Goal: Browse casually: Explore the website without a specific task or goal

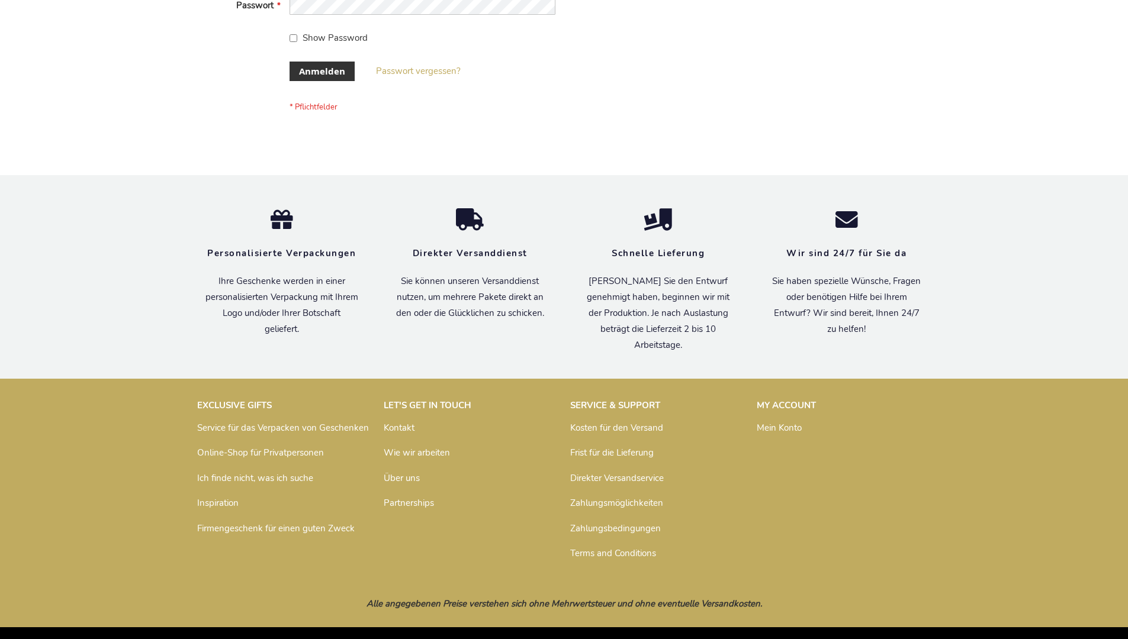
scroll to position [397, 0]
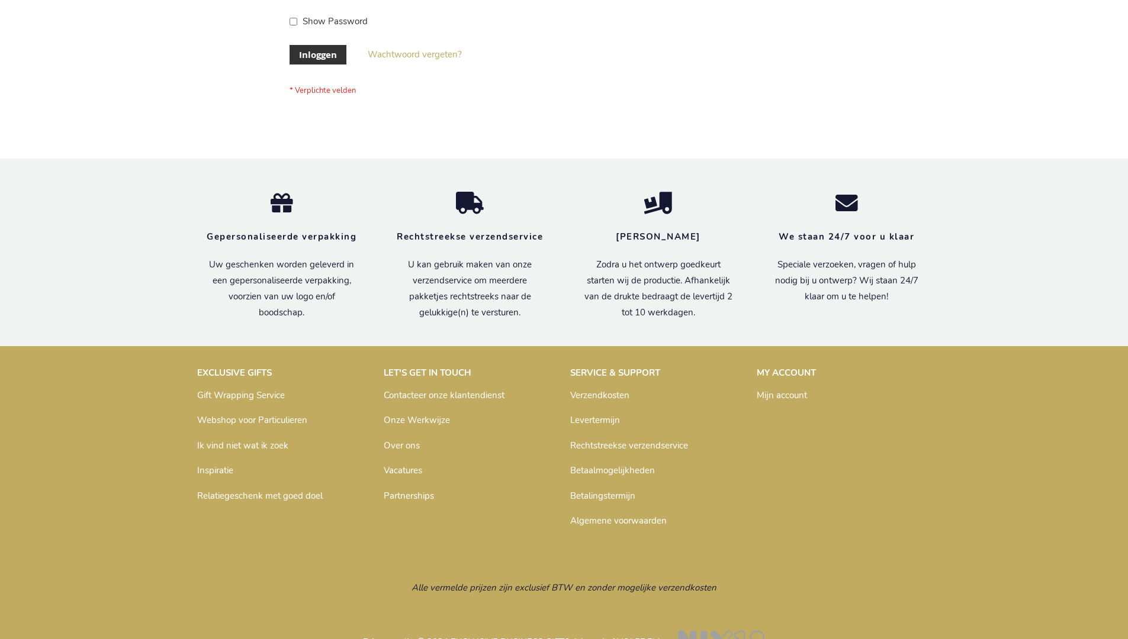
scroll to position [402, 0]
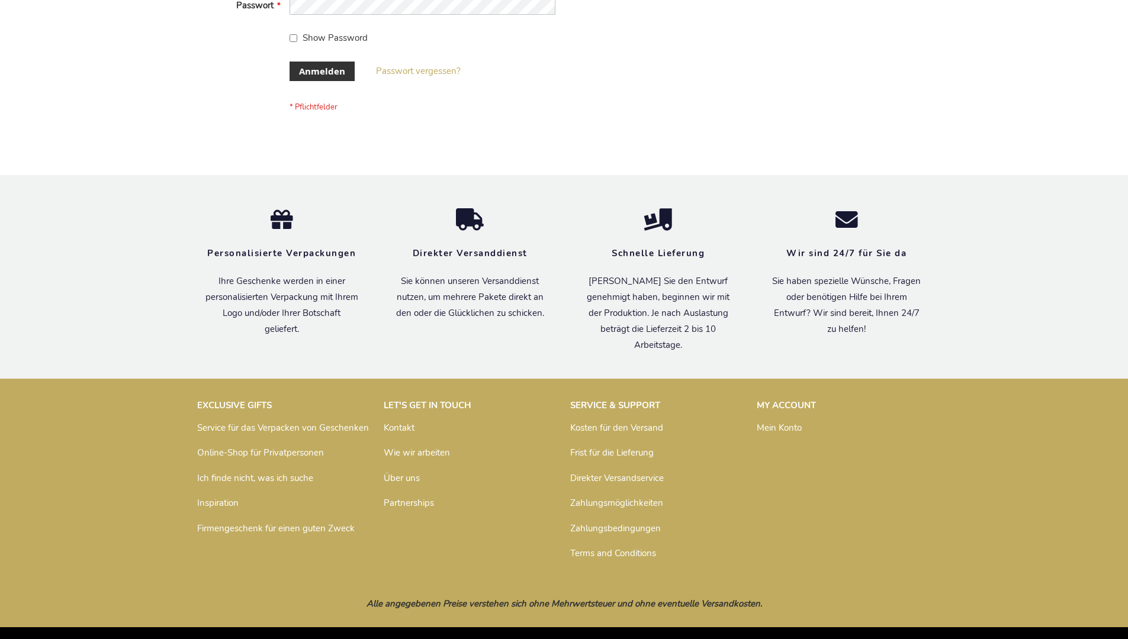
scroll to position [397, 0]
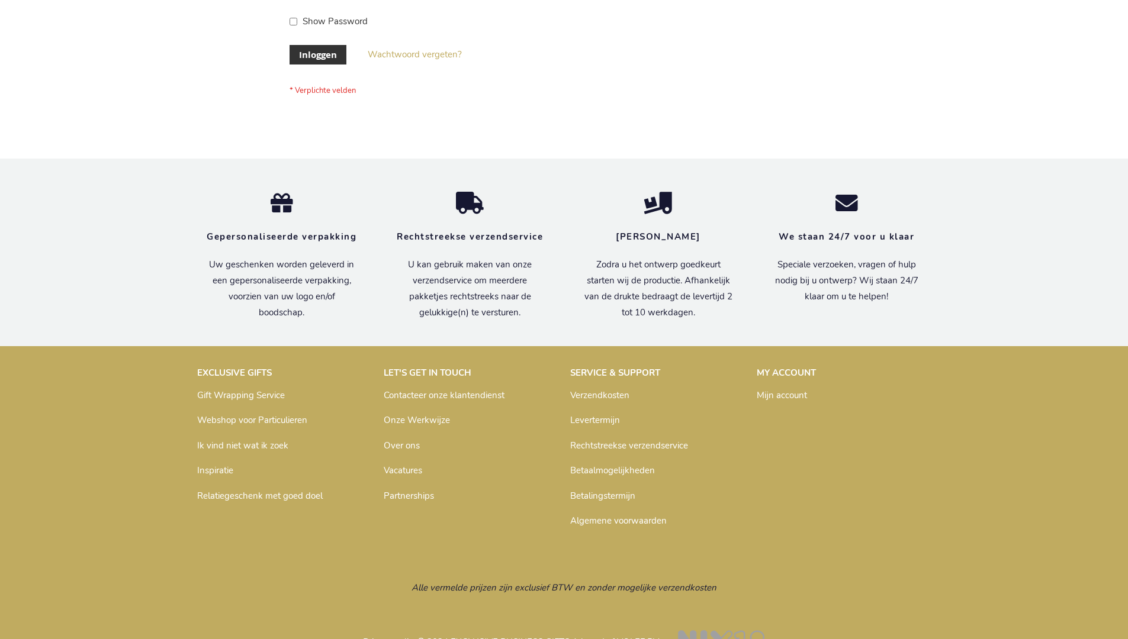
scroll to position [402, 0]
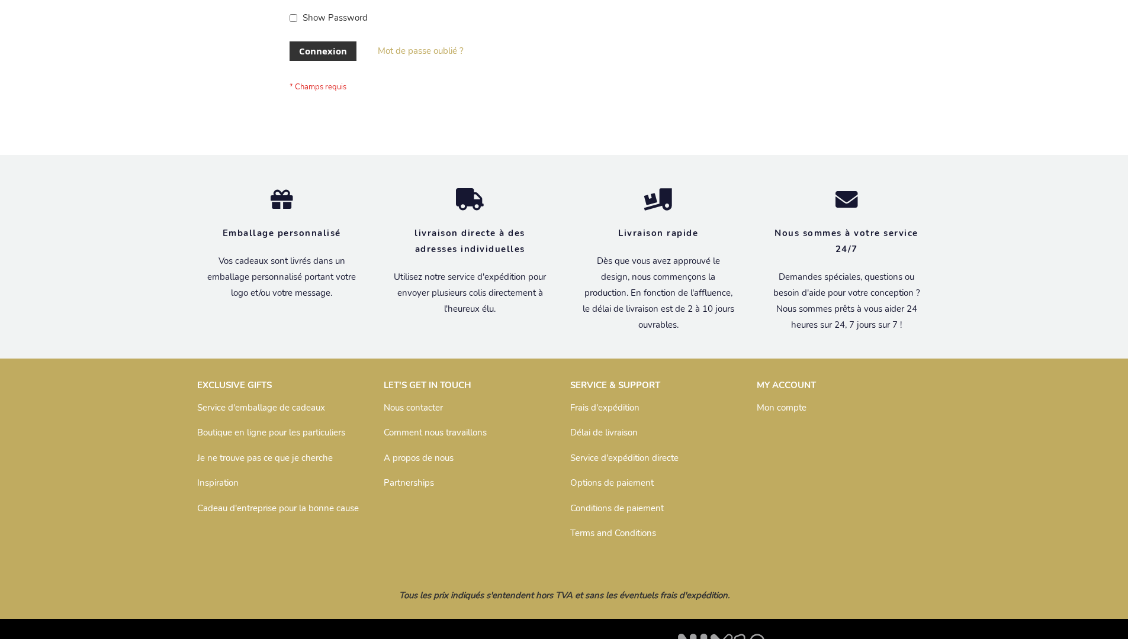
scroll to position [408, 0]
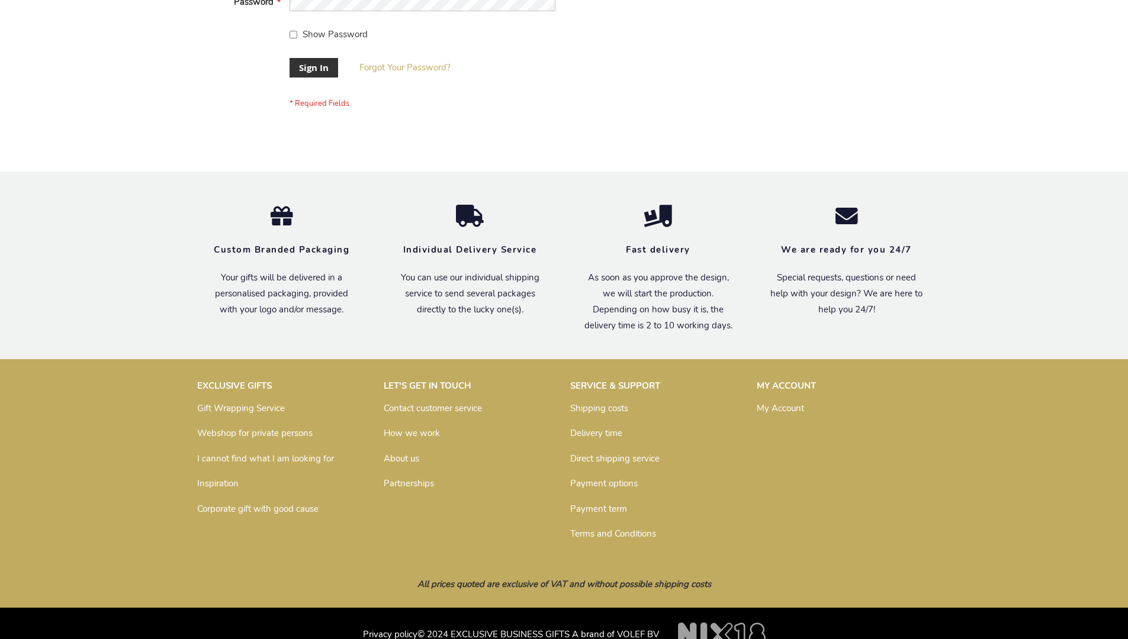
scroll to position [381, 0]
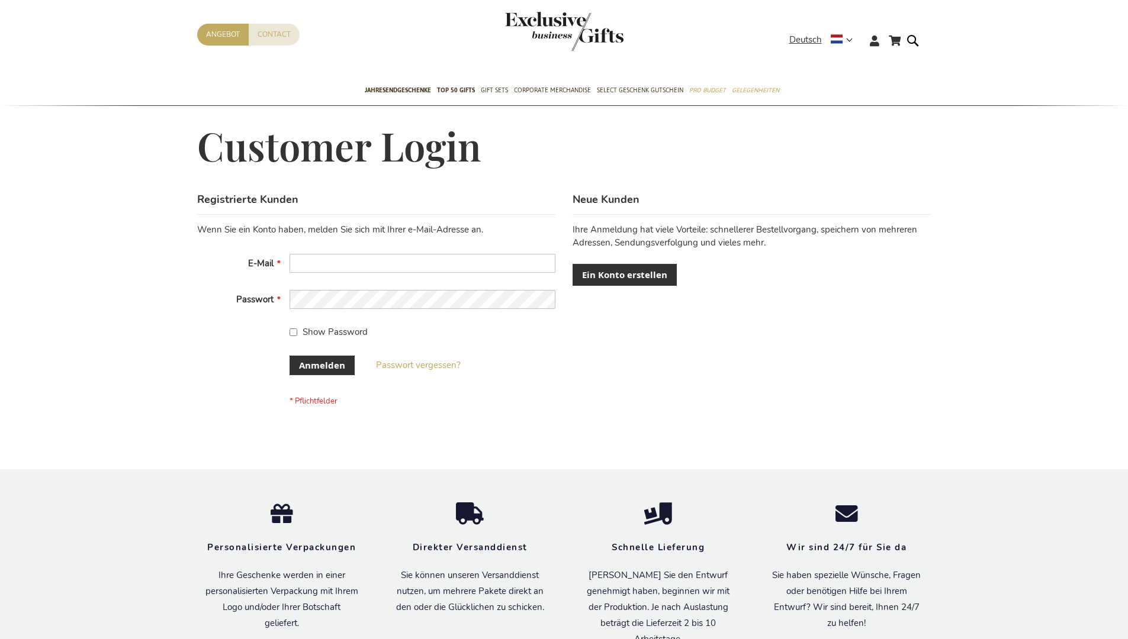
scroll to position [397, 0]
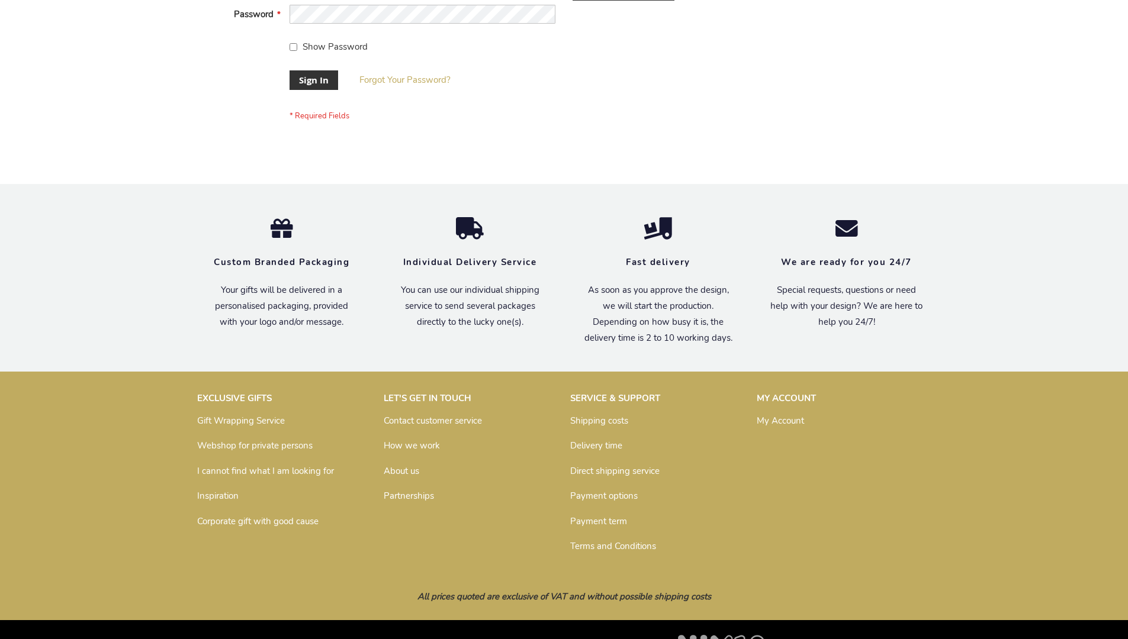
scroll to position [381, 0]
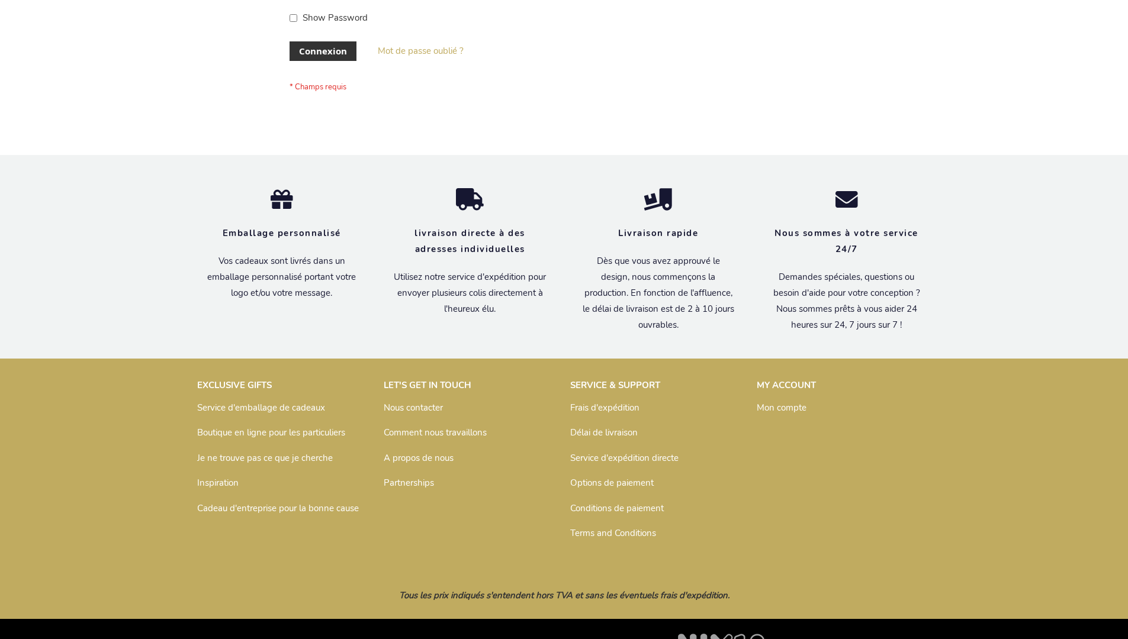
scroll to position [408, 0]
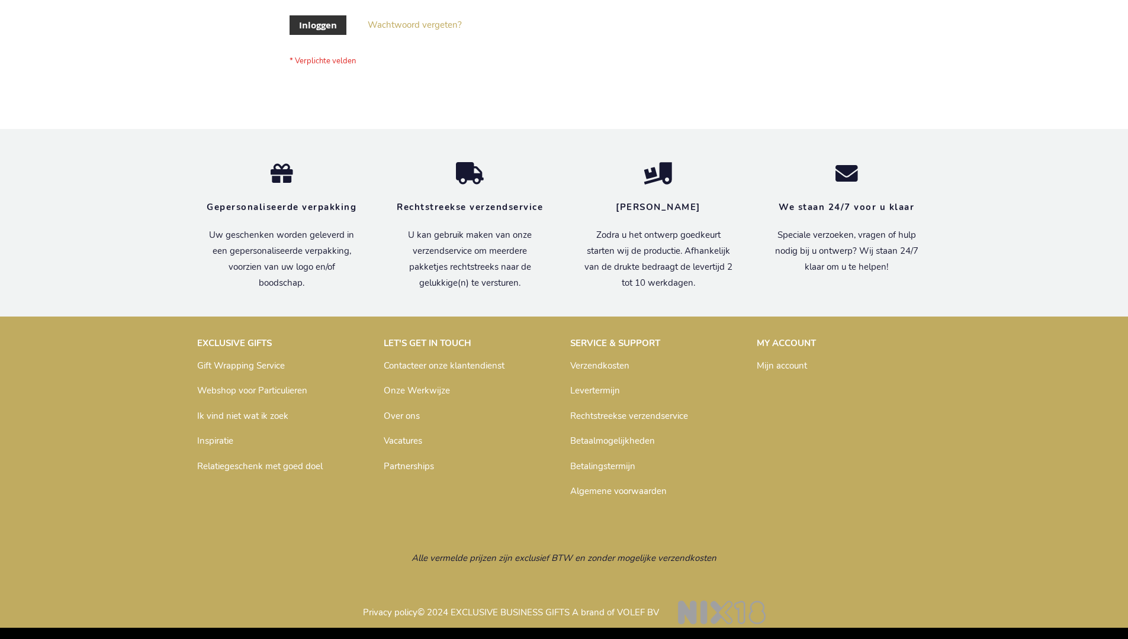
scroll to position [402, 0]
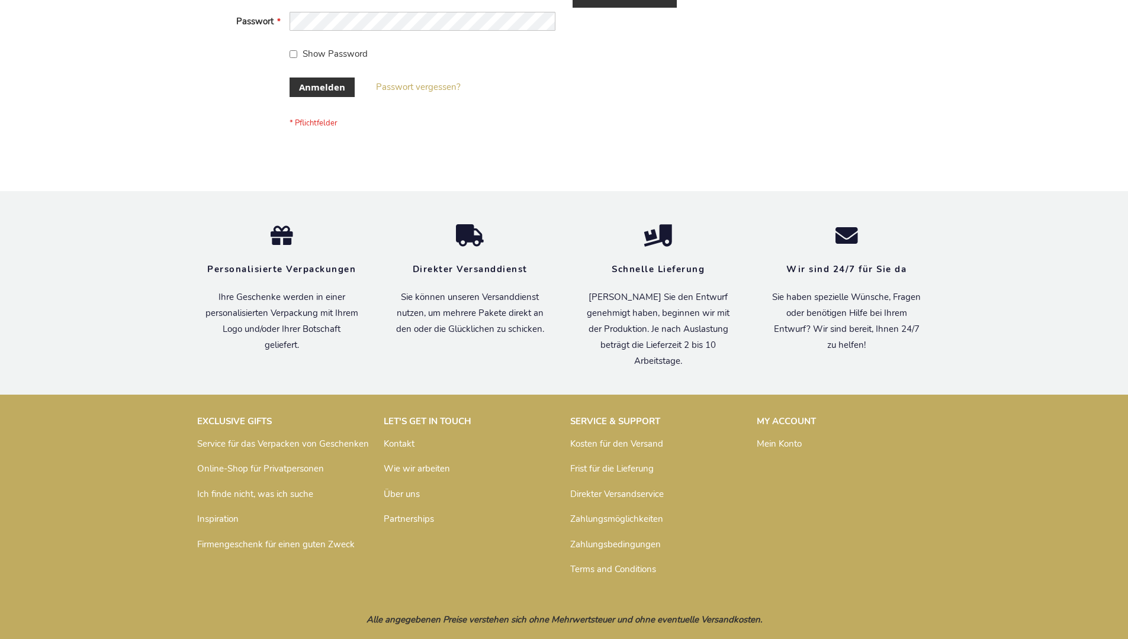
scroll to position [397, 0]
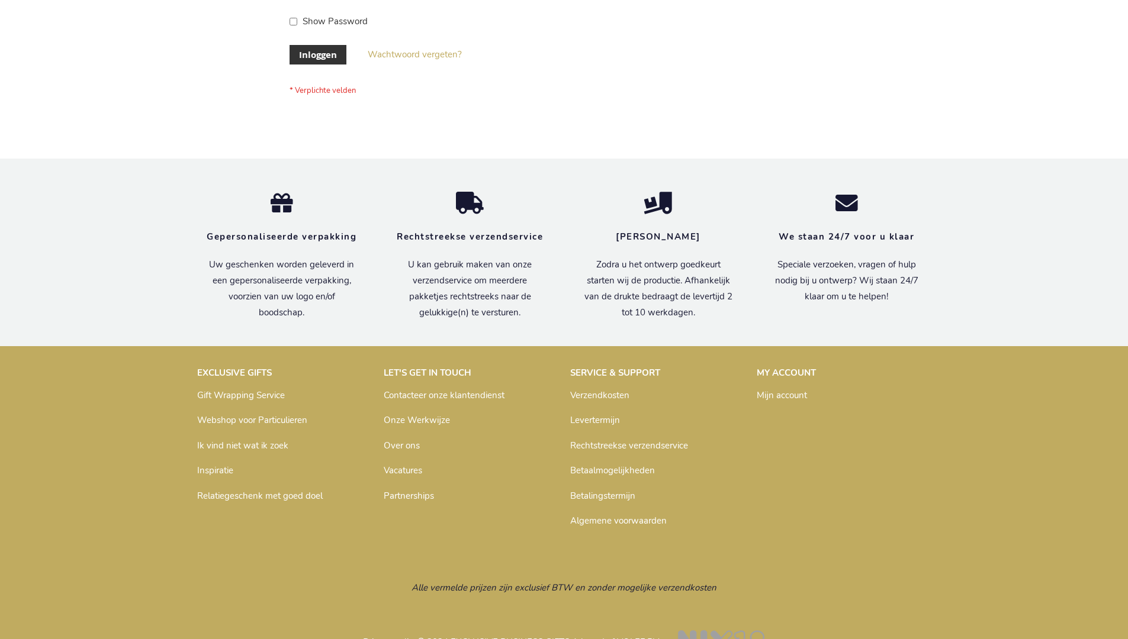
scroll to position [402, 0]
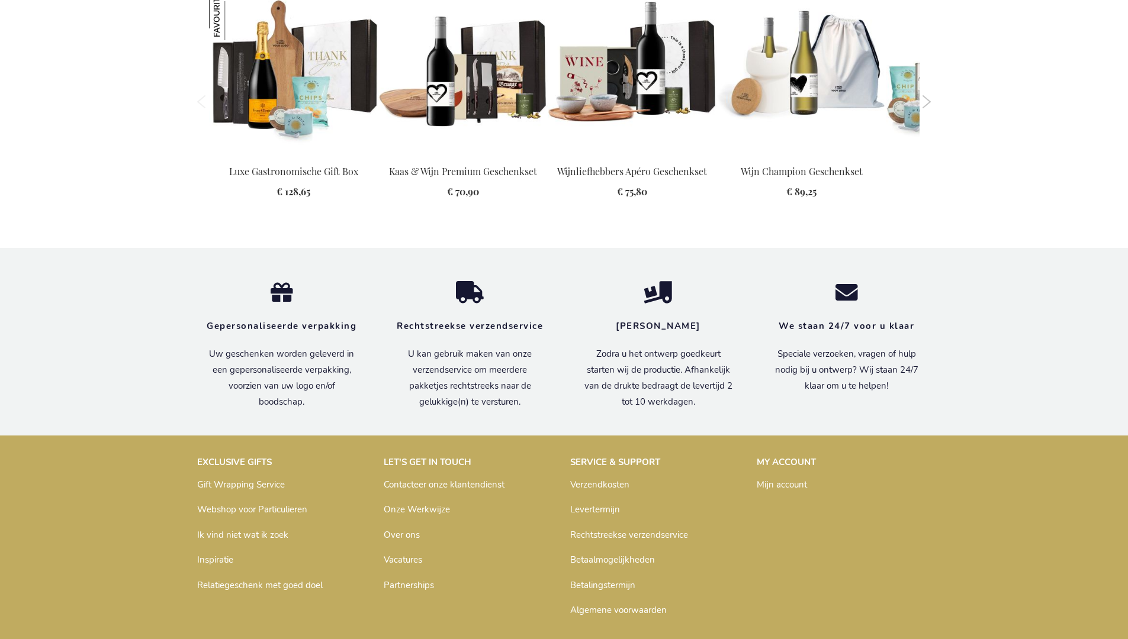
scroll to position [1275, 0]
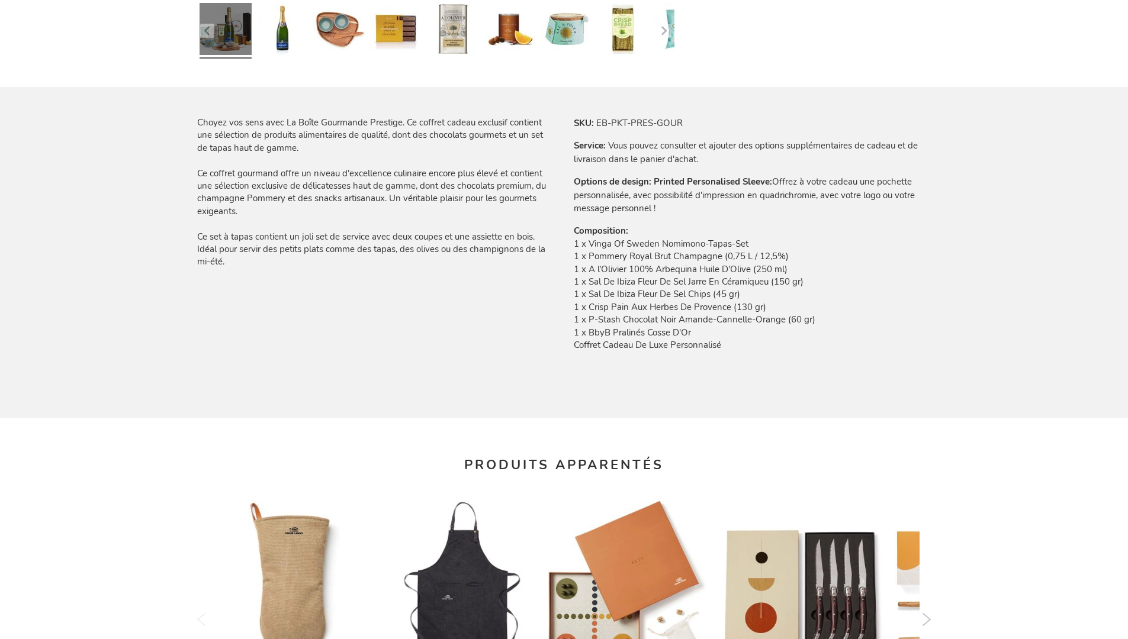
scroll to position [1619, 0]
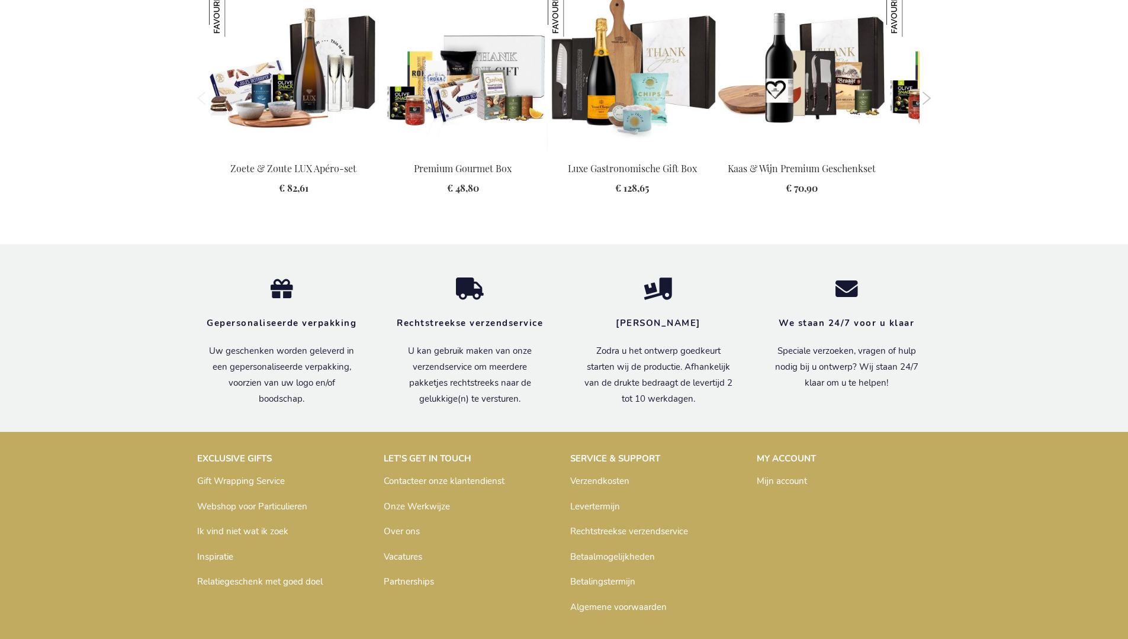
scroll to position [1586, 0]
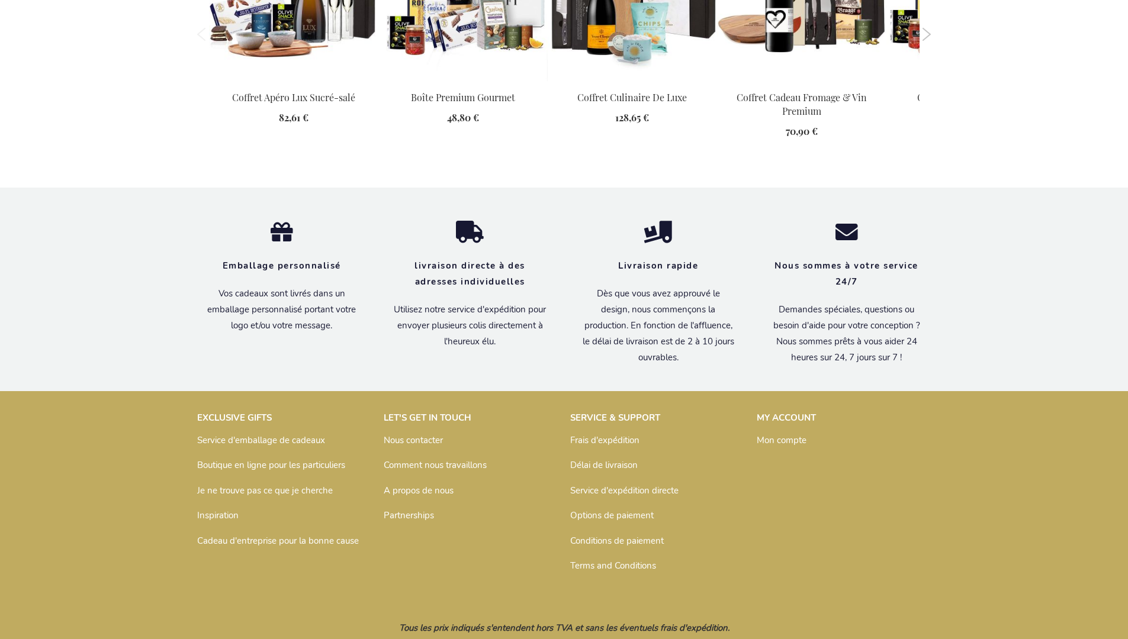
scroll to position [1619, 0]
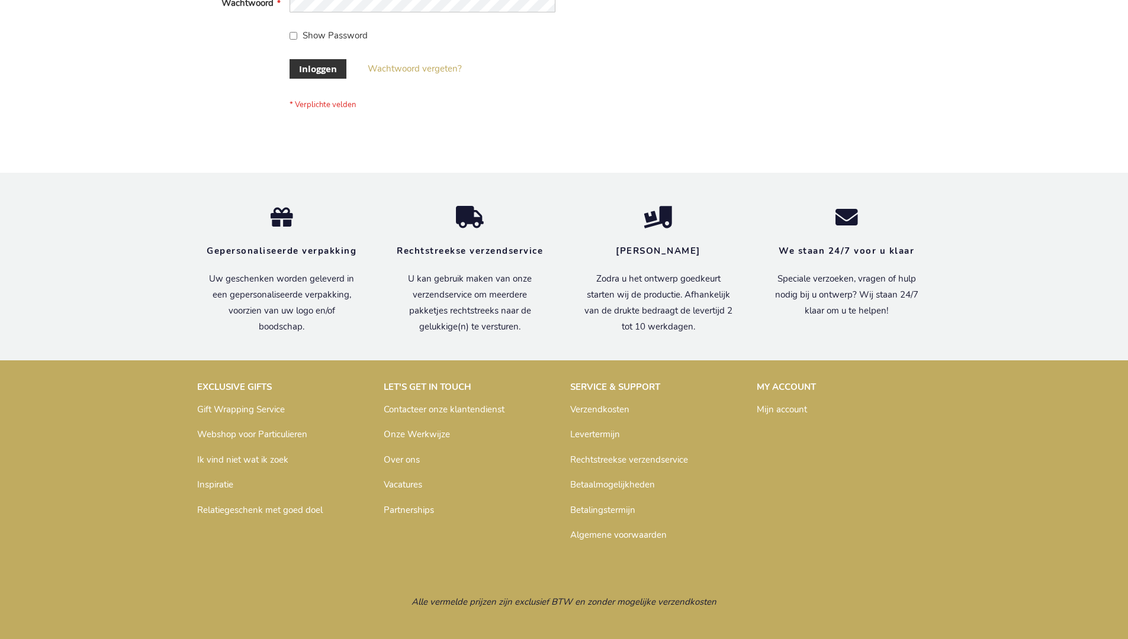
scroll to position [402, 0]
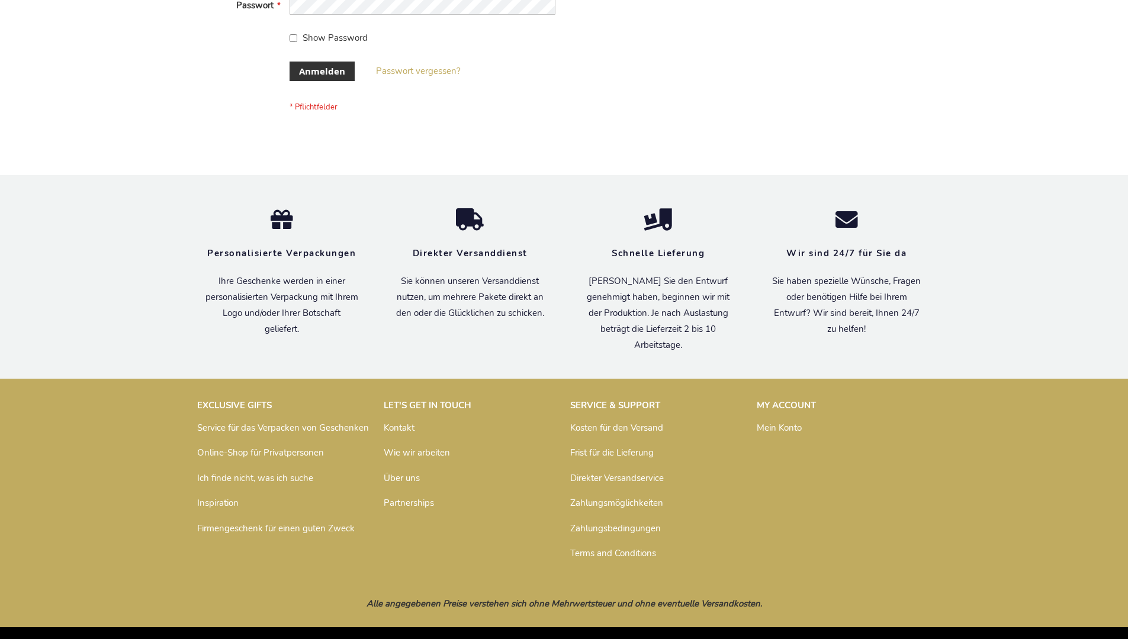
scroll to position [397, 0]
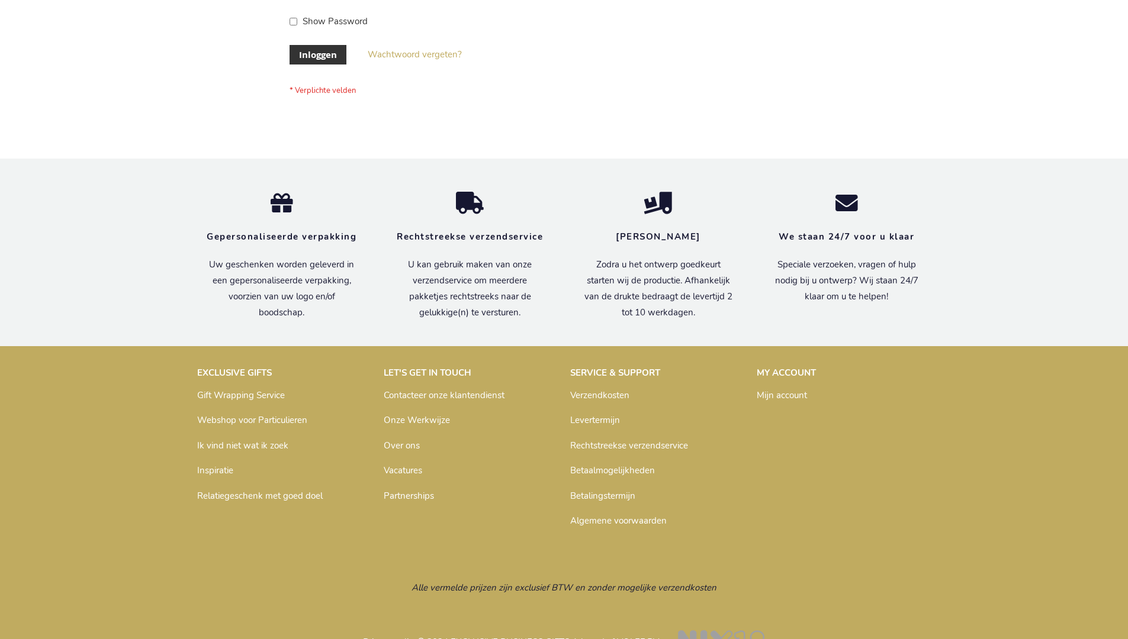
scroll to position [402, 0]
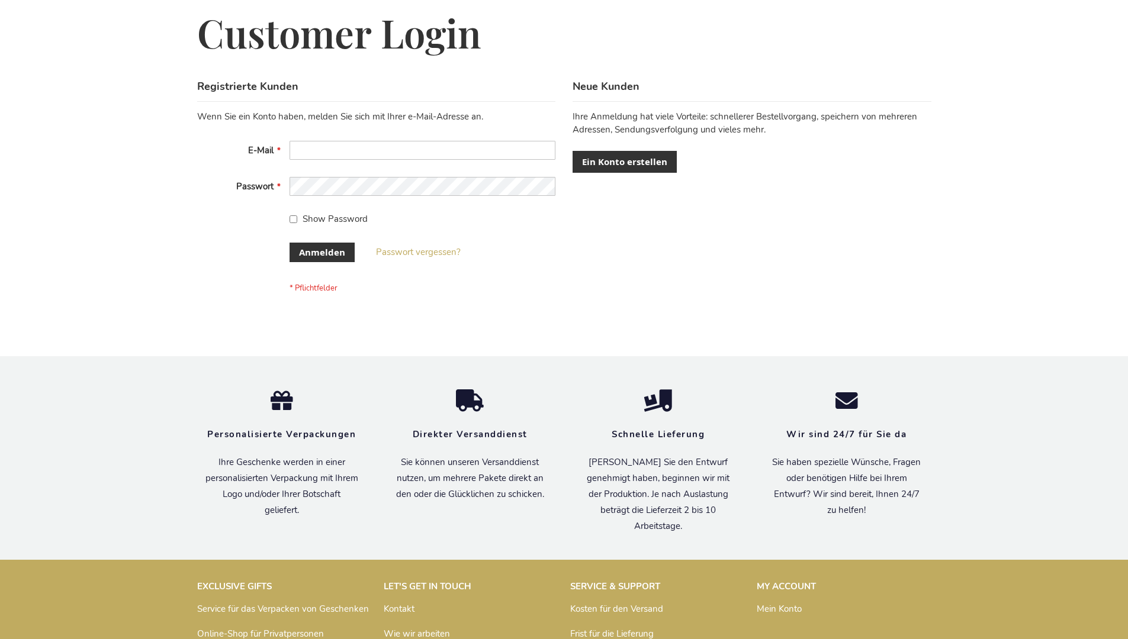
scroll to position [397, 0]
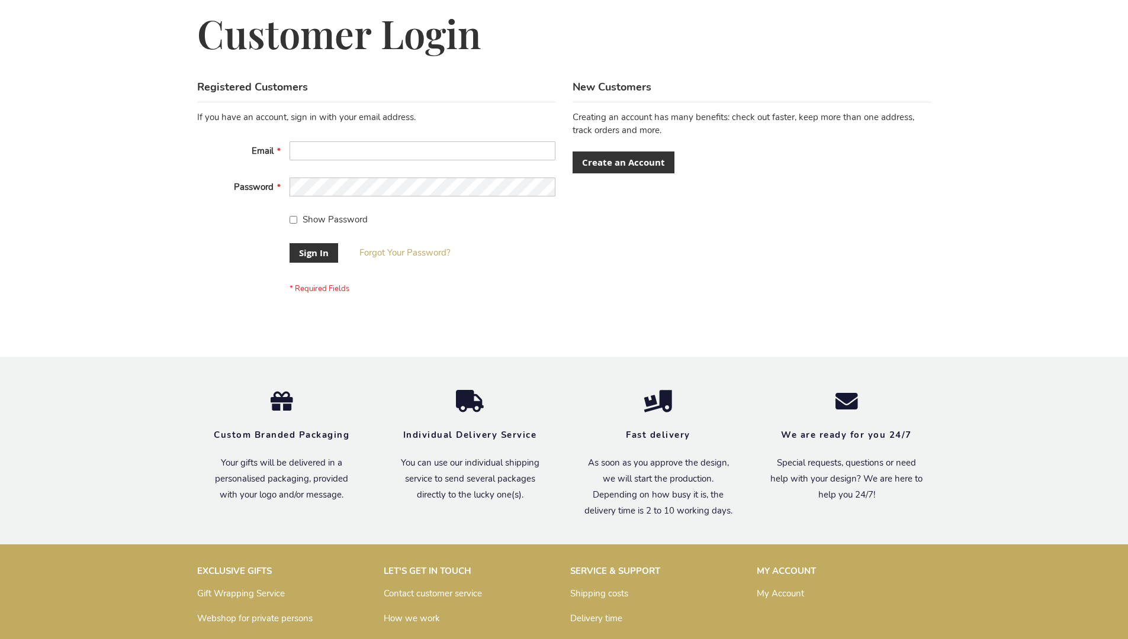
scroll to position [381, 0]
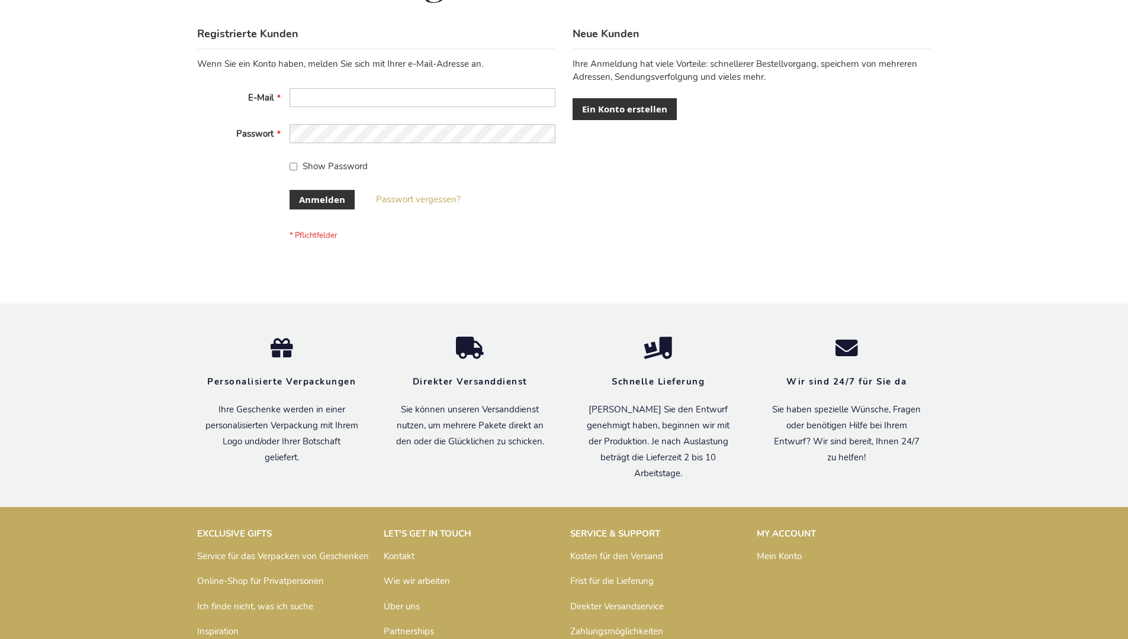
scroll to position [397, 0]
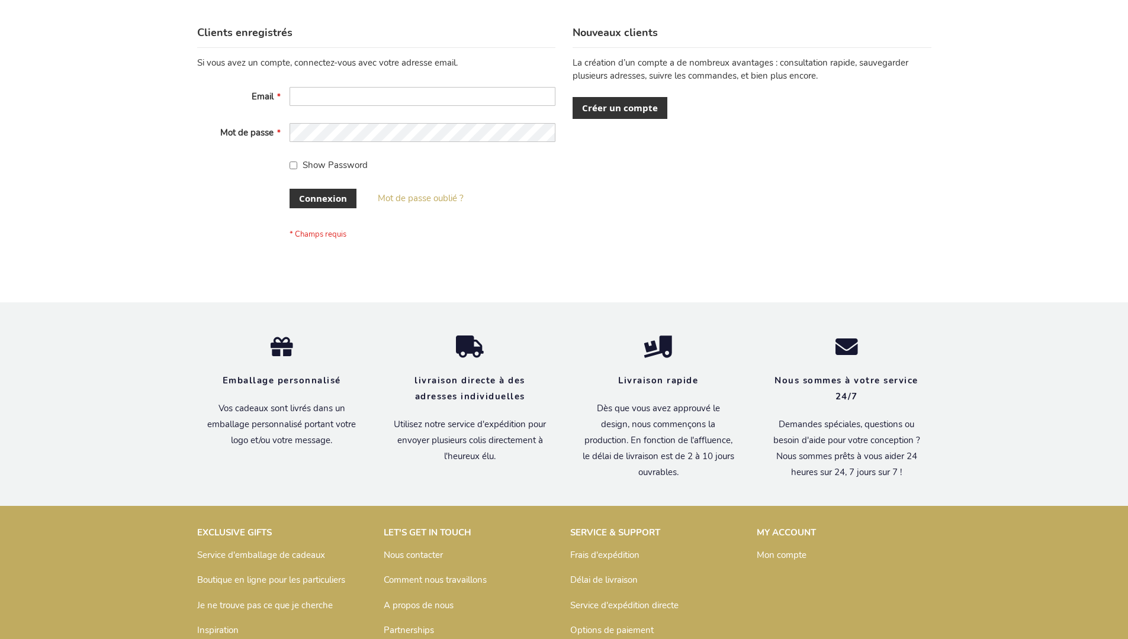
scroll to position [408, 0]
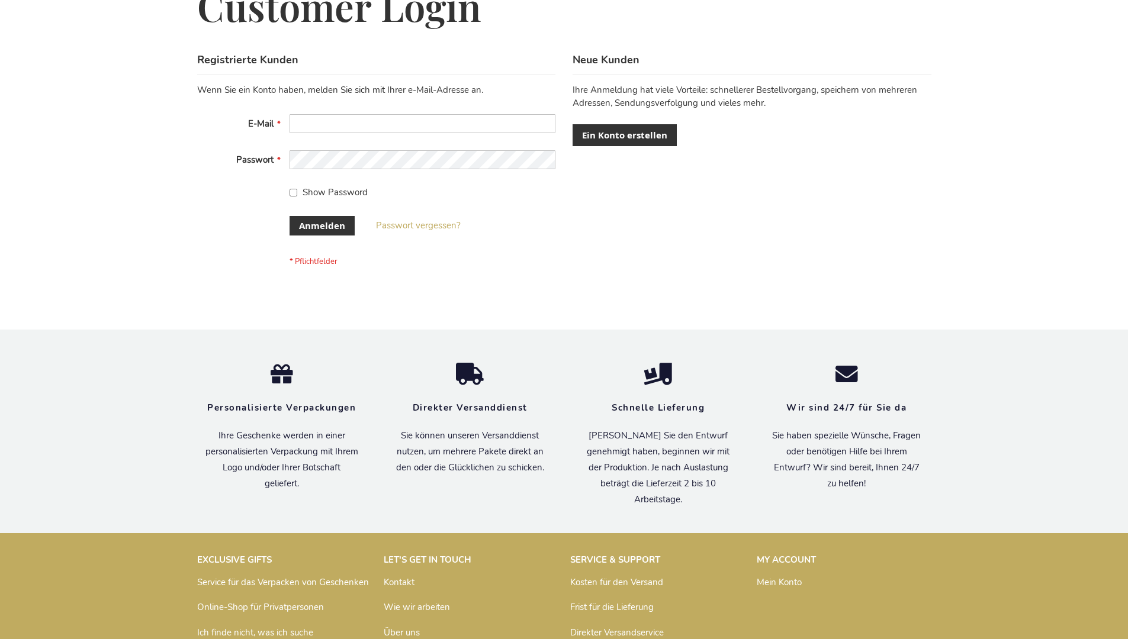
scroll to position [397, 0]
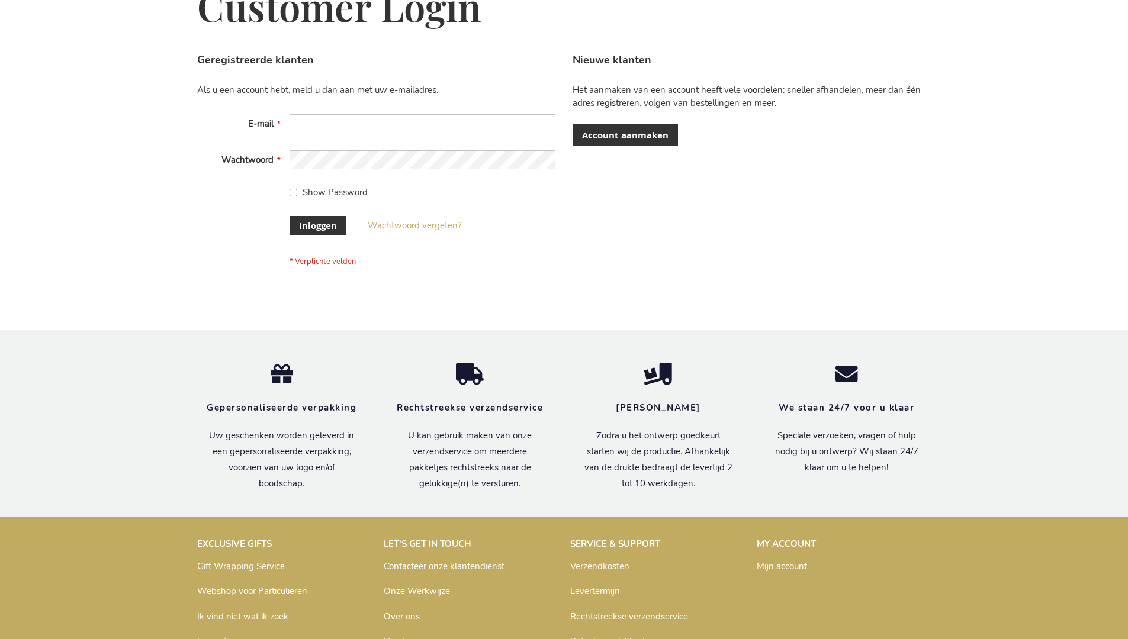
scroll to position [402, 0]
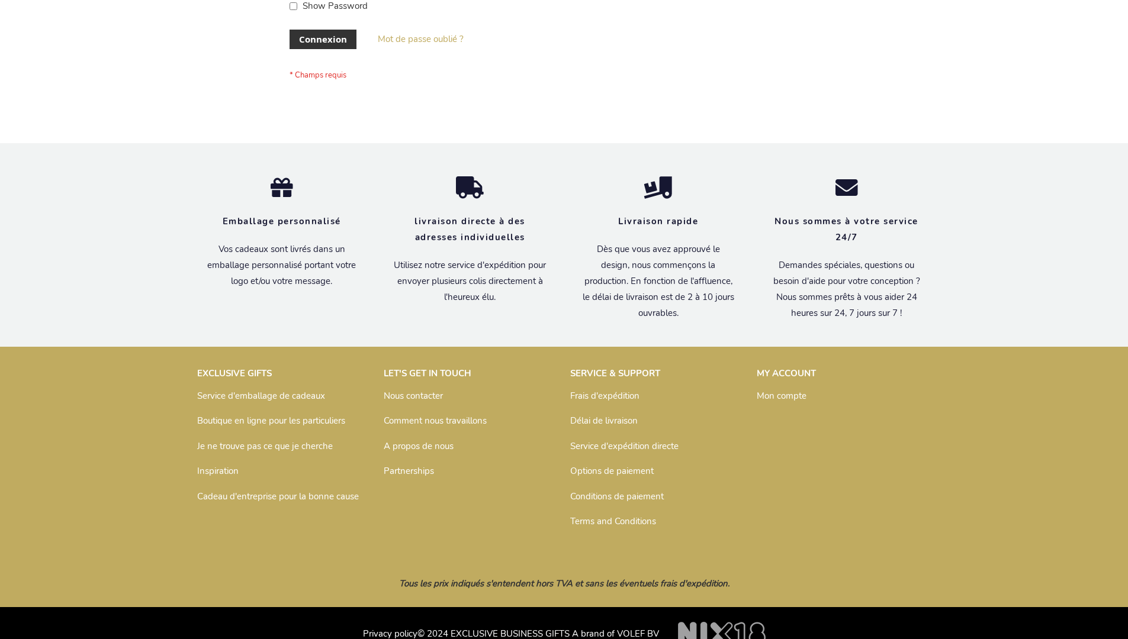
scroll to position [408, 0]
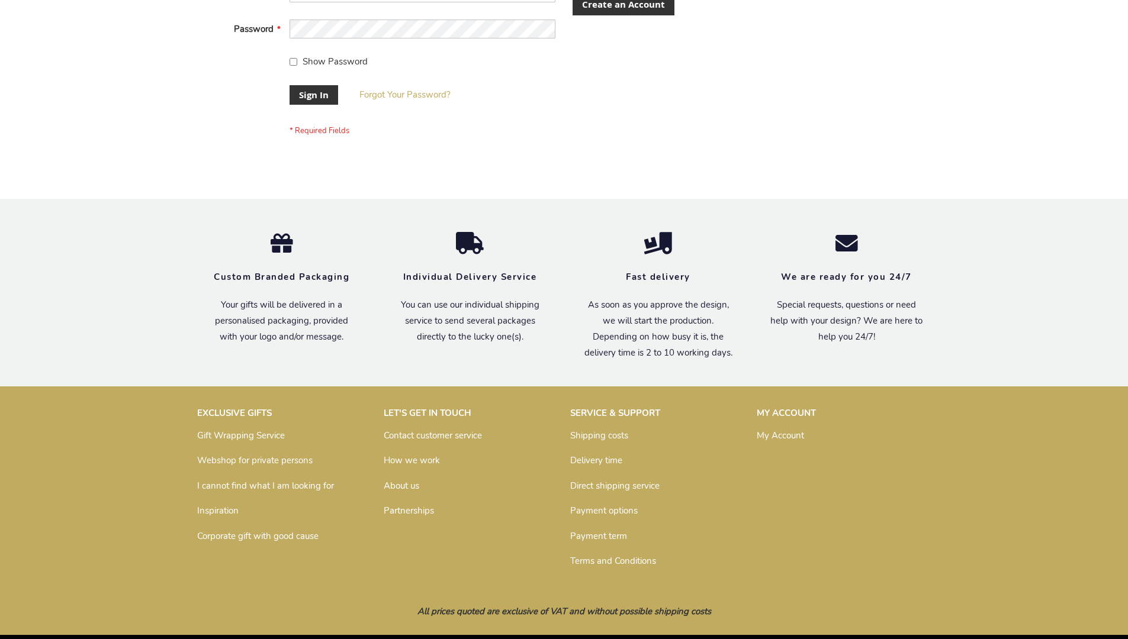
scroll to position [381, 0]
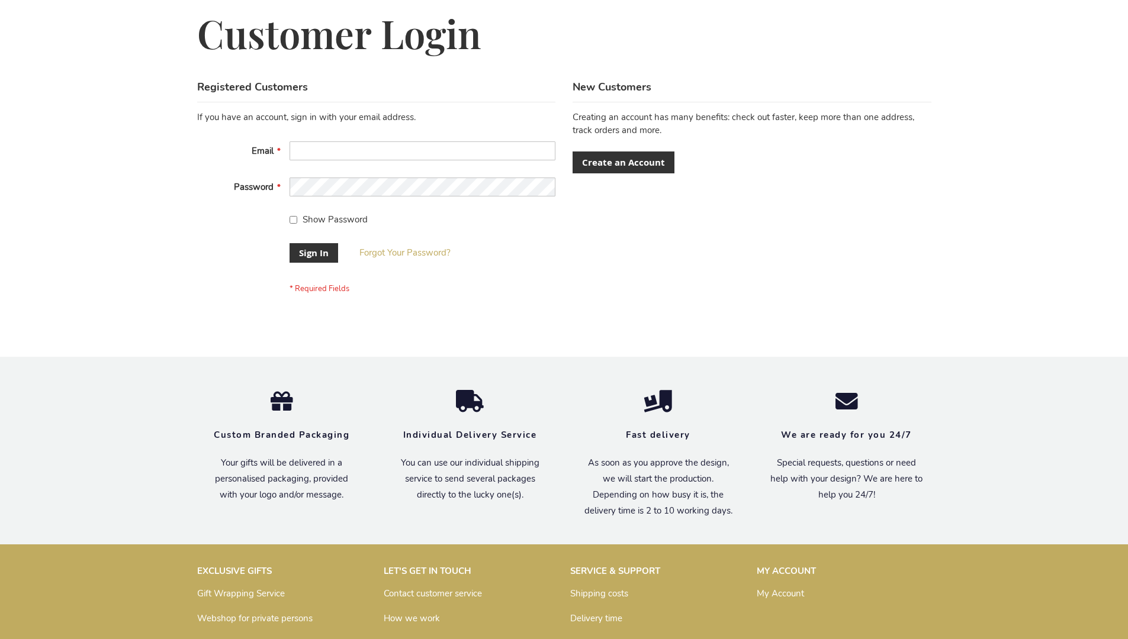
scroll to position [381, 0]
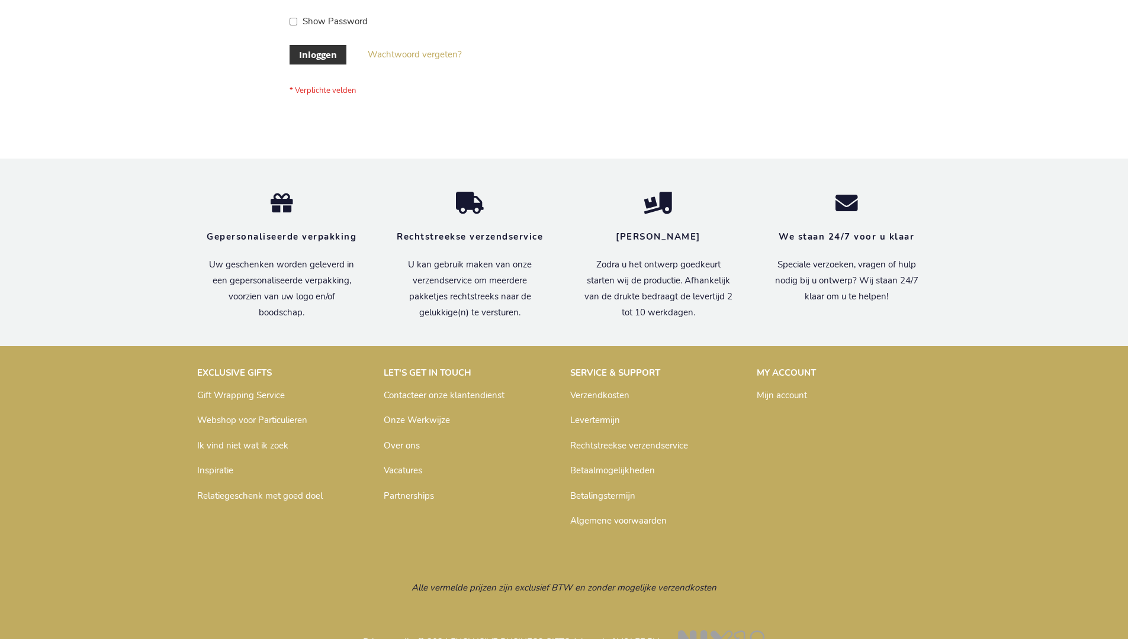
scroll to position [402, 0]
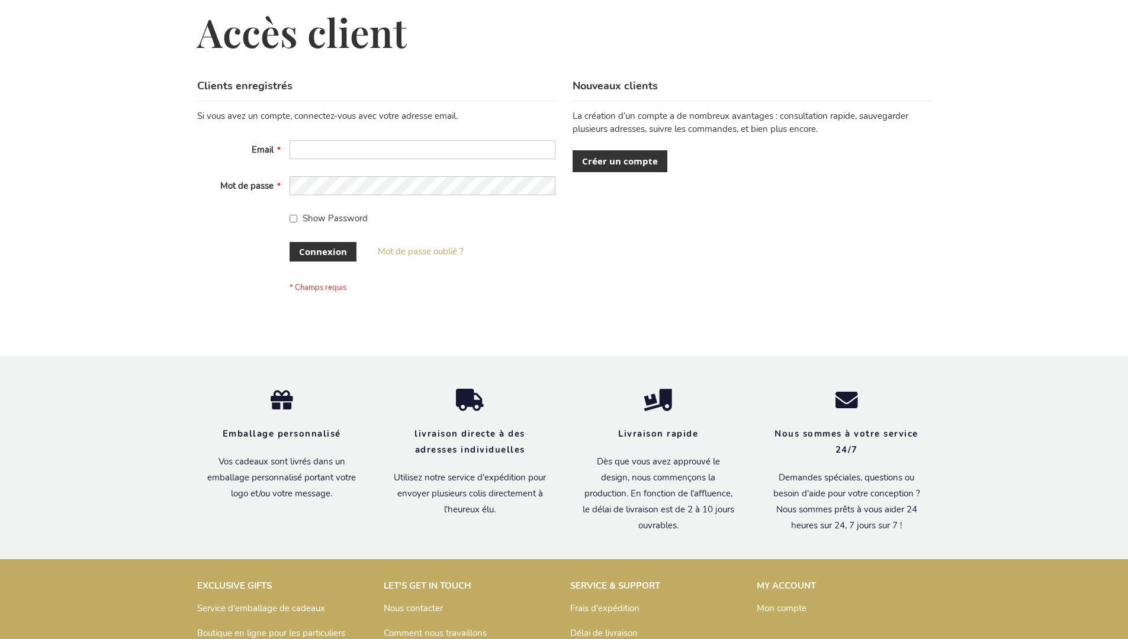
scroll to position [408, 0]
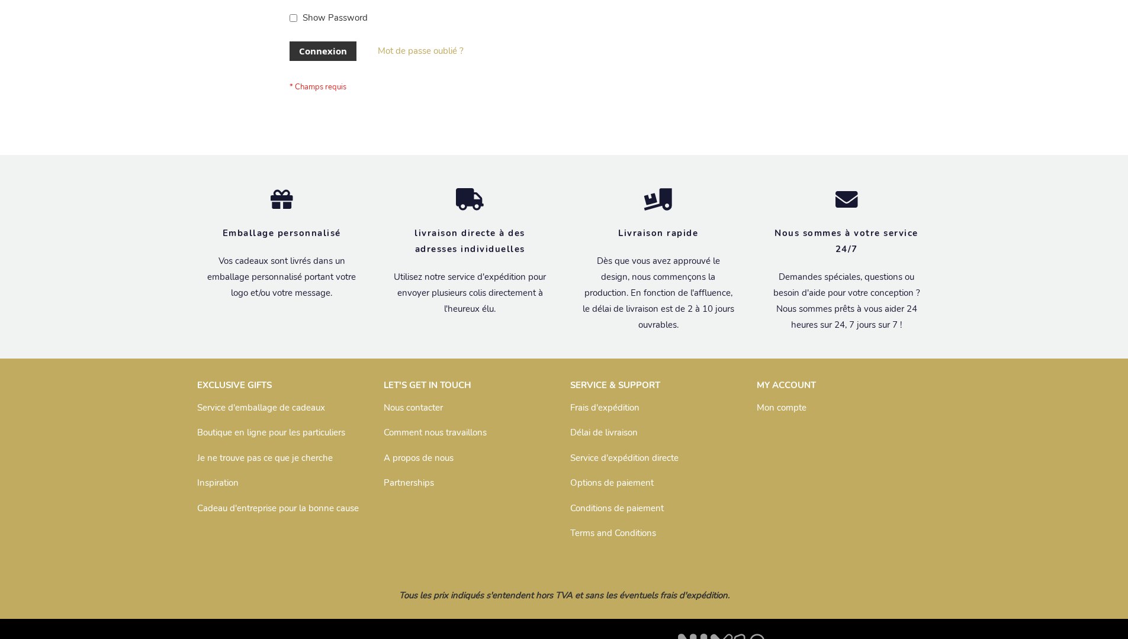
scroll to position [408, 0]
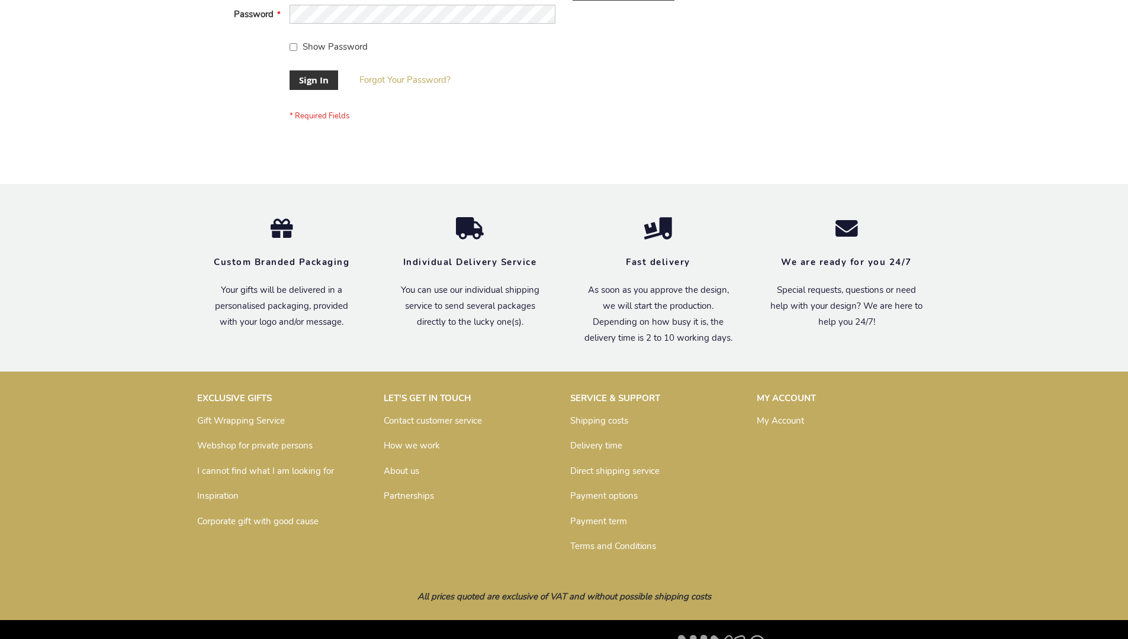
scroll to position [381, 0]
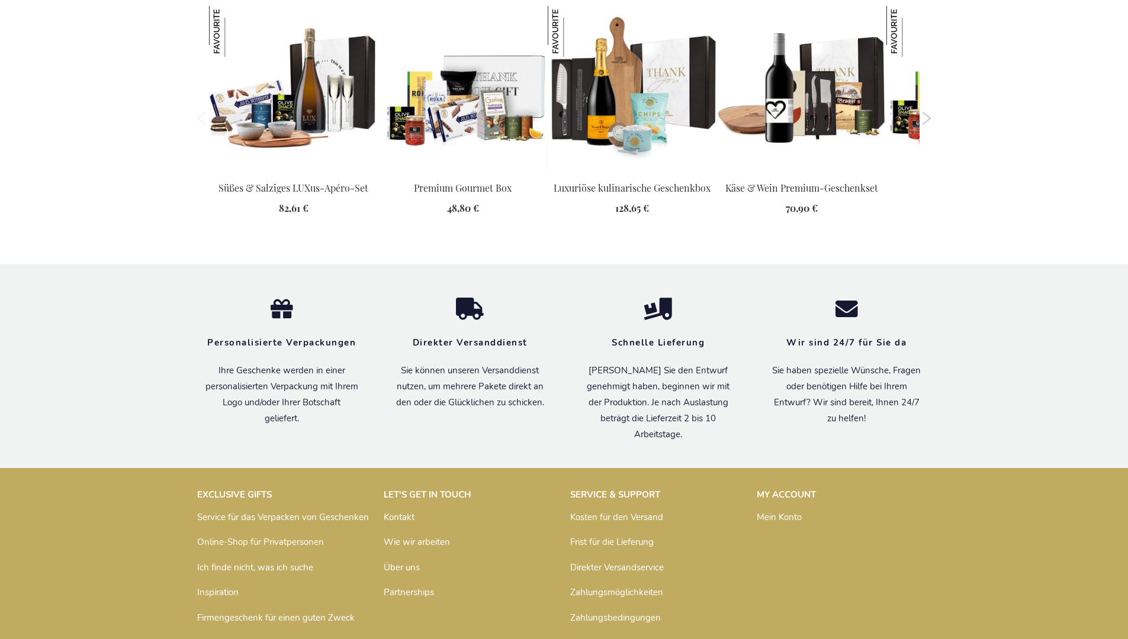
scroll to position [1593, 0]
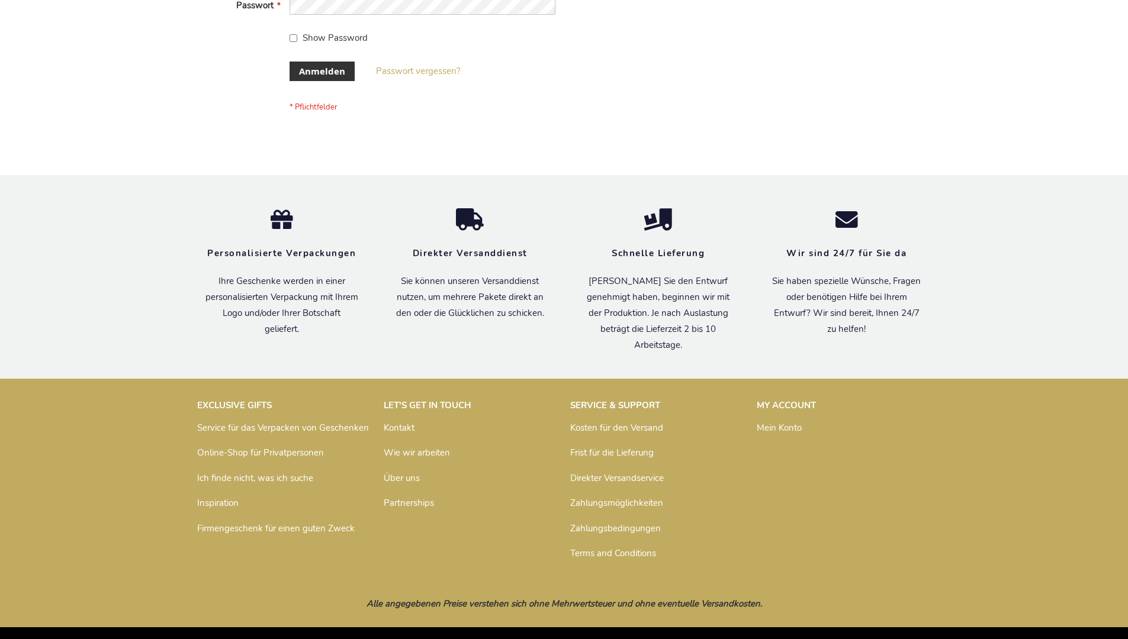
scroll to position [397, 0]
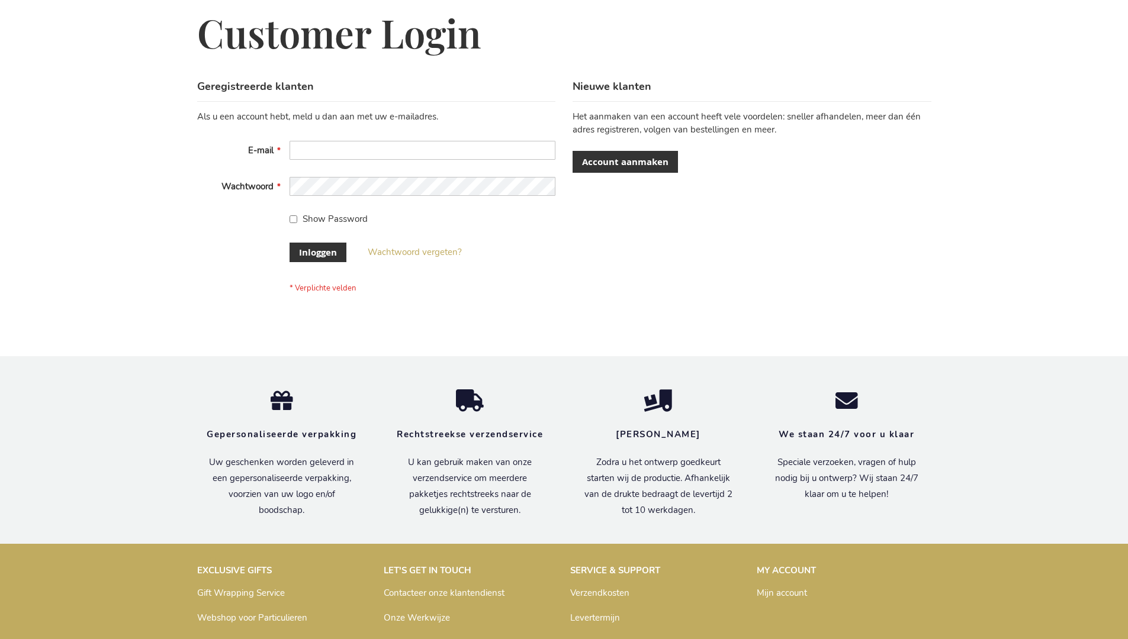
scroll to position [402, 0]
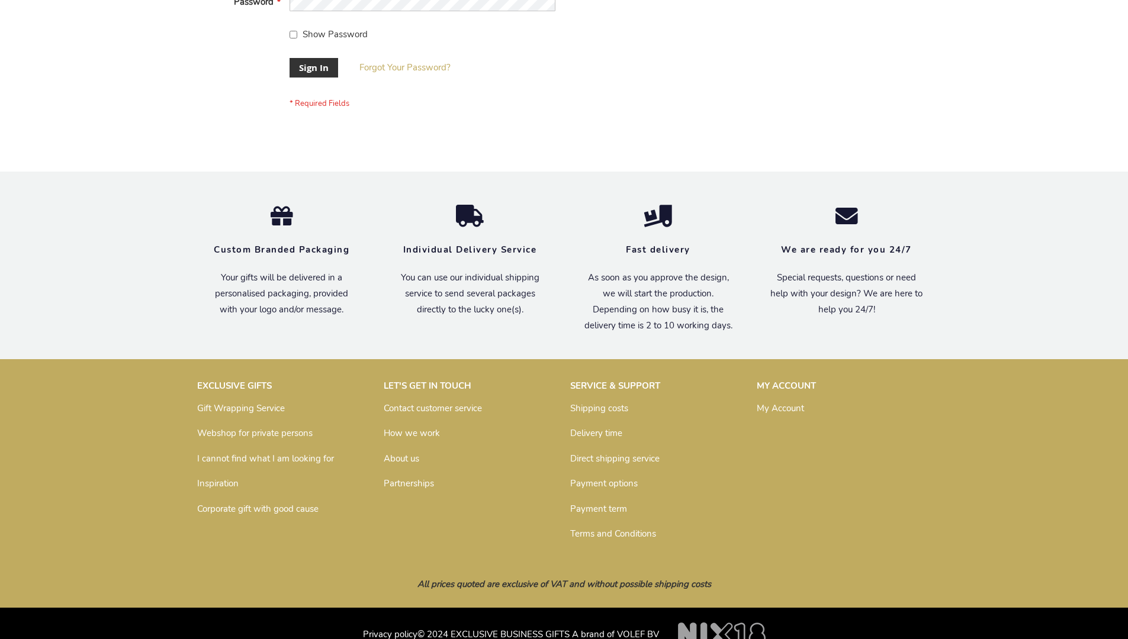
scroll to position [381, 0]
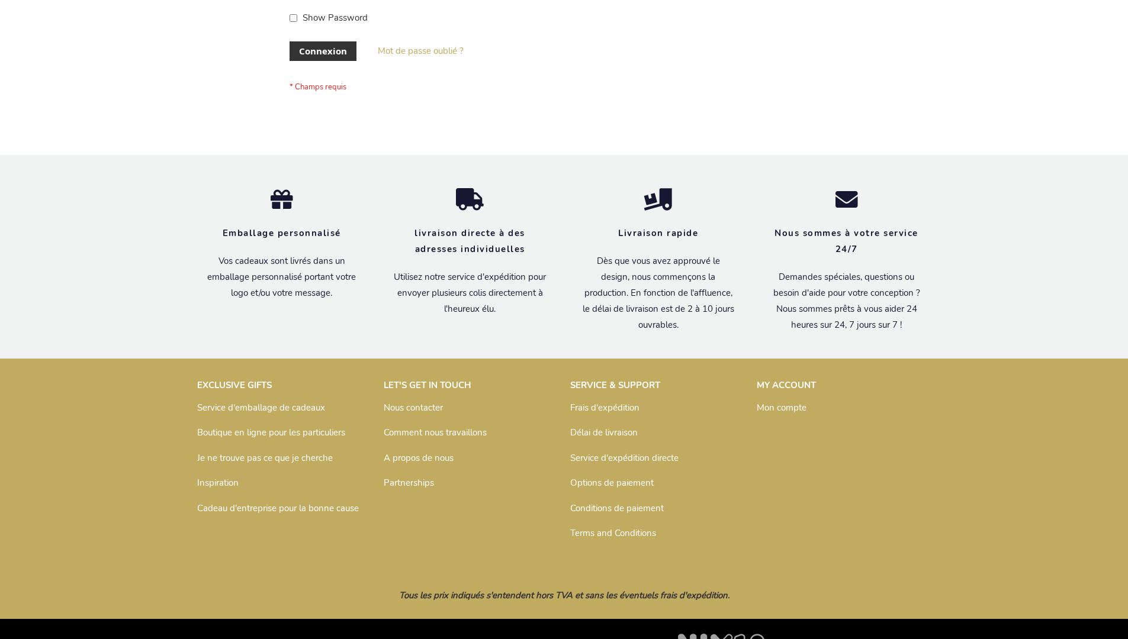
scroll to position [408, 0]
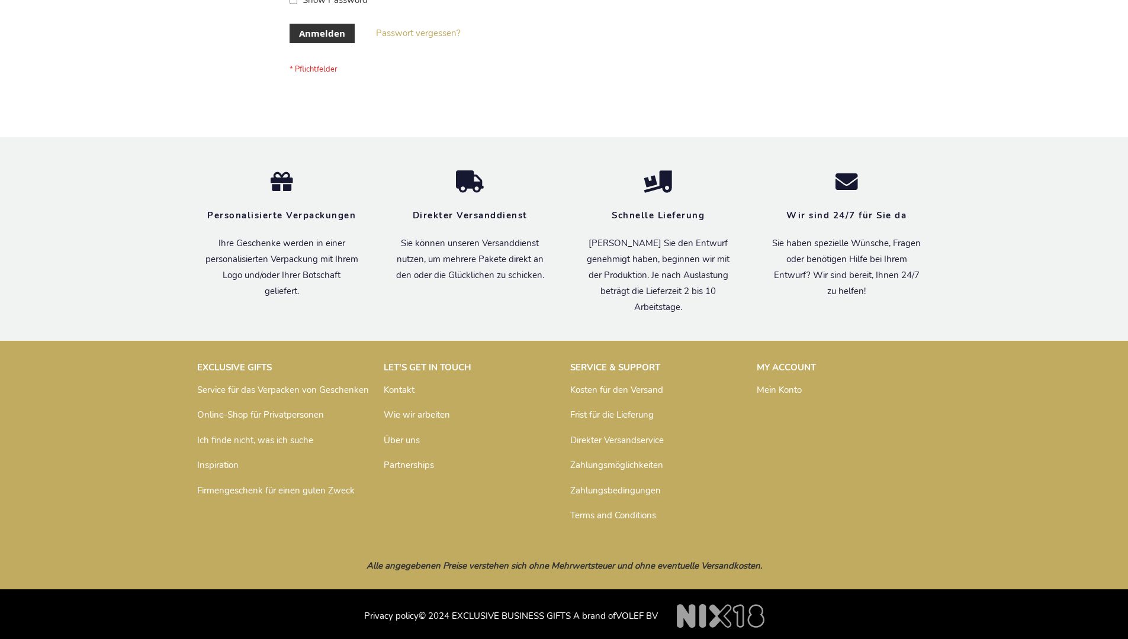
scroll to position [397, 0]
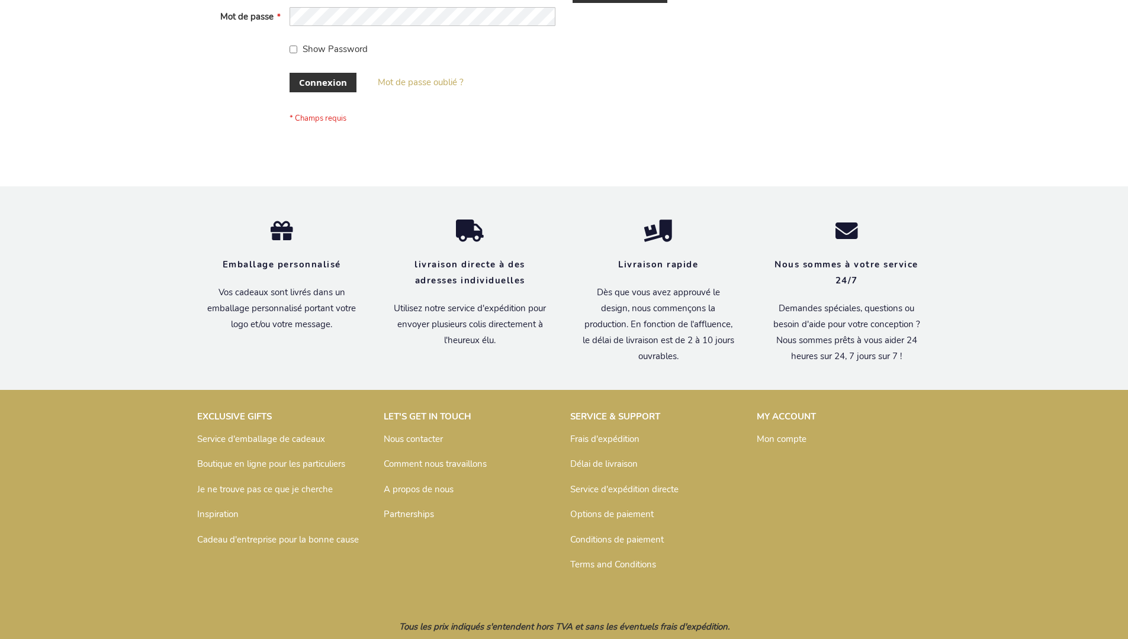
scroll to position [408, 0]
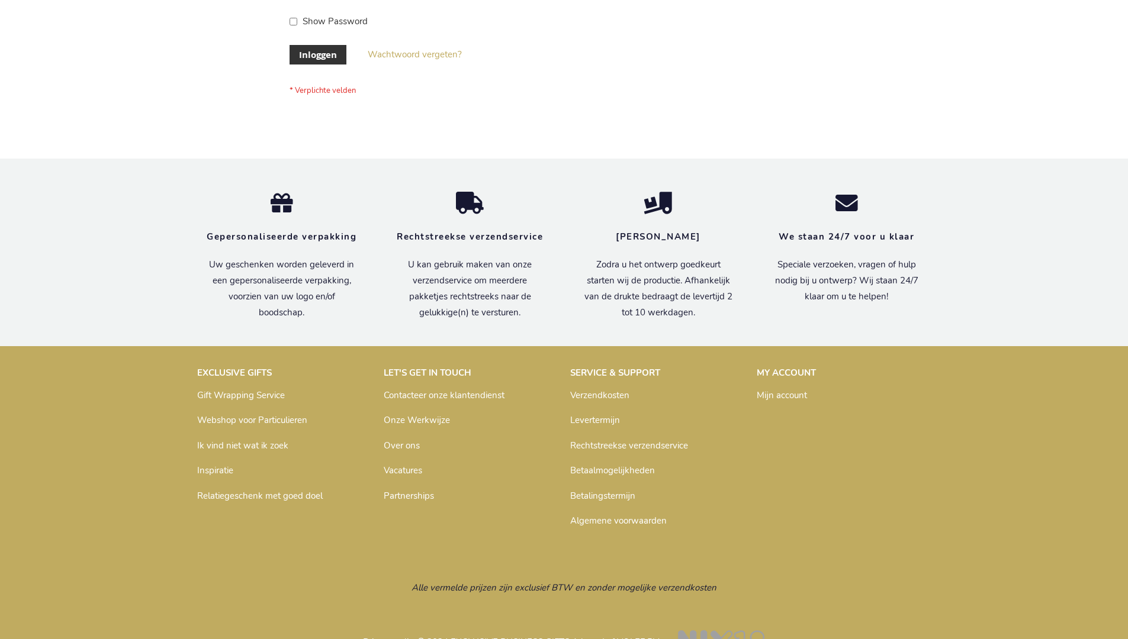
scroll to position [402, 0]
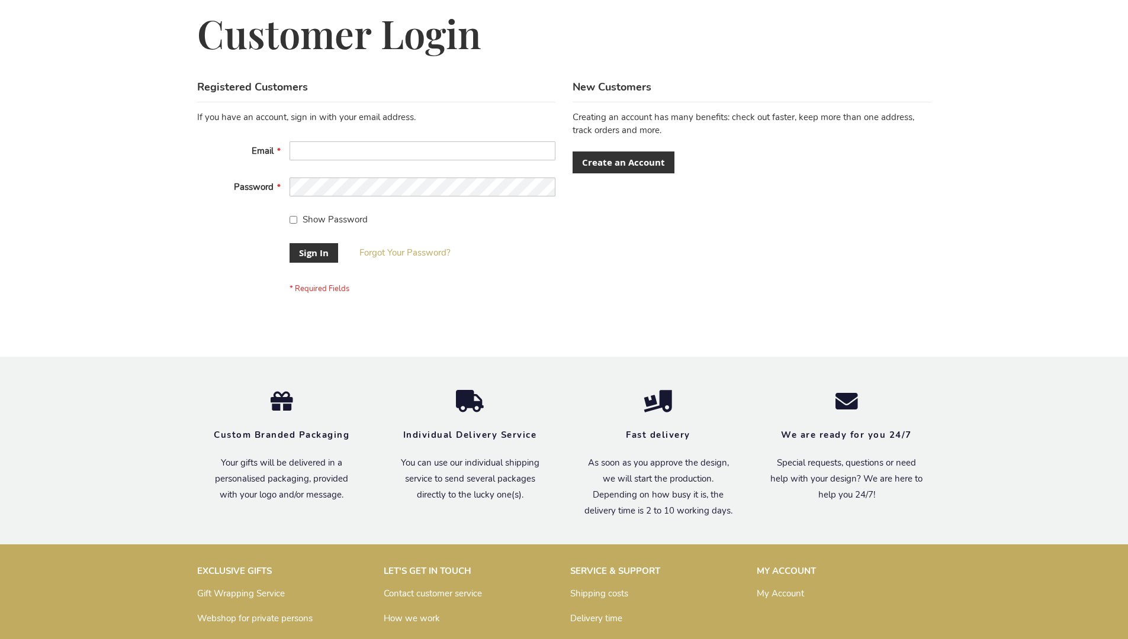
scroll to position [381, 0]
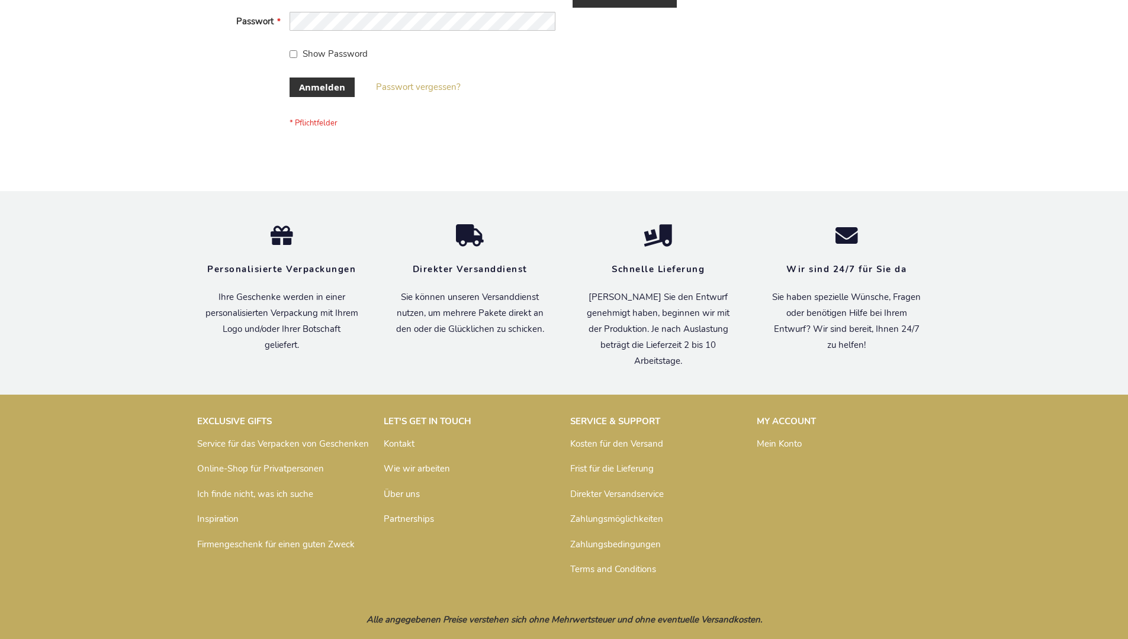
scroll to position [397, 0]
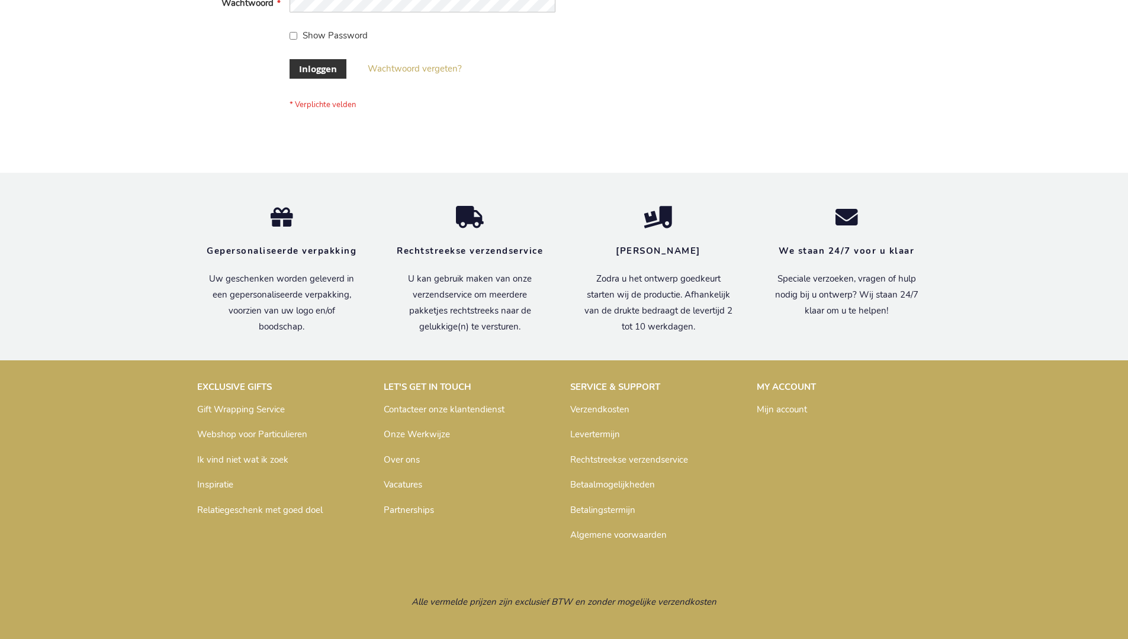
scroll to position [402, 0]
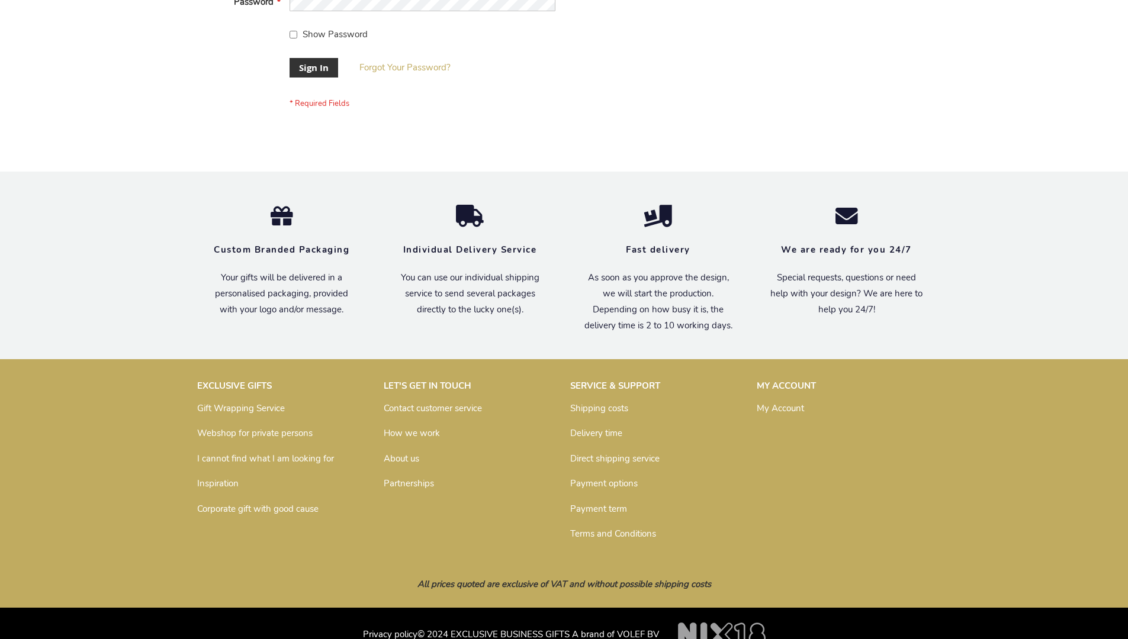
scroll to position [381, 0]
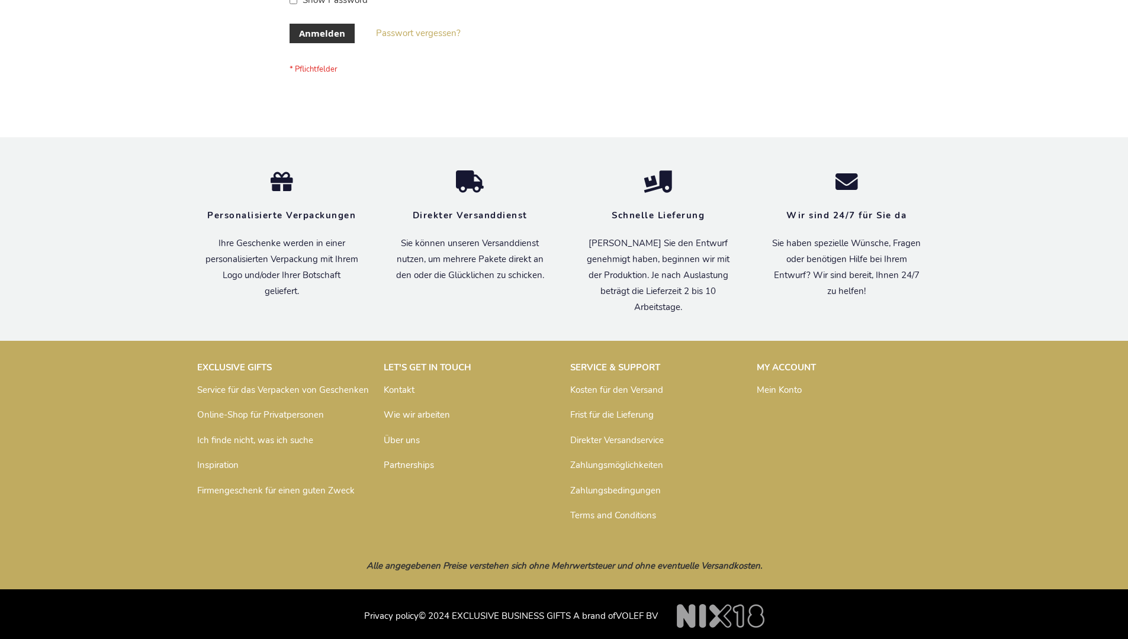
scroll to position [397, 0]
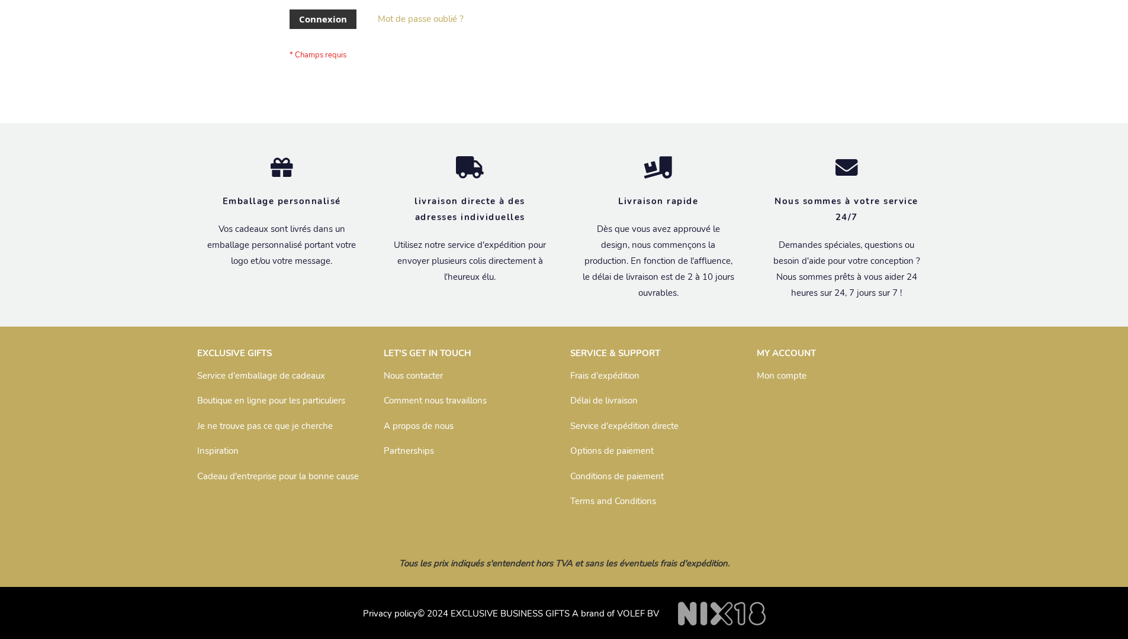
scroll to position [408, 0]
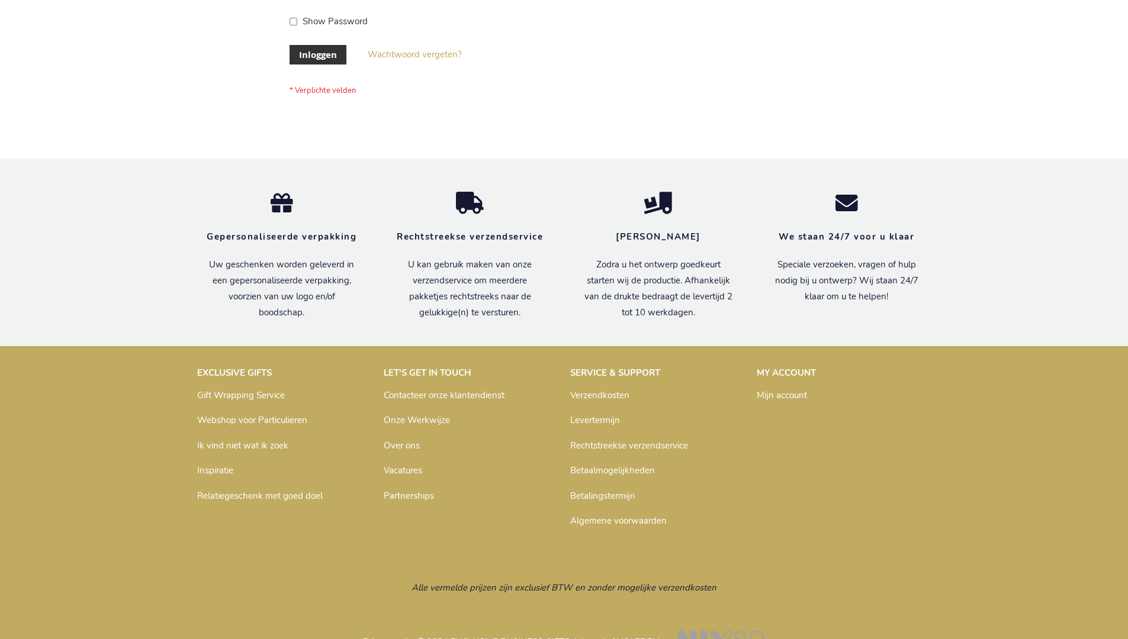
scroll to position [402, 0]
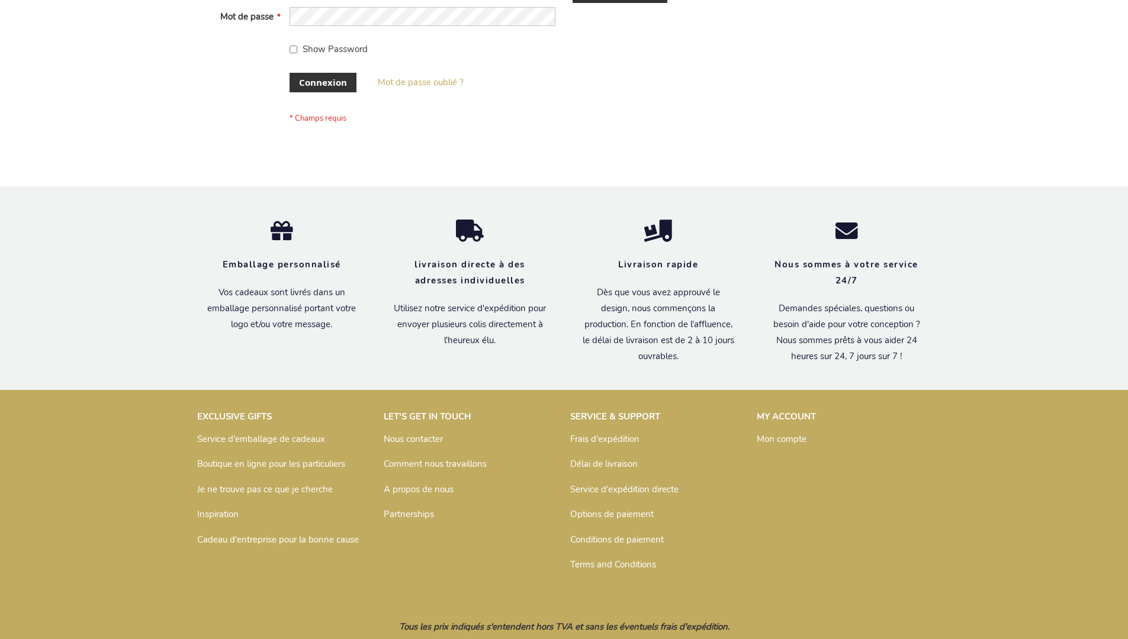
scroll to position [408, 0]
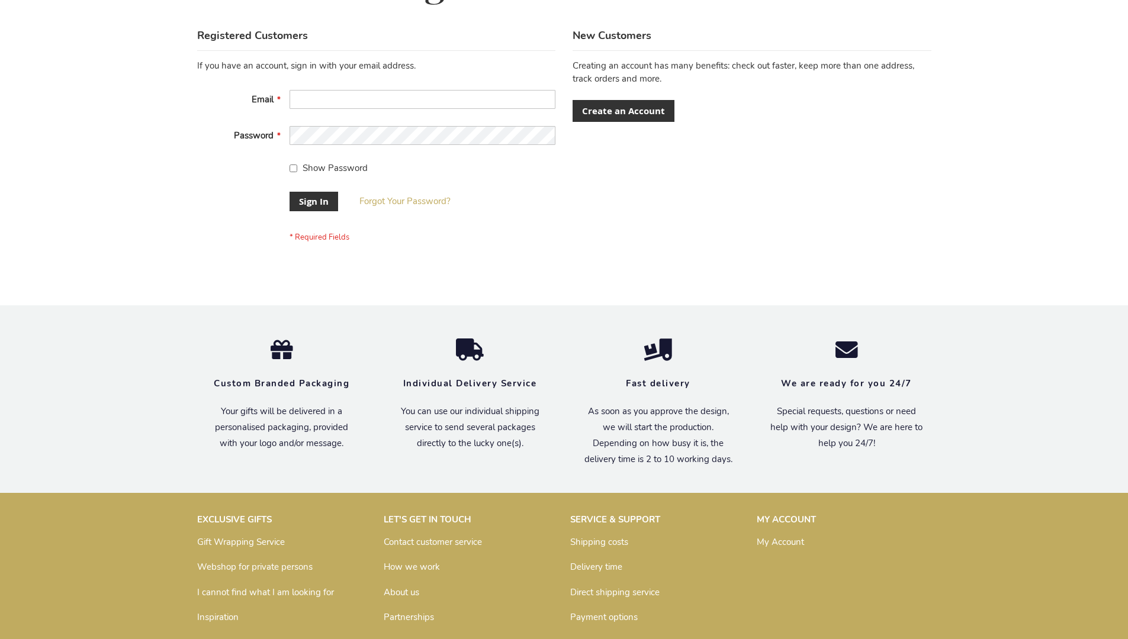
scroll to position [381, 0]
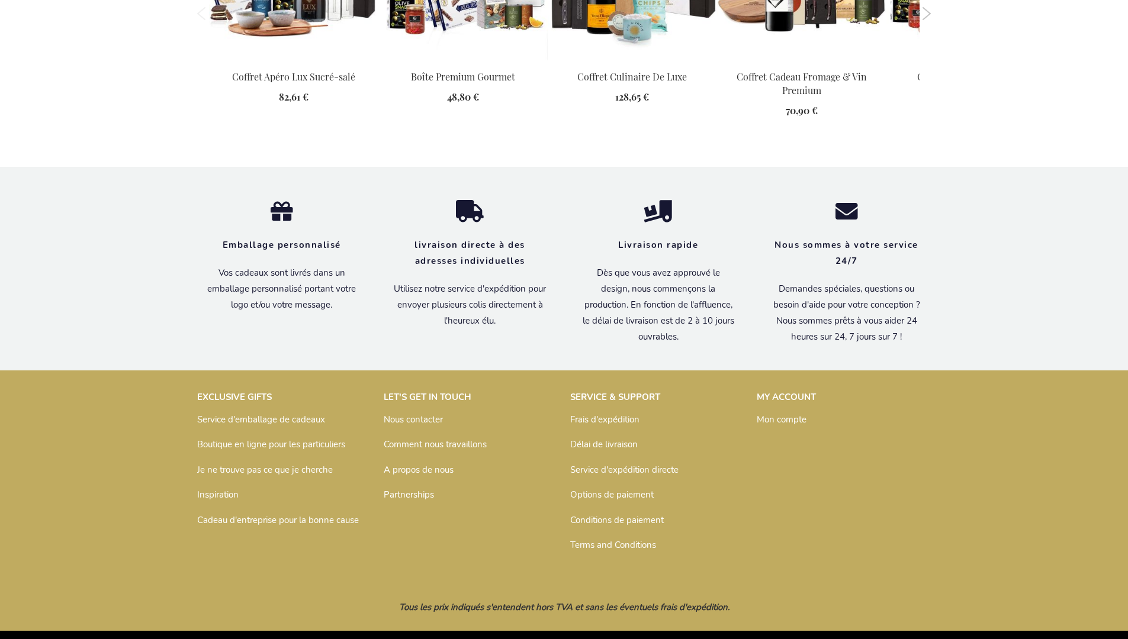
scroll to position [1619, 0]
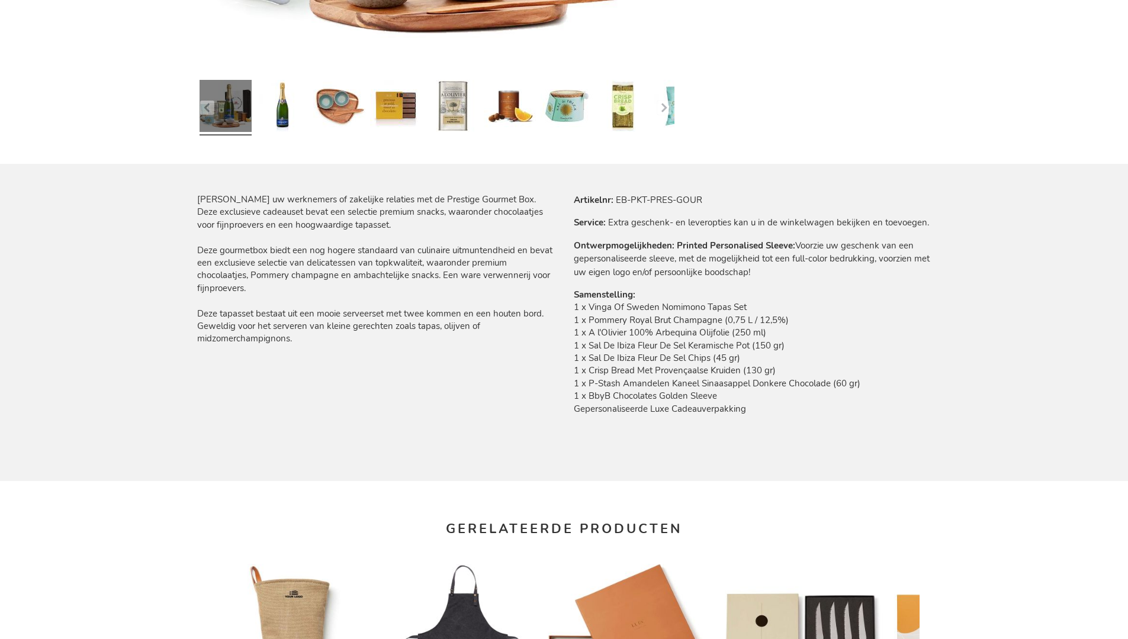
scroll to position [1586, 0]
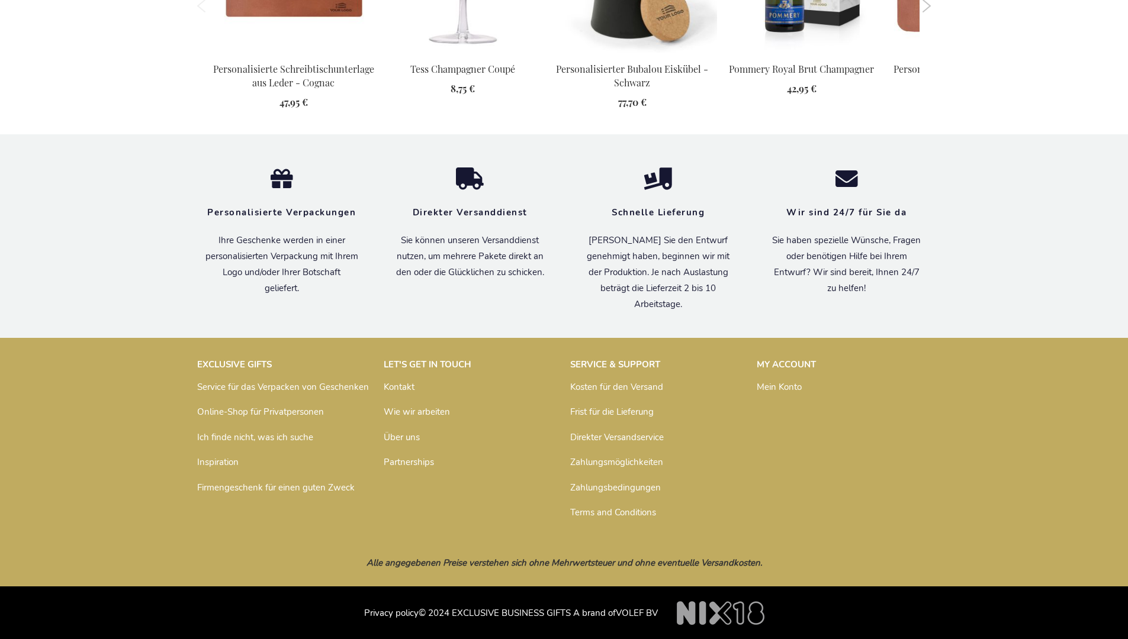
scroll to position [1215, 0]
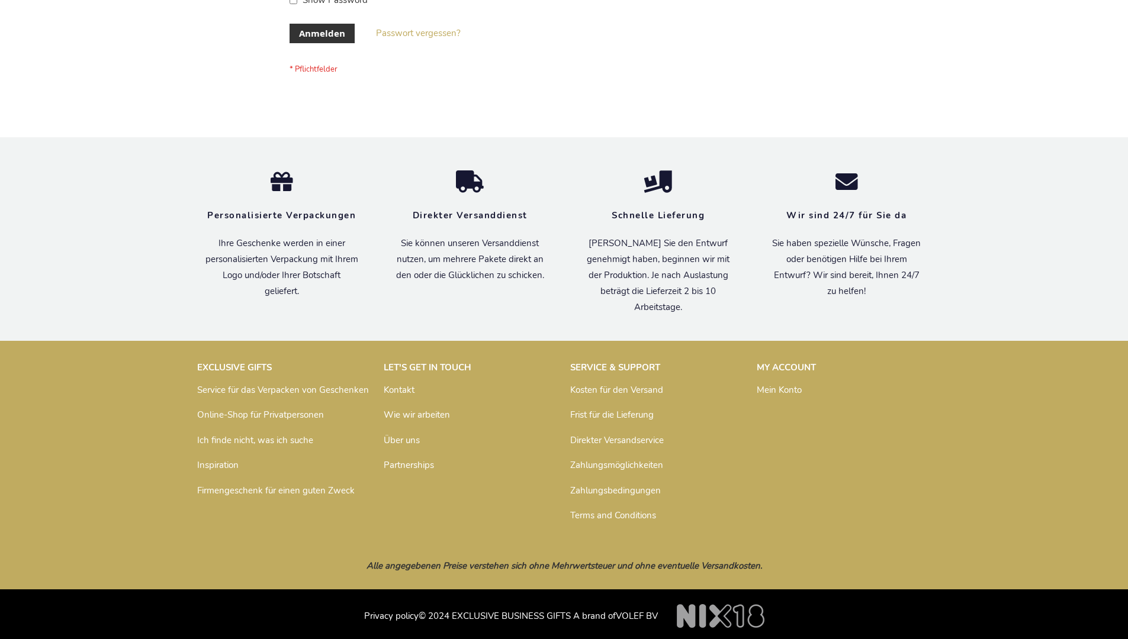
scroll to position [397, 0]
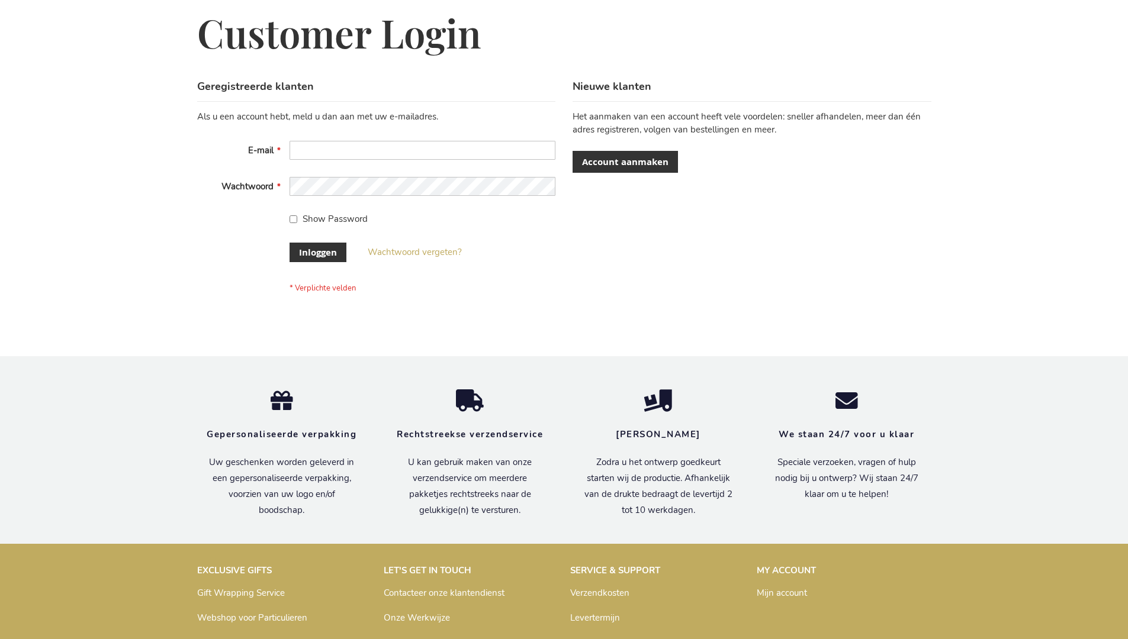
scroll to position [402, 0]
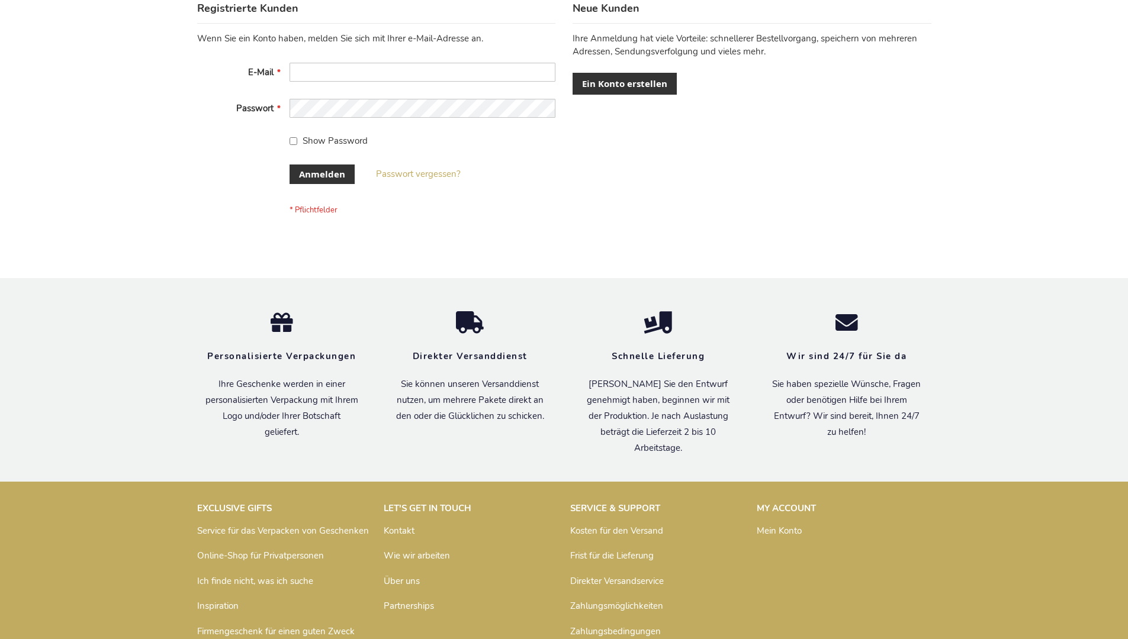
scroll to position [397, 0]
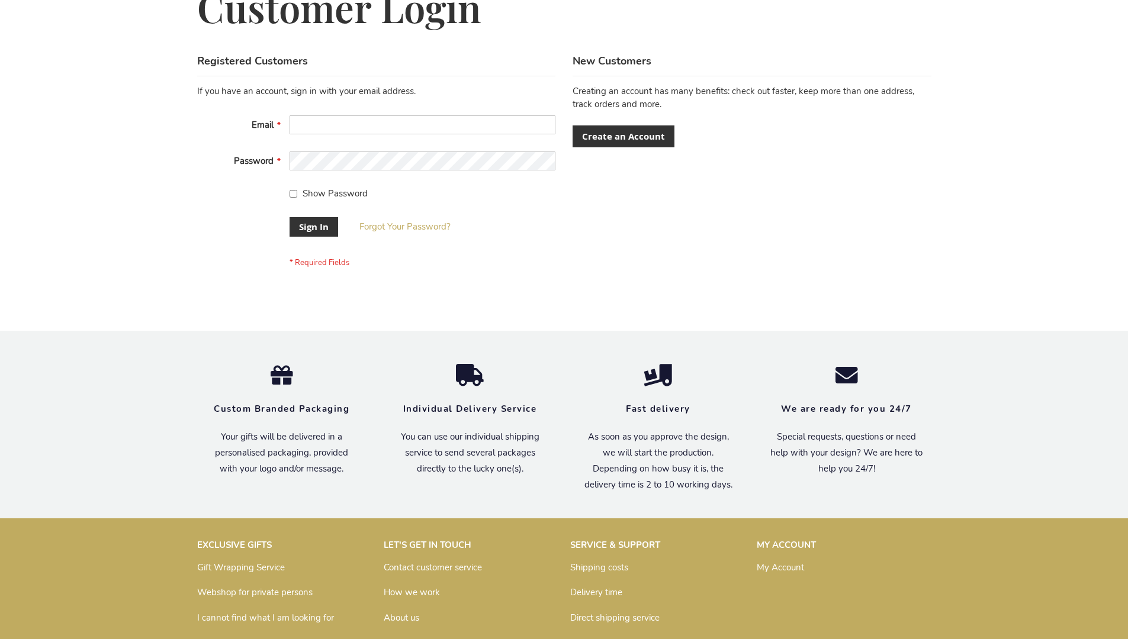
scroll to position [381, 0]
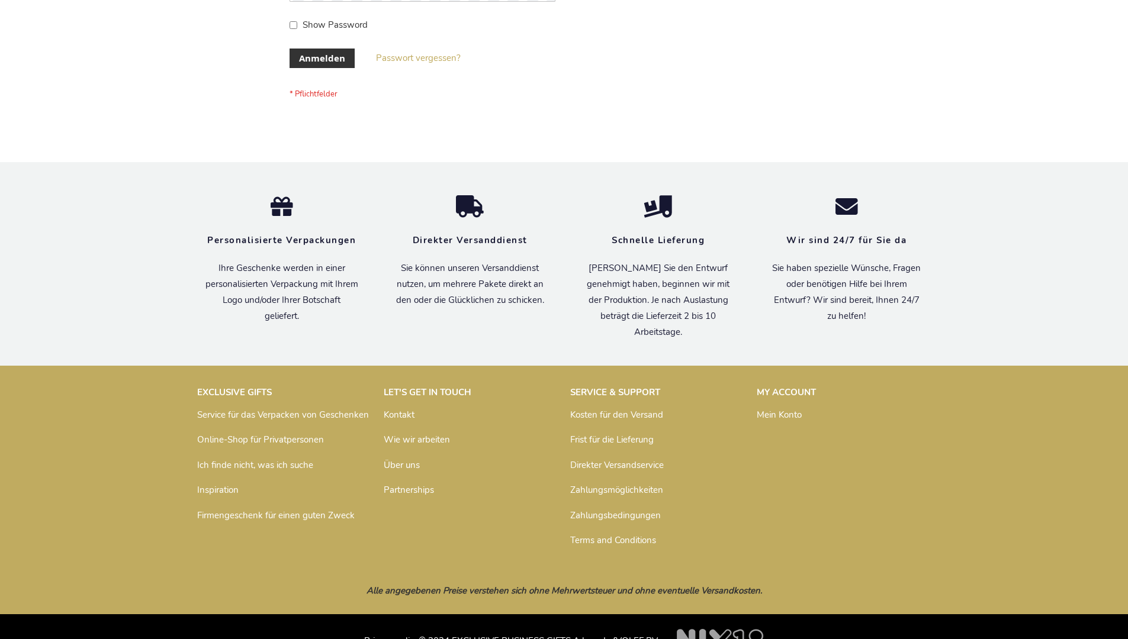
scroll to position [397, 0]
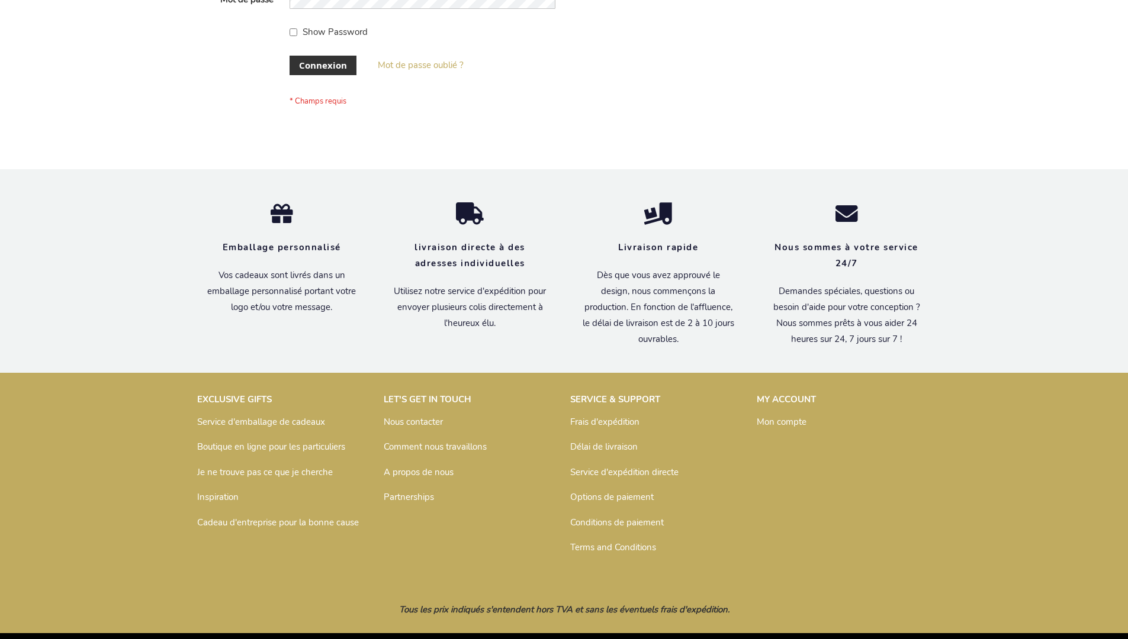
scroll to position [408, 0]
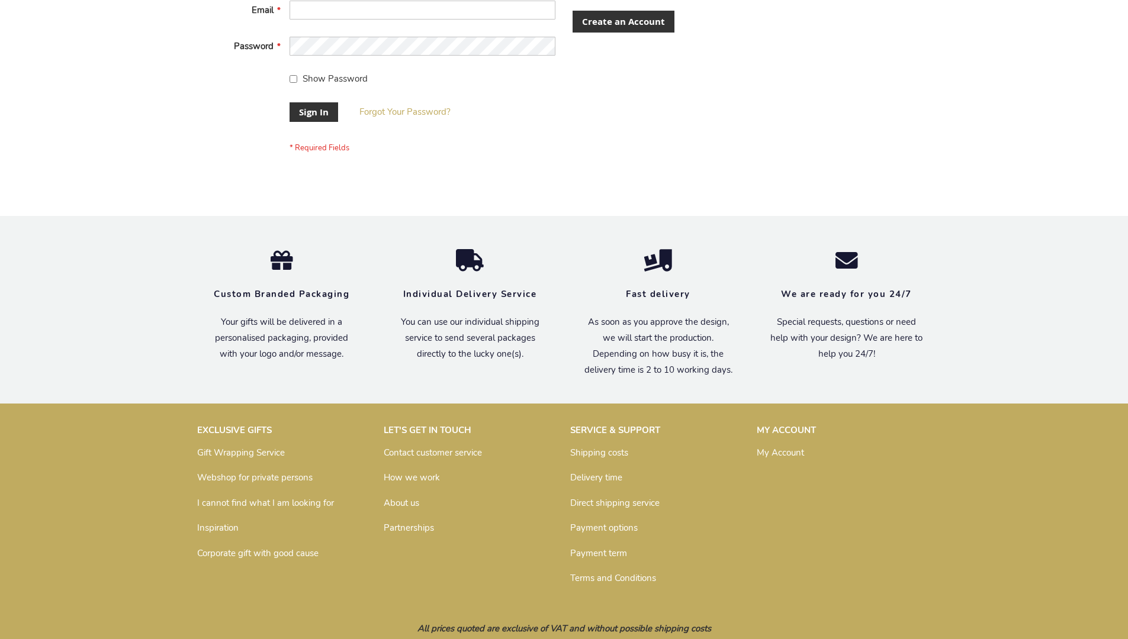
scroll to position [381, 0]
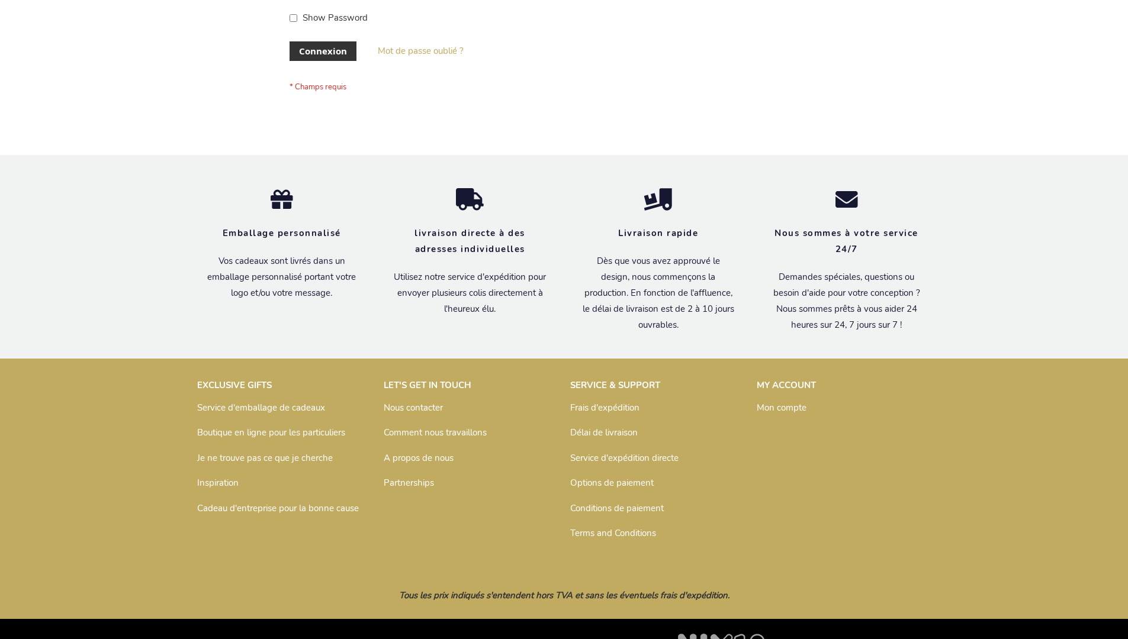
scroll to position [408, 0]
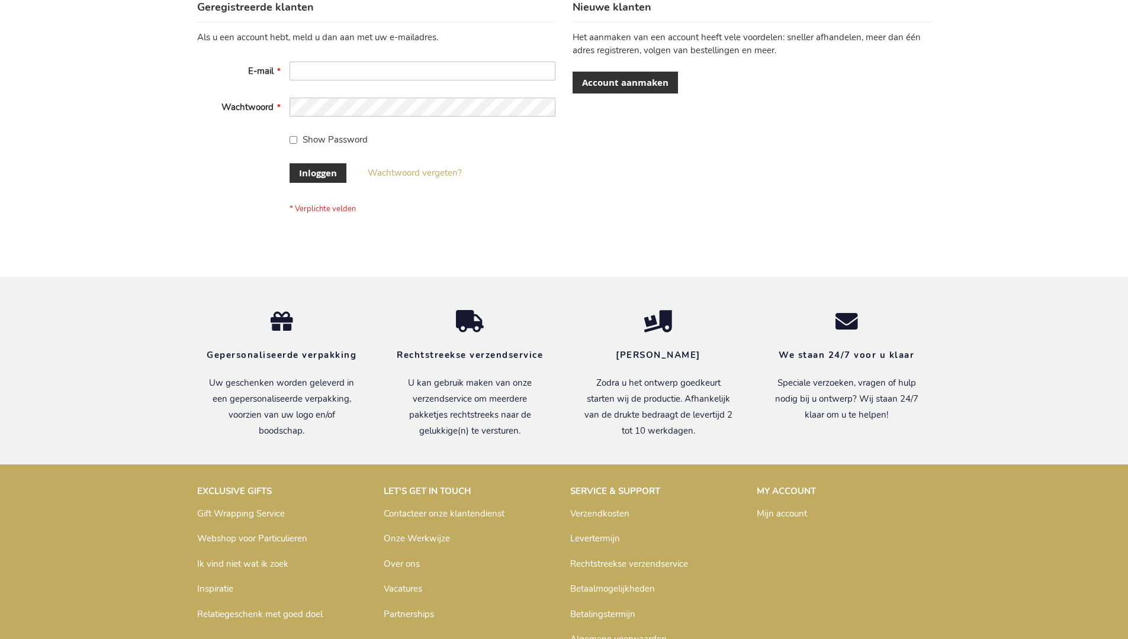
scroll to position [402, 0]
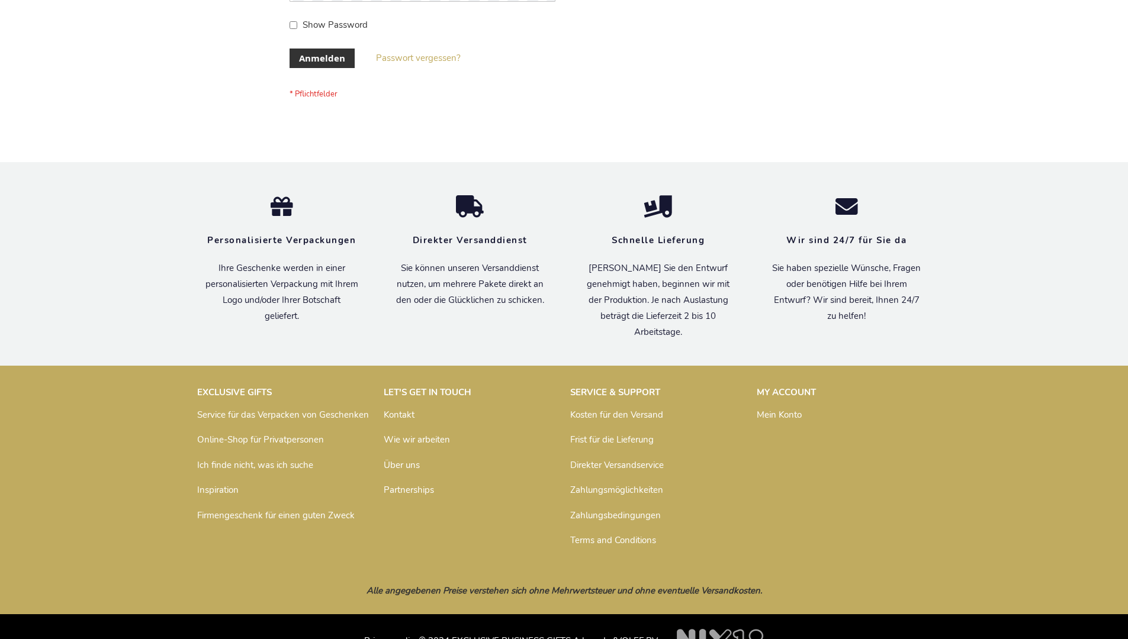
scroll to position [397, 0]
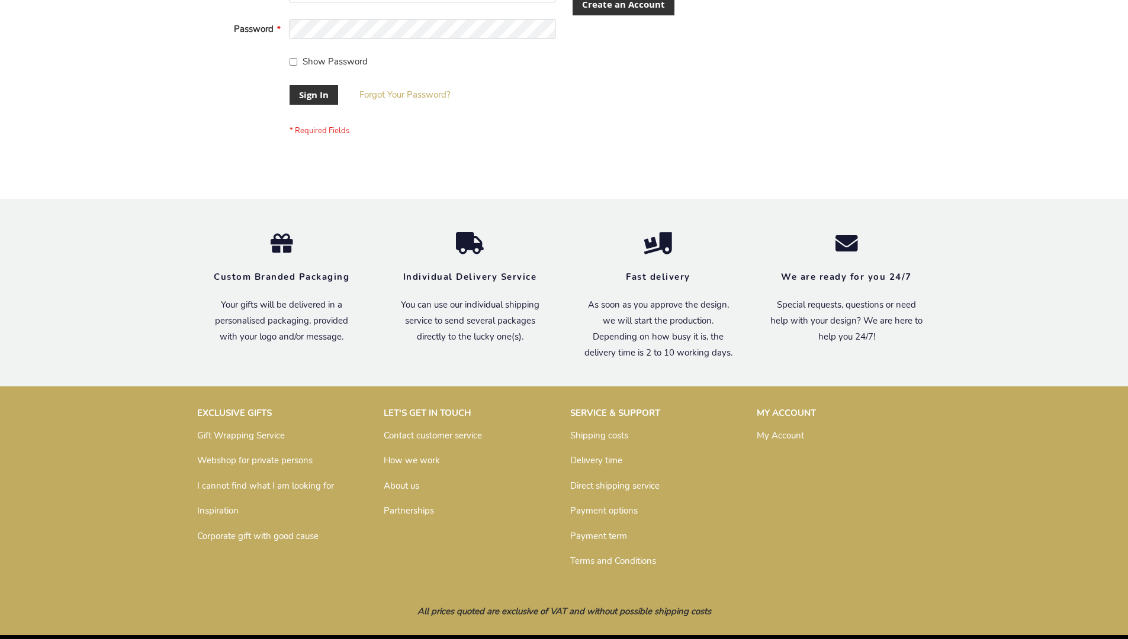
scroll to position [381, 0]
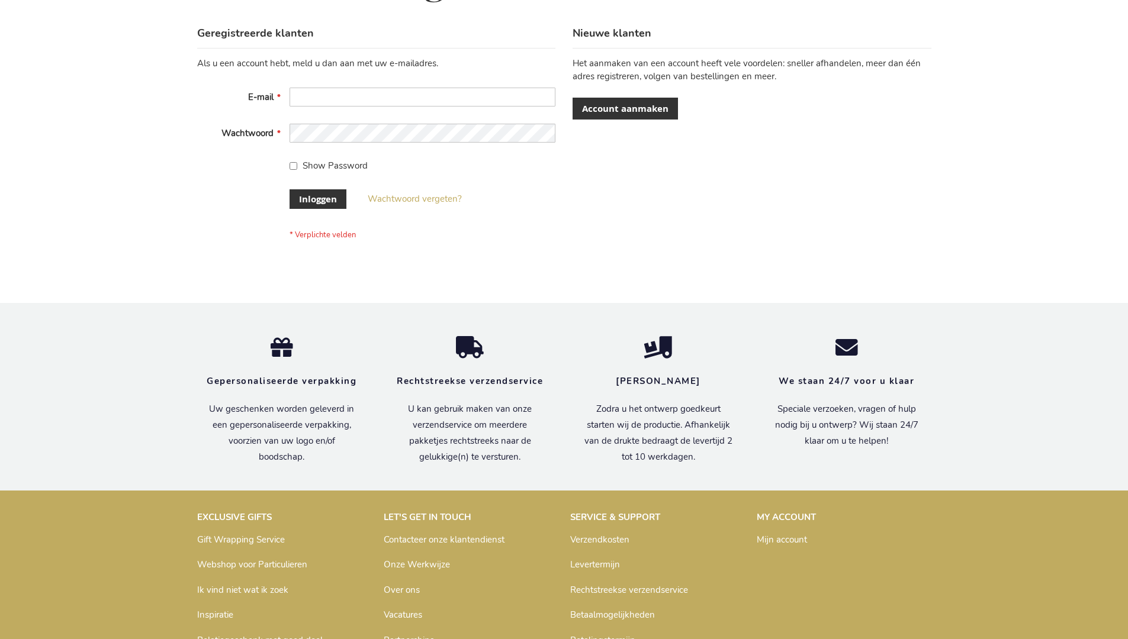
scroll to position [402, 0]
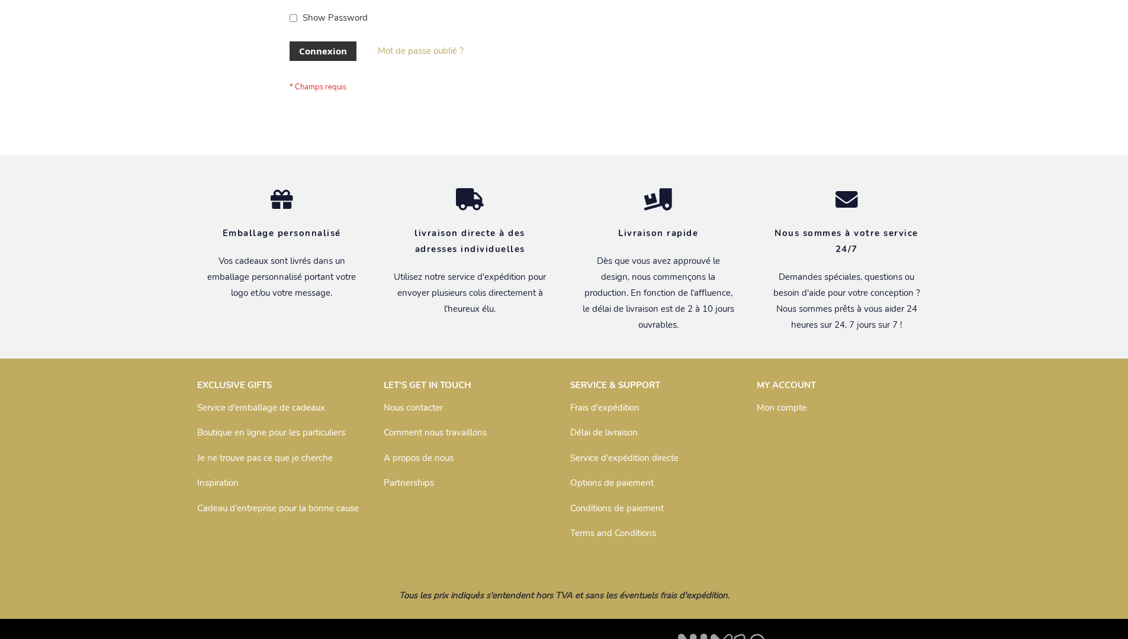
scroll to position [408, 0]
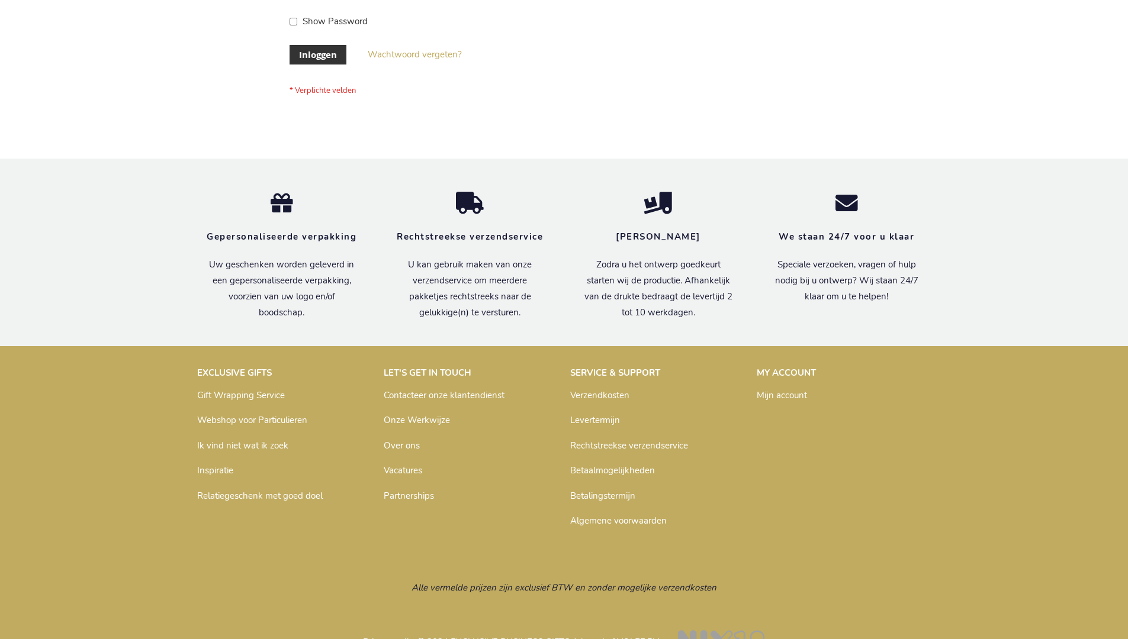
scroll to position [402, 0]
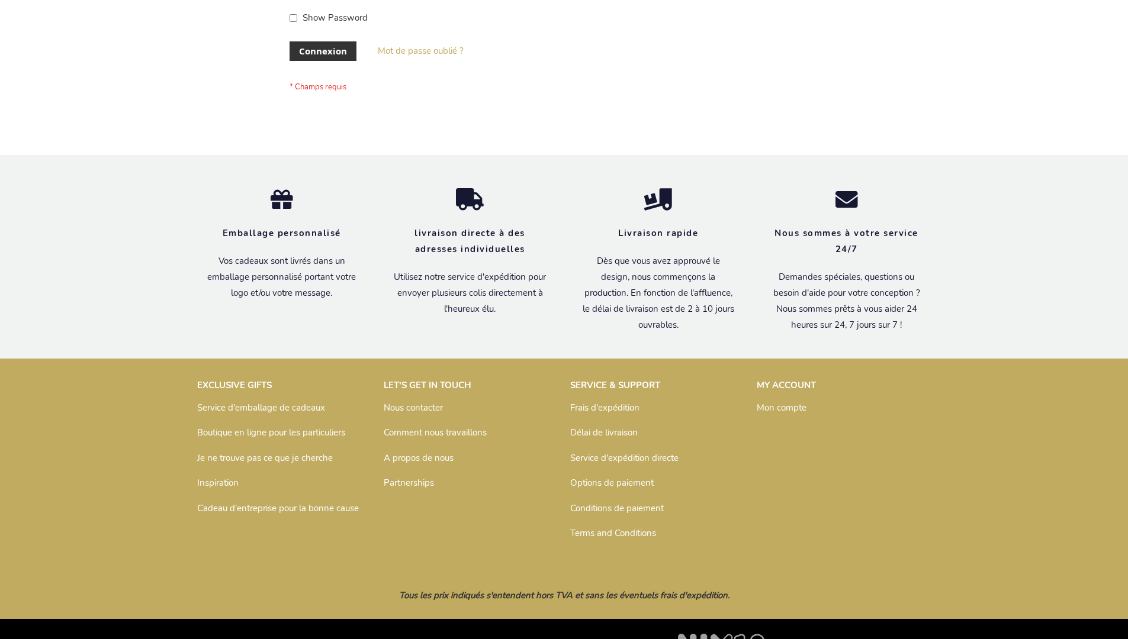
scroll to position [408, 0]
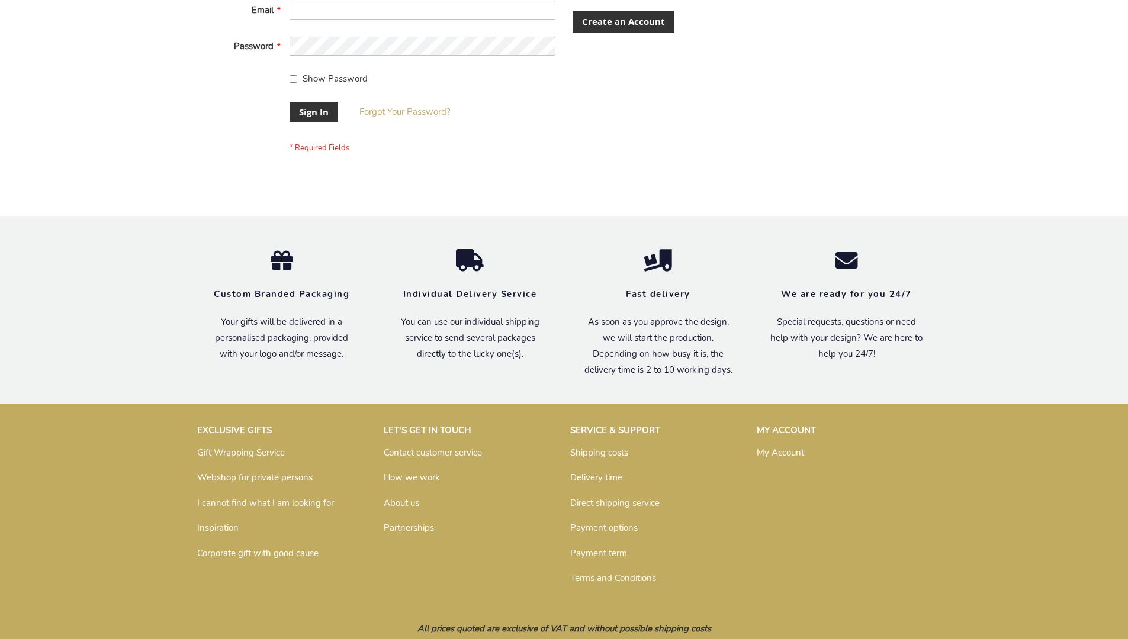
scroll to position [381, 0]
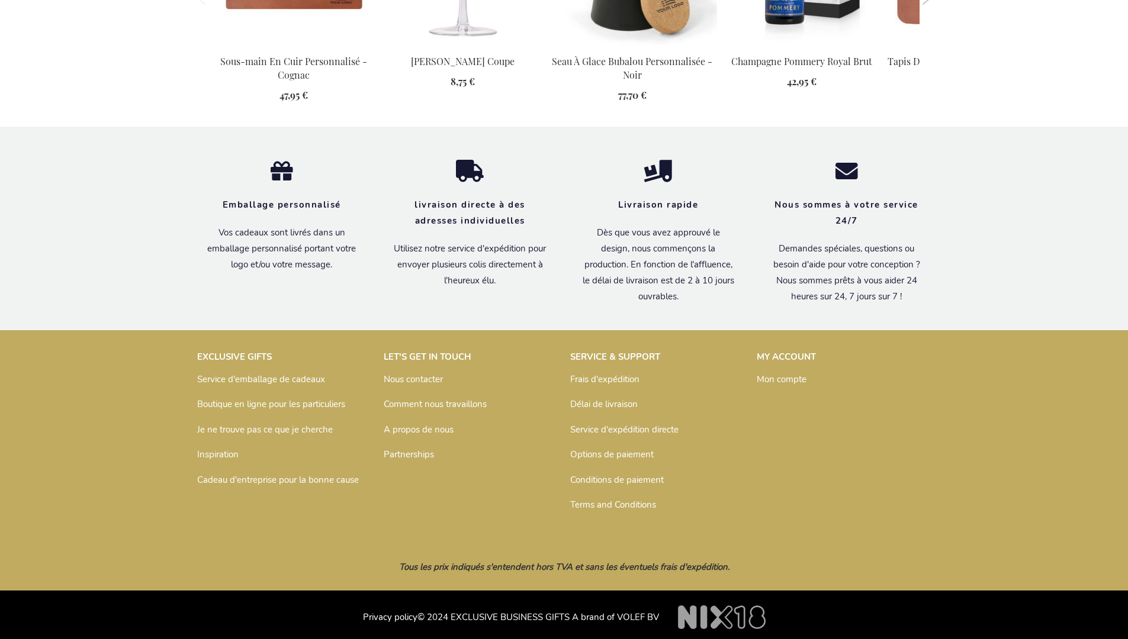
scroll to position [1201, 0]
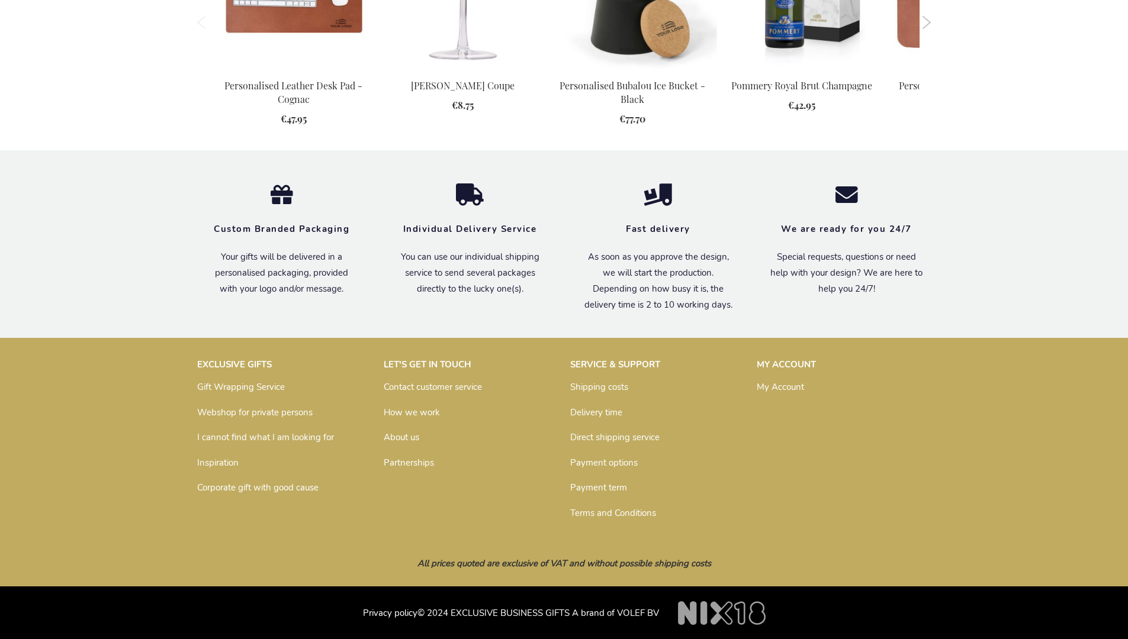
scroll to position [1160, 0]
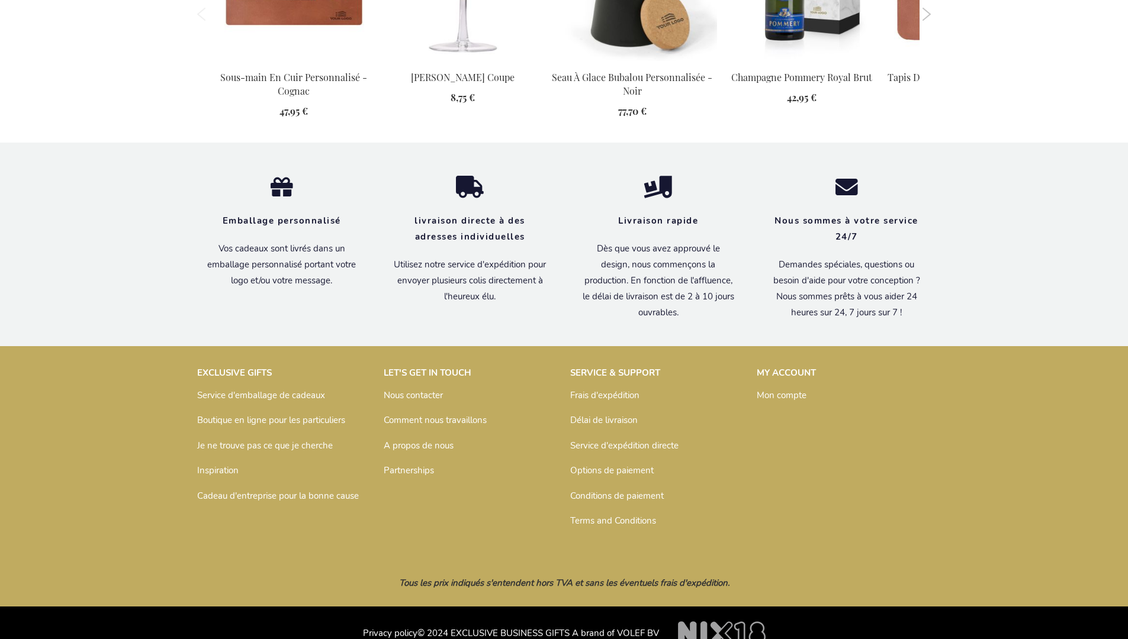
scroll to position [1201, 0]
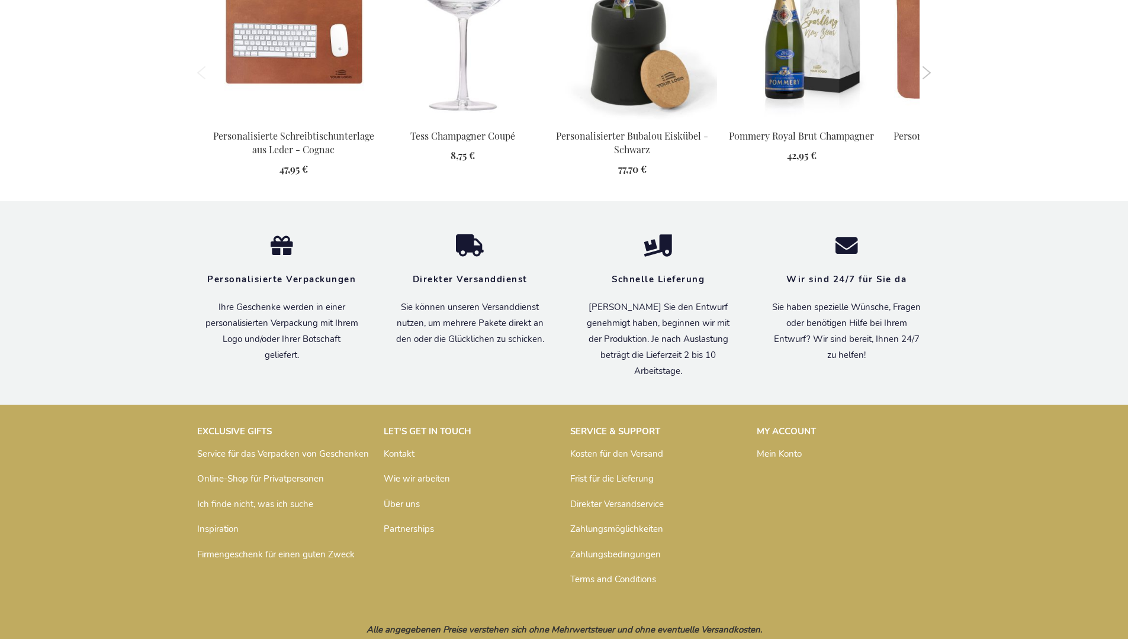
scroll to position [1215, 0]
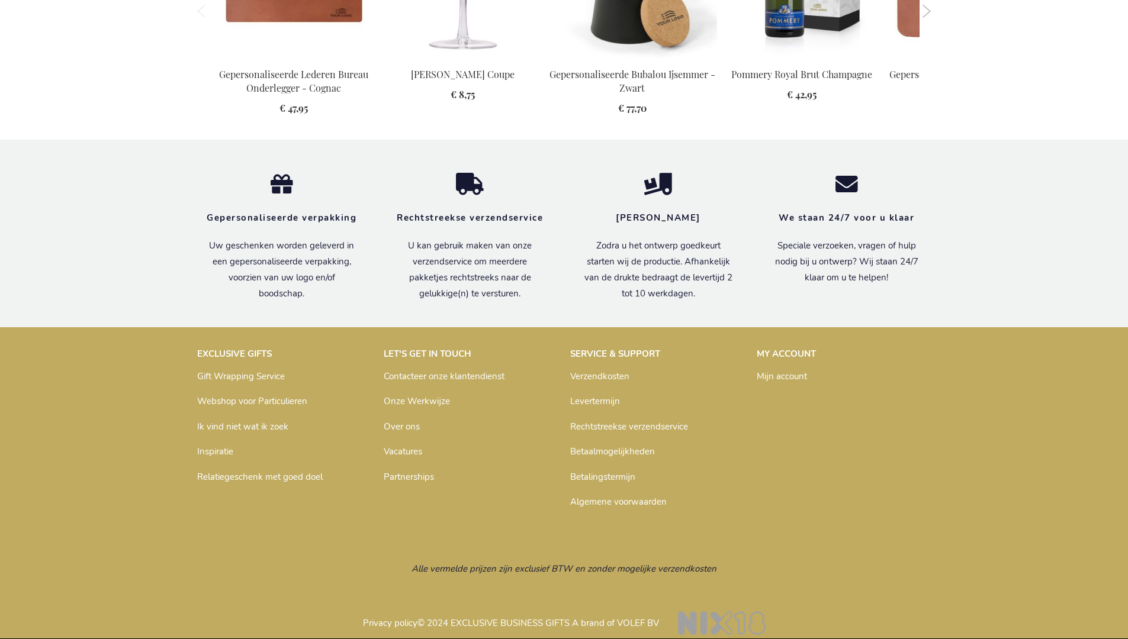
scroll to position [1194, 0]
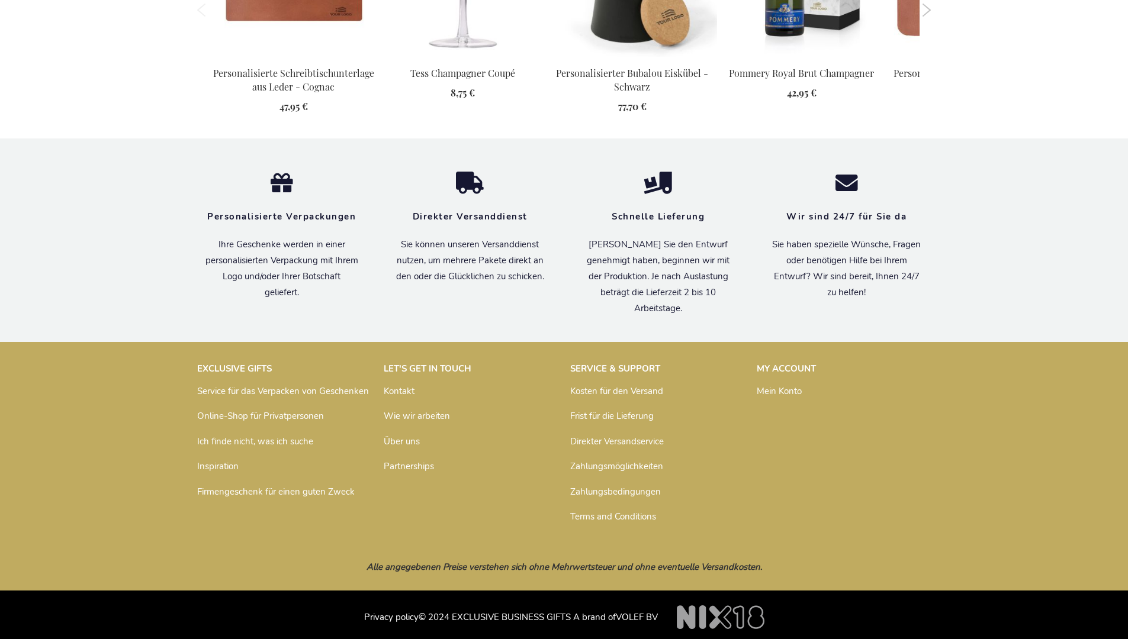
scroll to position [1215, 0]
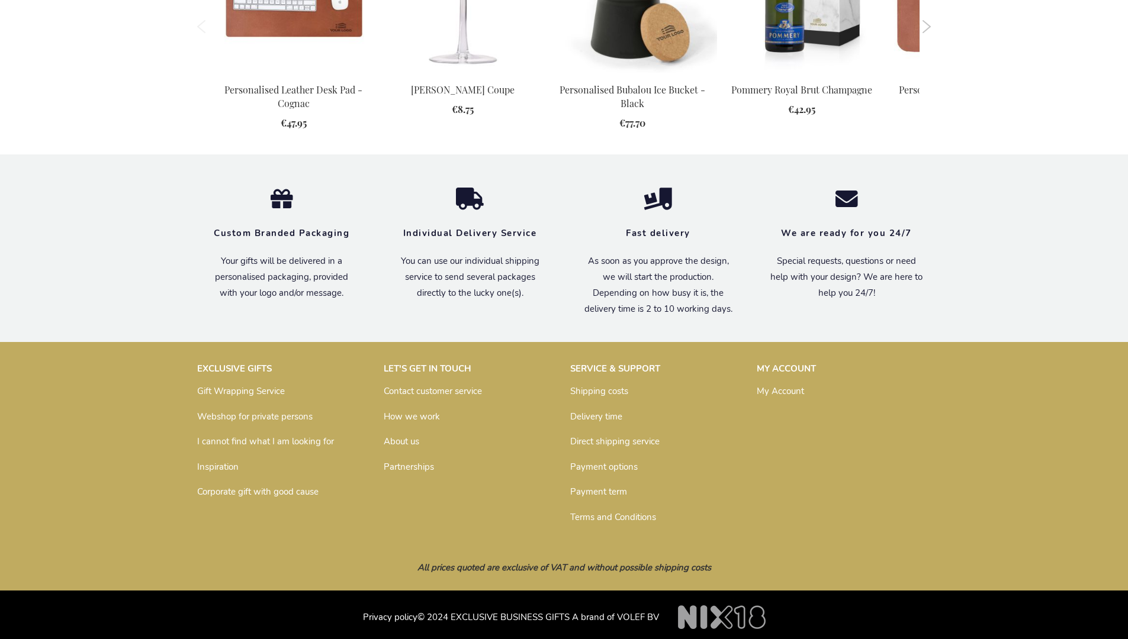
scroll to position [1160, 0]
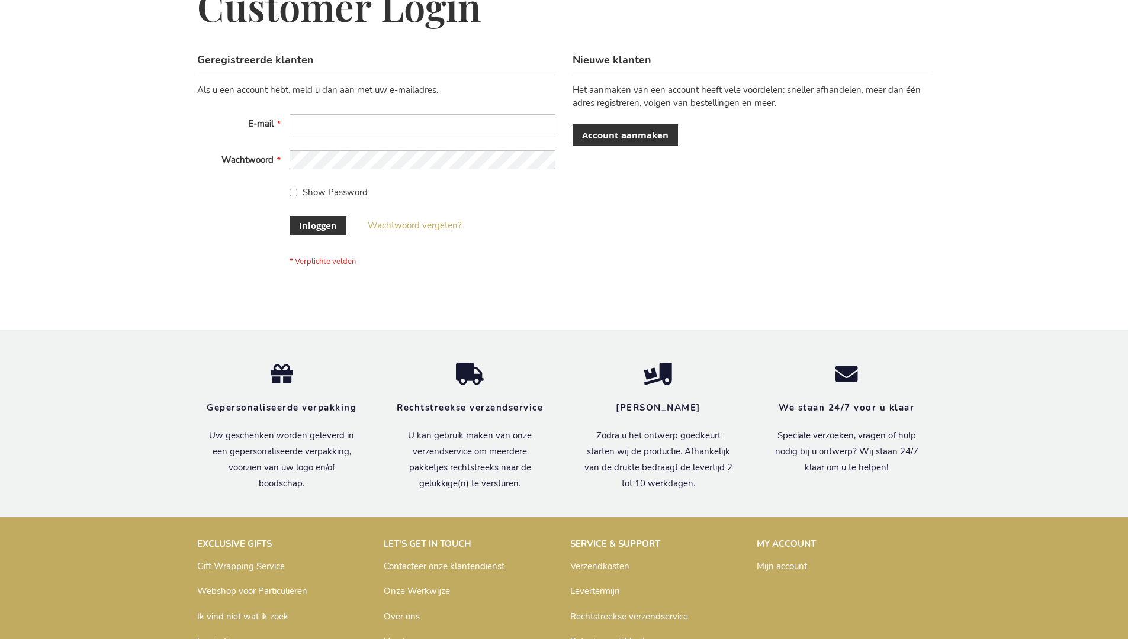
scroll to position [402, 0]
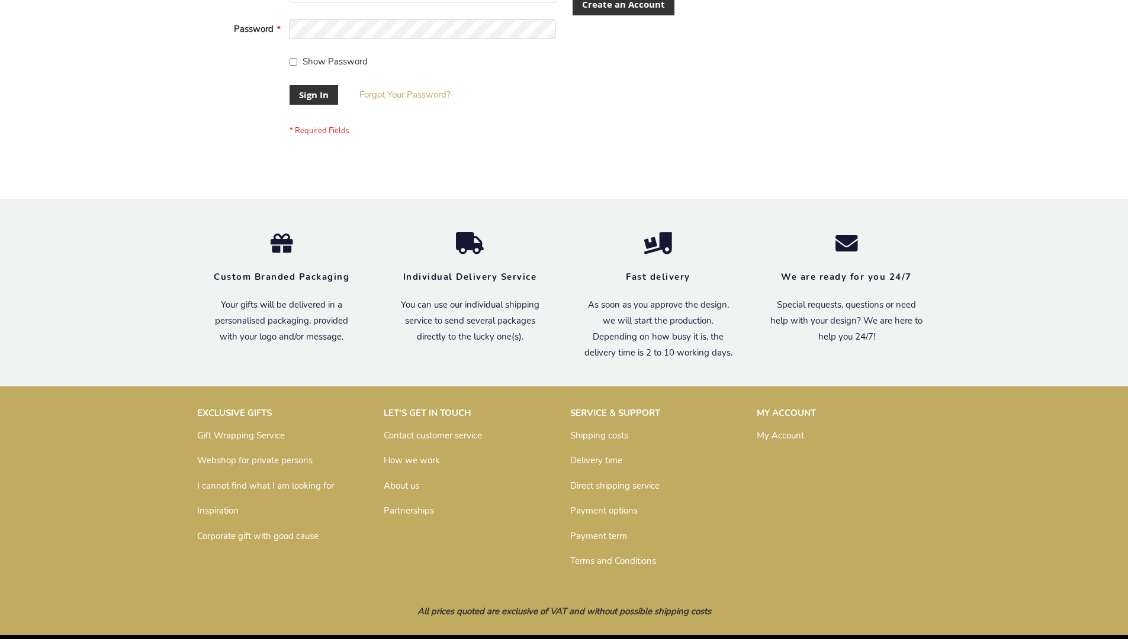
scroll to position [381, 0]
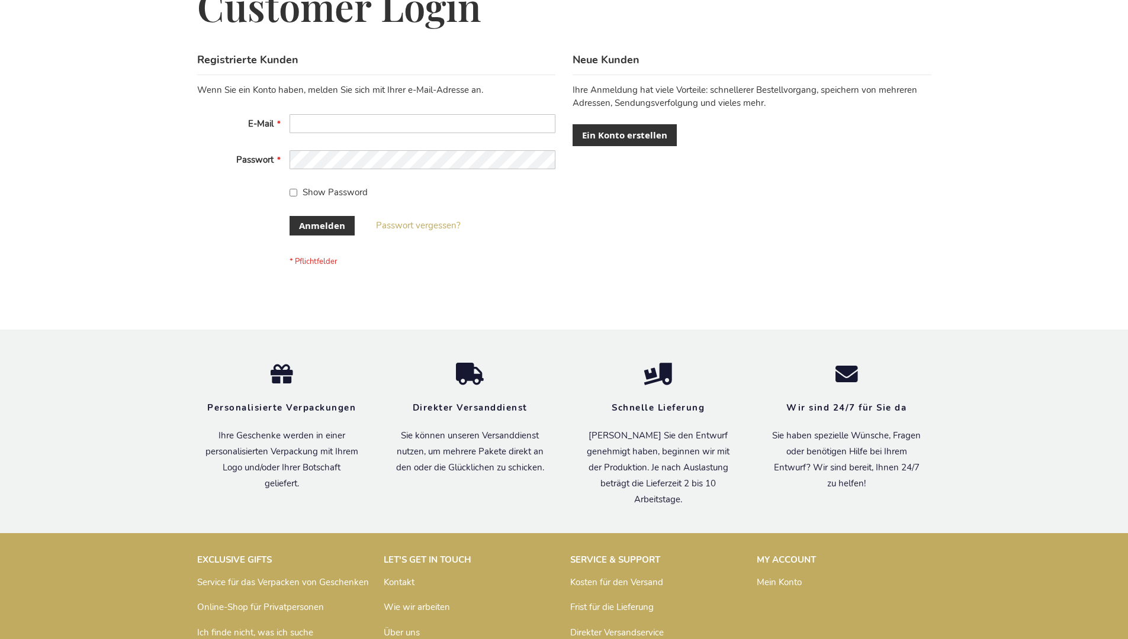
scroll to position [397, 0]
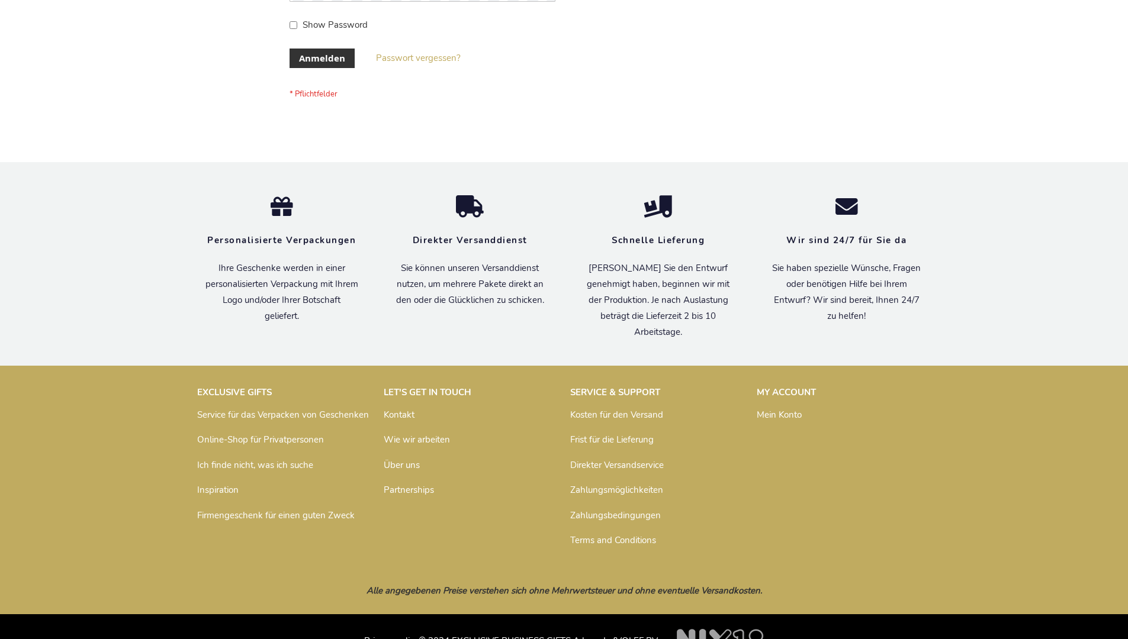
scroll to position [397, 0]
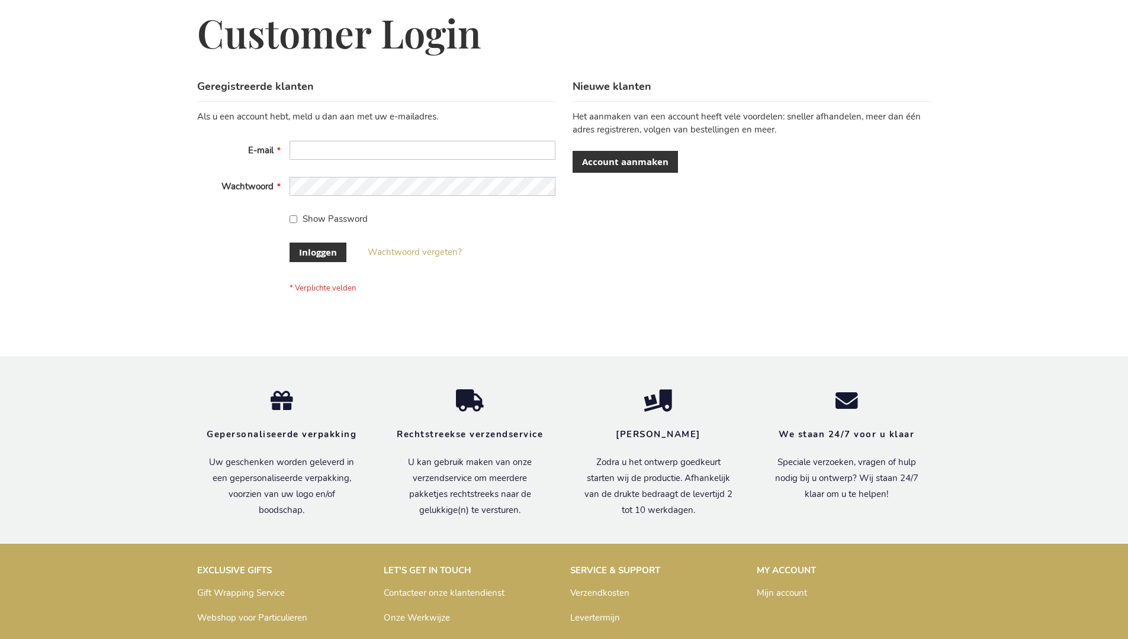
scroll to position [402, 0]
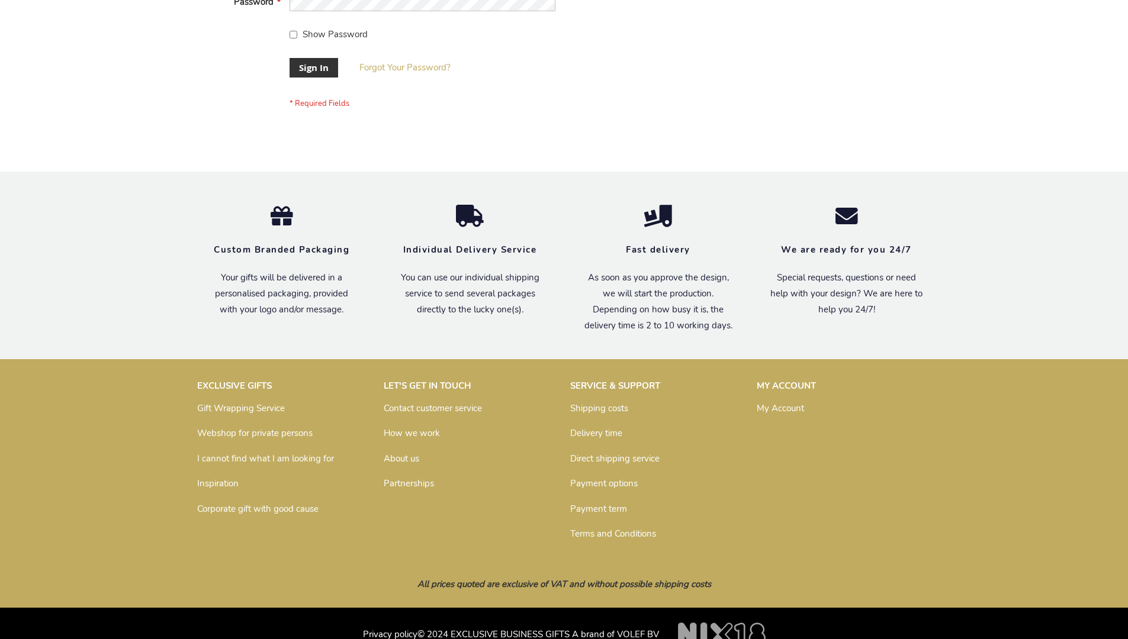
scroll to position [381, 0]
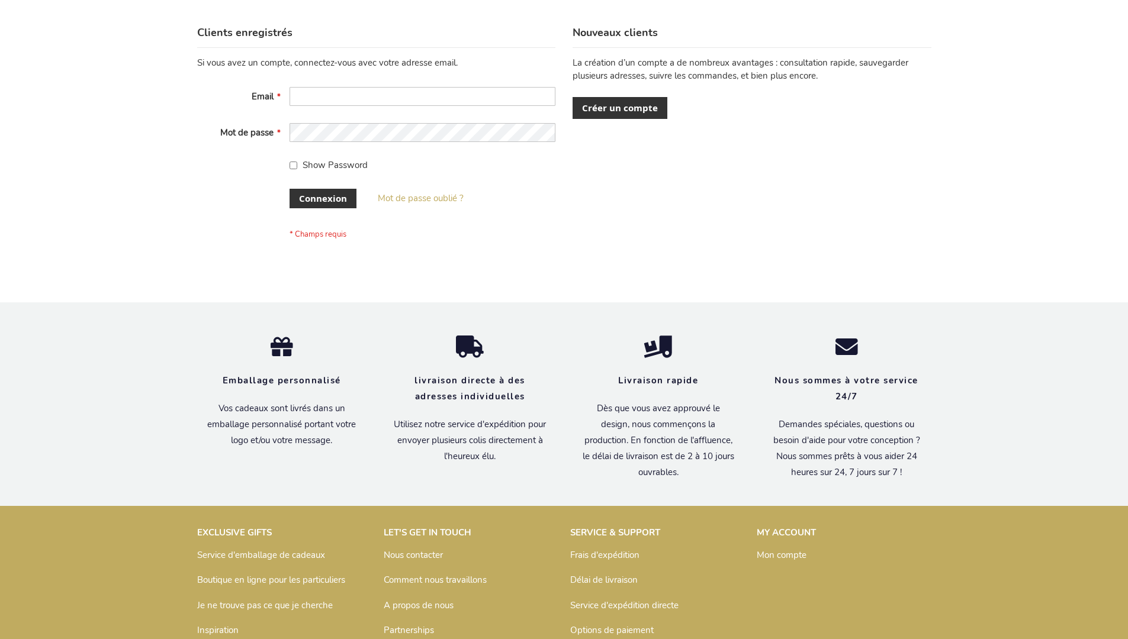
scroll to position [408, 0]
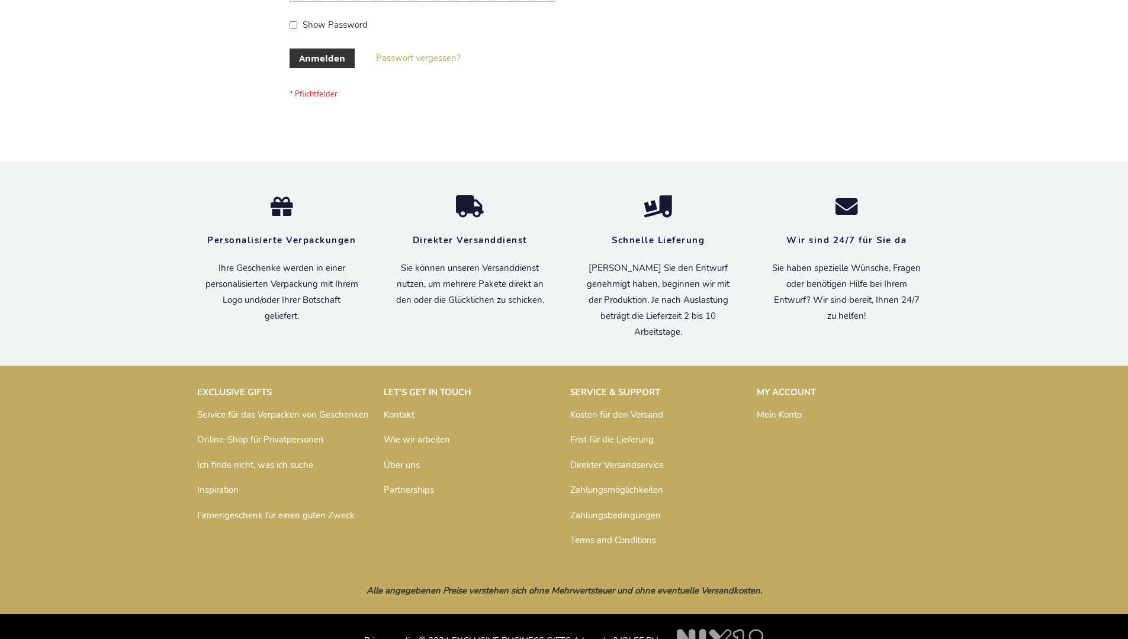
scroll to position [397, 0]
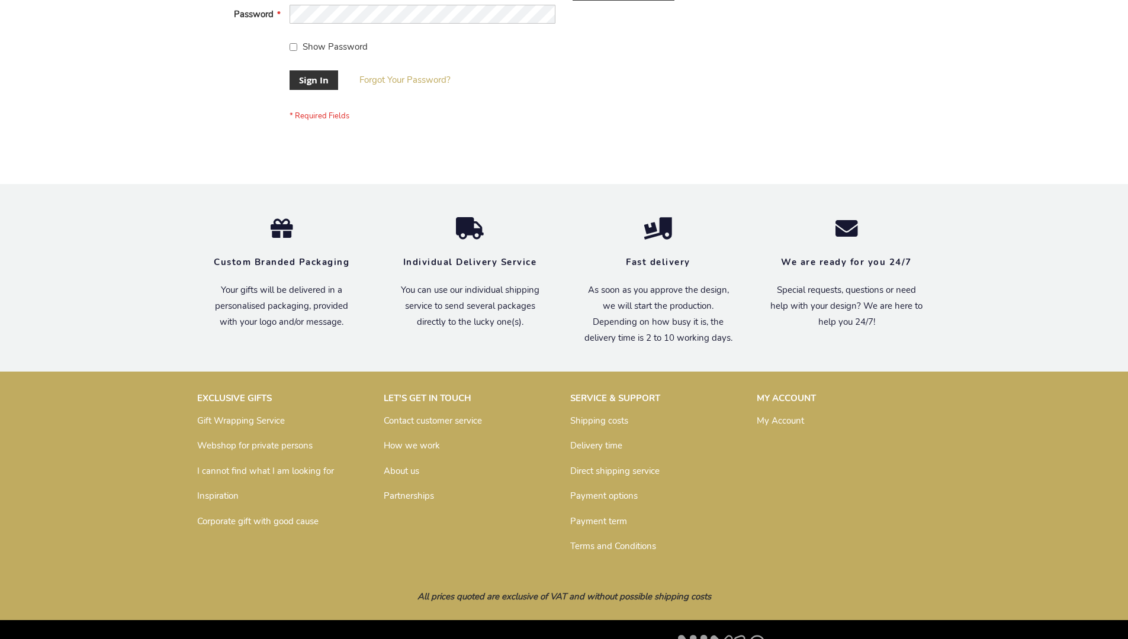
scroll to position [381, 0]
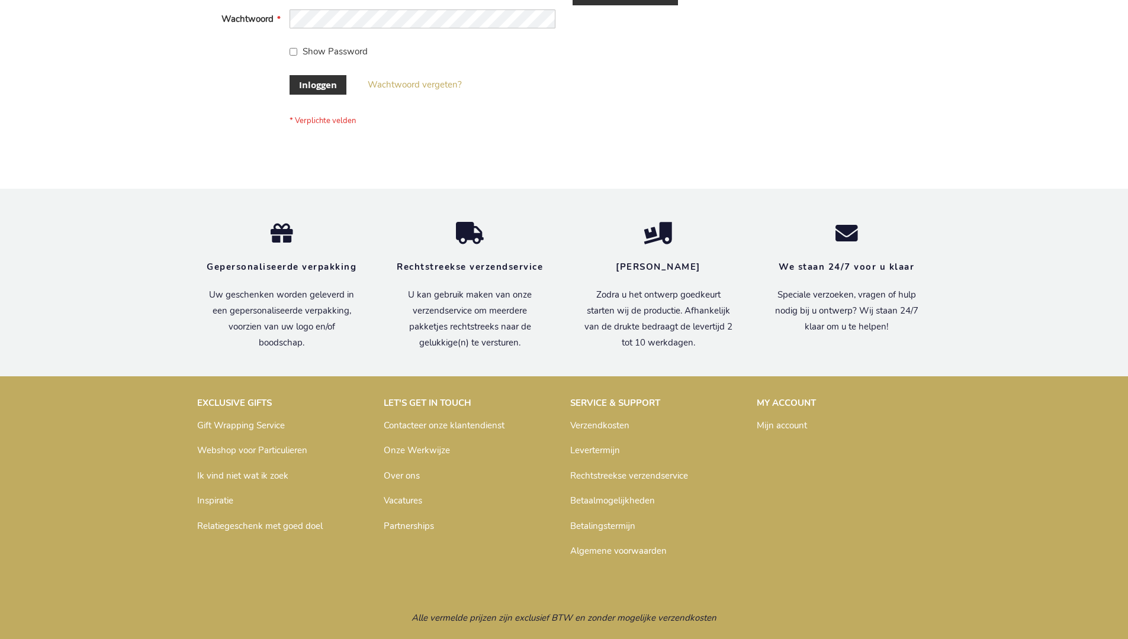
scroll to position [402, 0]
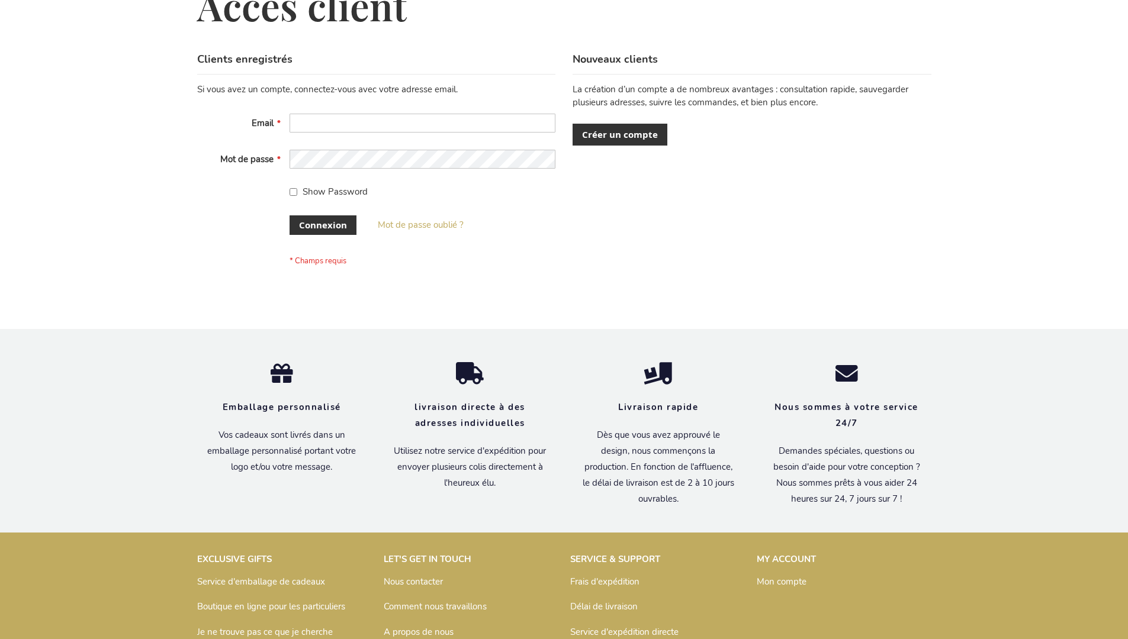
scroll to position [408, 0]
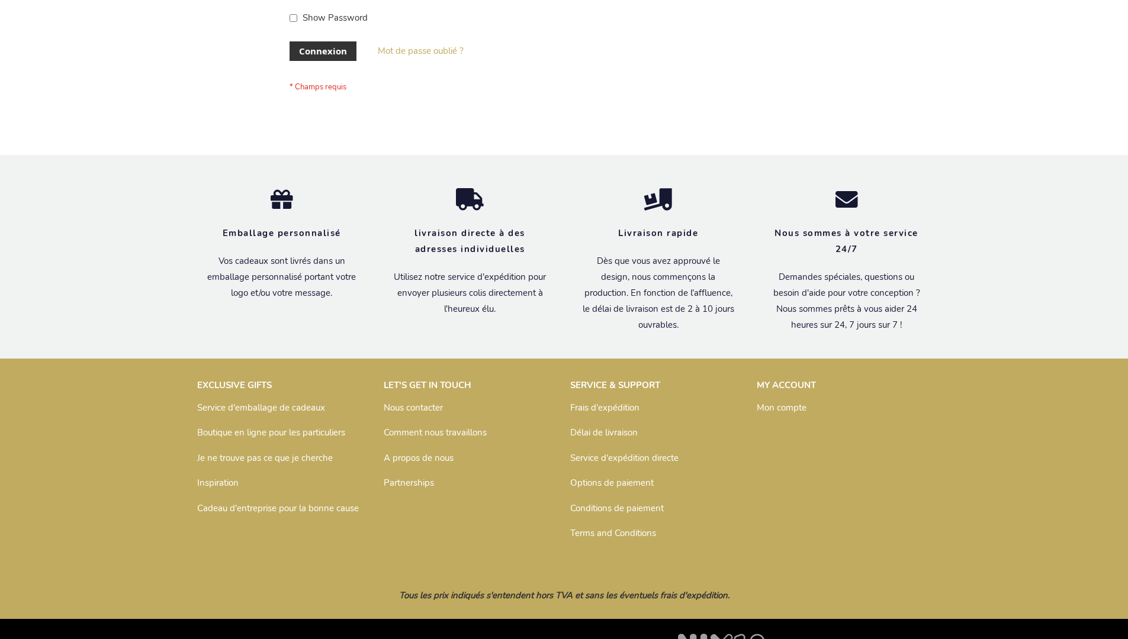
scroll to position [408, 0]
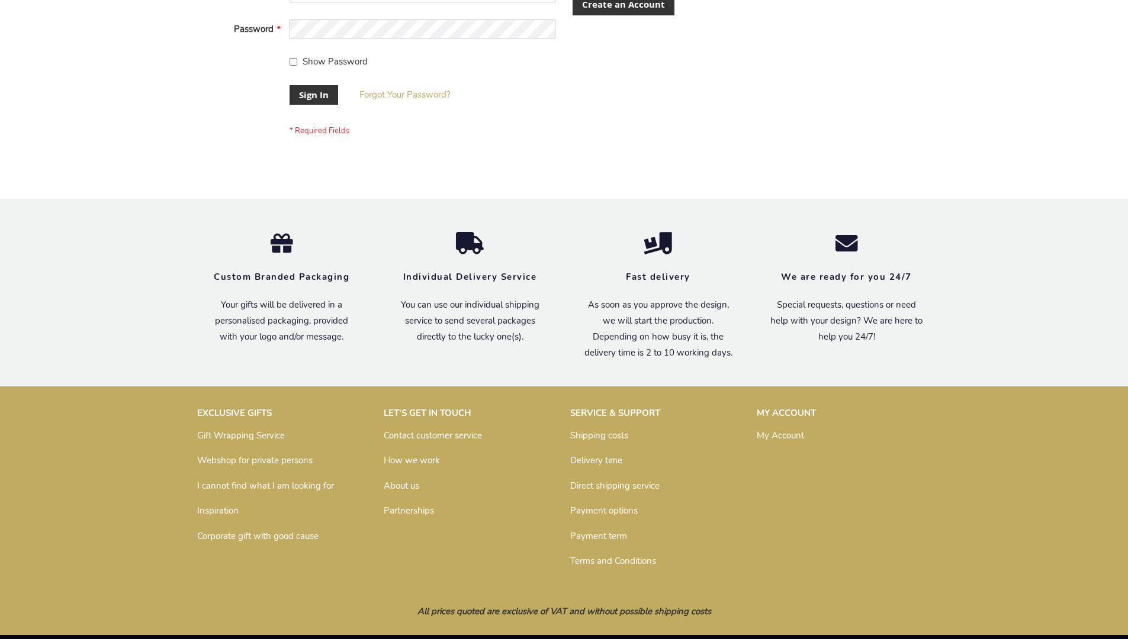
scroll to position [381, 0]
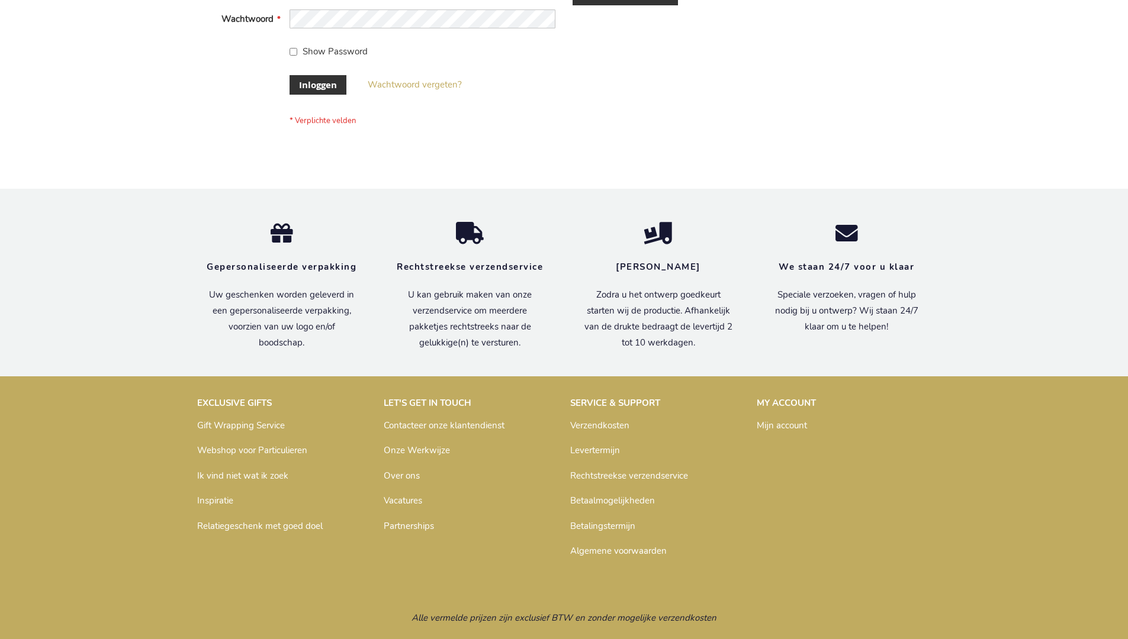
scroll to position [402, 0]
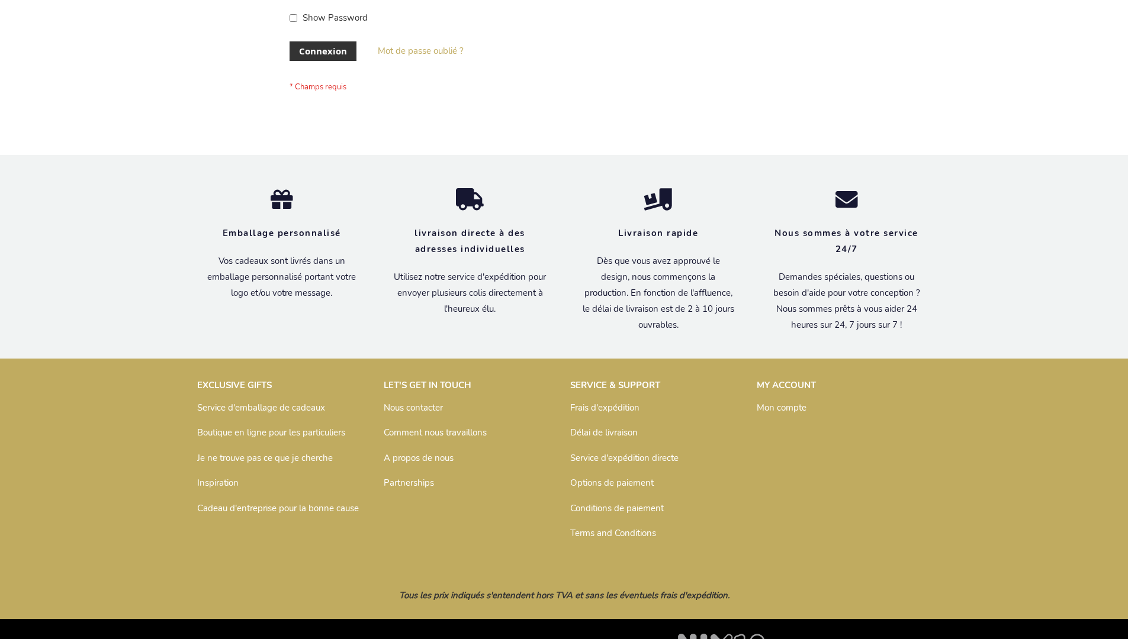
scroll to position [408, 0]
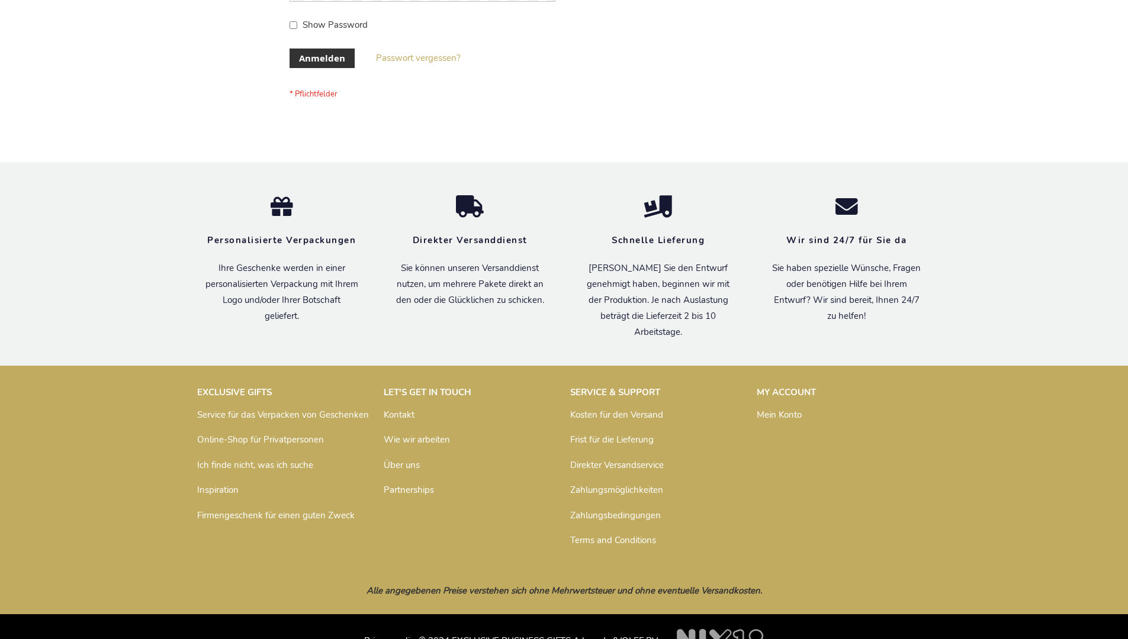
scroll to position [397, 0]
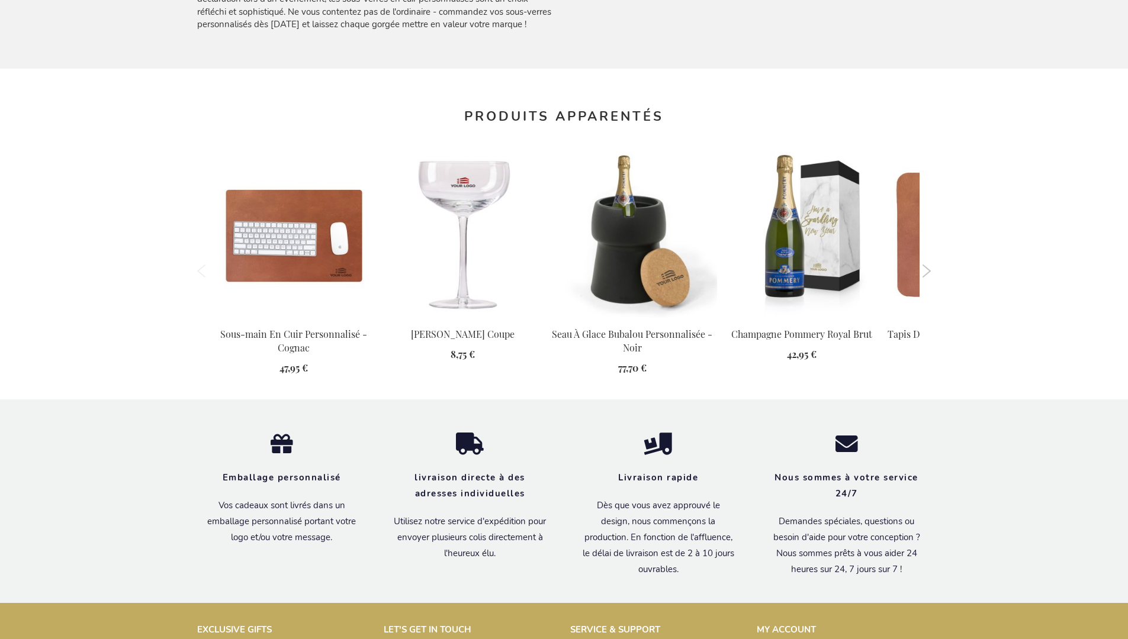
scroll to position [1201, 0]
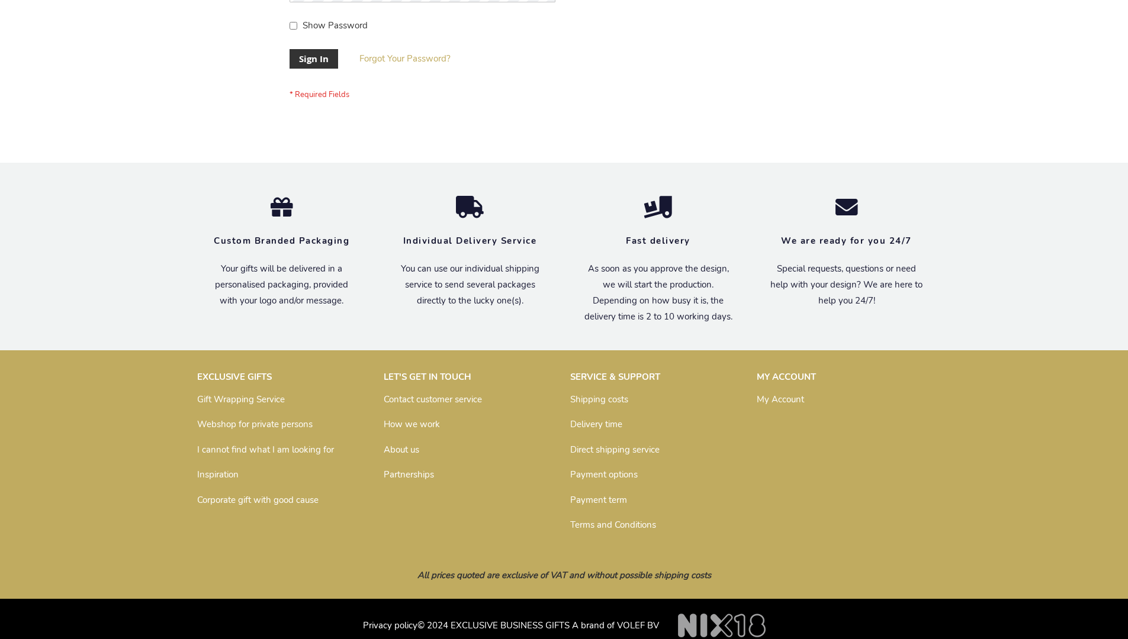
scroll to position [381, 0]
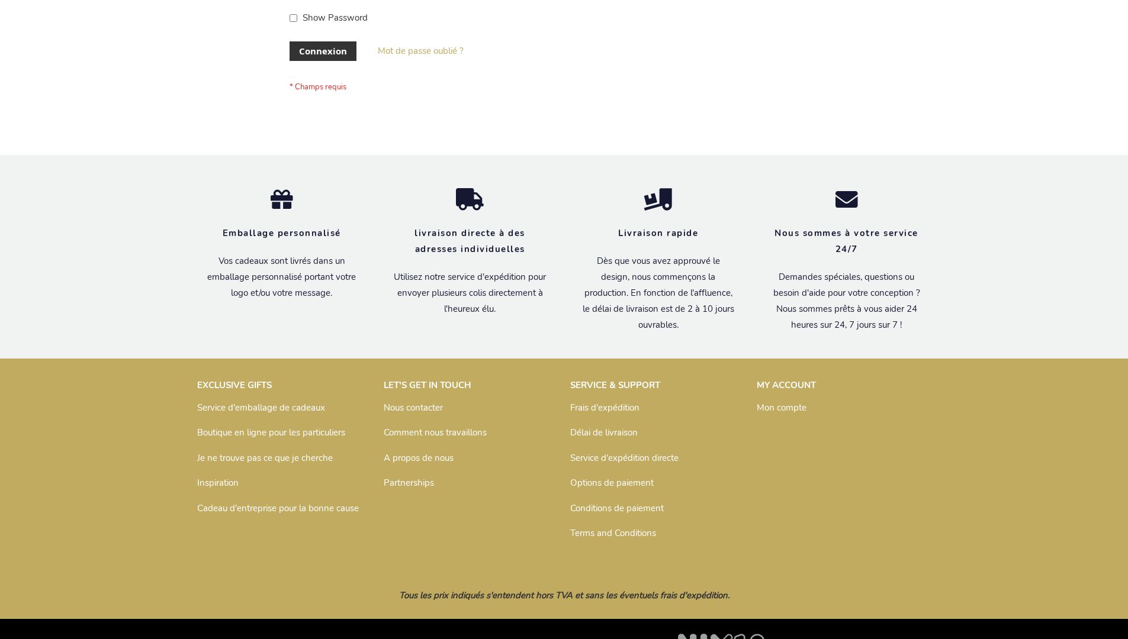
scroll to position [408, 0]
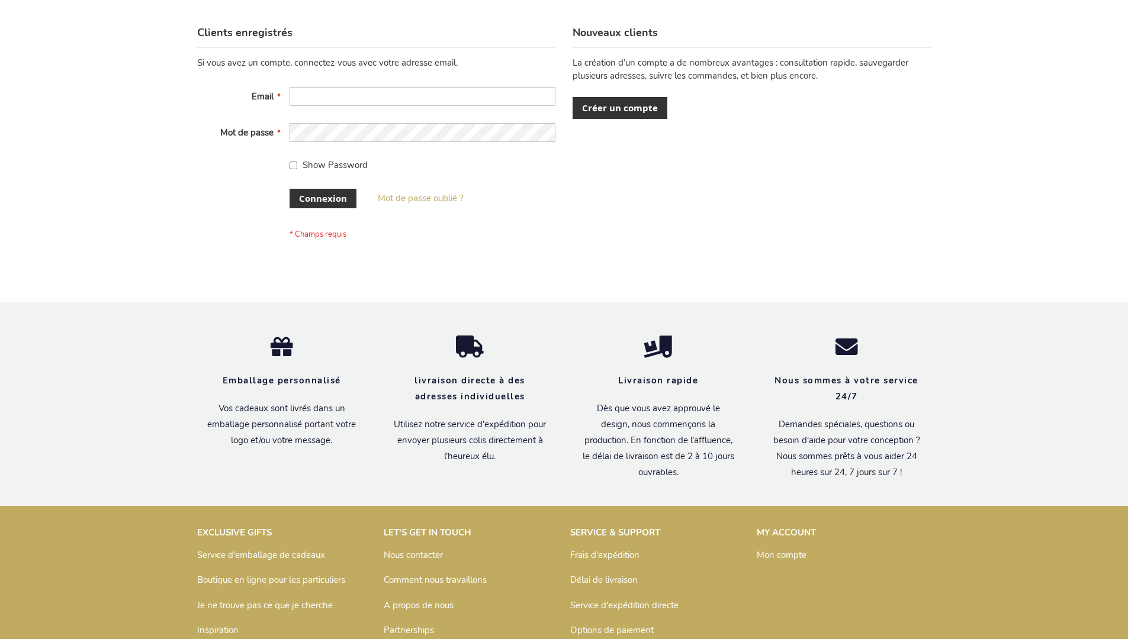
scroll to position [408, 0]
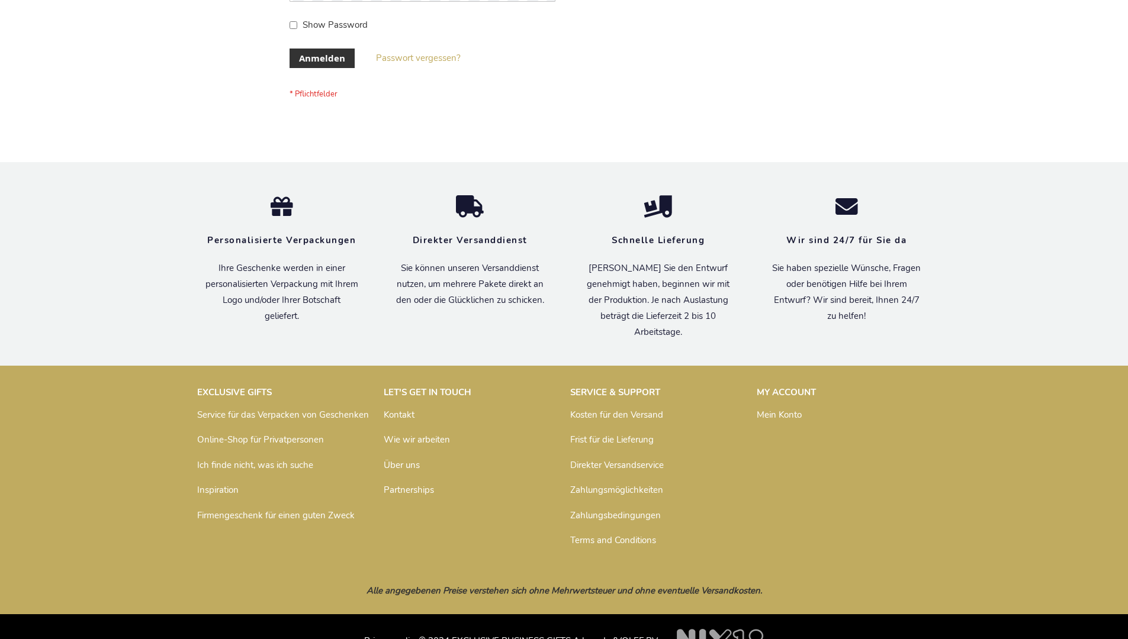
scroll to position [397, 0]
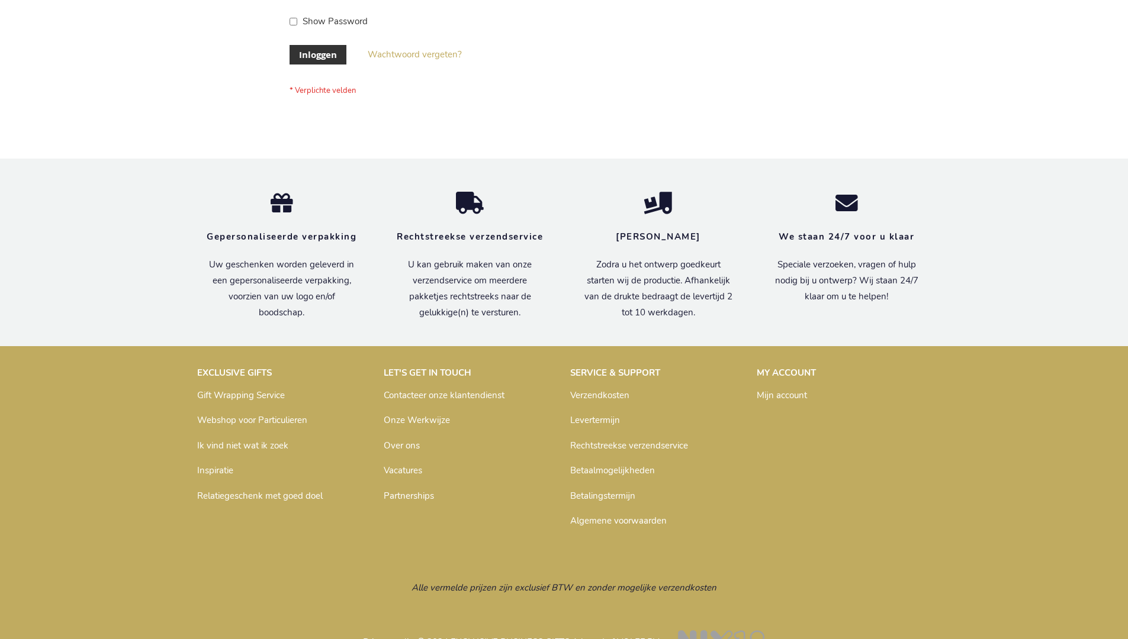
scroll to position [402, 0]
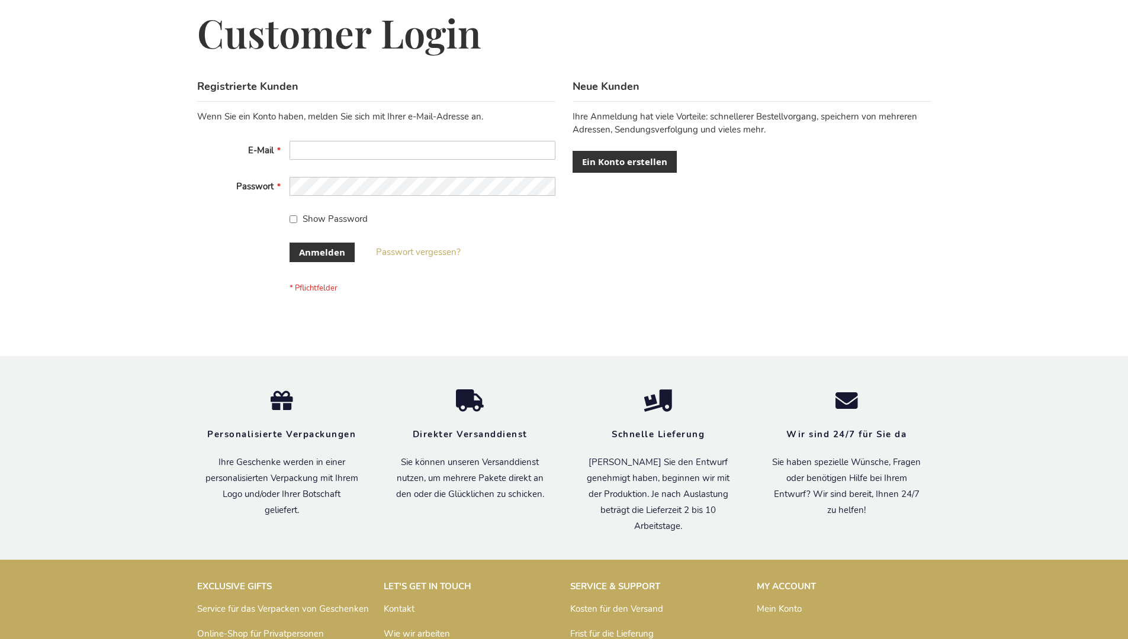
scroll to position [397, 0]
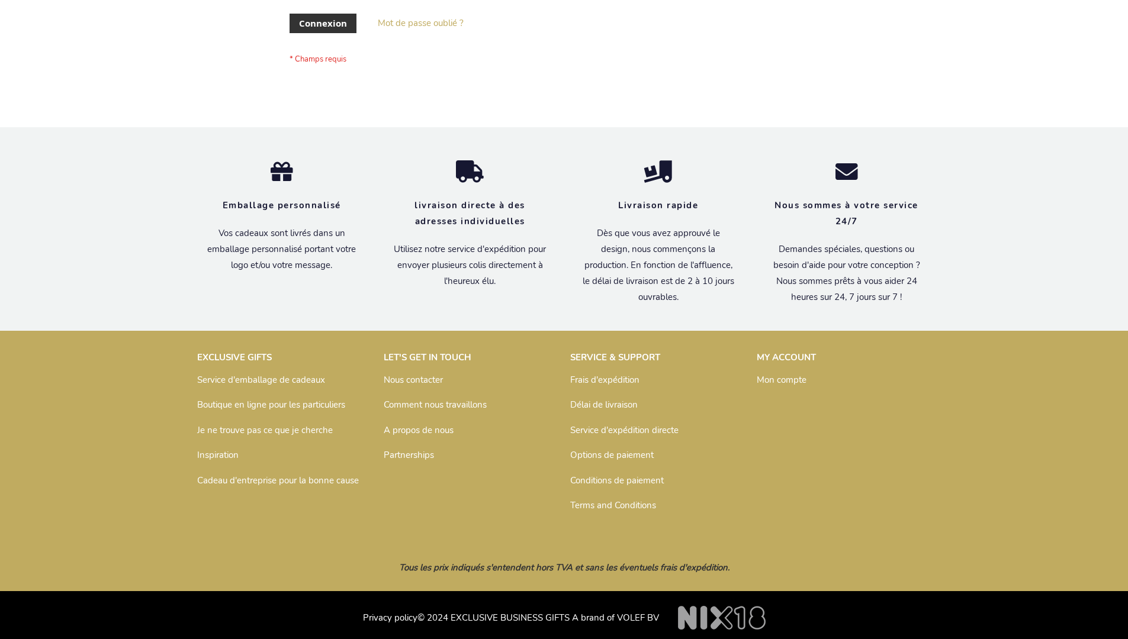
scroll to position [408, 0]
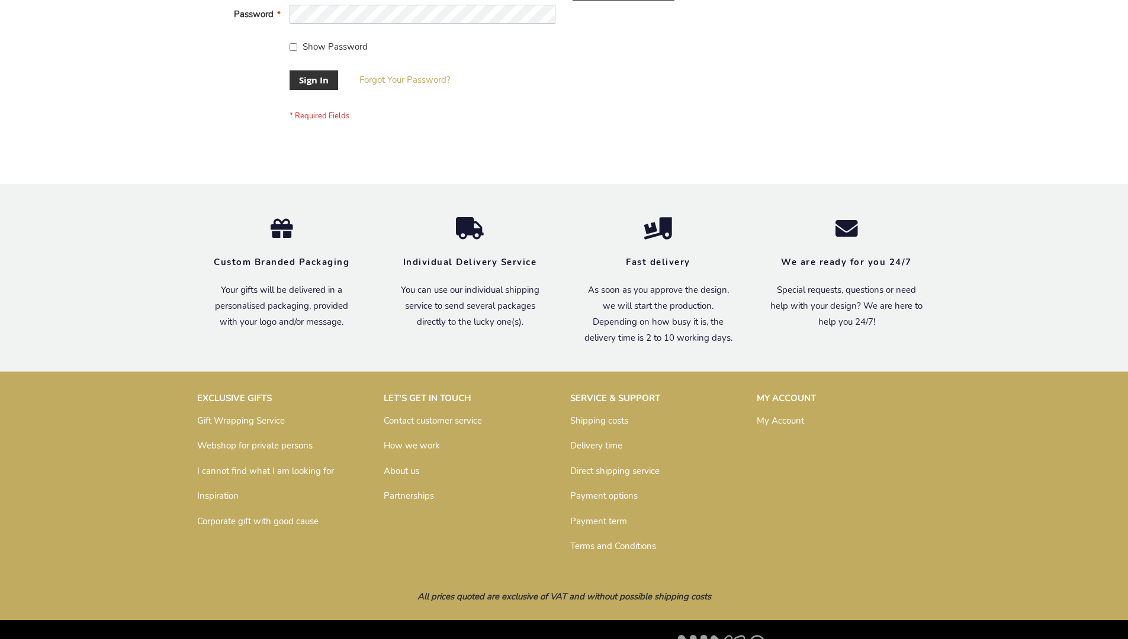
scroll to position [381, 0]
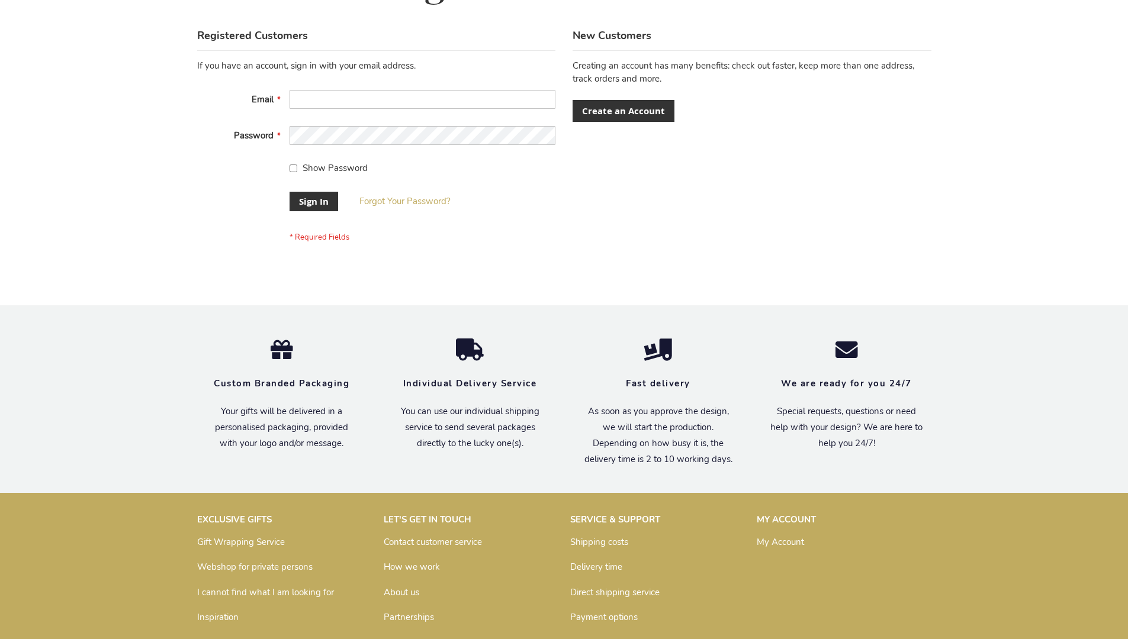
scroll to position [381, 0]
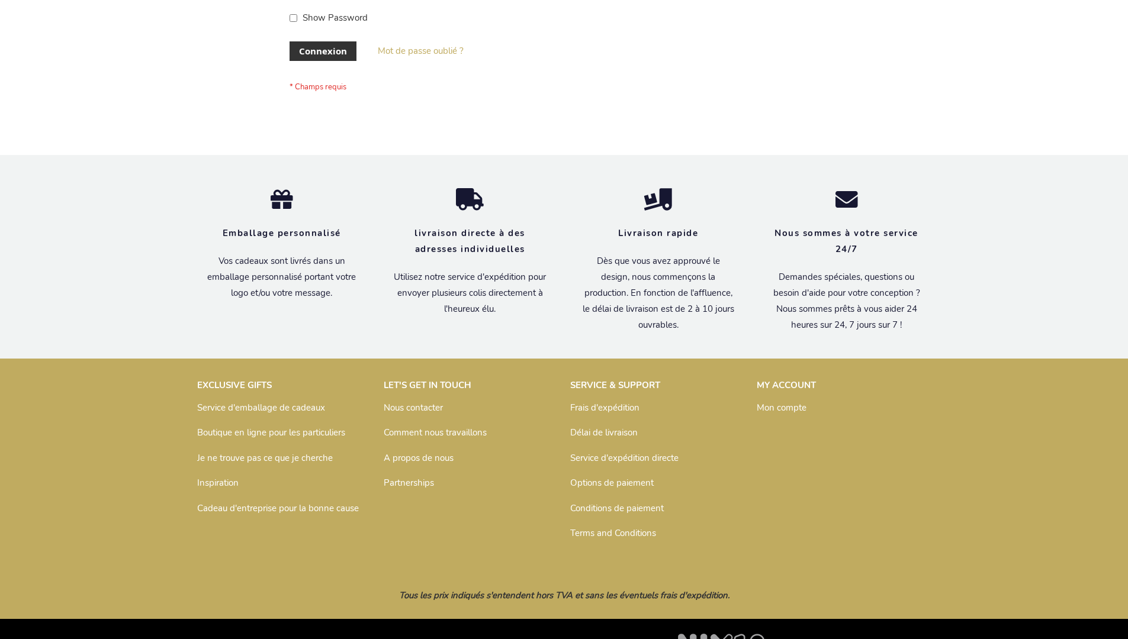
scroll to position [408, 0]
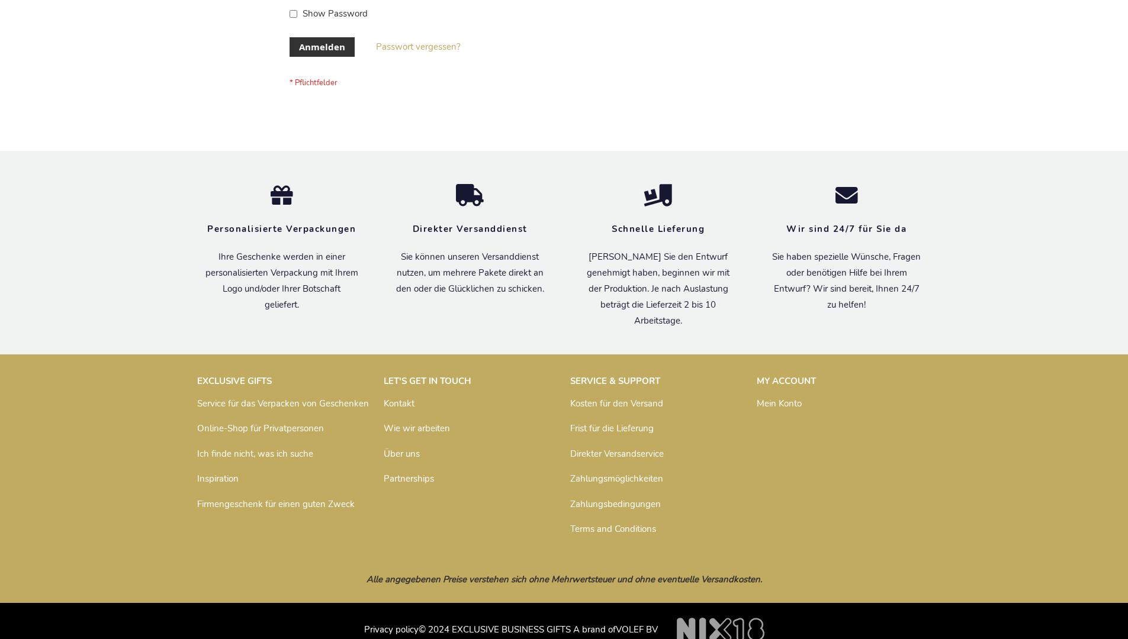
scroll to position [397, 0]
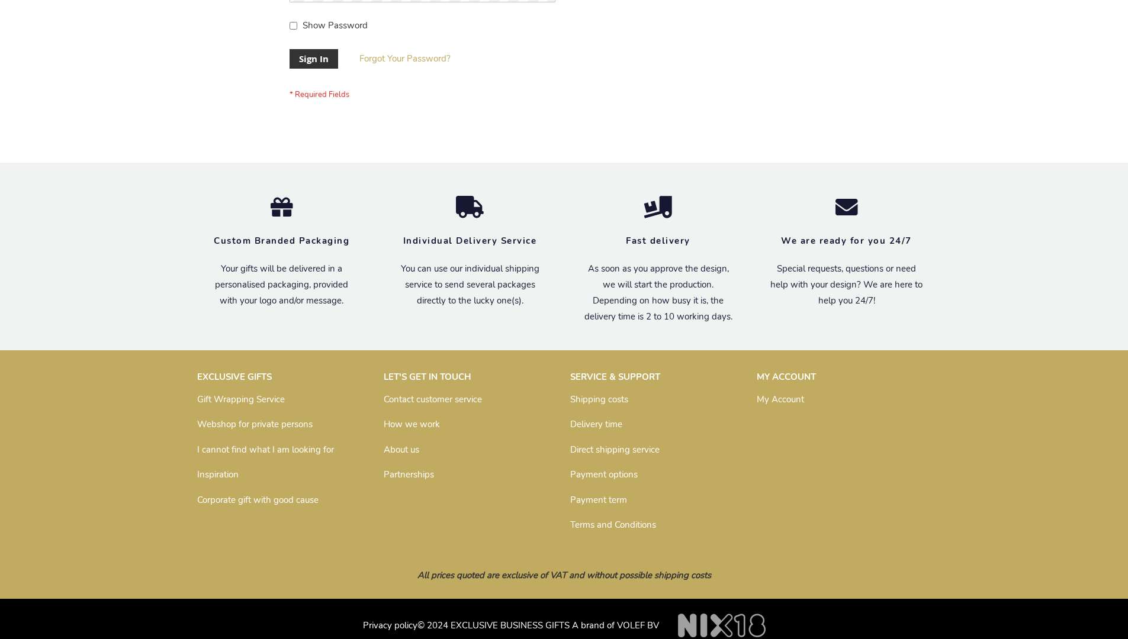
scroll to position [381, 0]
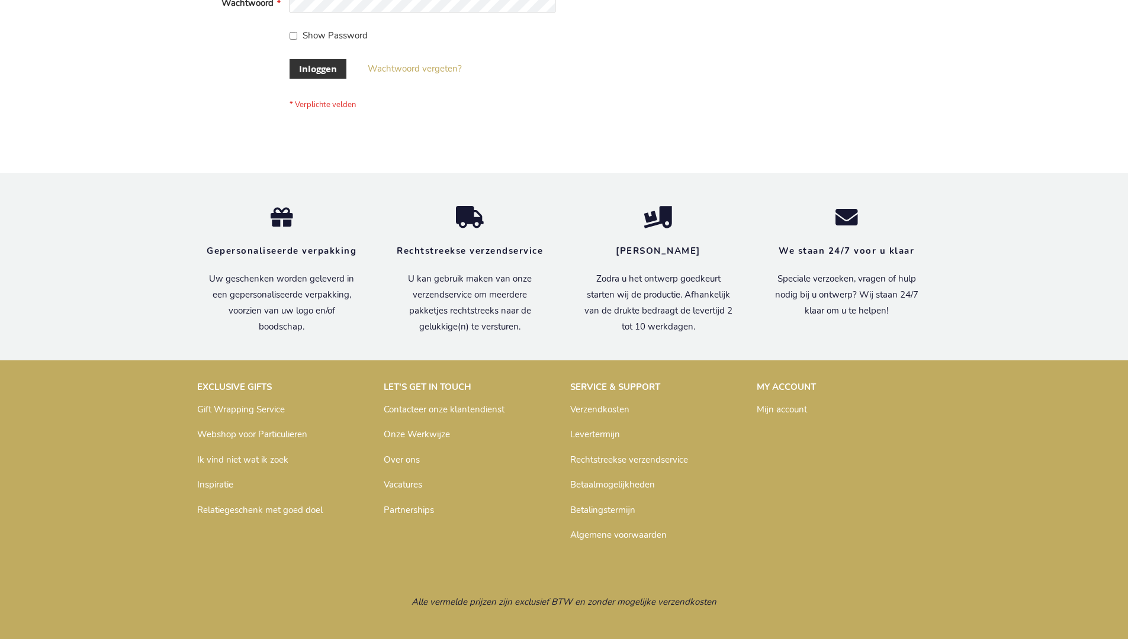
scroll to position [402, 0]
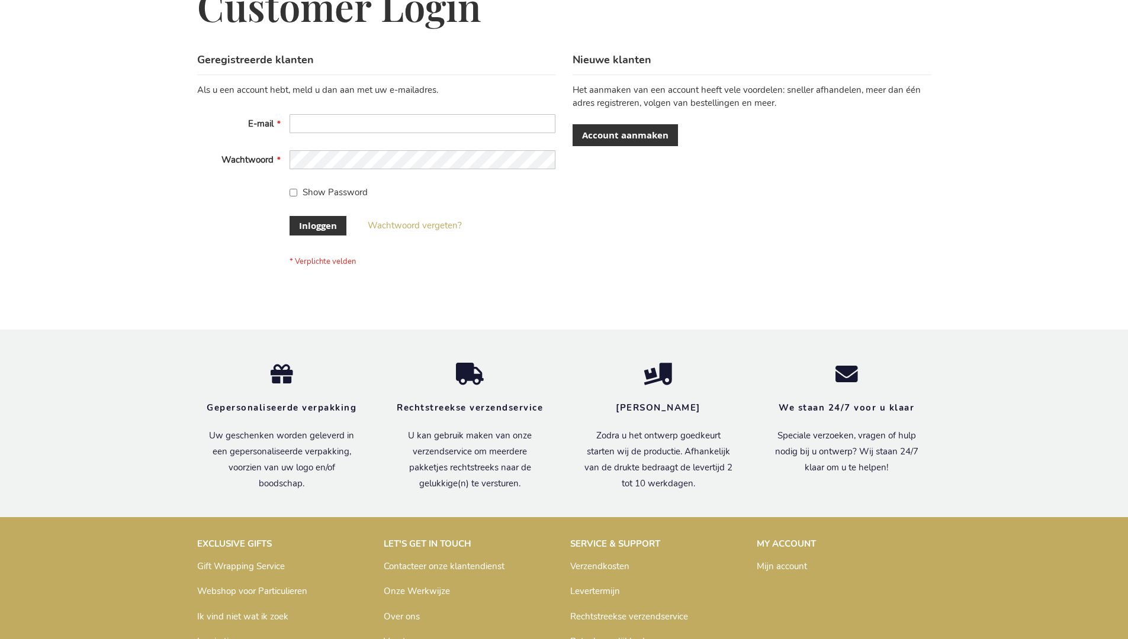
scroll to position [402, 0]
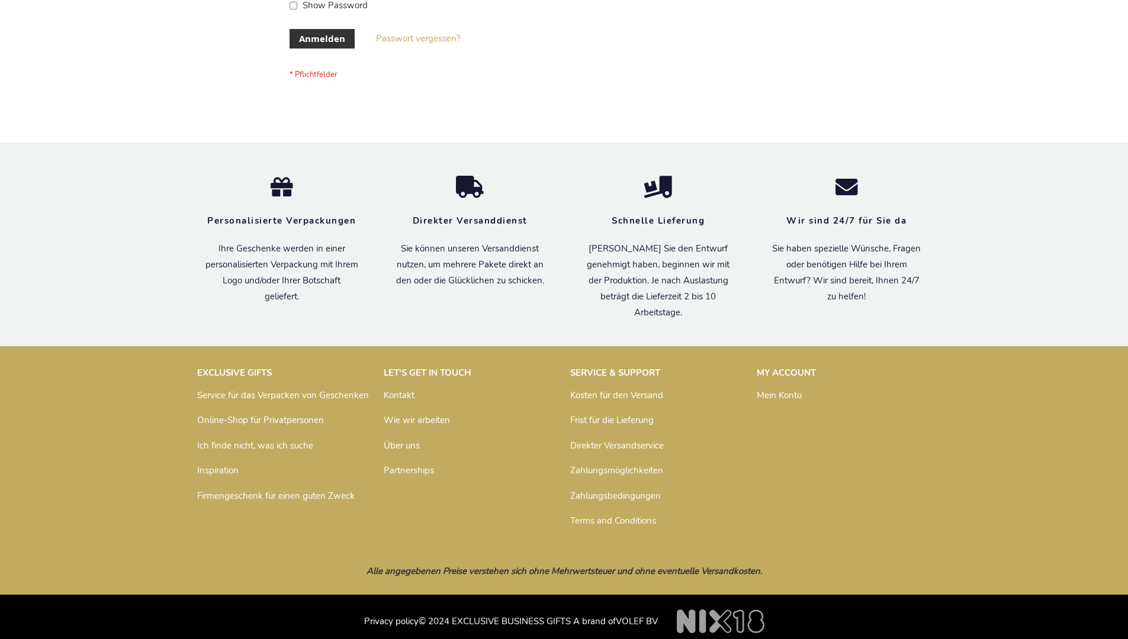
scroll to position [397, 0]
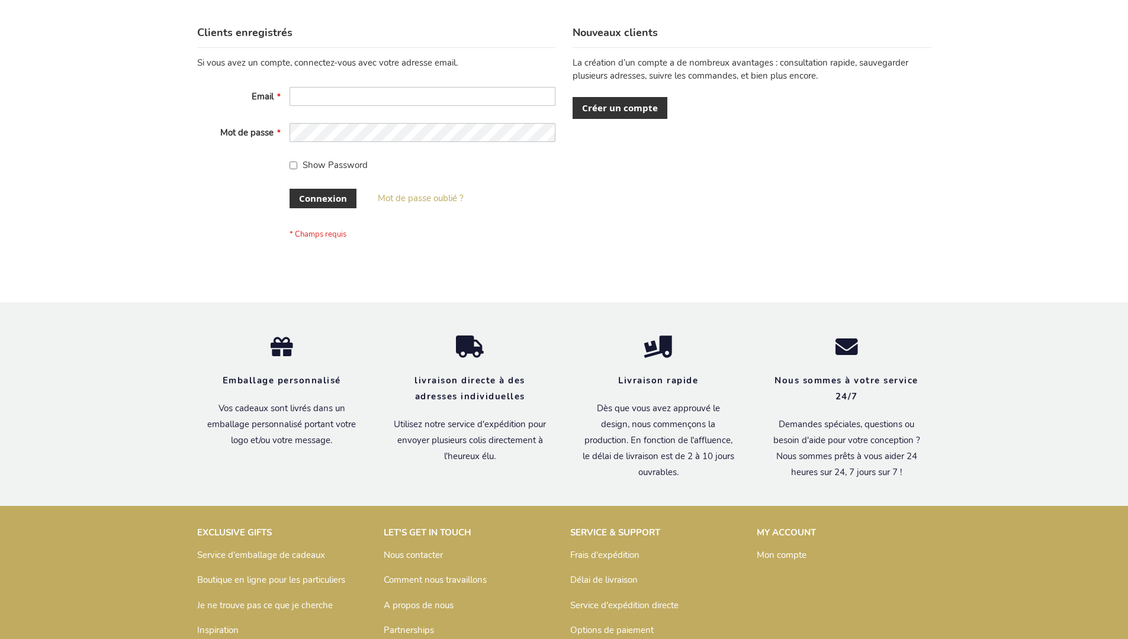
scroll to position [408, 0]
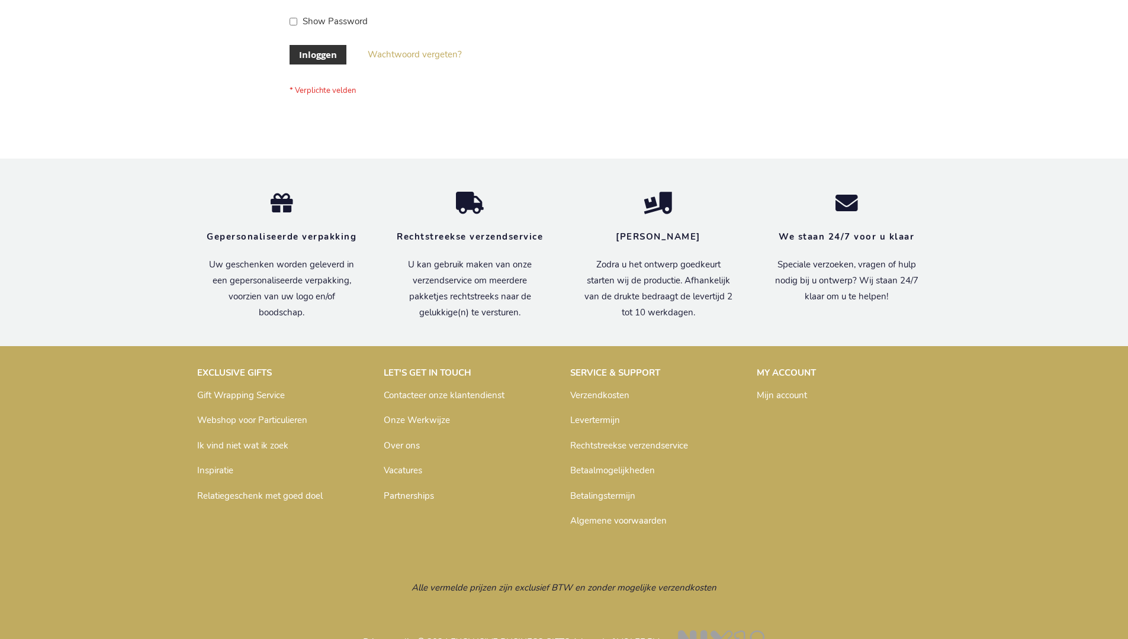
scroll to position [402, 0]
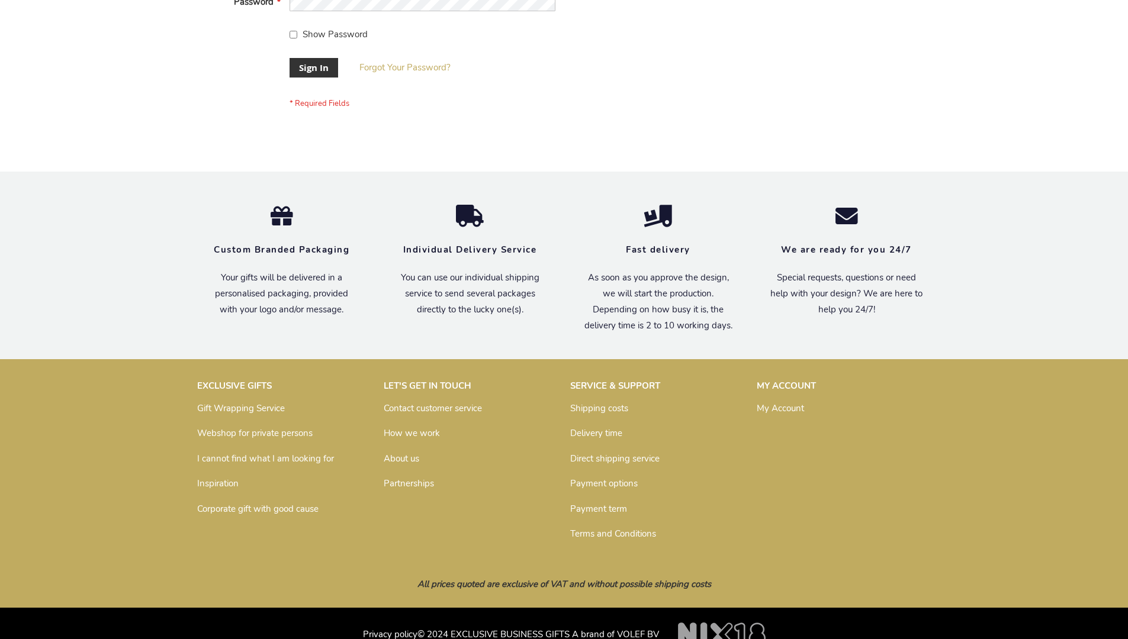
scroll to position [381, 0]
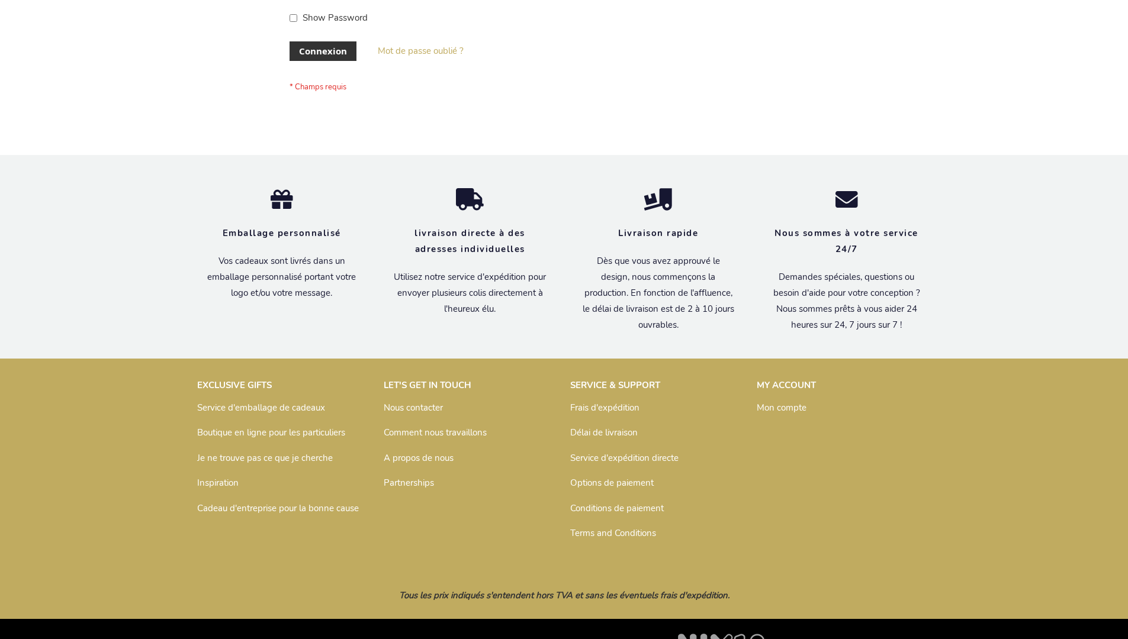
scroll to position [408, 0]
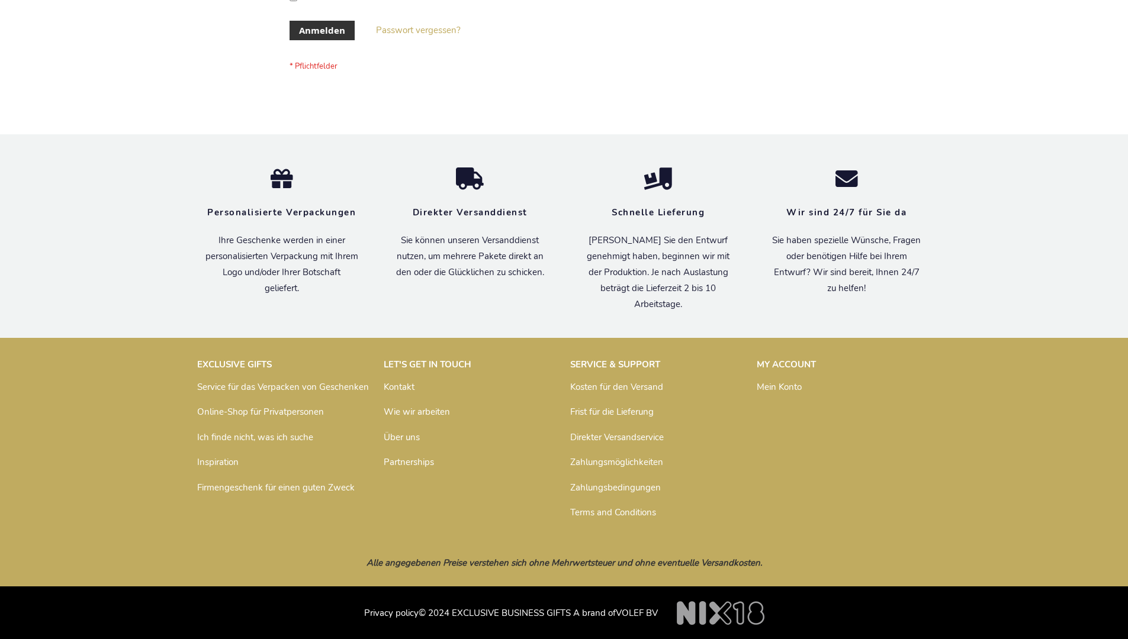
scroll to position [397, 0]
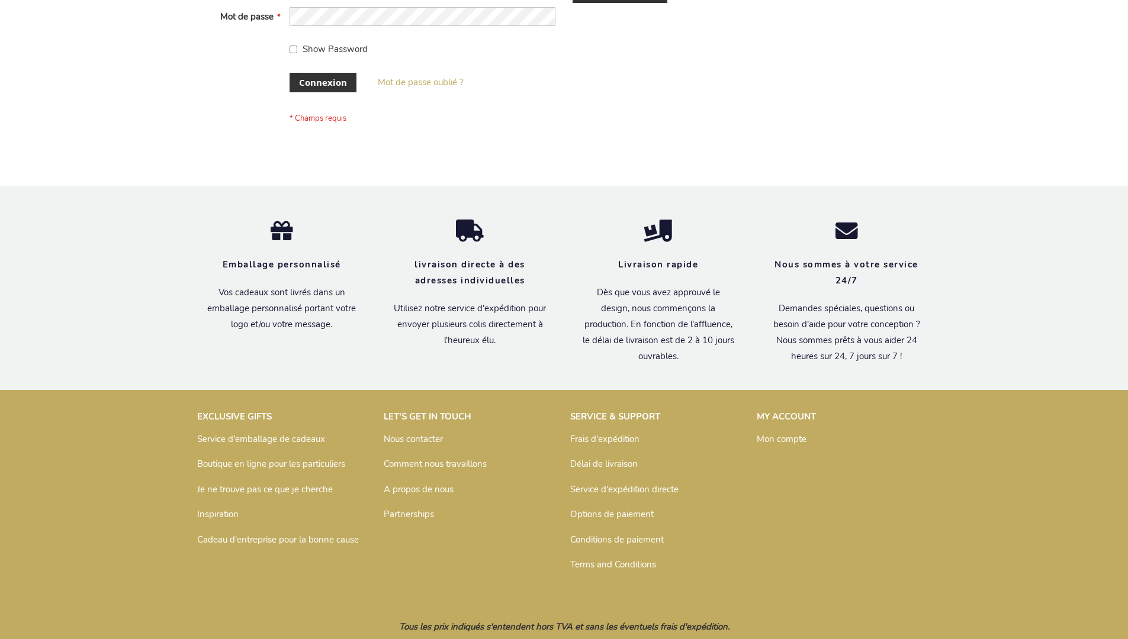
scroll to position [408, 0]
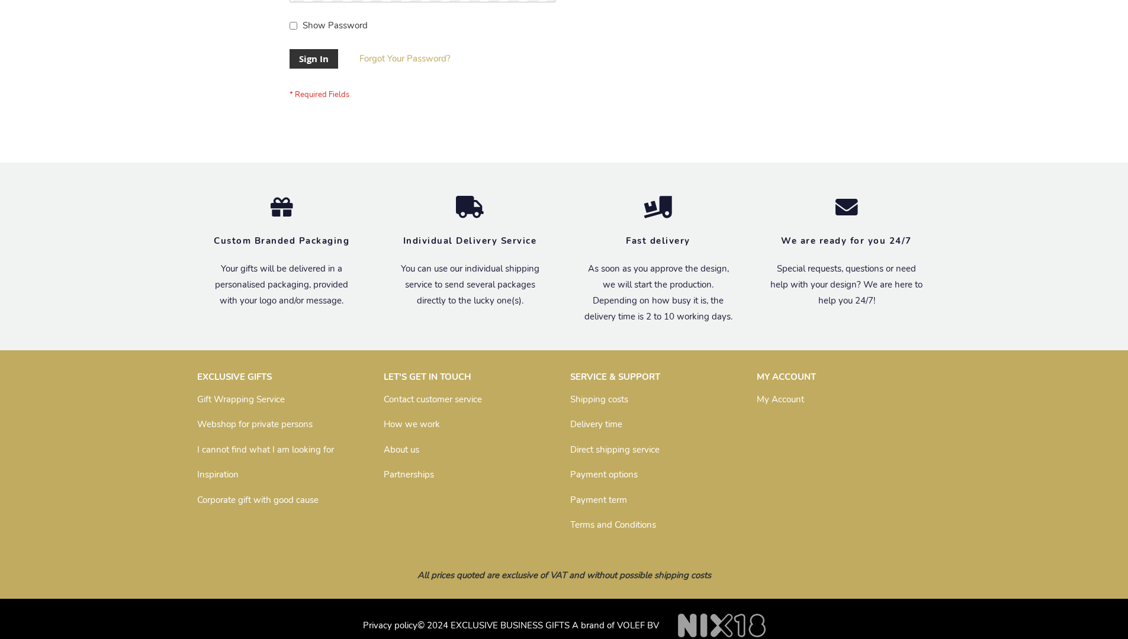
scroll to position [381, 0]
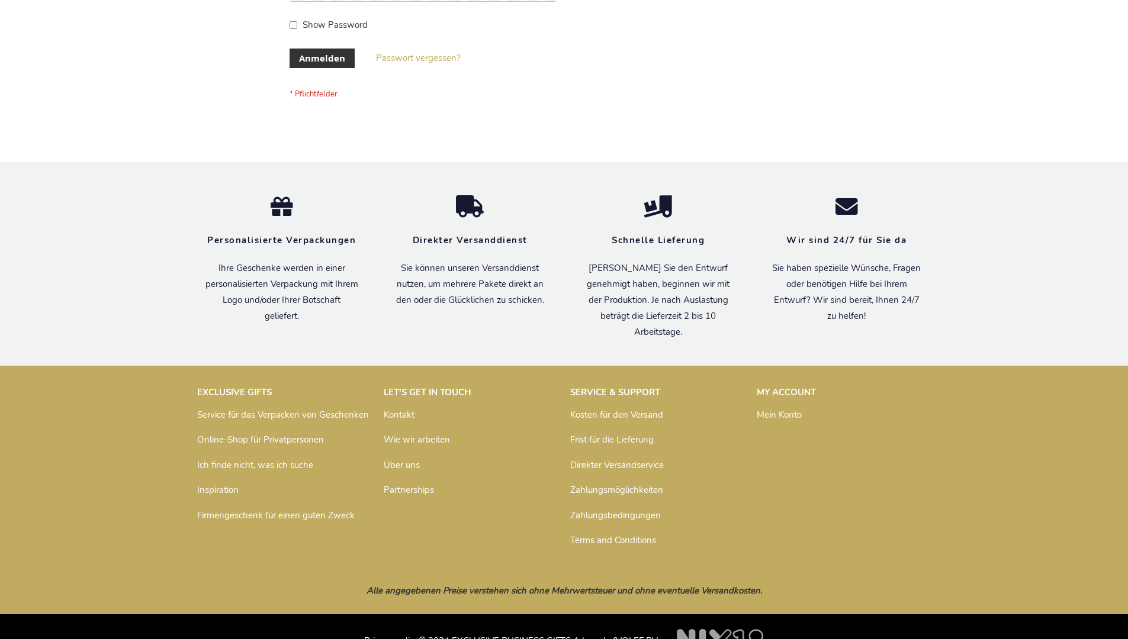
scroll to position [397, 0]
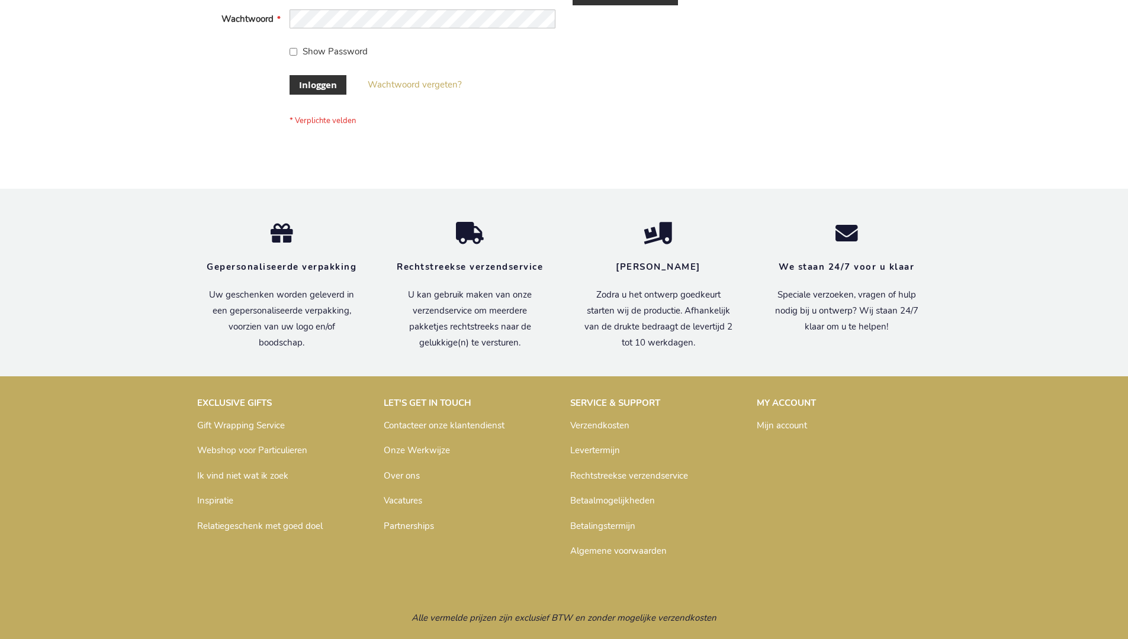
scroll to position [402, 0]
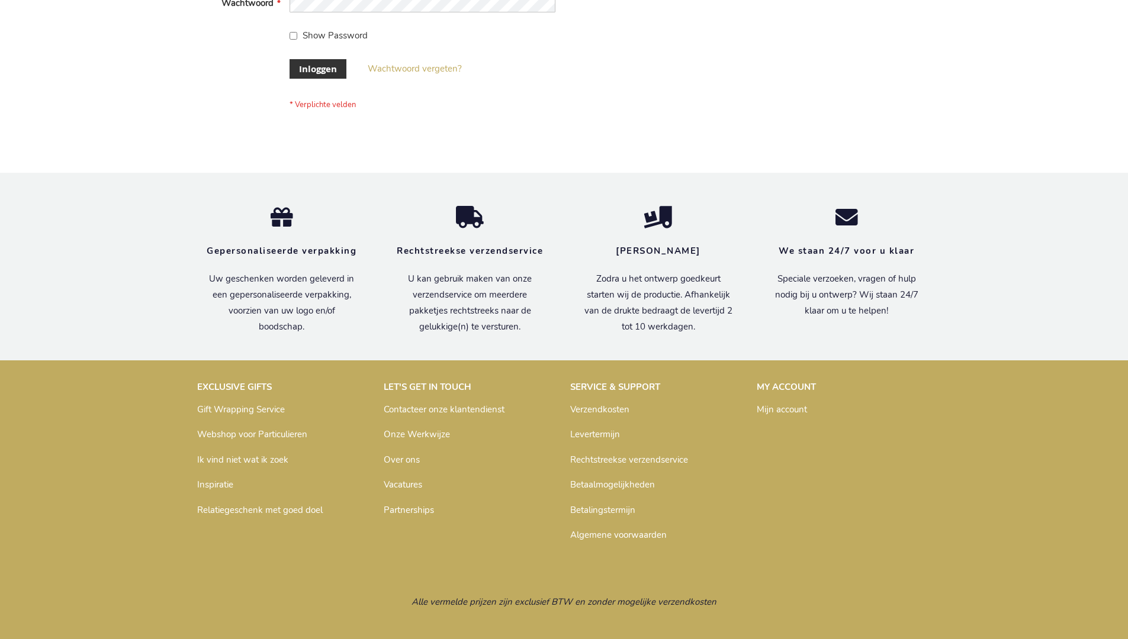
scroll to position [402, 0]
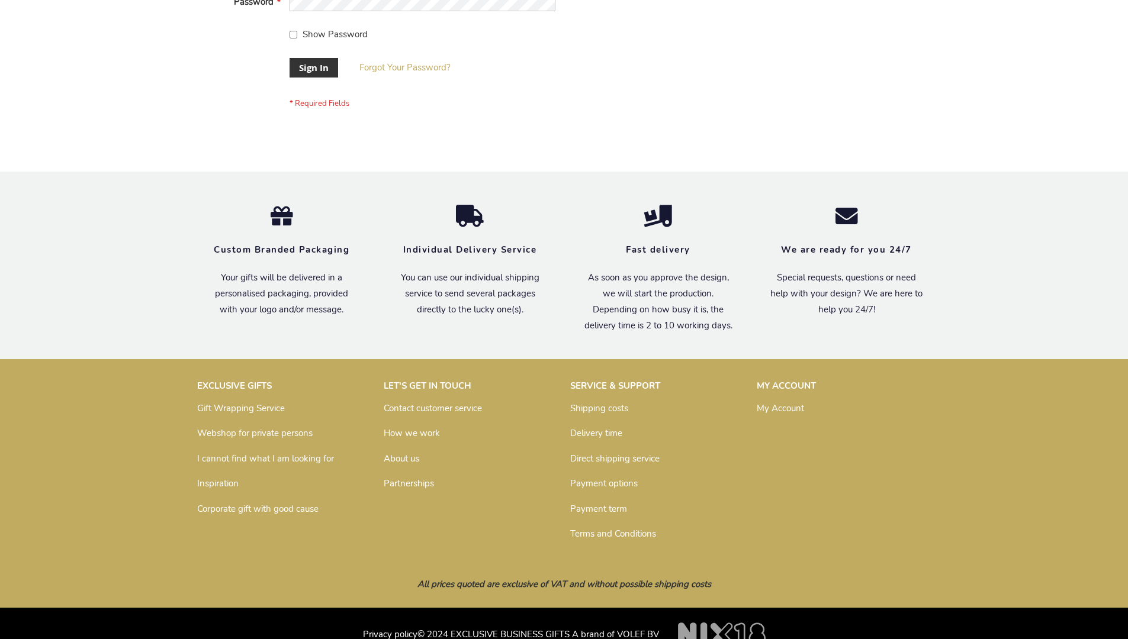
scroll to position [381, 0]
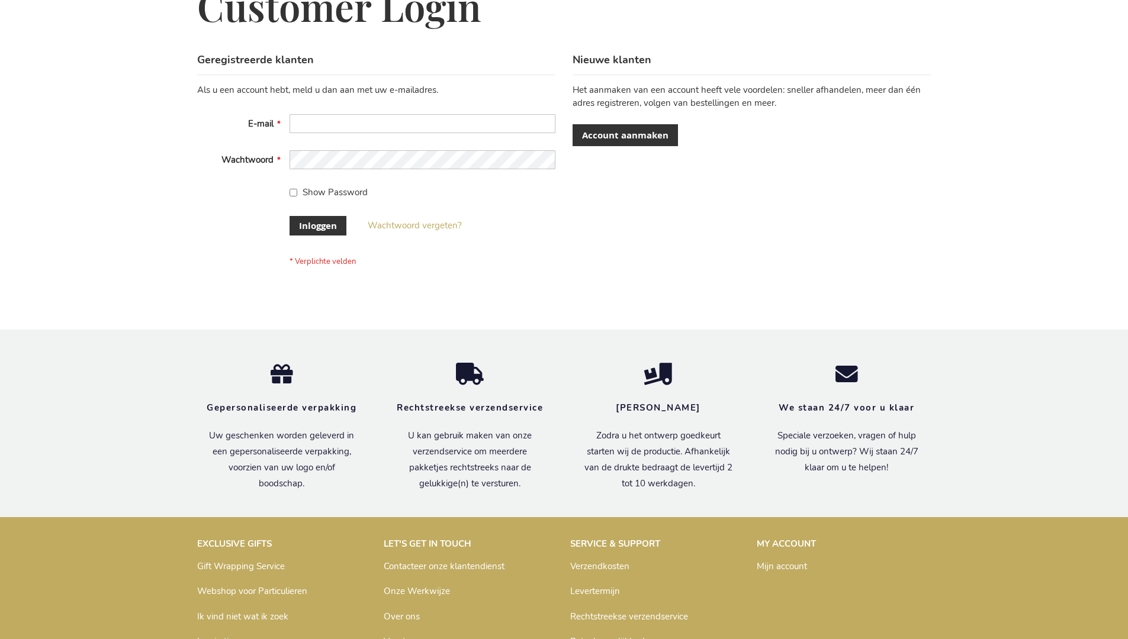
scroll to position [402, 0]
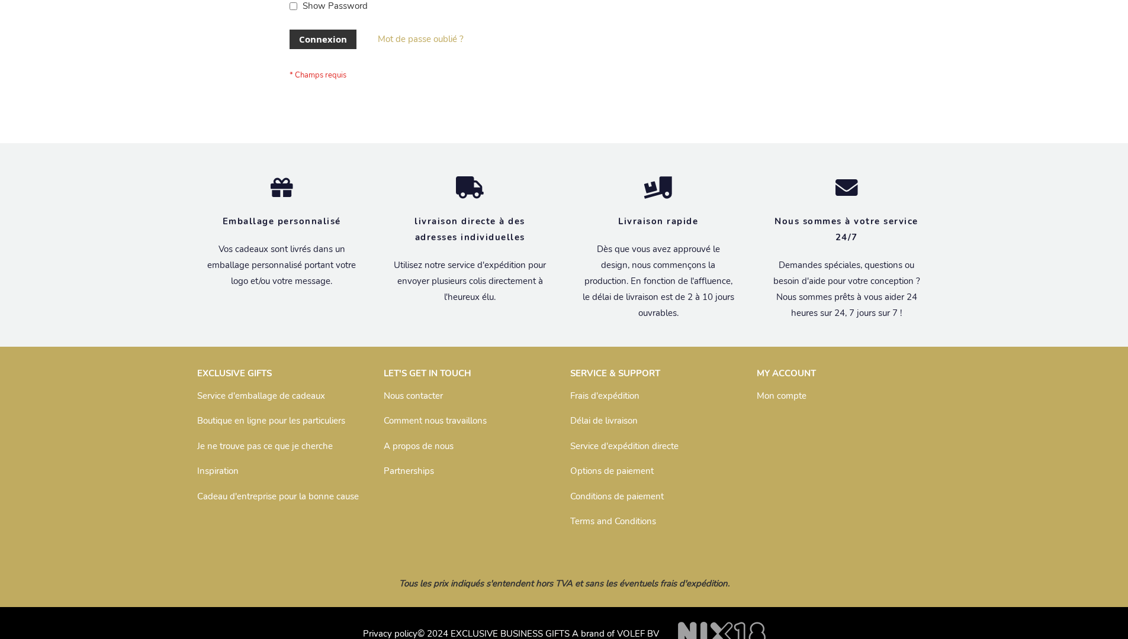
scroll to position [408, 0]
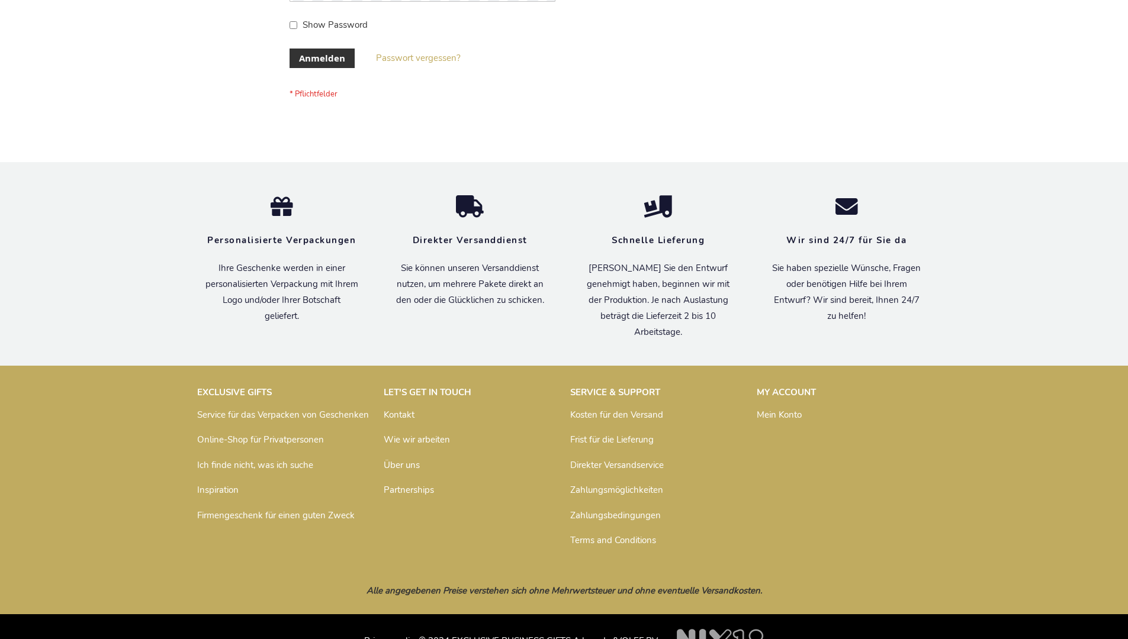
scroll to position [397, 0]
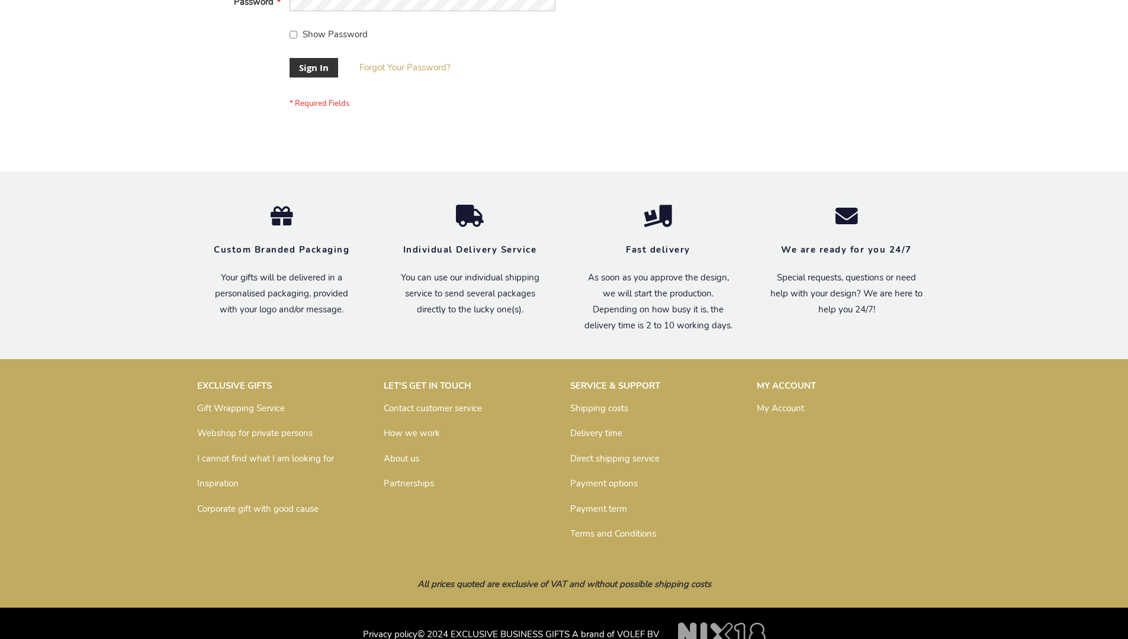
scroll to position [381, 0]
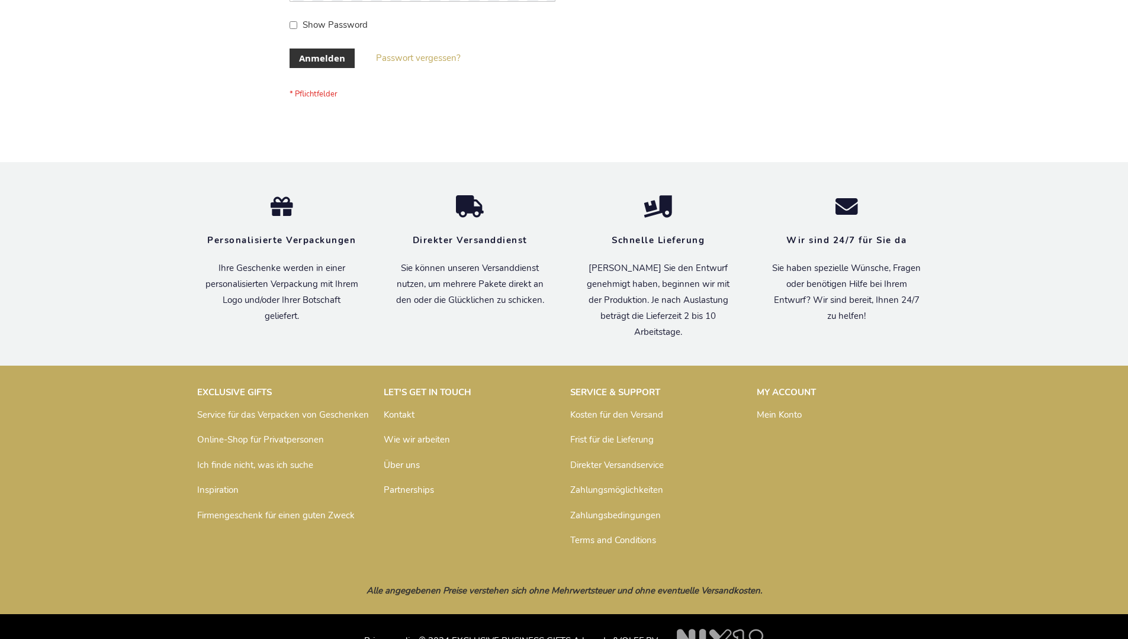
scroll to position [397, 0]
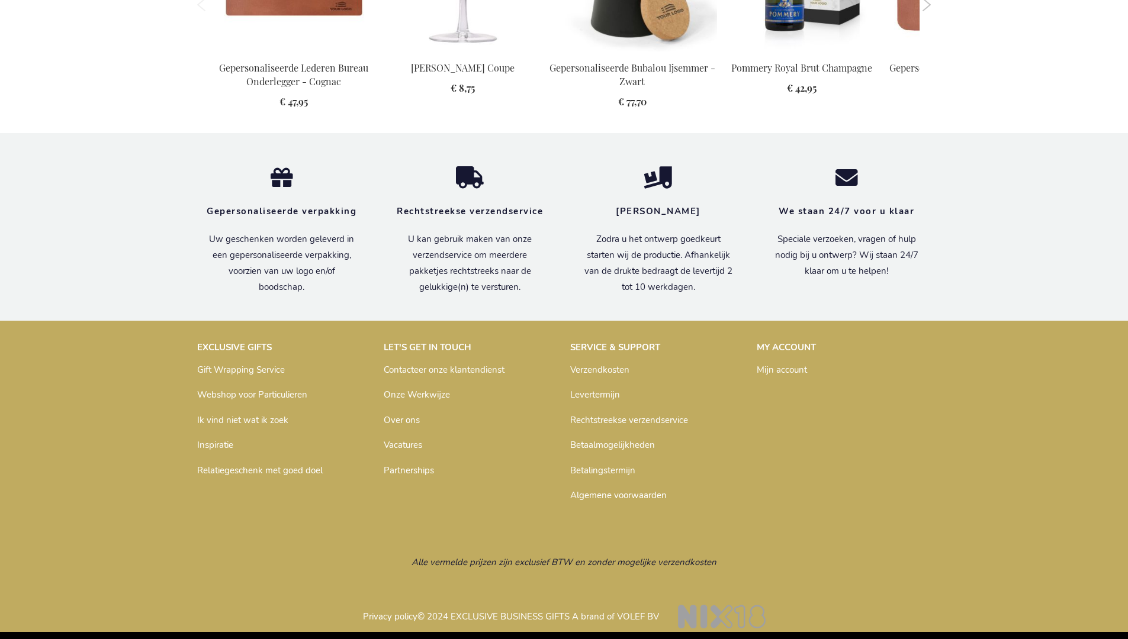
scroll to position [1194, 0]
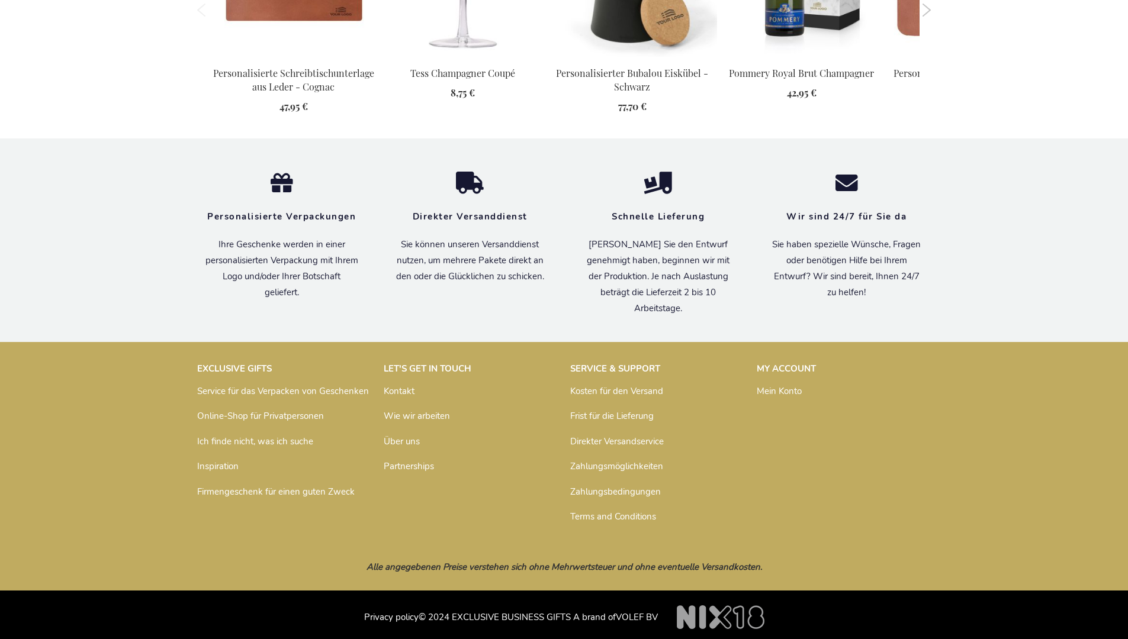
scroll to position [1215, 0]
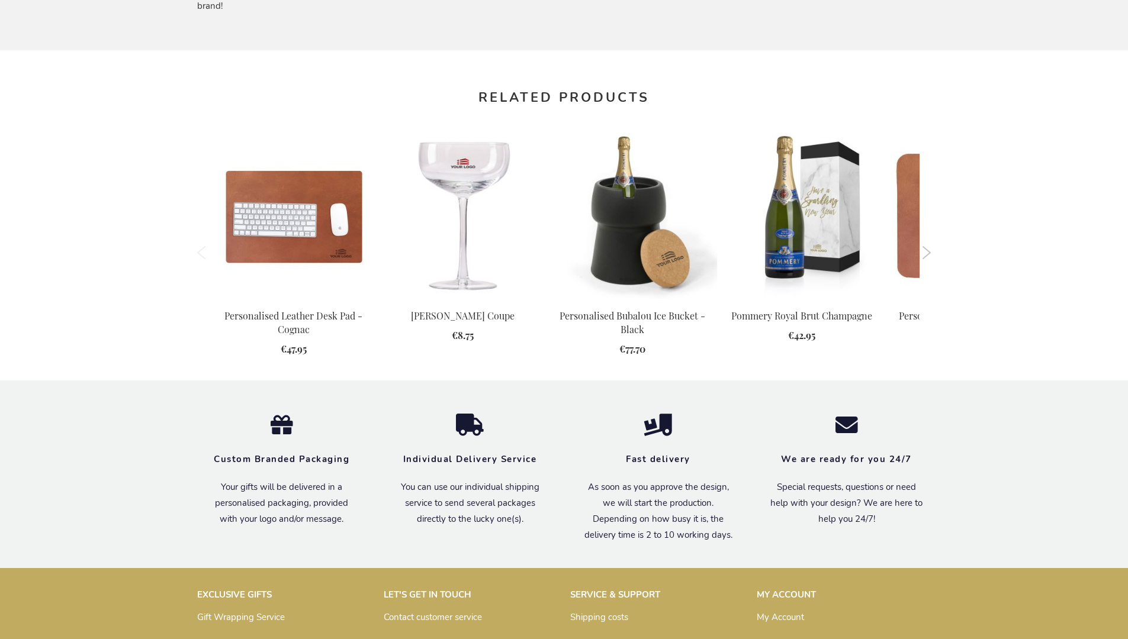
scroll to position [1160, 0]
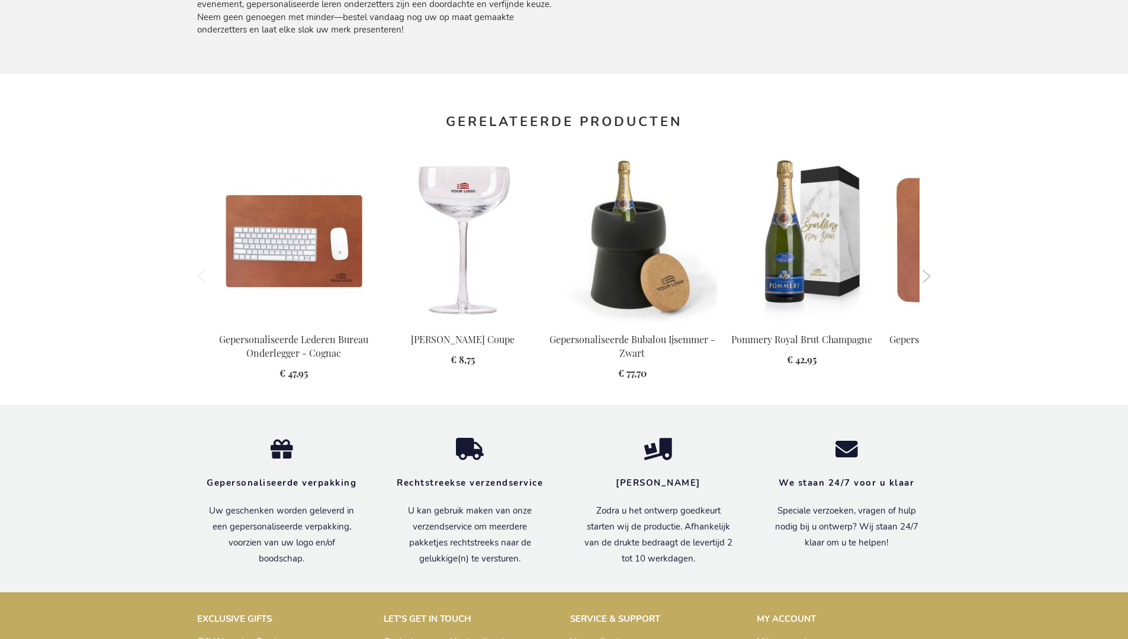
scroll to position [1194, 0]
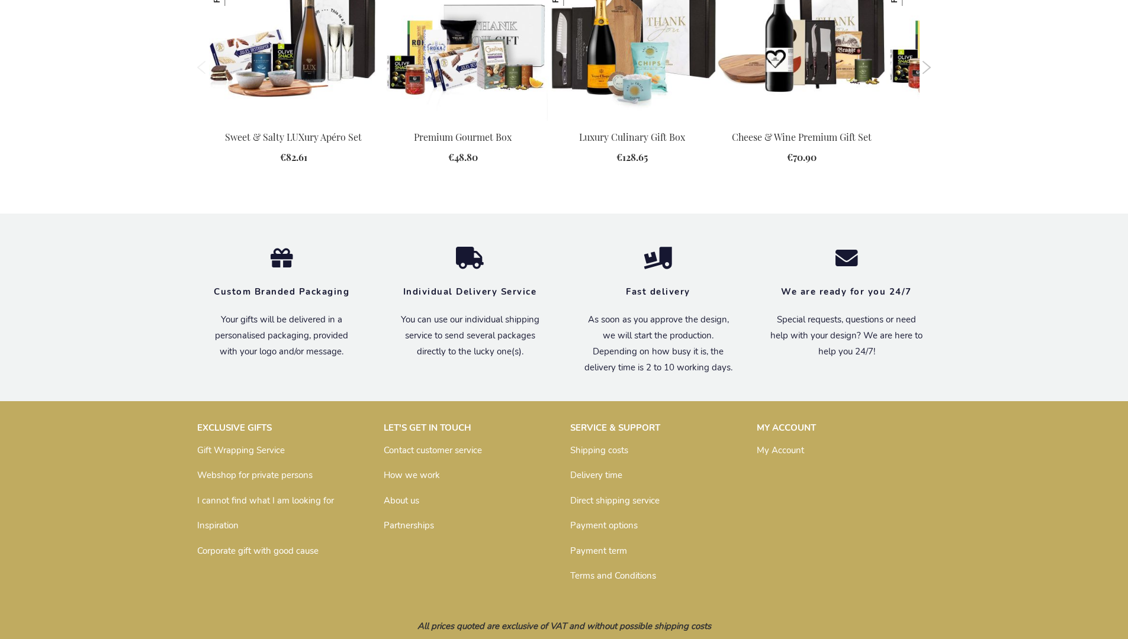
scroll to position [1577, 0]
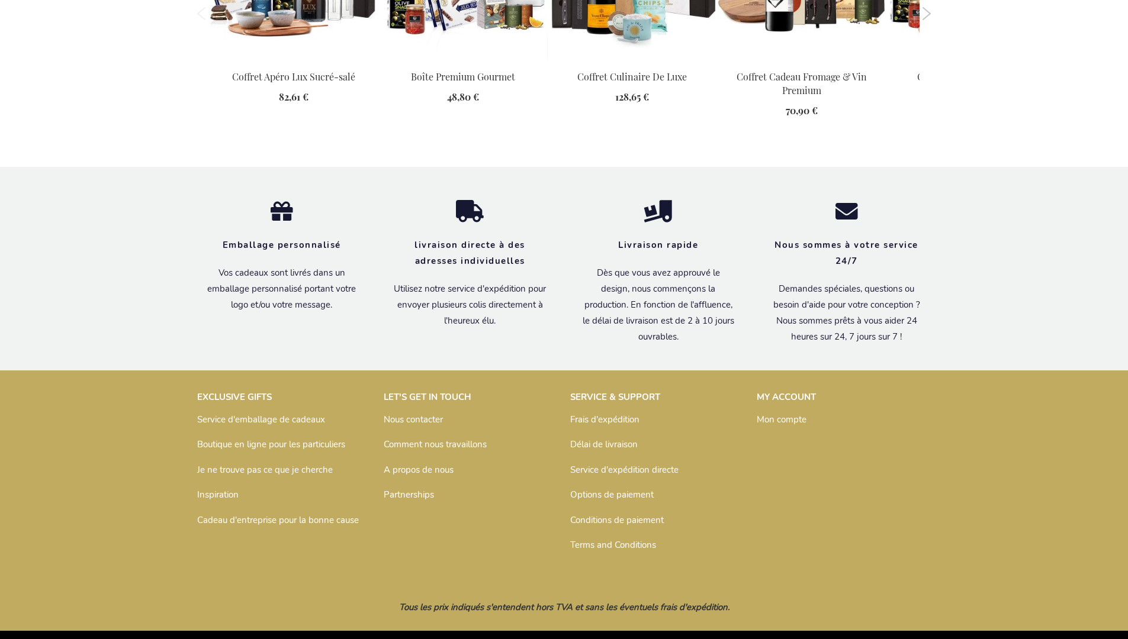
scroll to position [1619, 0]
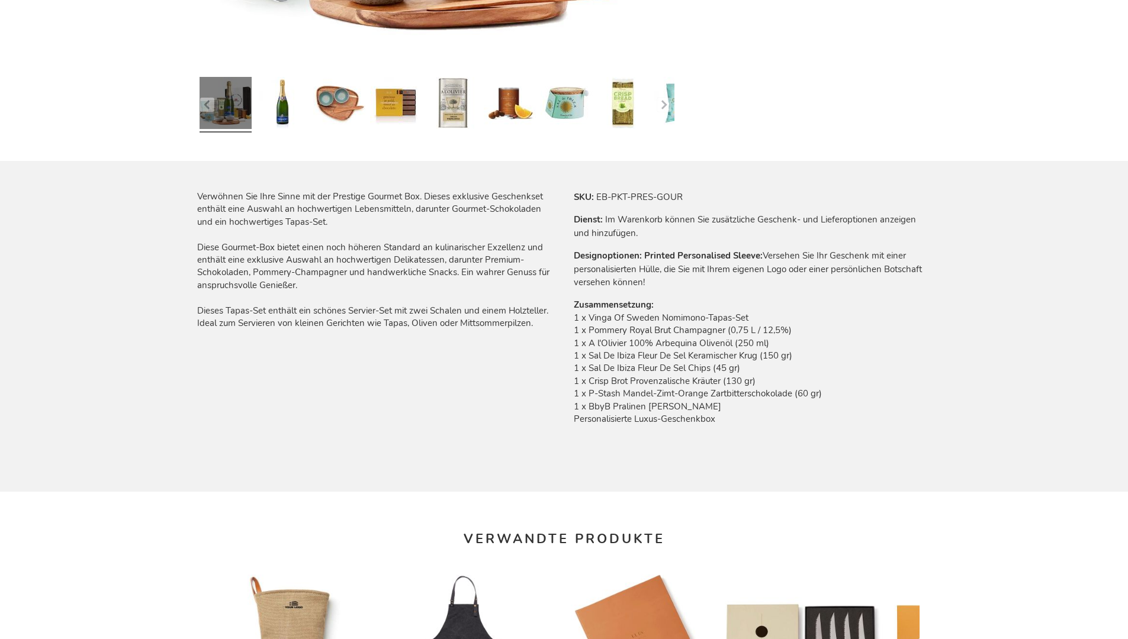
scroll to position [1593, 0]
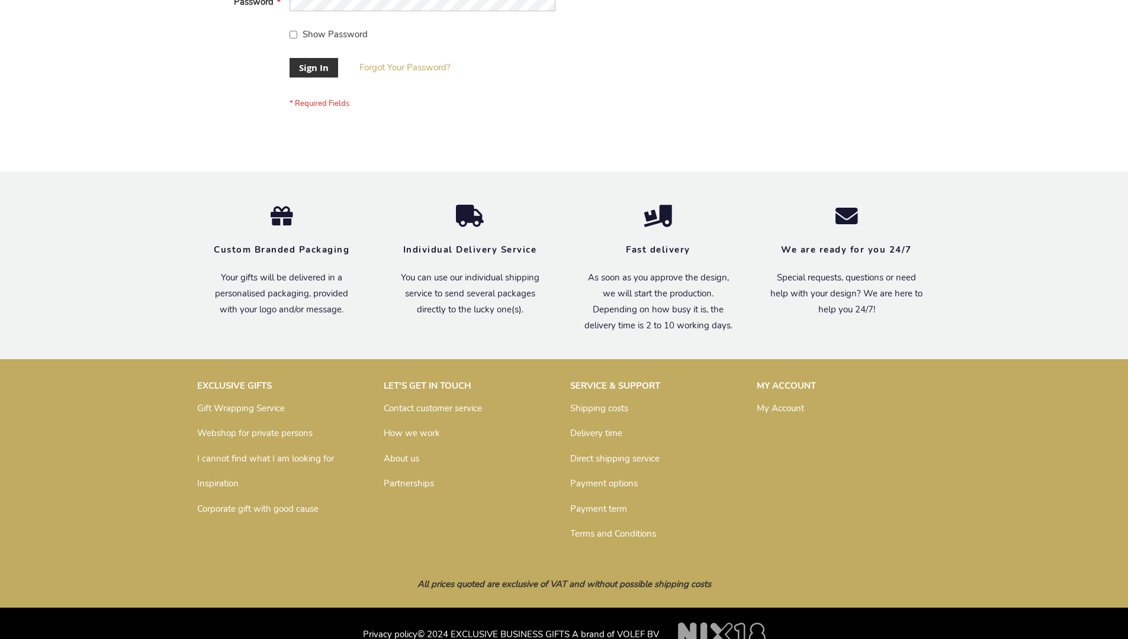
scroll to position [381, 0]
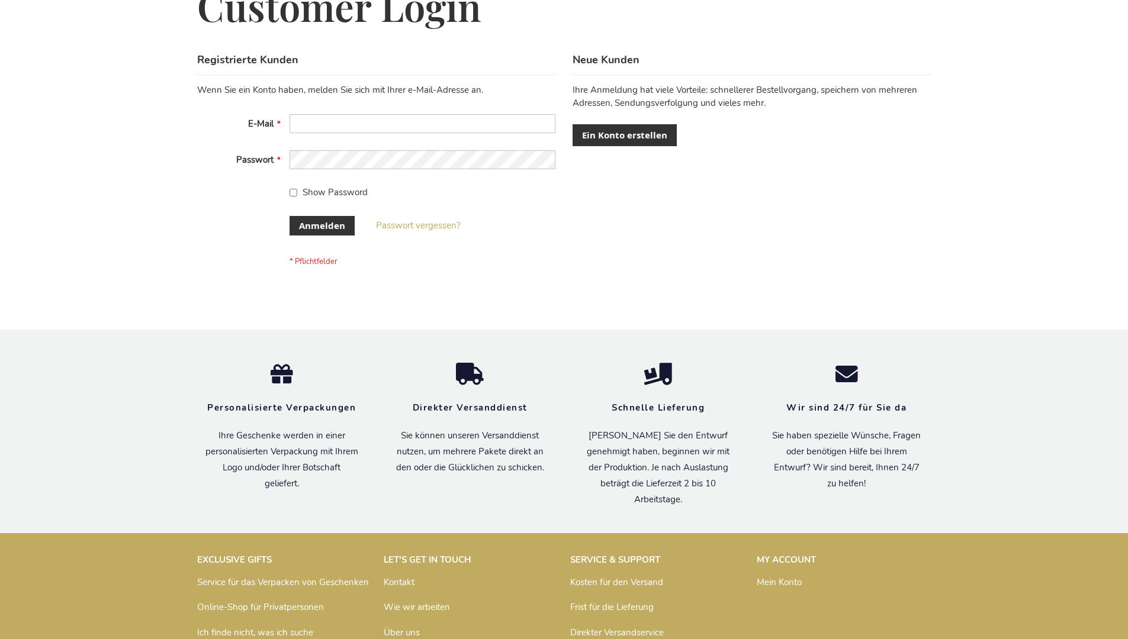
scroll to position [397, 0]
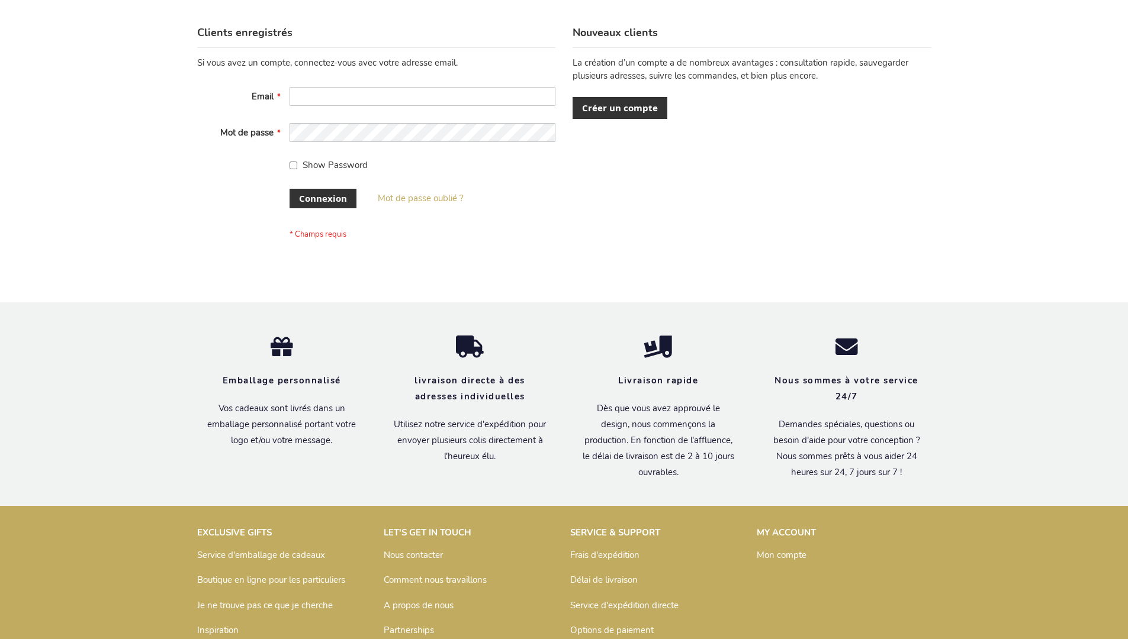
scroll to position [408, 0]
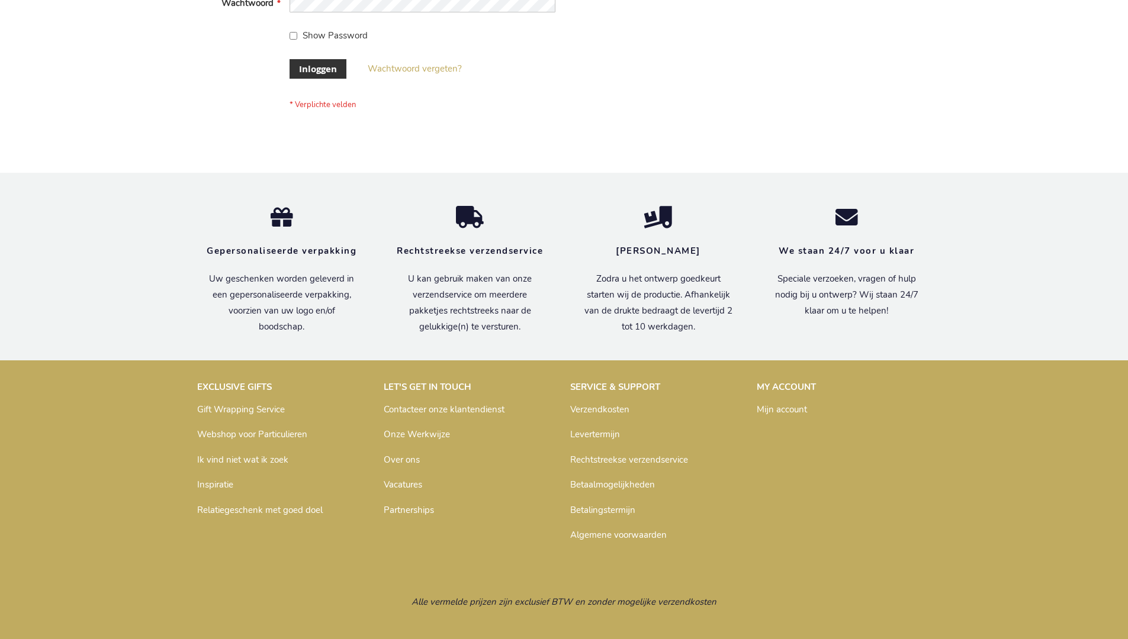
scroll to position [402, 0]
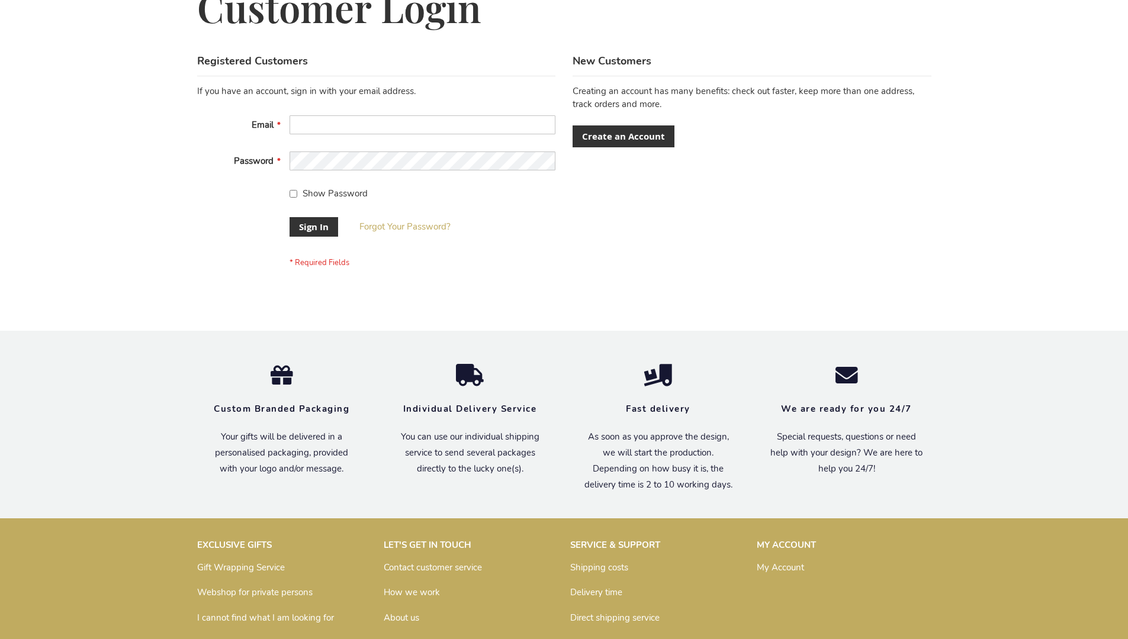
scroll to position [381, 0]
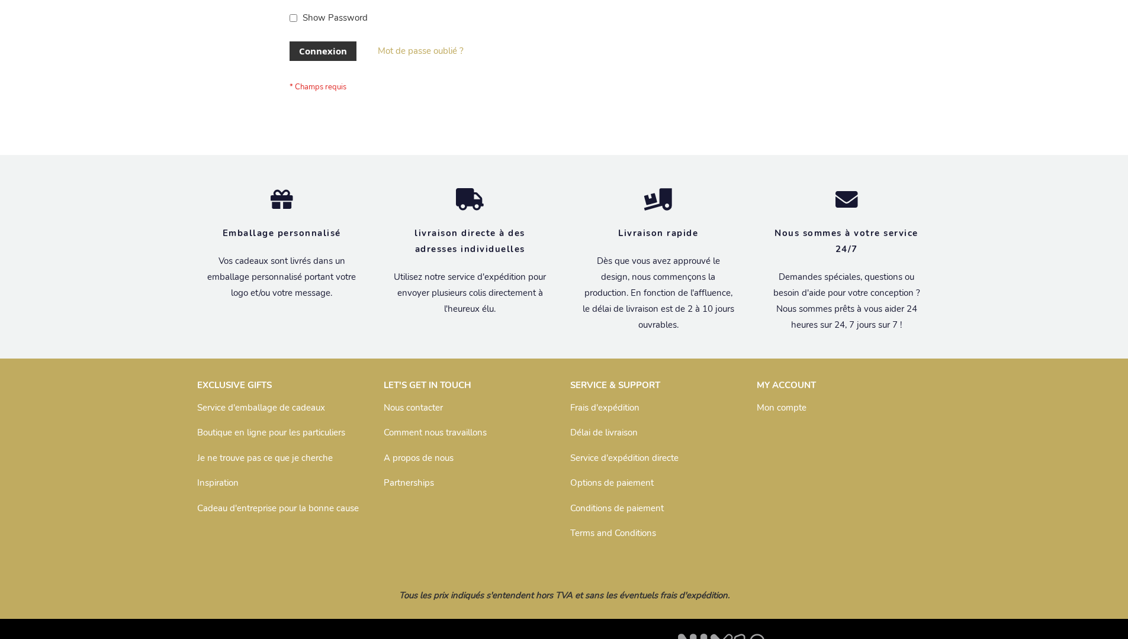
scroll to position [408, 0]
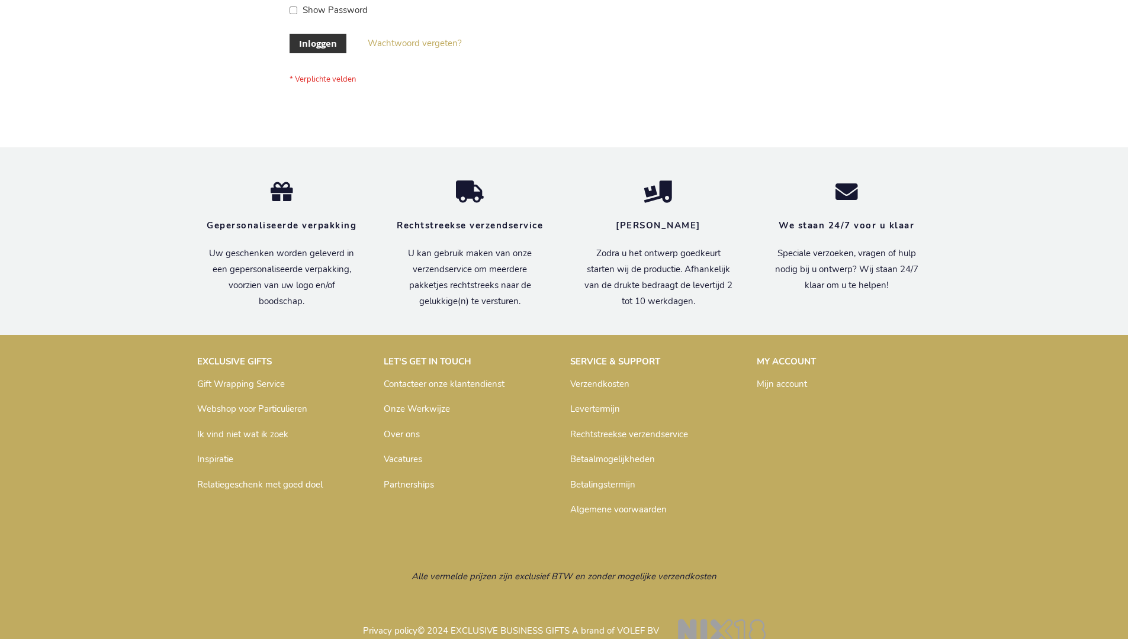
scroll to position [402, 0]
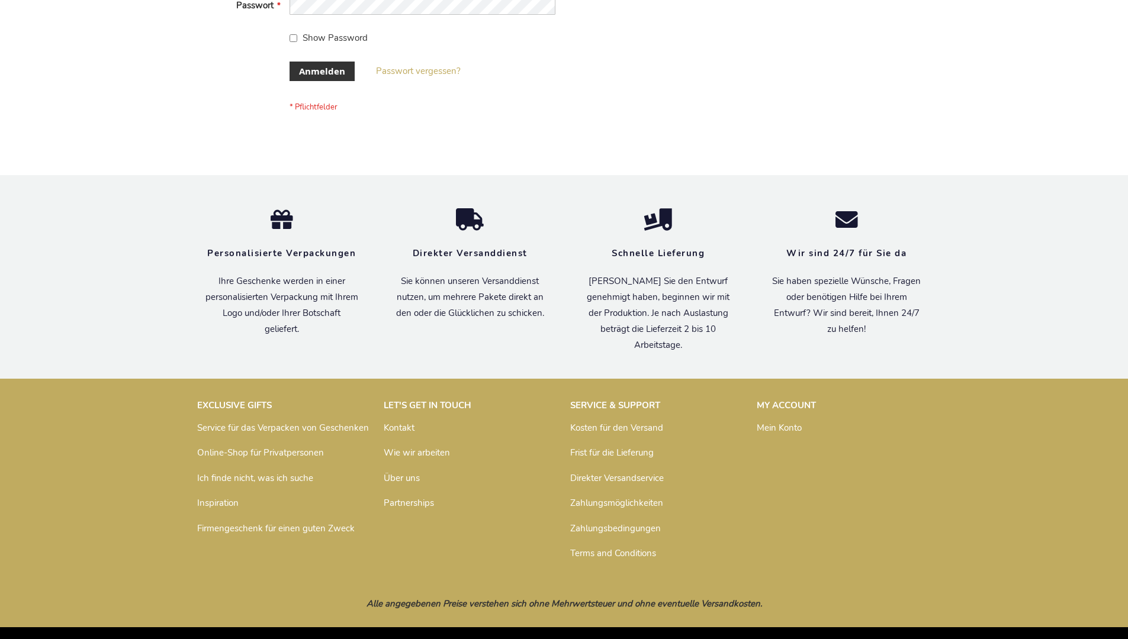
scroll to position [397, 0]
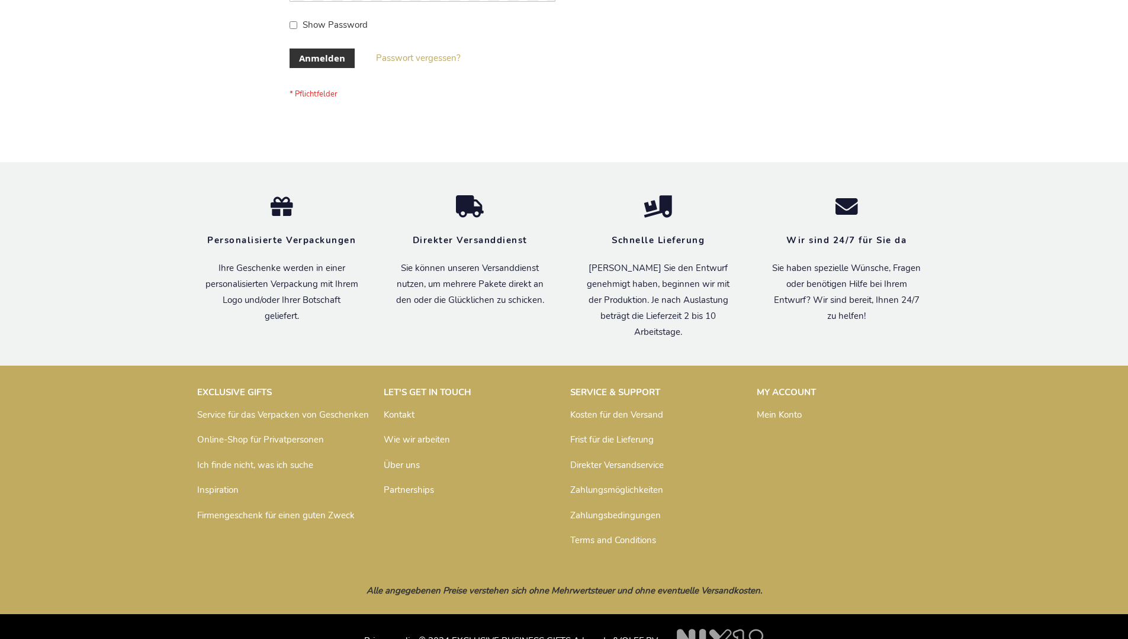
scroll to position [397, 0]
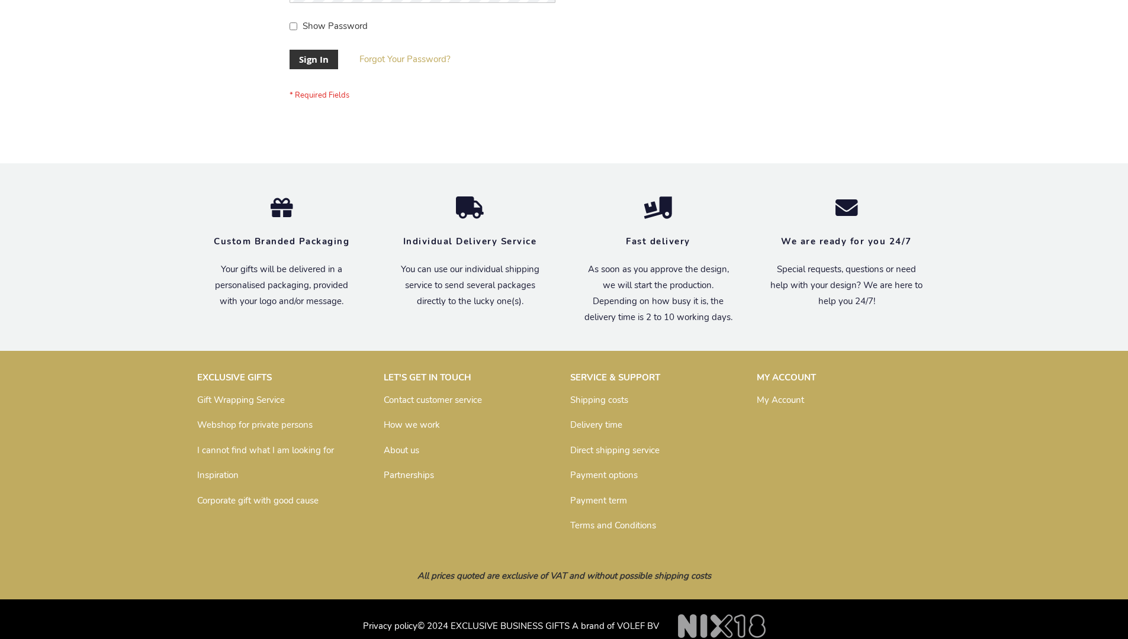
scroll to position [371, 0]
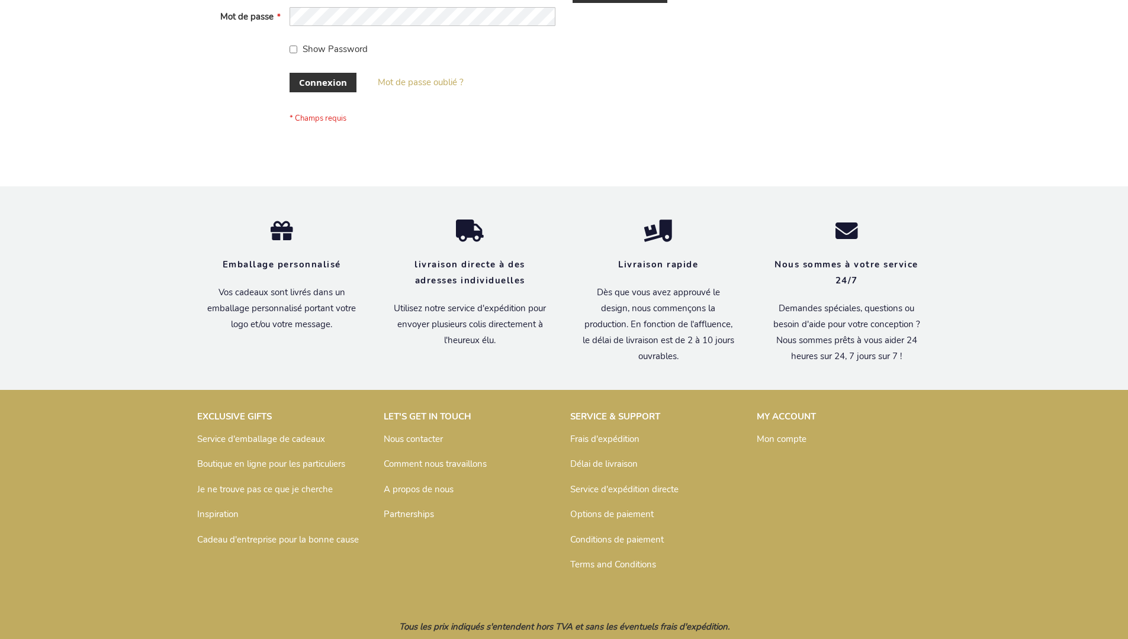
scroll to position [408, 0]
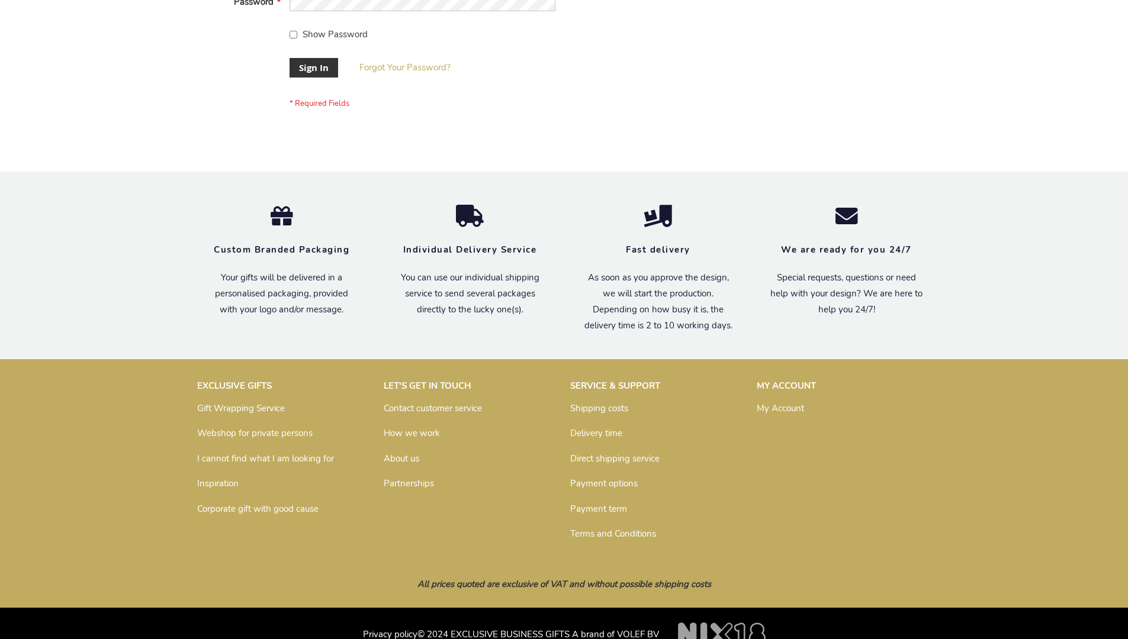
scroll to position [381, 0]
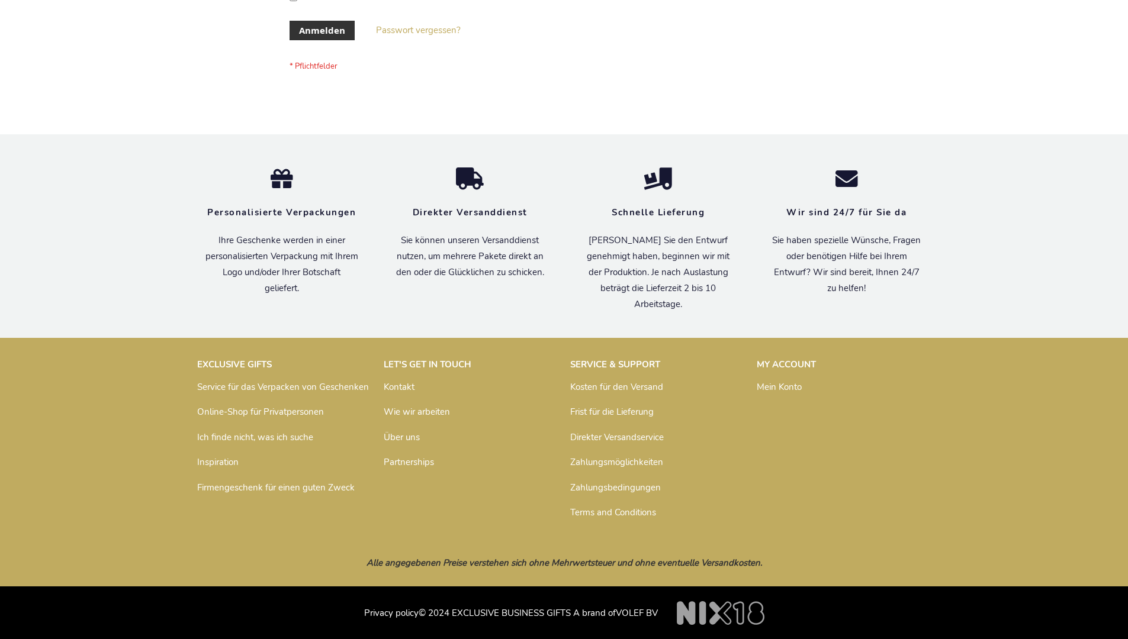
scroll to position [397, 0]
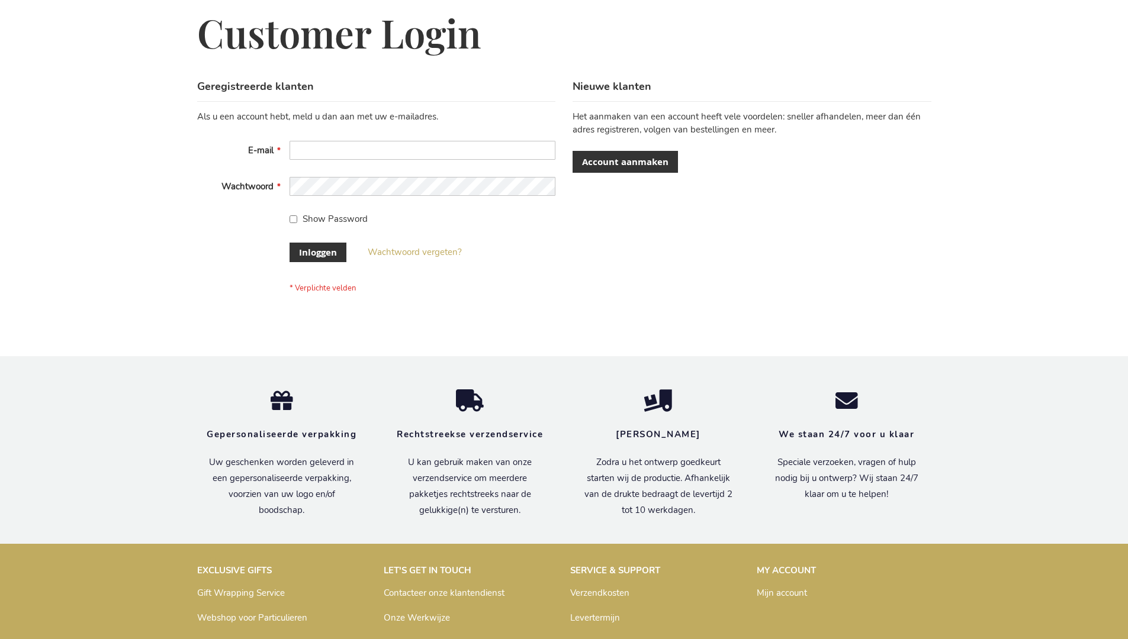
scroll to position [402, 0]
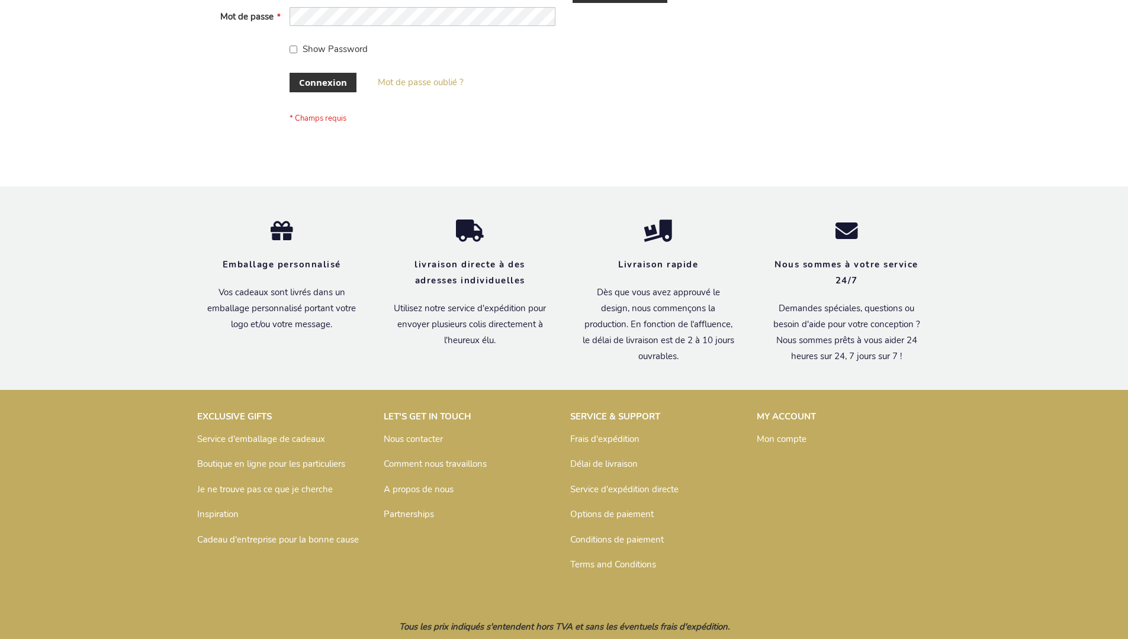
scroll to position [408, 0]
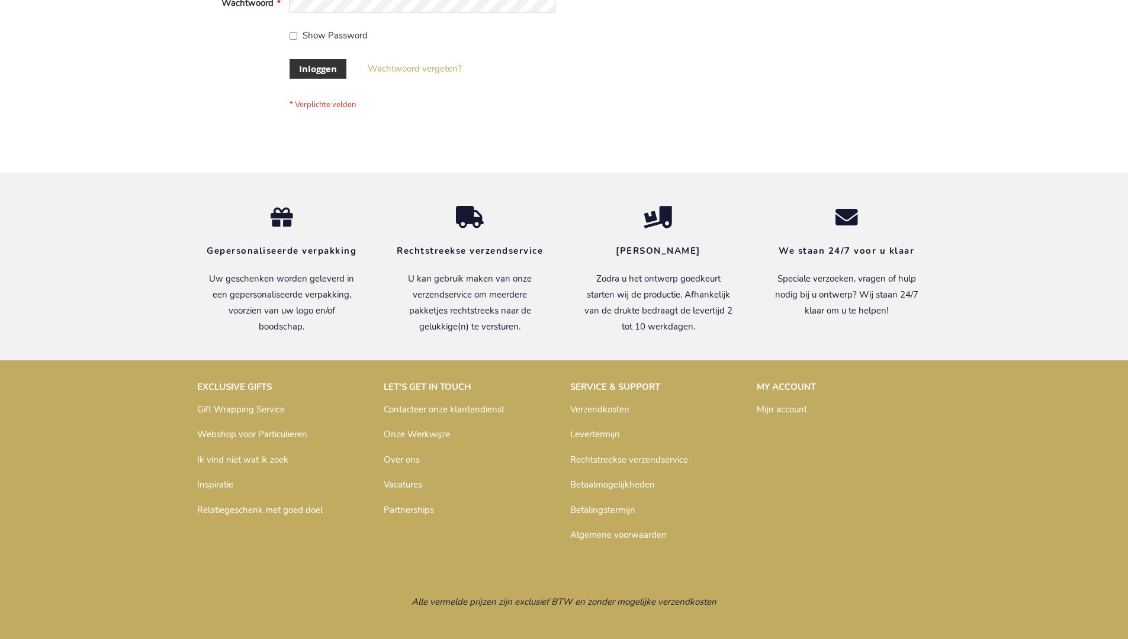
scroll to position [402, 0]
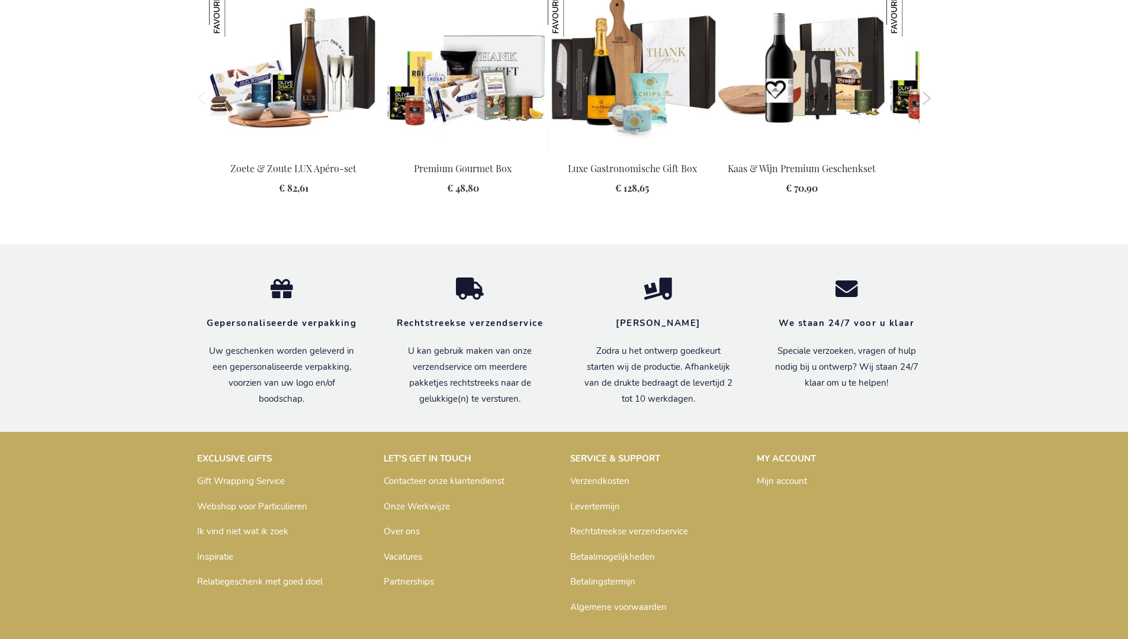
scroll to position [1586, 0]
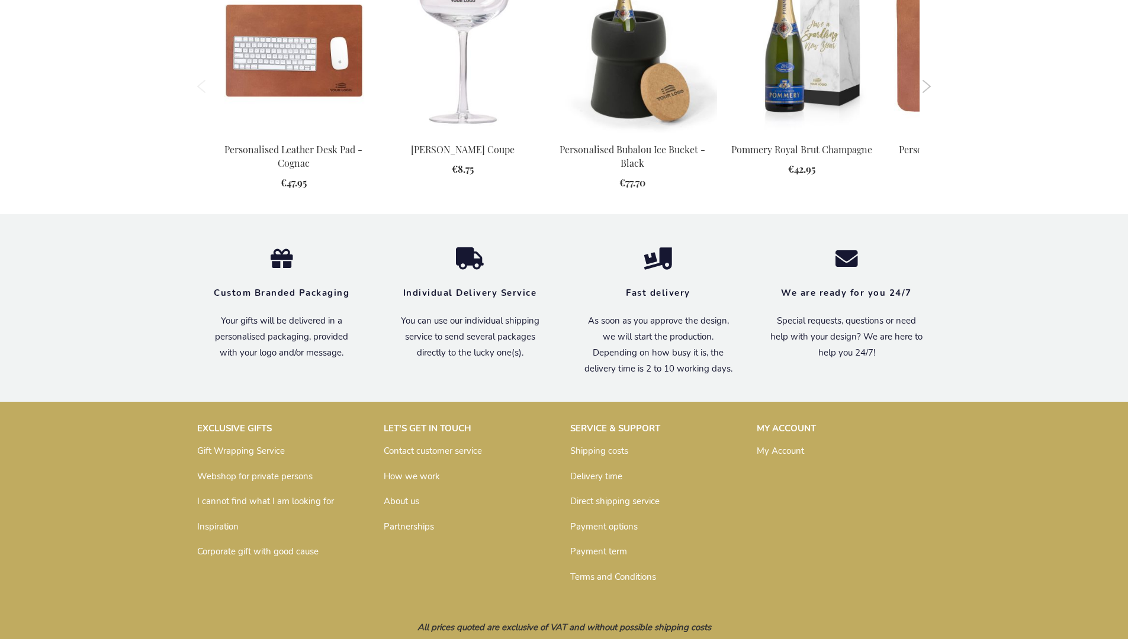
scroll to position [1160, 0]
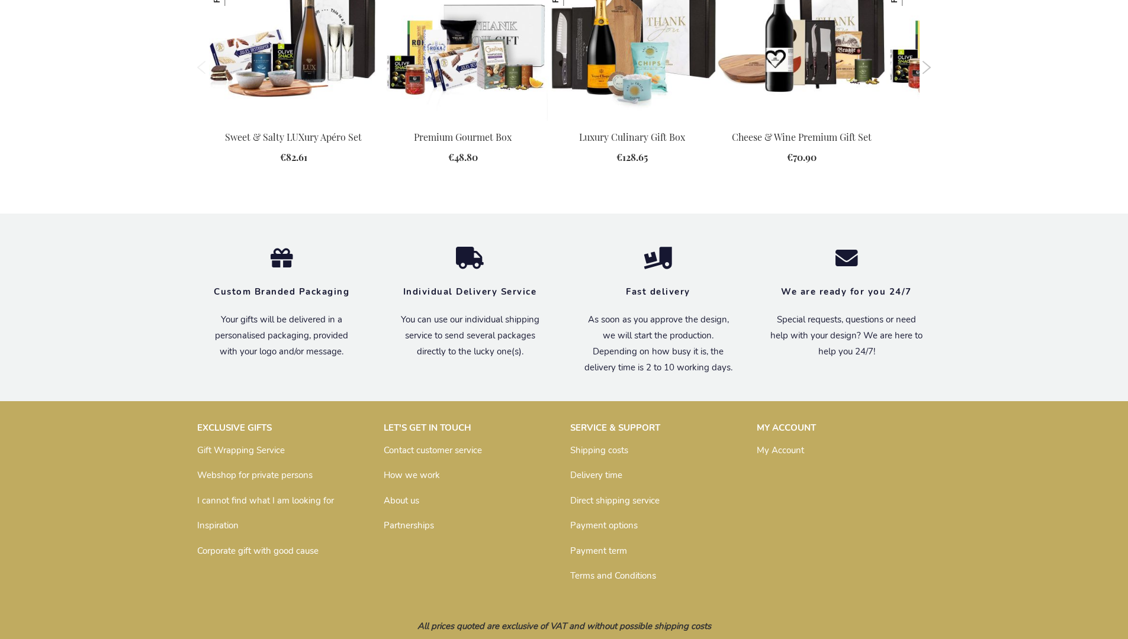
scroll to position [1577, 0]
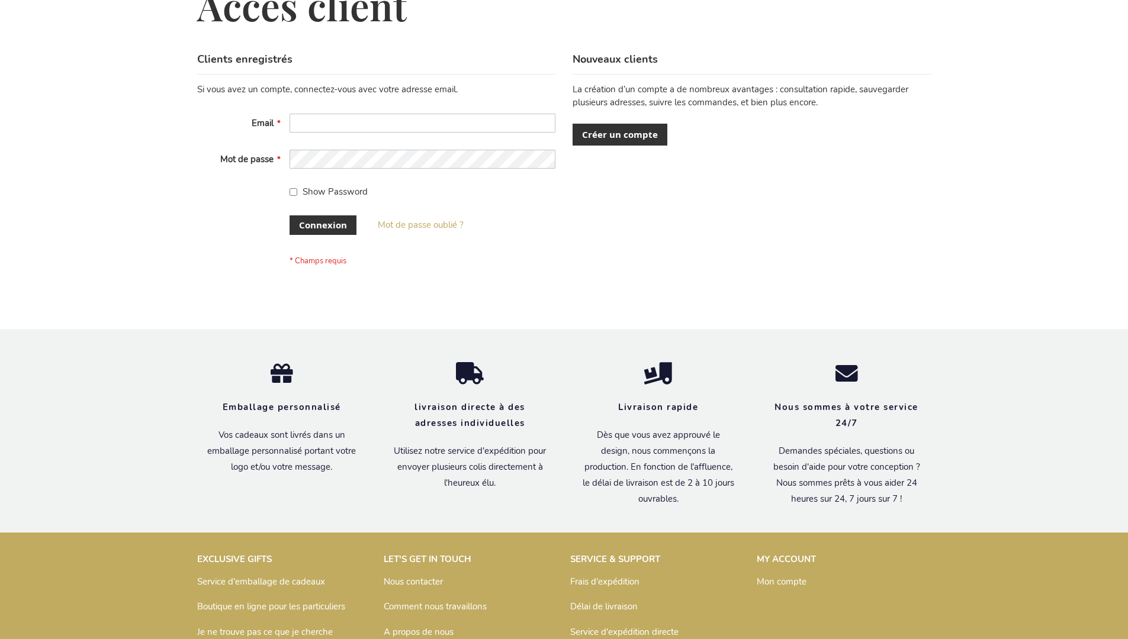
scroll to position [408, 0]
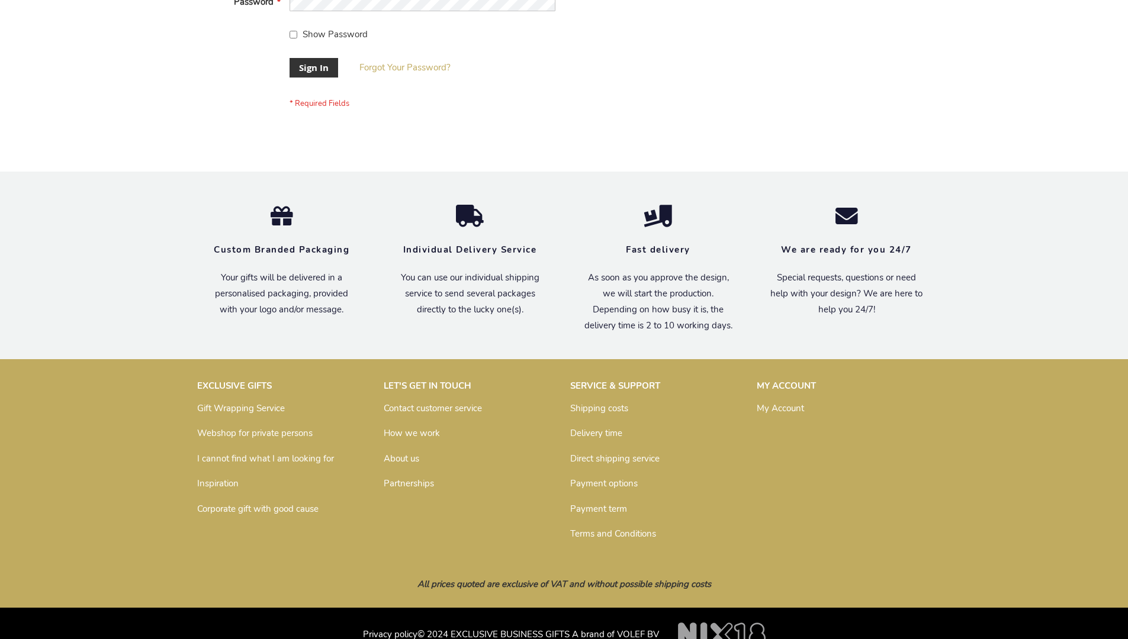
scroll to position [381, 0]
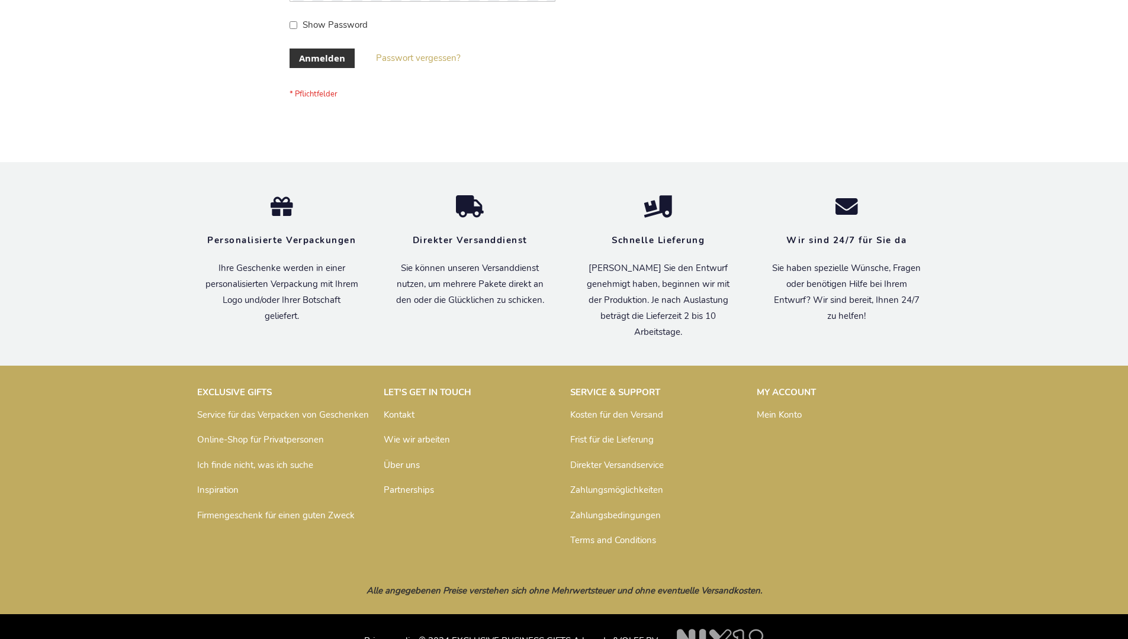
scroll to position [397, 0]
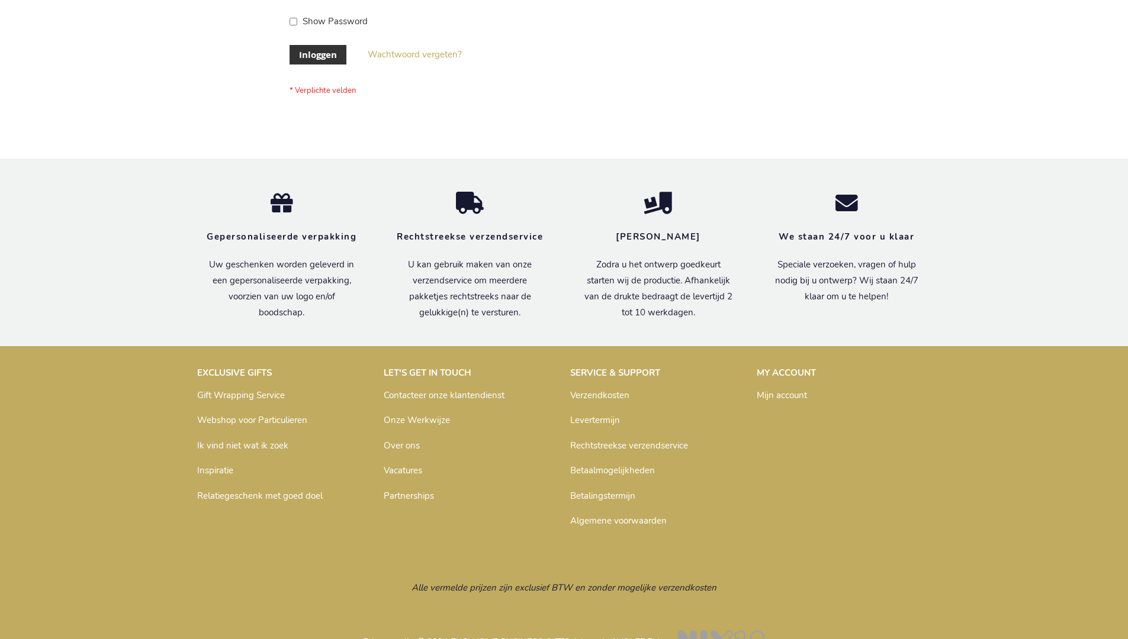
scroll to position [402, 0]
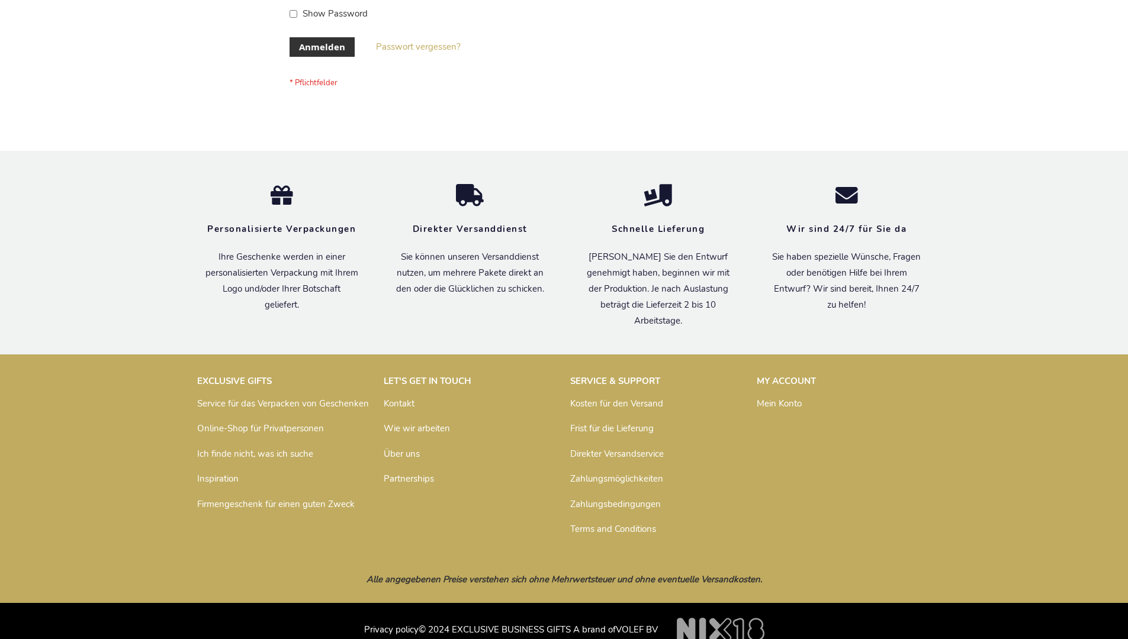
scroll to position [397, 0]
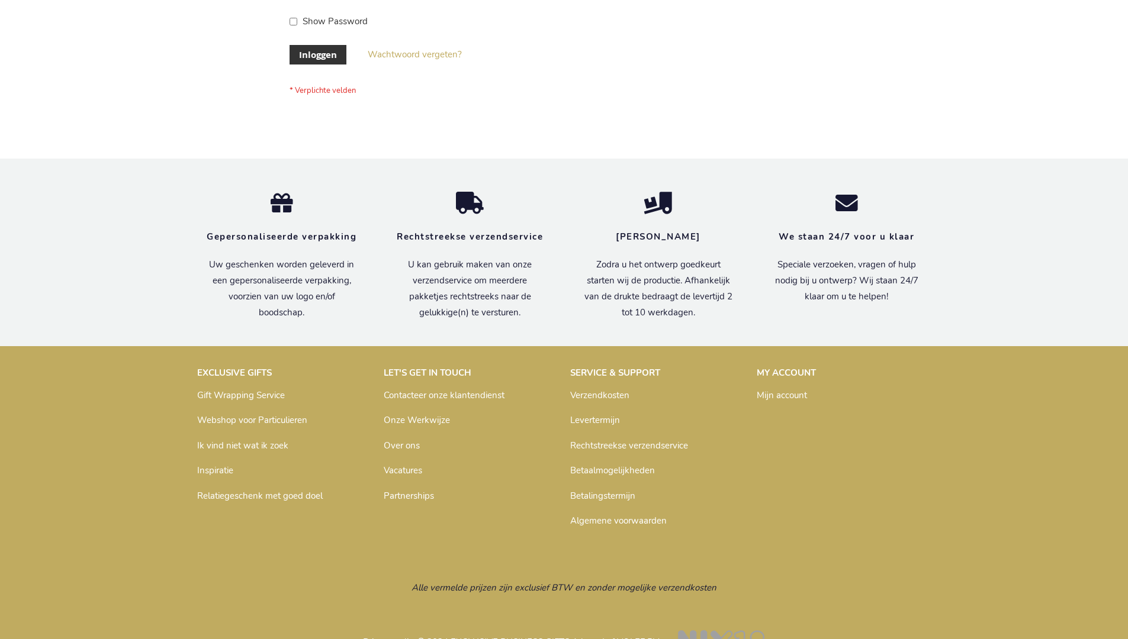
scroll to position [402, 0]
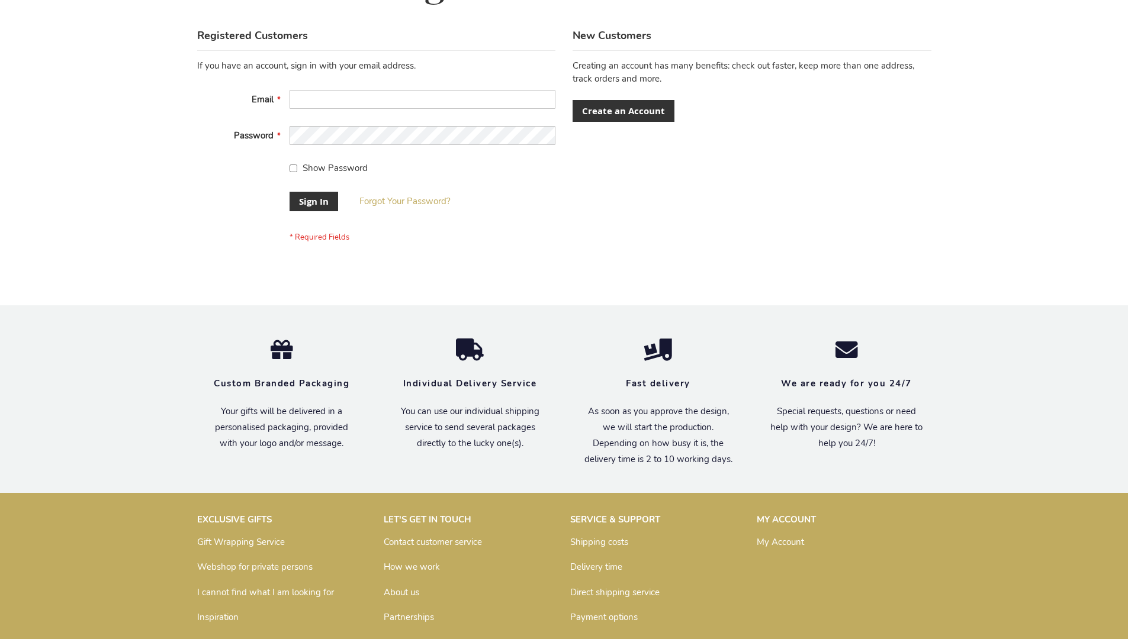
scroll to position [381, 0]
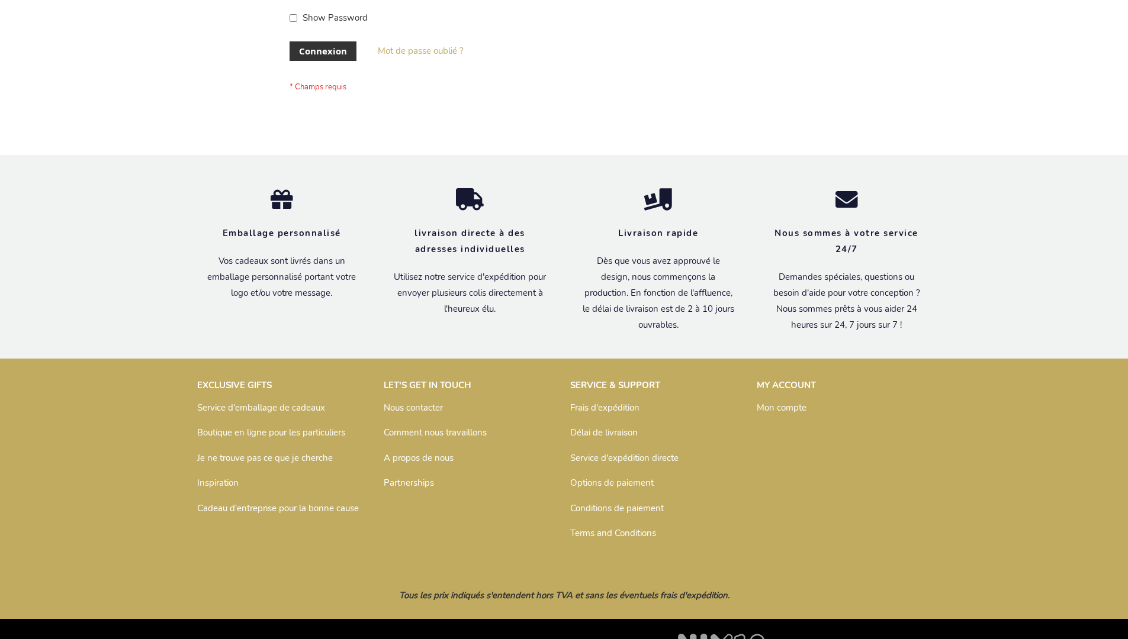
scroll to position [408, 0]
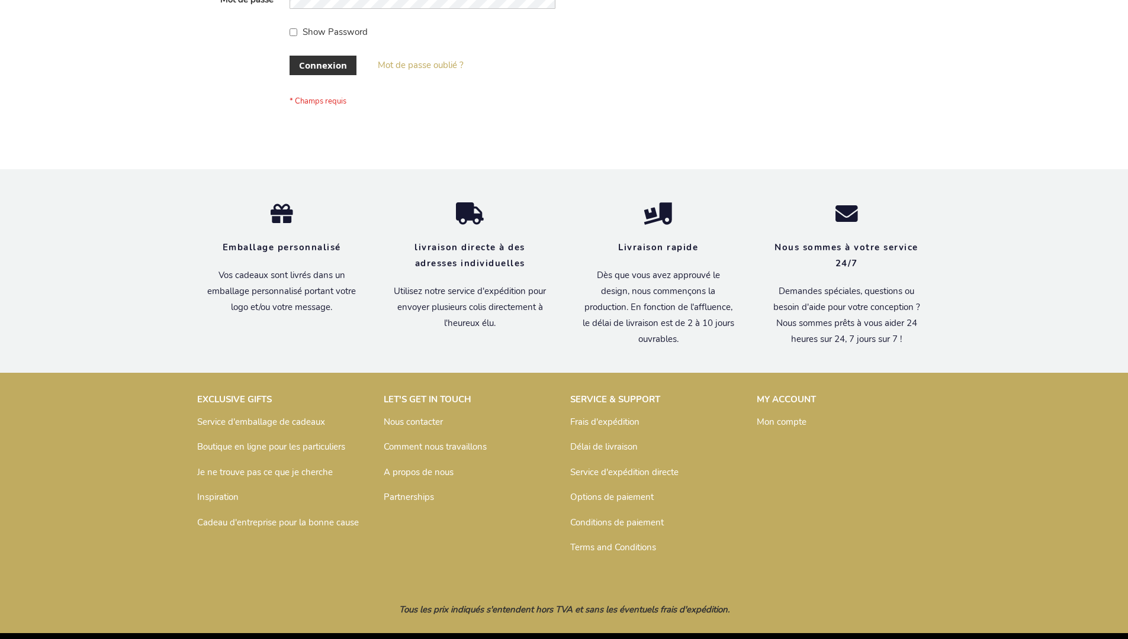
scroll to position [408, 0]
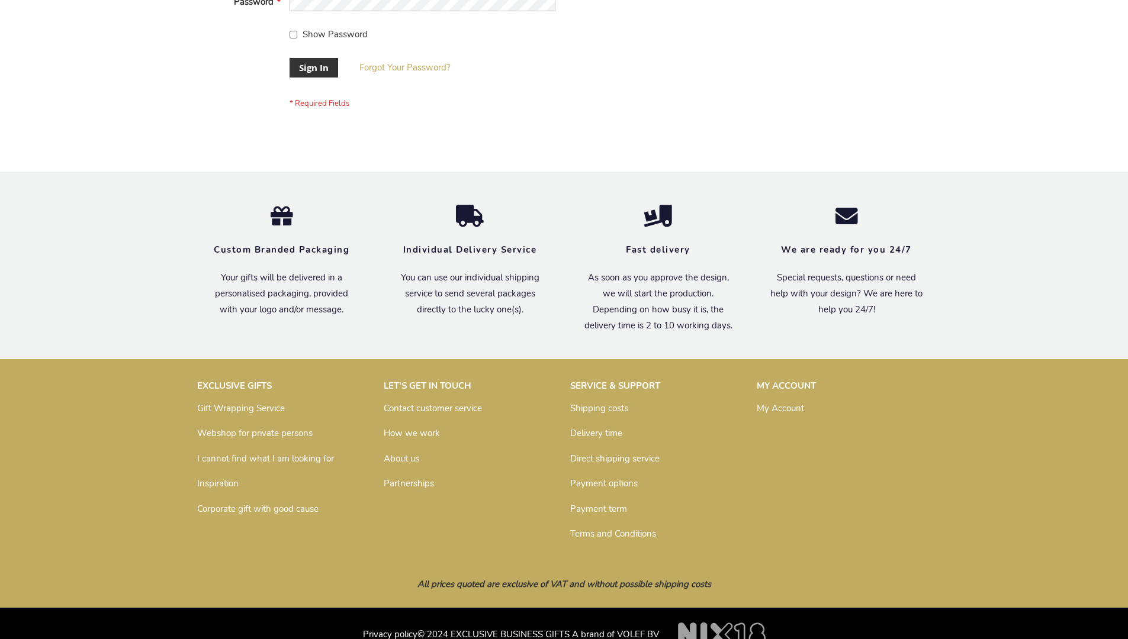
scroll to position [381, 0]
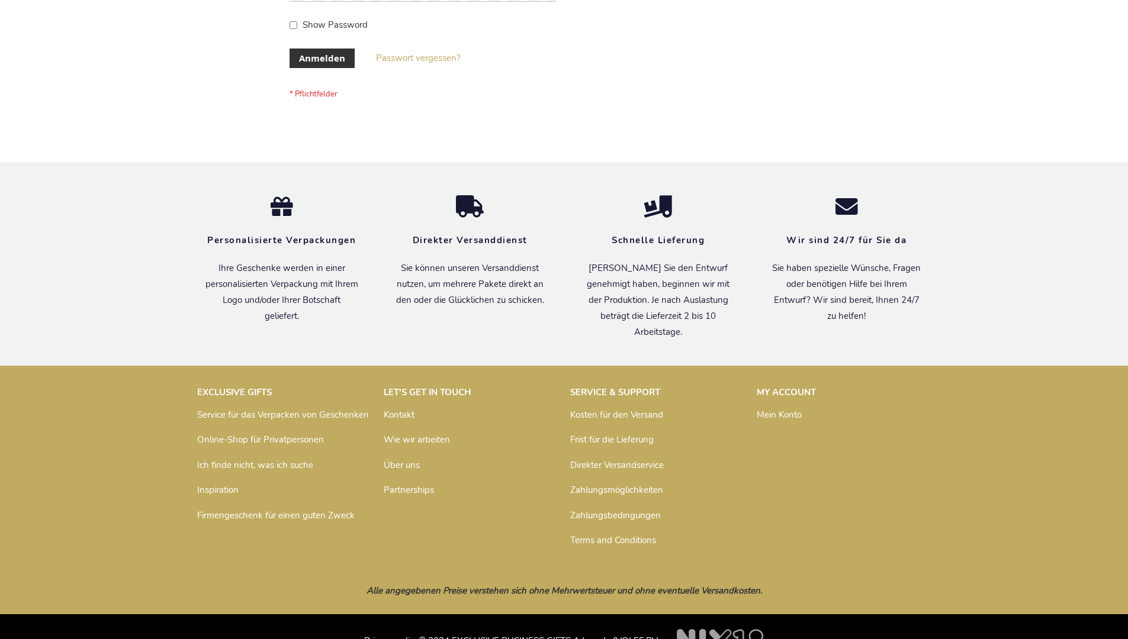
scroll to position [397, 0]
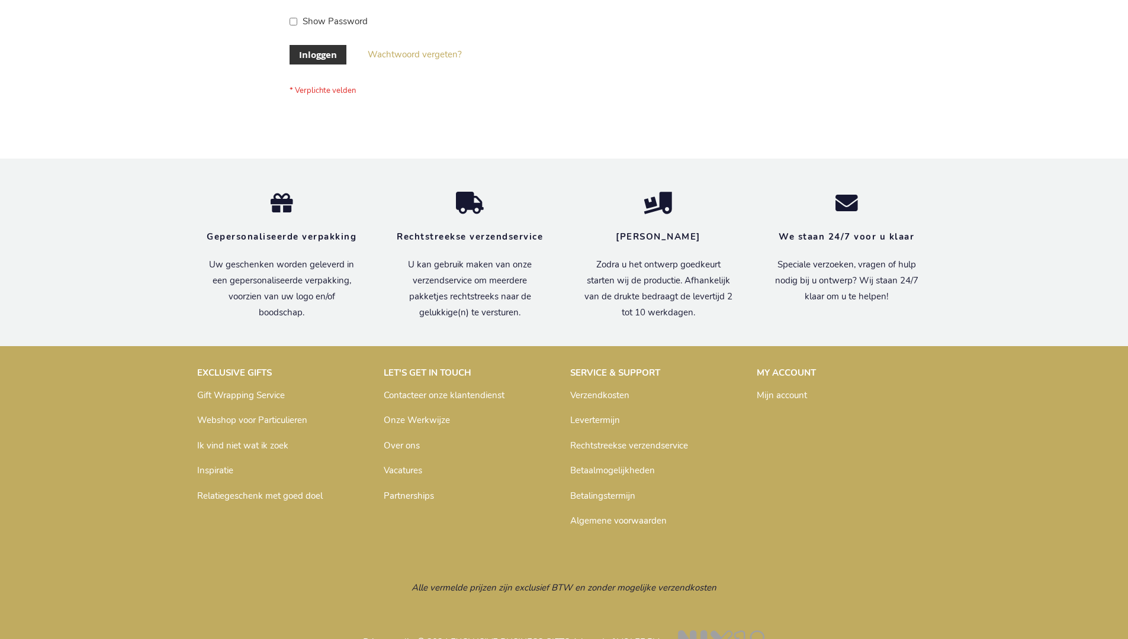
scroll to position [402, 0]
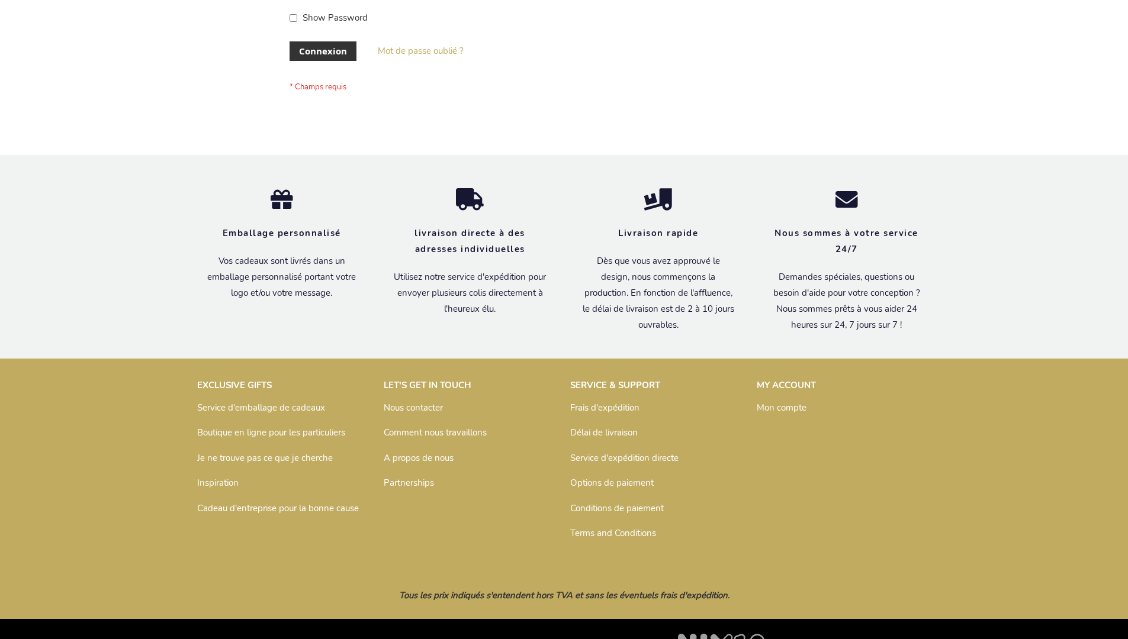
scroll to position [408, 0]
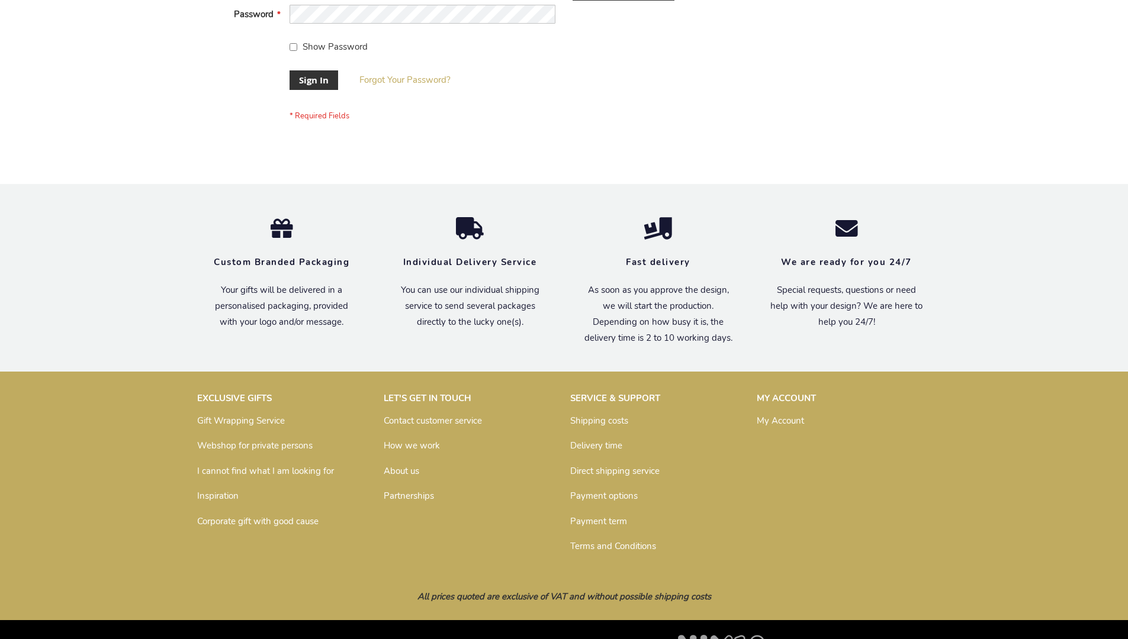
scroll to position [381, 0]
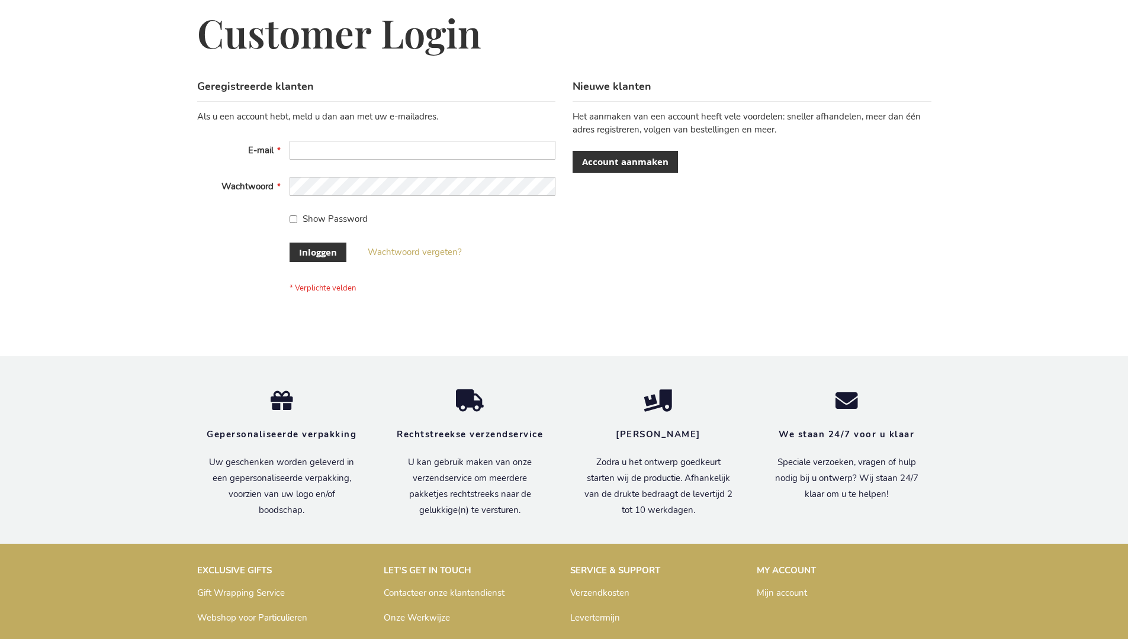
scroll to position [402, 0]
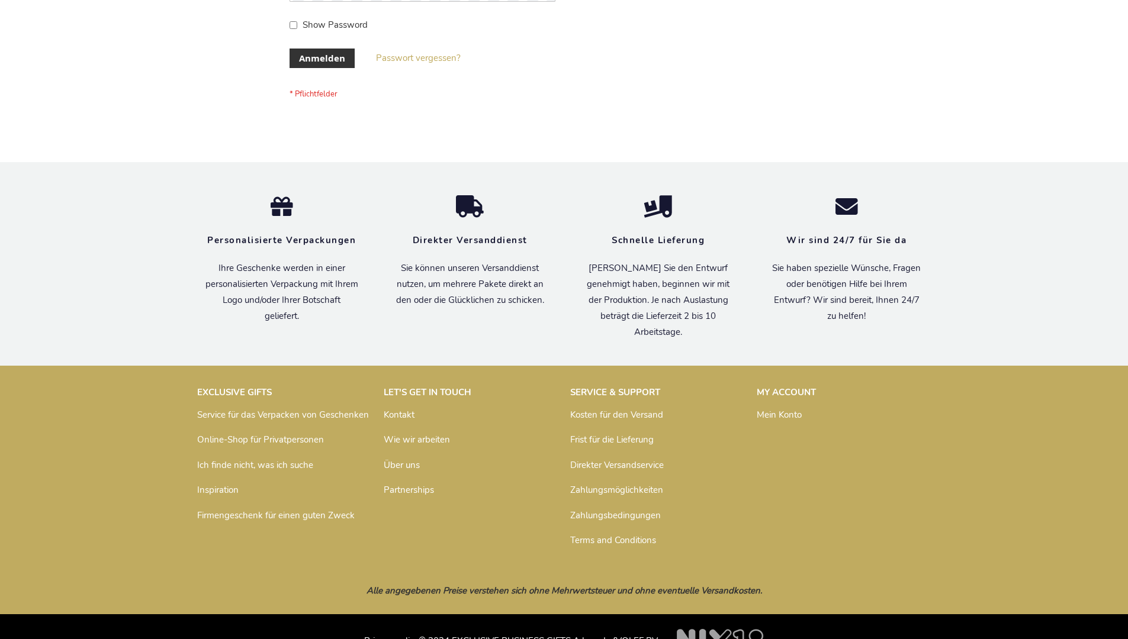
scroll to position [397, 0]
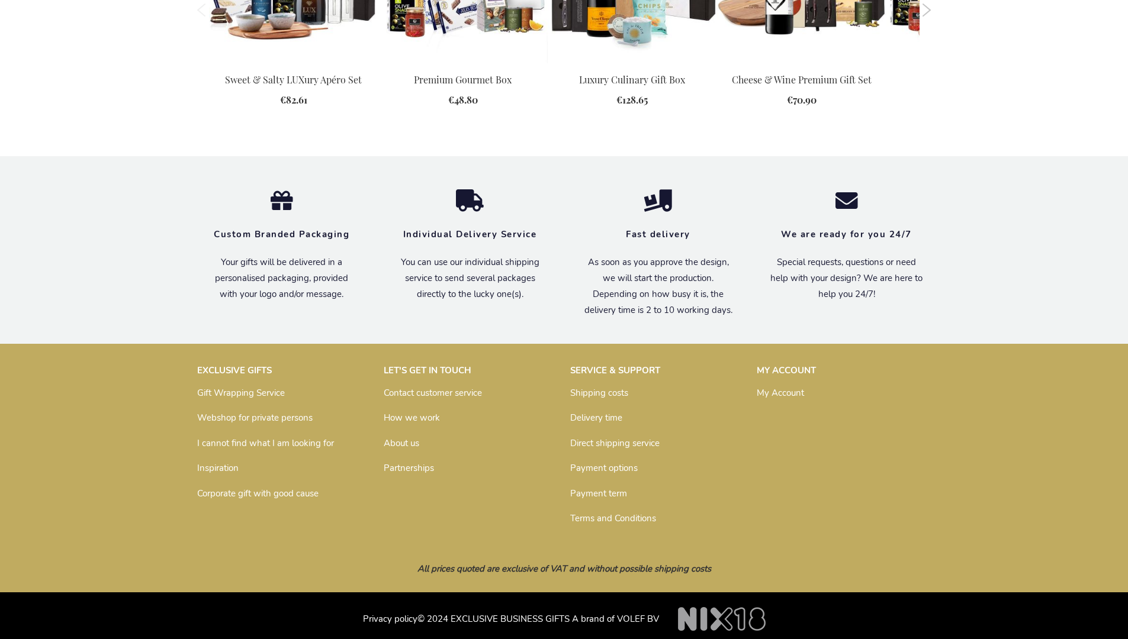
scroll to position [1577, 0]
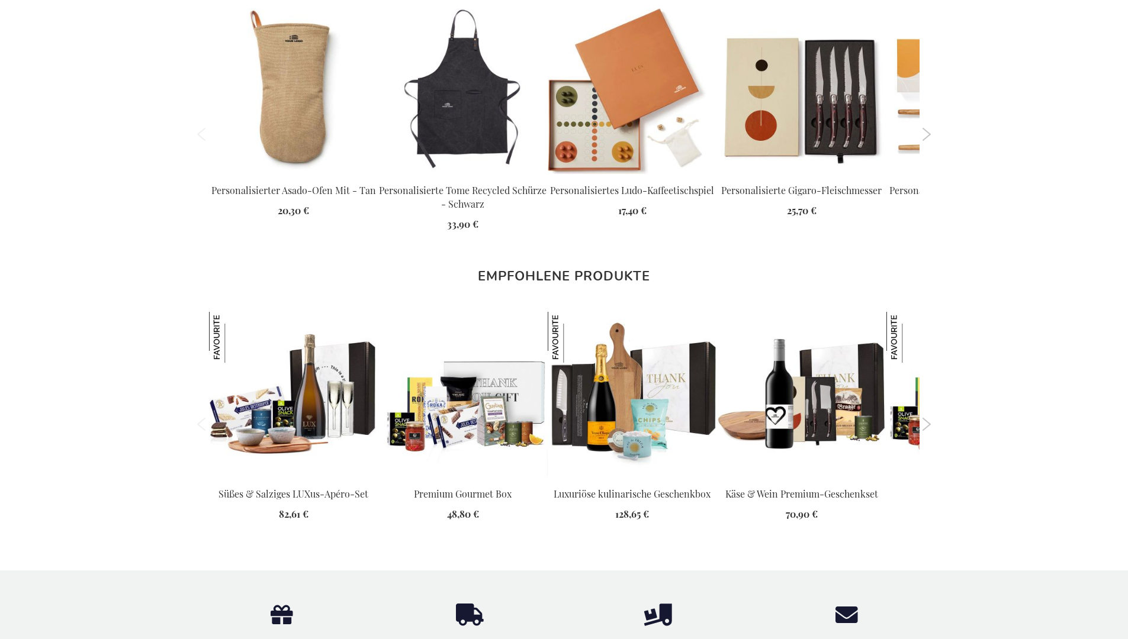
scroll to position [1593, 0]
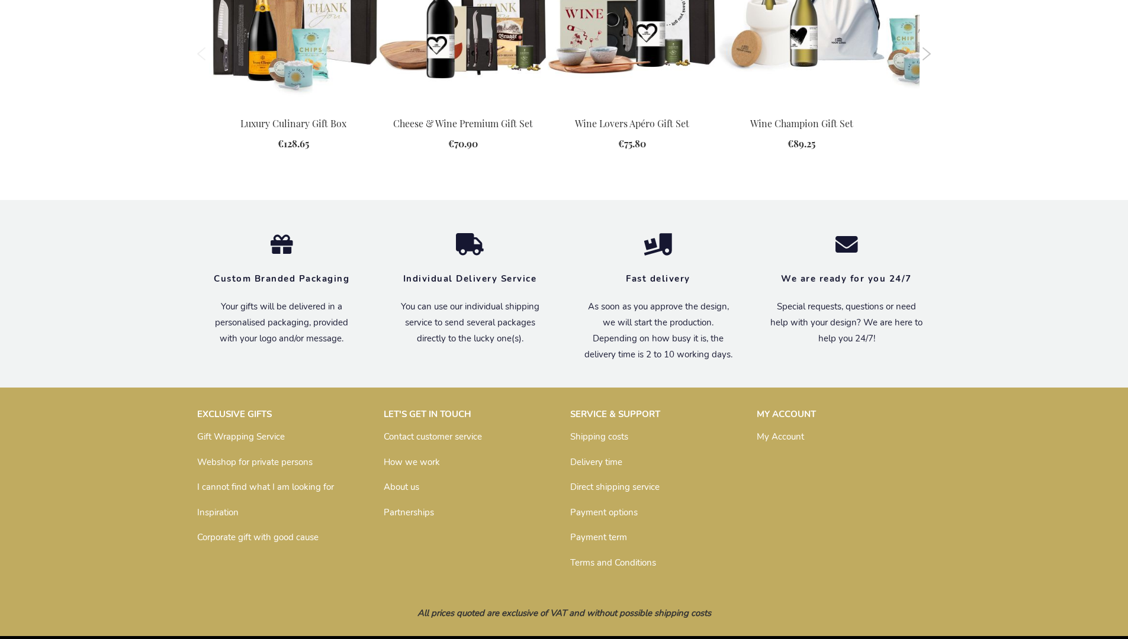
scroll to position [1239, 0]
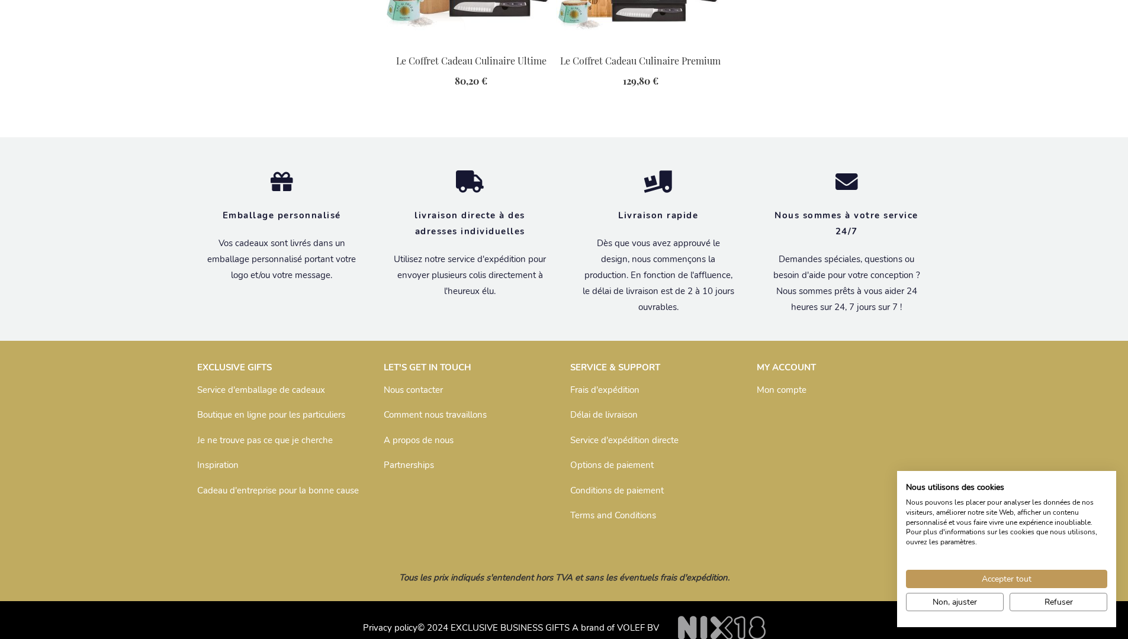
scroll to position [1608, 0]
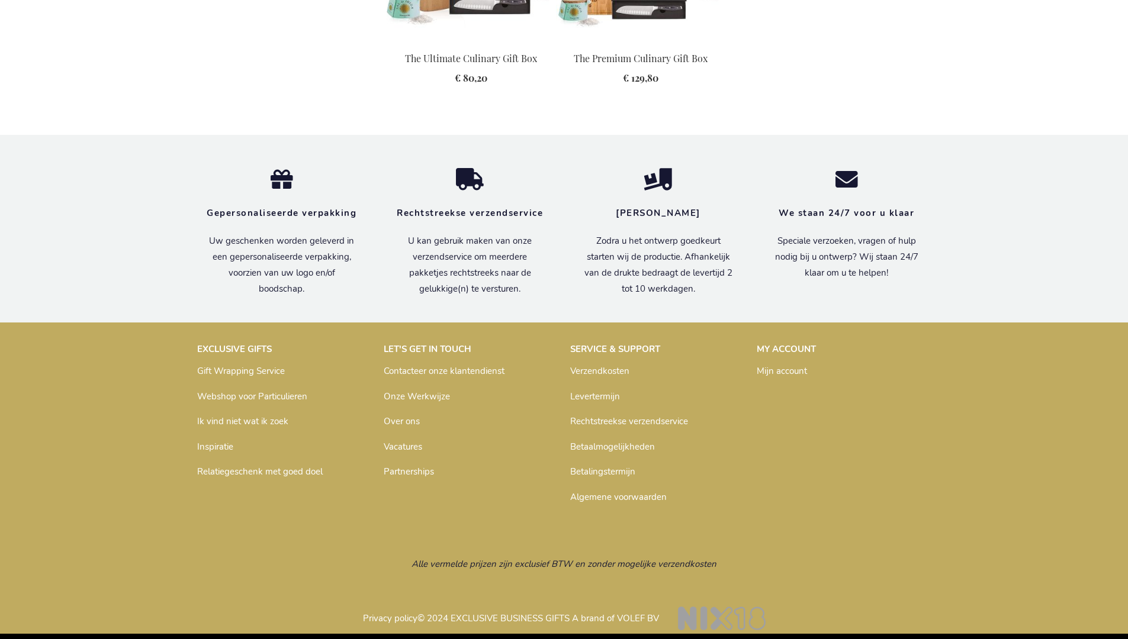
scroll to position [1589, 0]
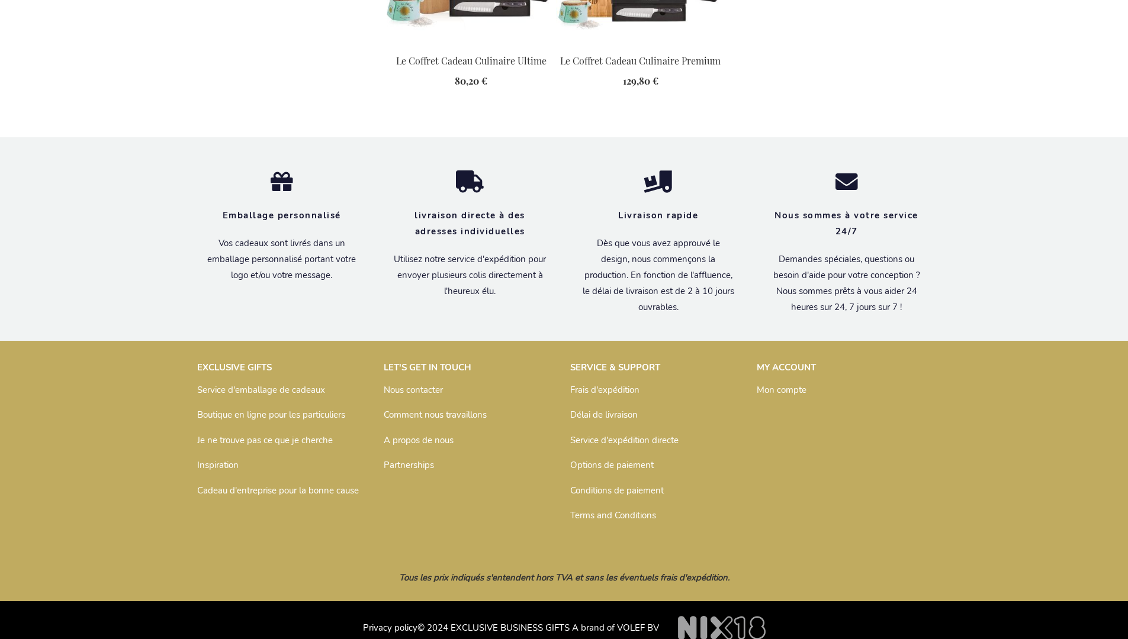
scroll to position [1608, 0]
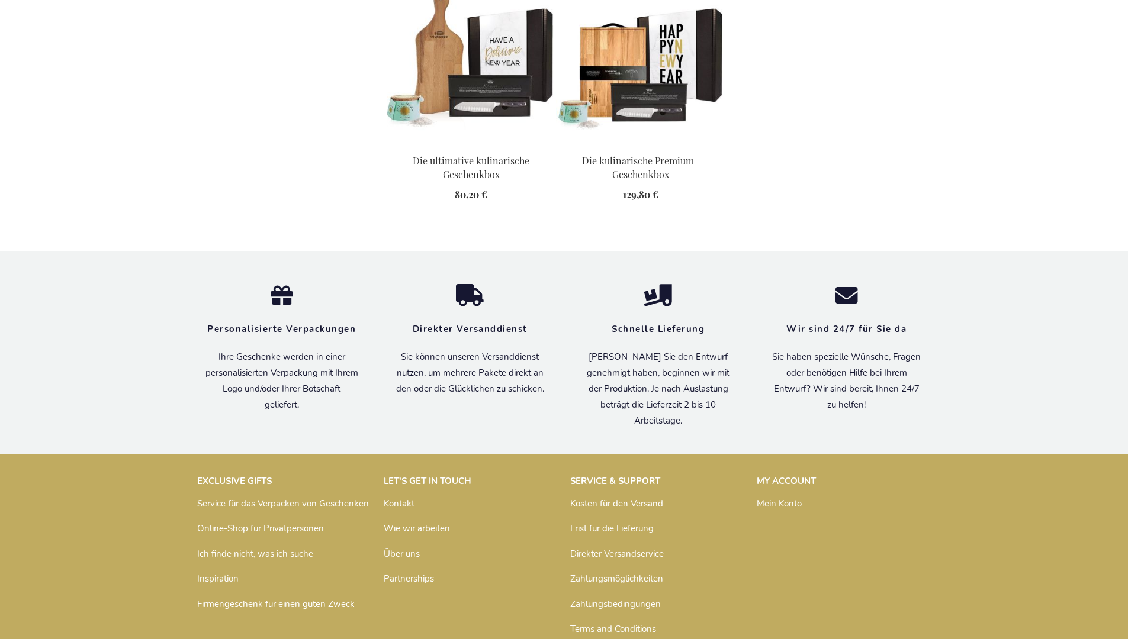
scroll to position [1622, 0]
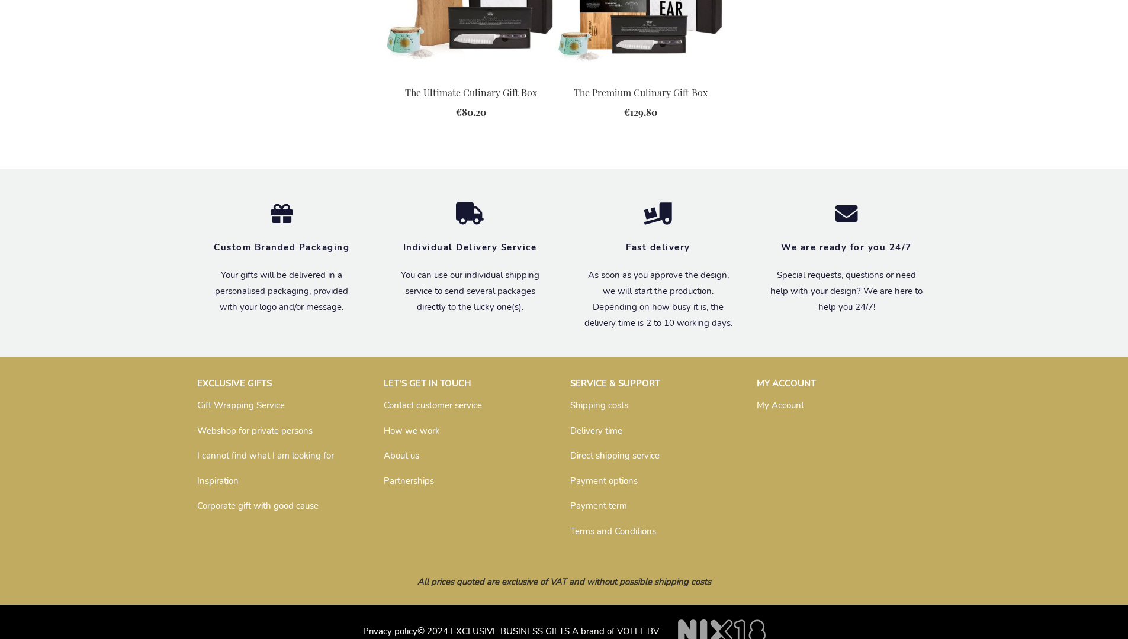
scroll to position [1555, 0]
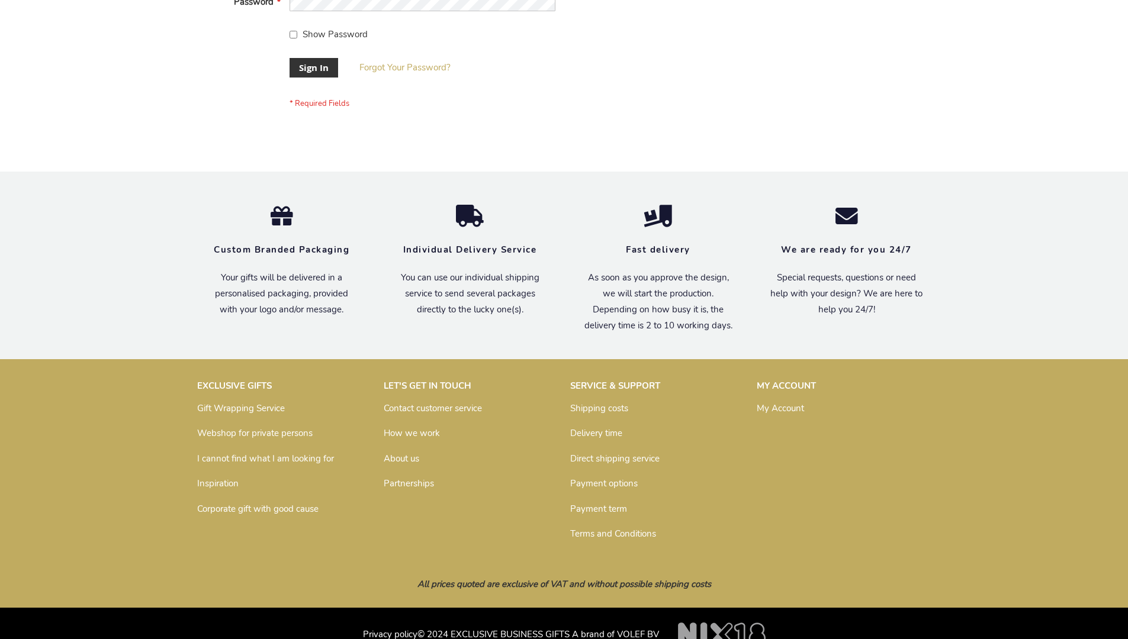
scroll to position [381, 0]
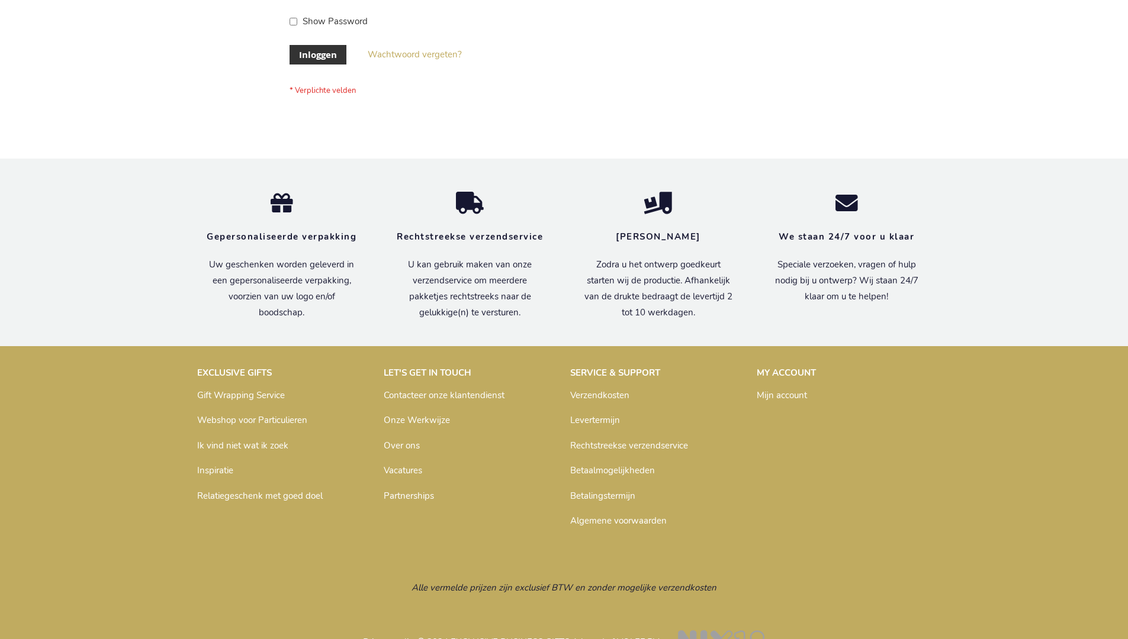
scroll to position [402, 0]
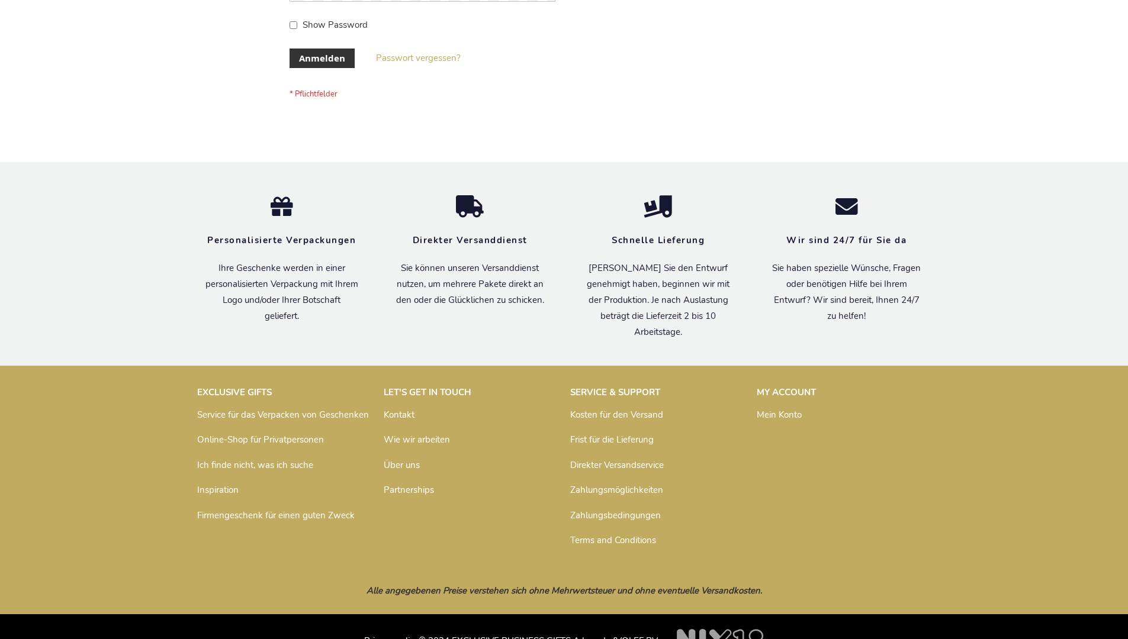
scroll to position [397, 0]
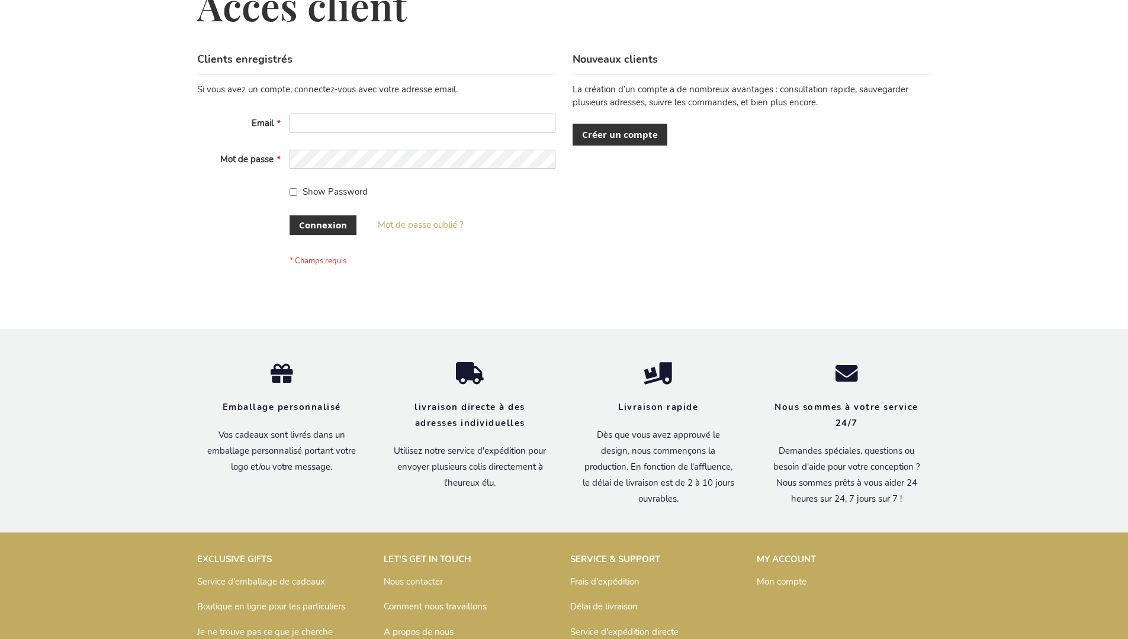
scroll to position [408, 0]
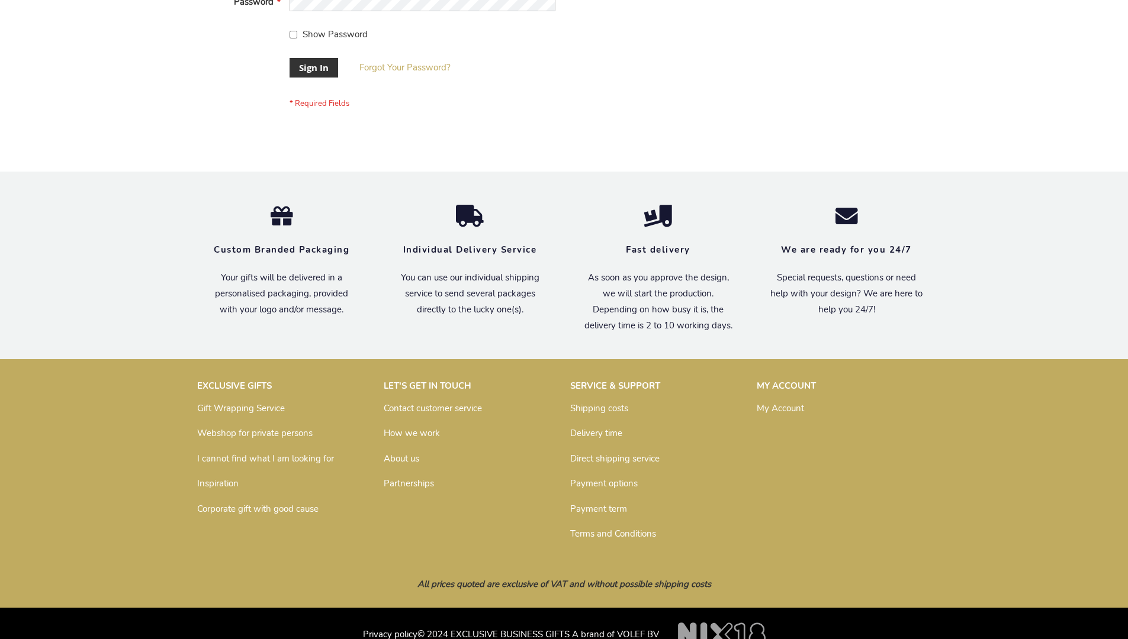
scroll to position [381, 0]
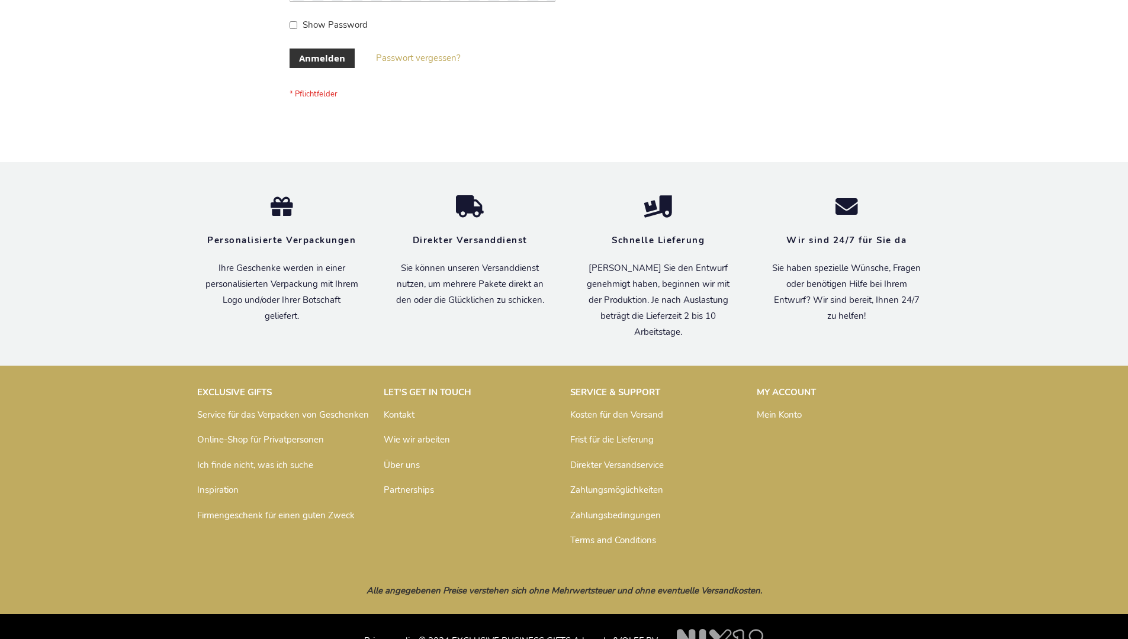
scroll to position [397, 0]
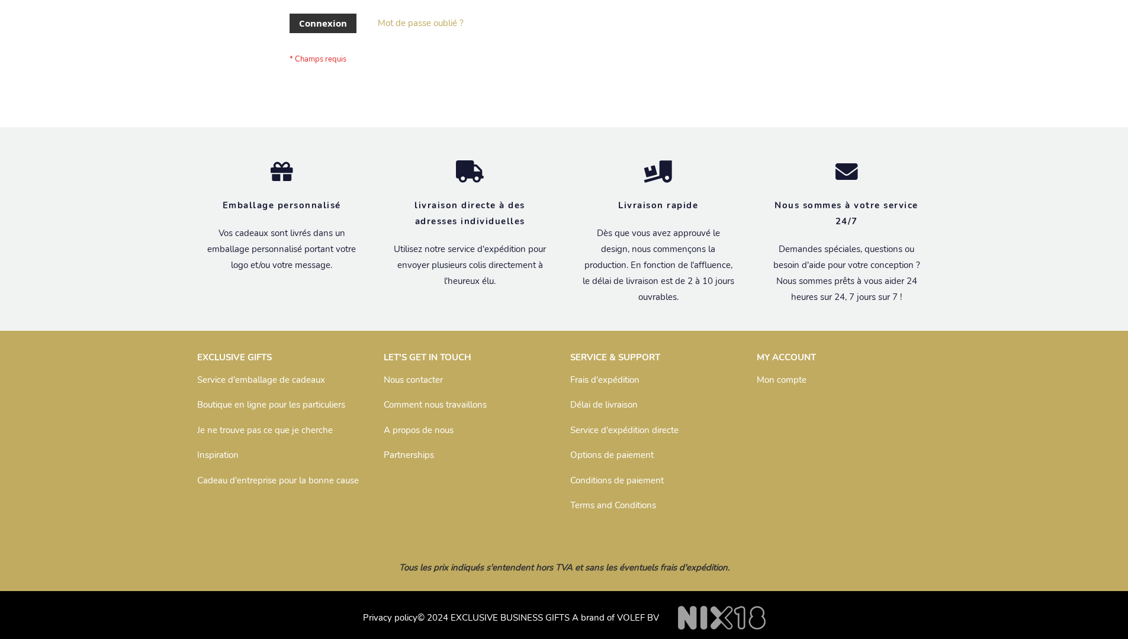
scroll to position [408, 0]
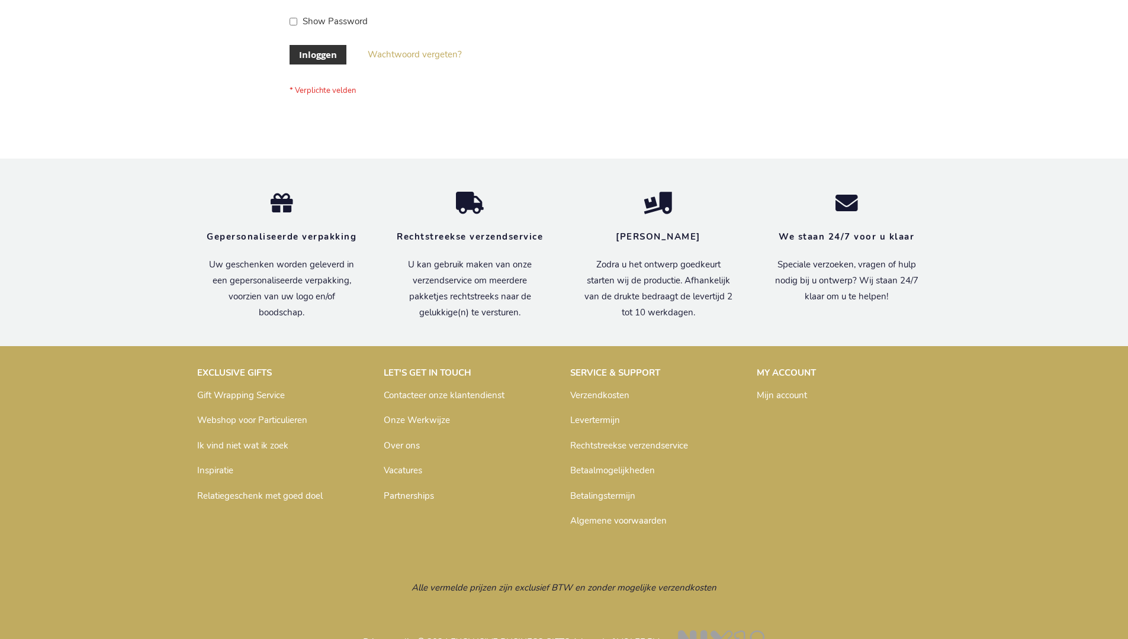
scroll to position [402, 0]
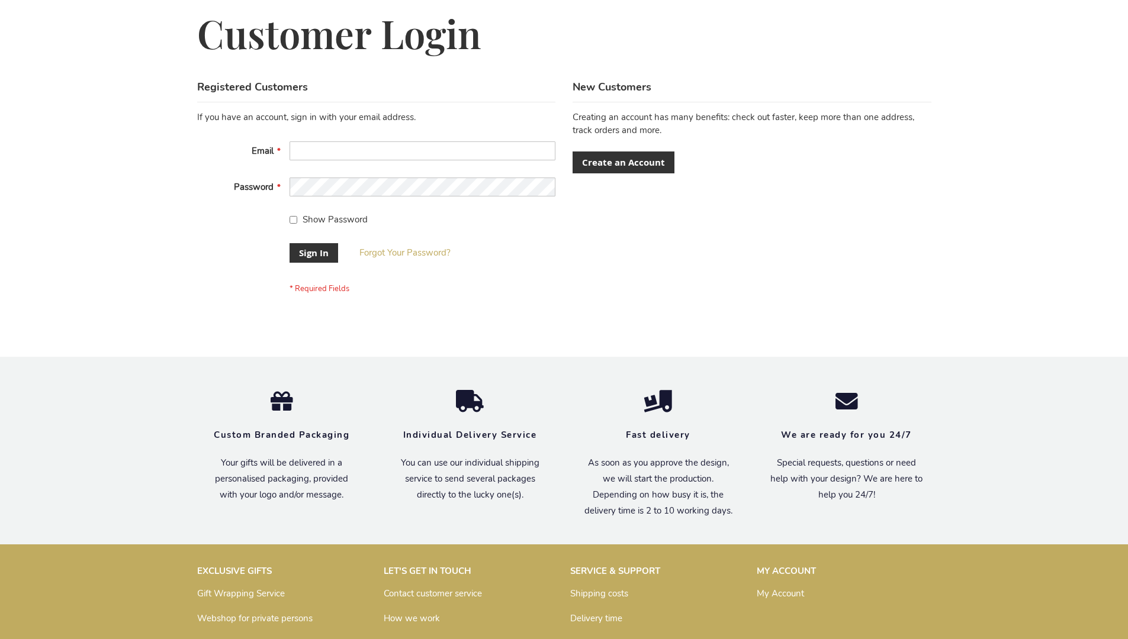
scroll to position [381, 0]
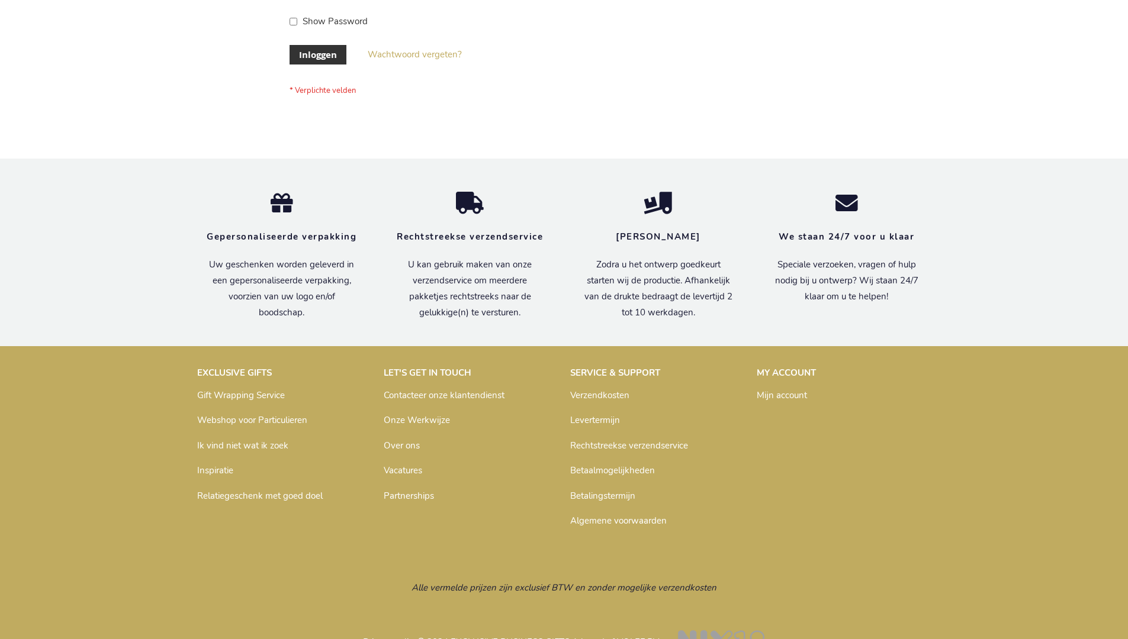
scroll to position [402, 0]
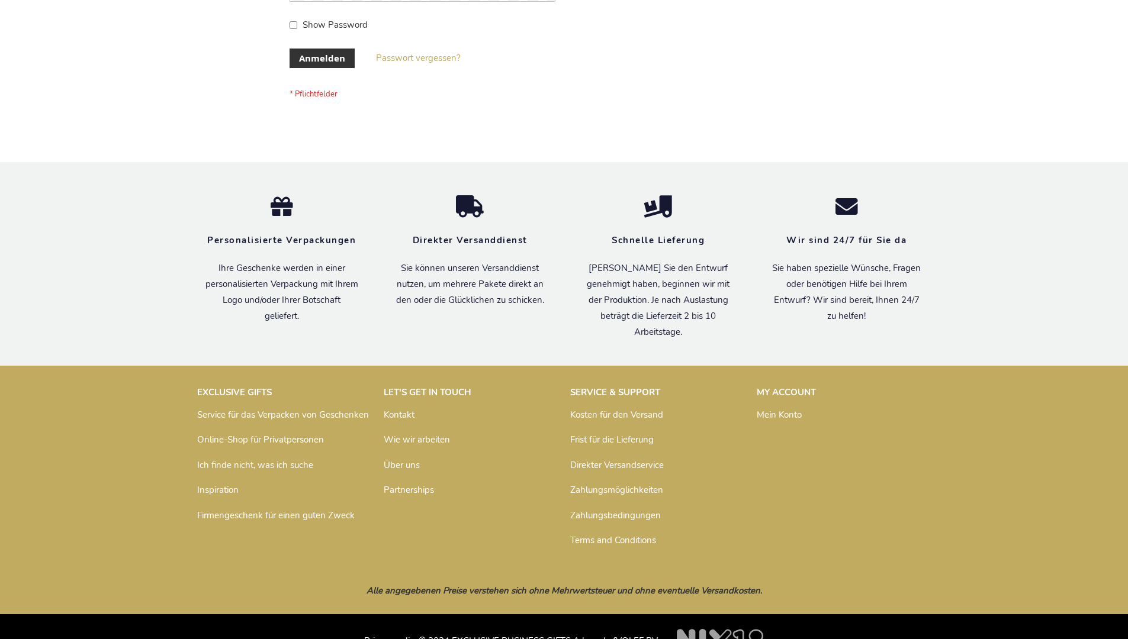
scroll to position [397, 0]
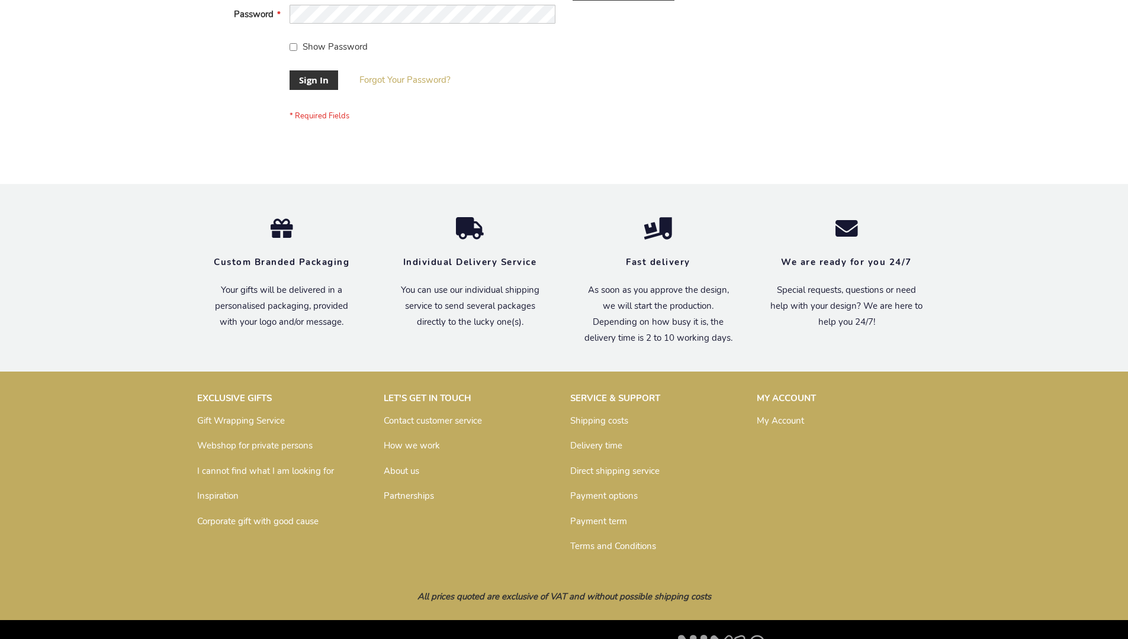
scroll to position [381, 0]
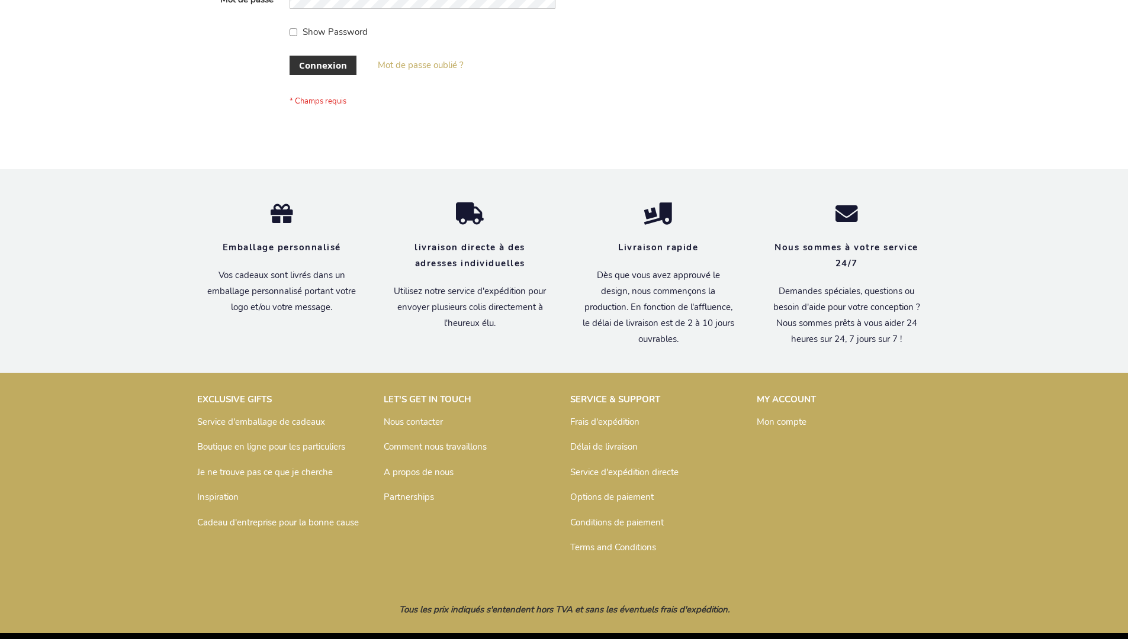
scroll to position [408, 0]
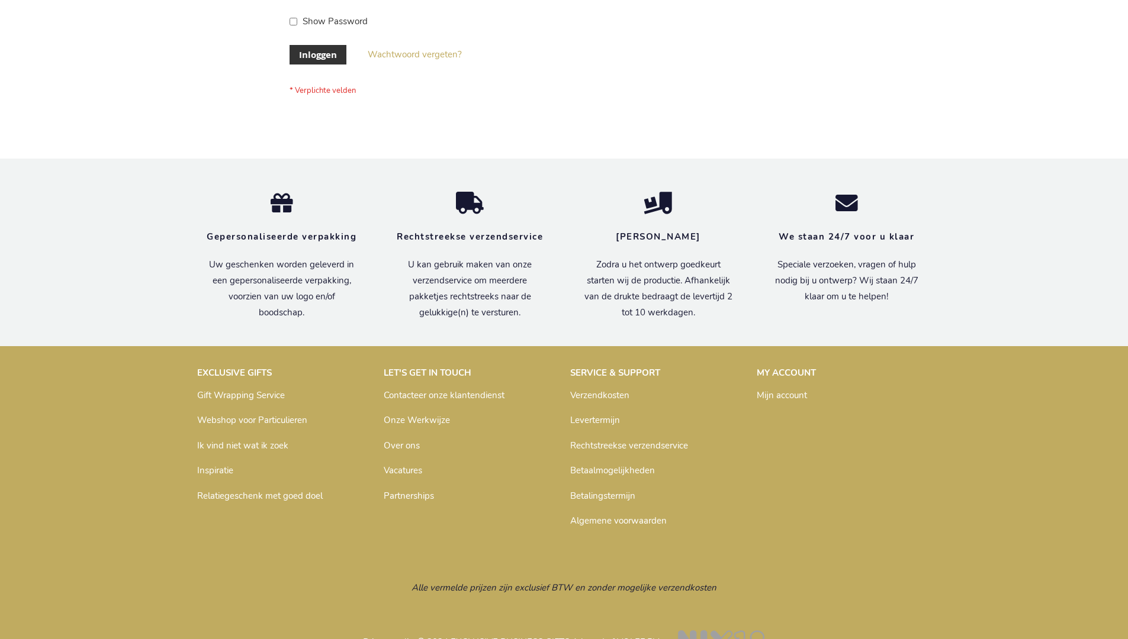
scroll to position [402, 0]
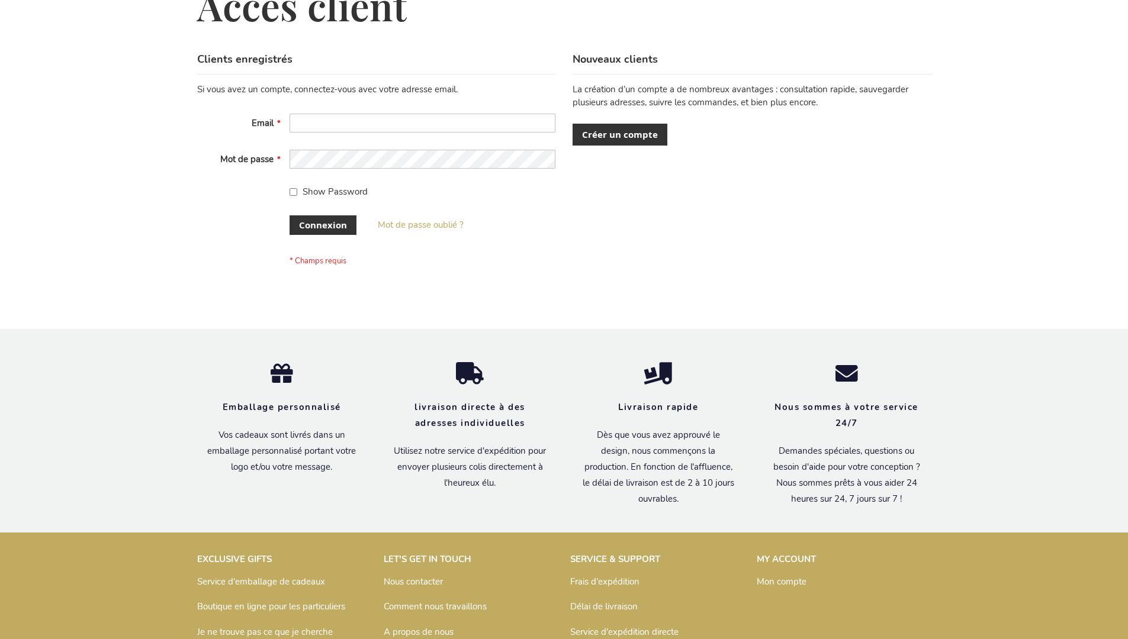
scroll to position [408, 0]
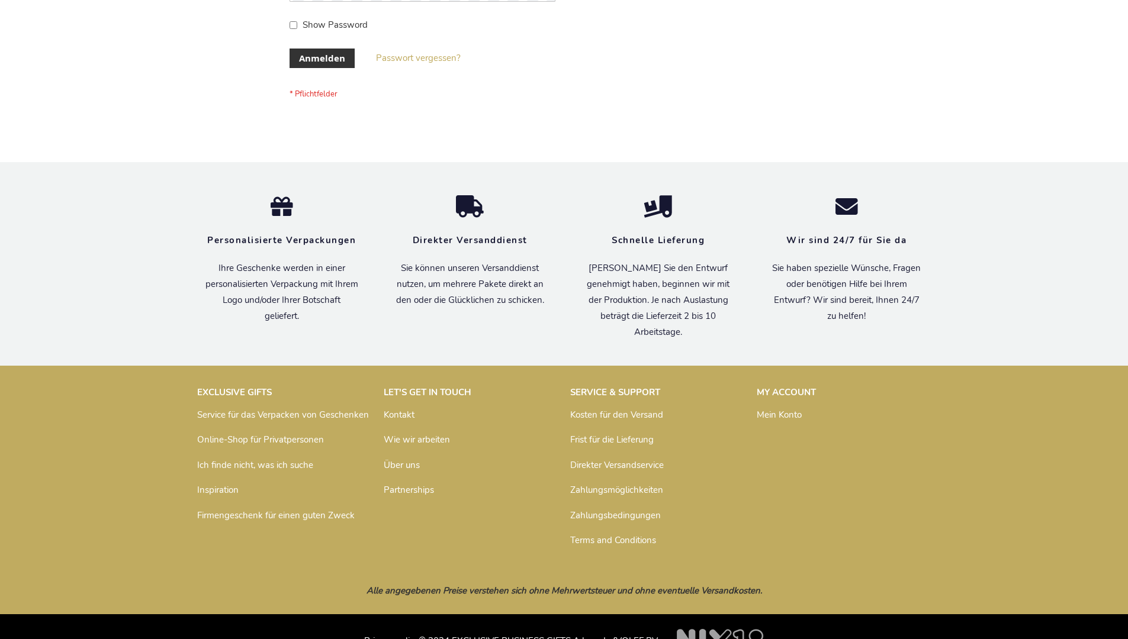
scroll to position [397, 0]
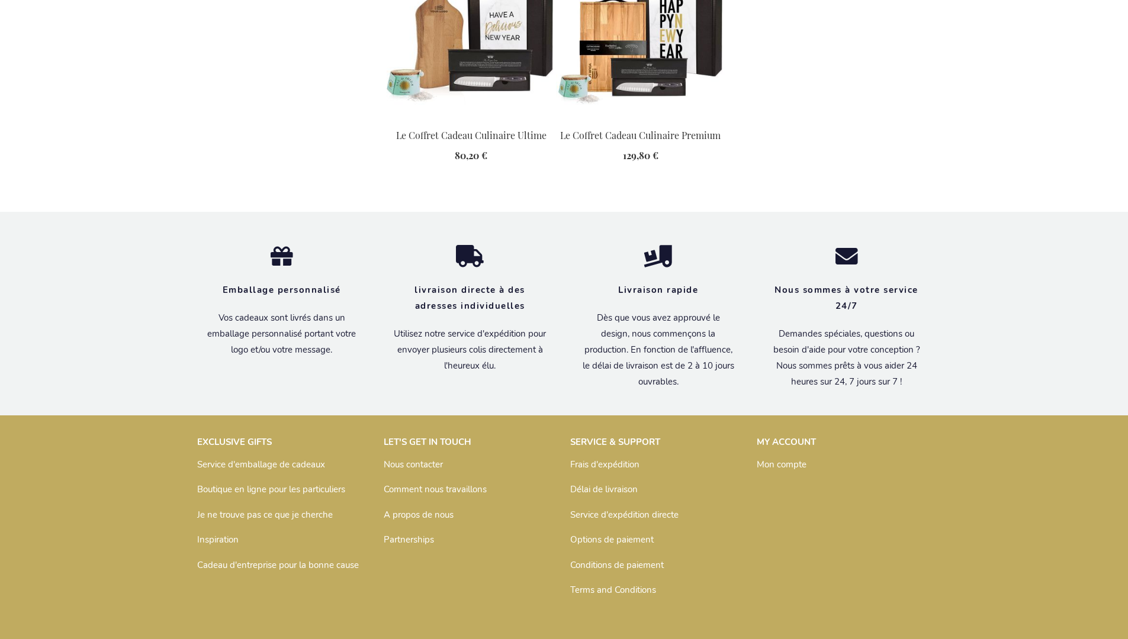
scroll to position [1608, 0]
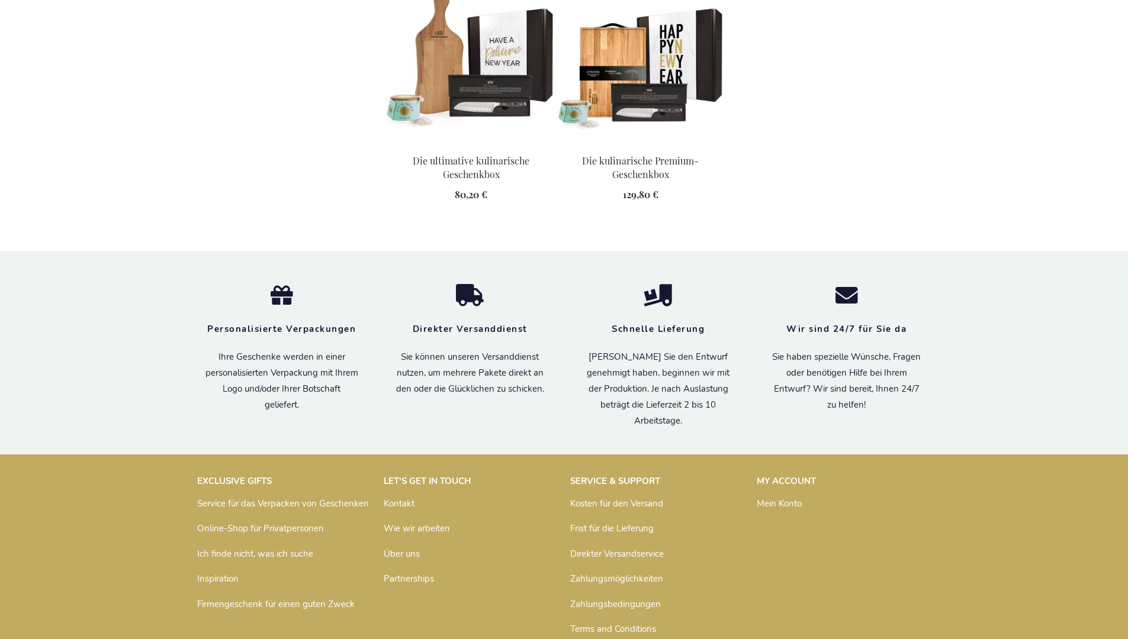
scroll to position [1622, 0]
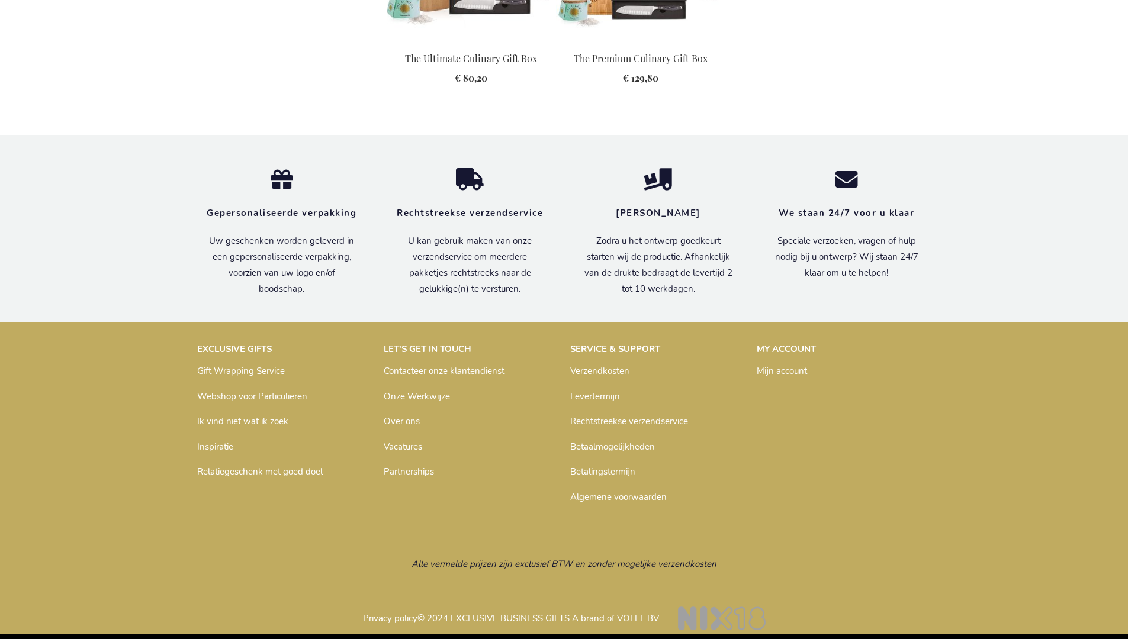
scroll to position [1589, 0]
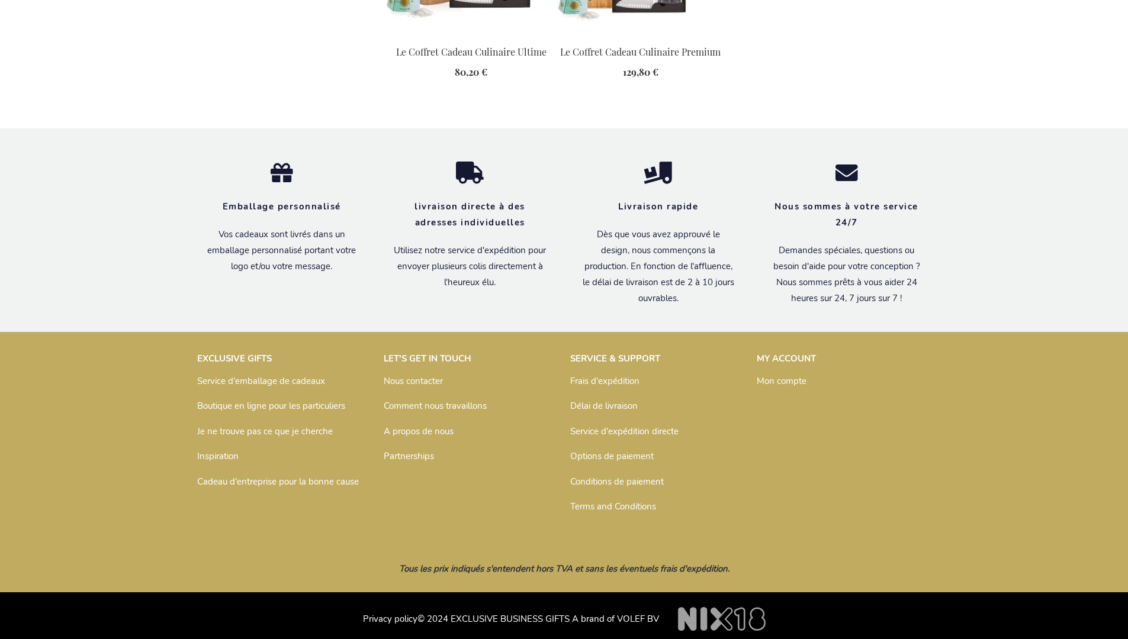
scroll to position [1608, 0]
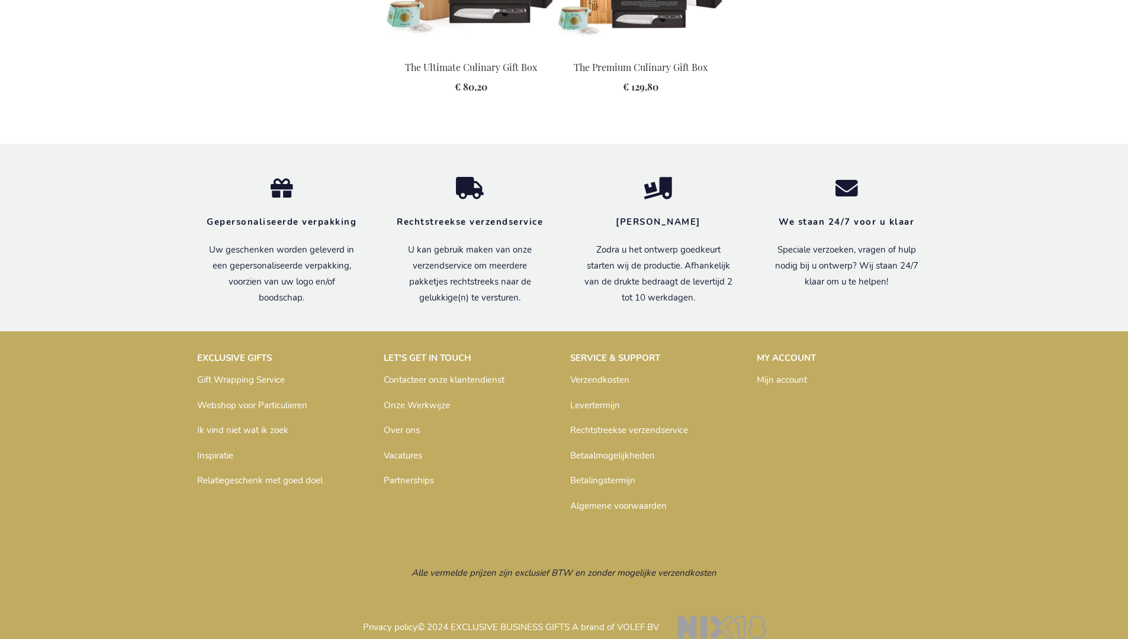
scroll to position [1589, 0]
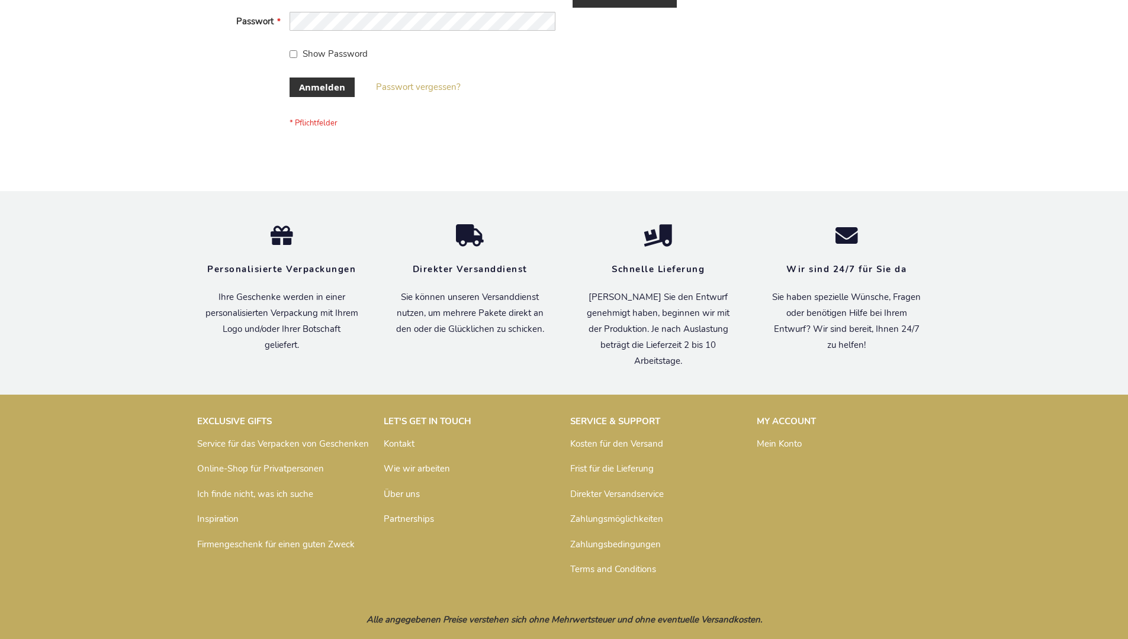
scroll to position [397, 0]
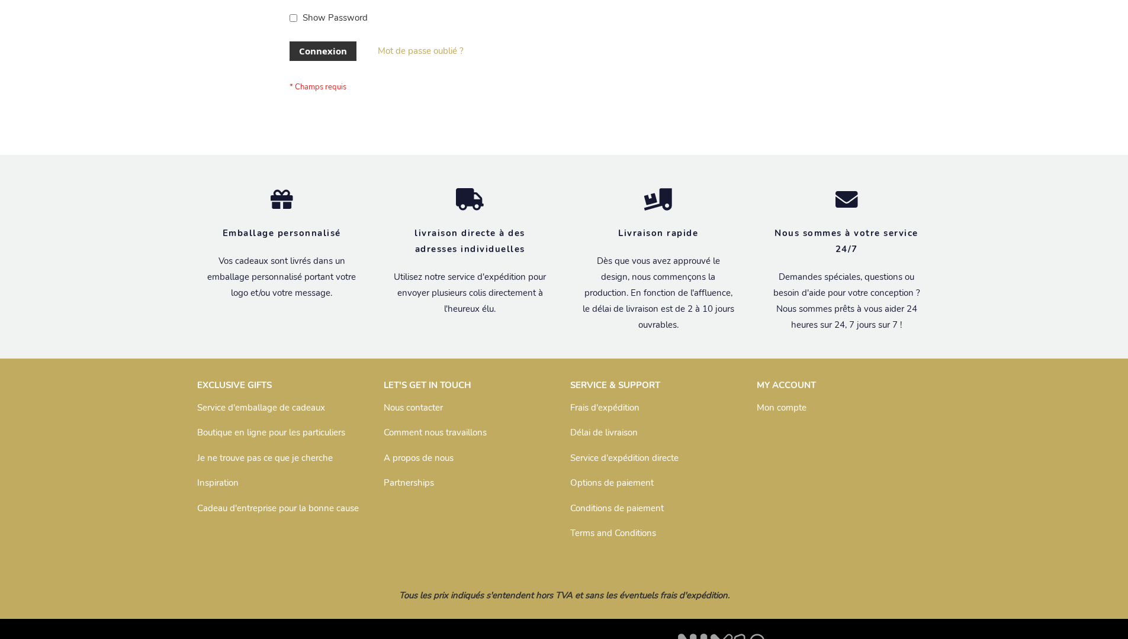
scroll to position [408, 0]
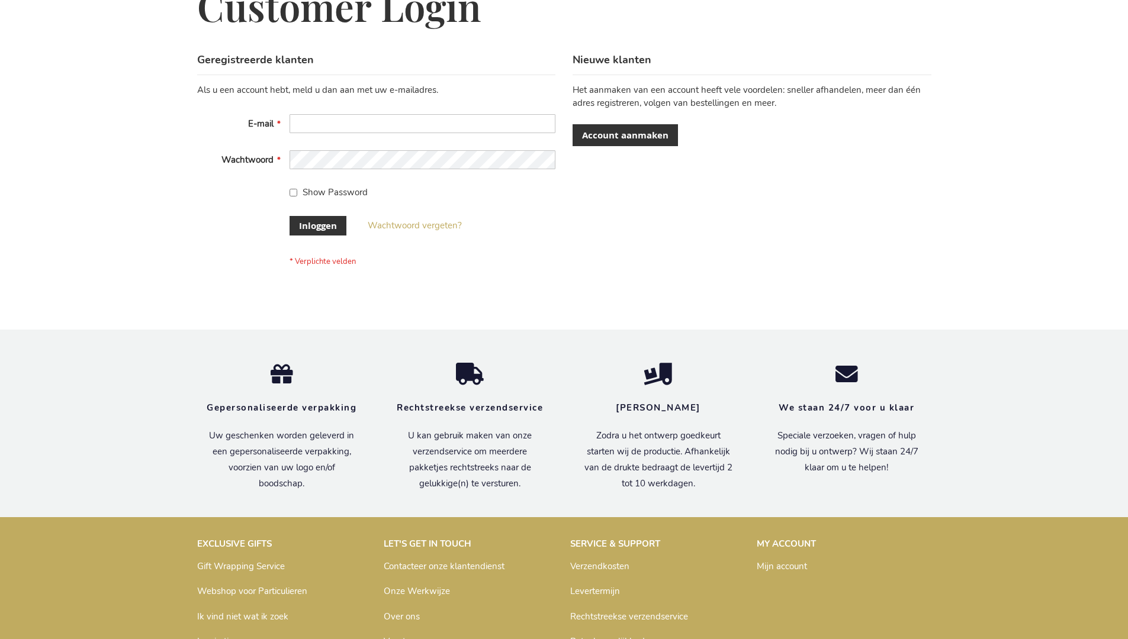
scroll to position [402, 0]
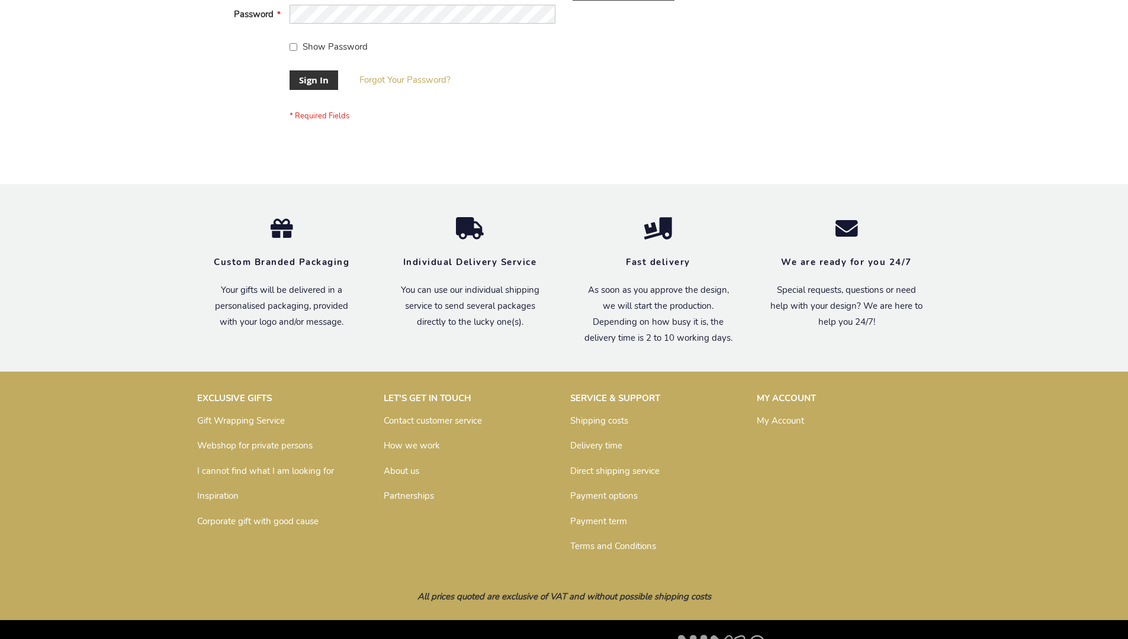
scroll to position [381, 0]
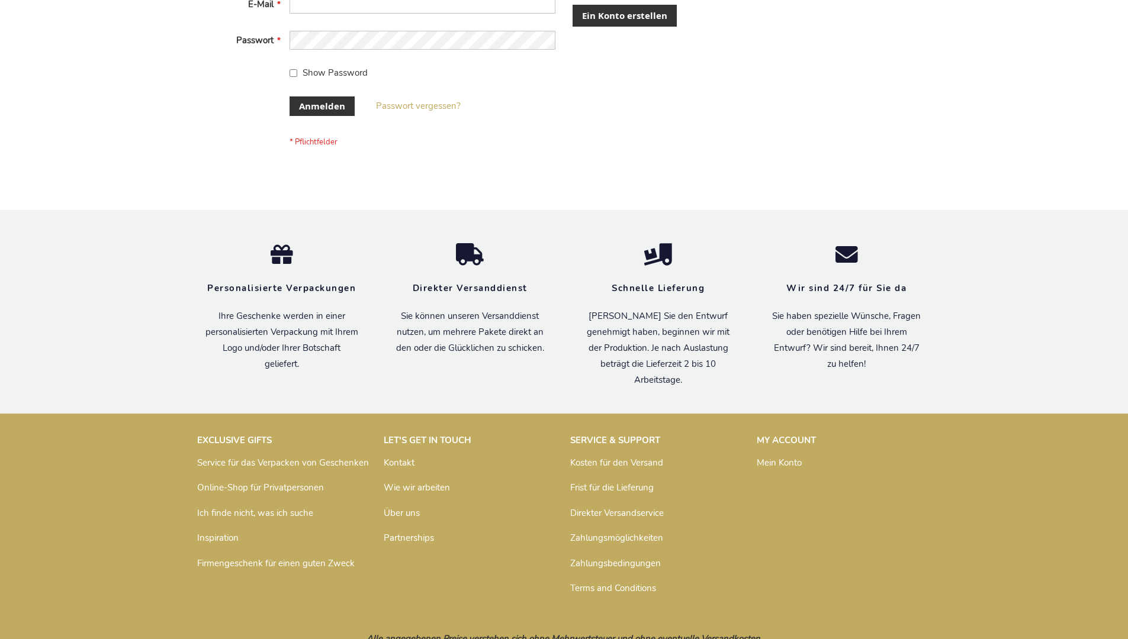
scroll to position [397, 0]
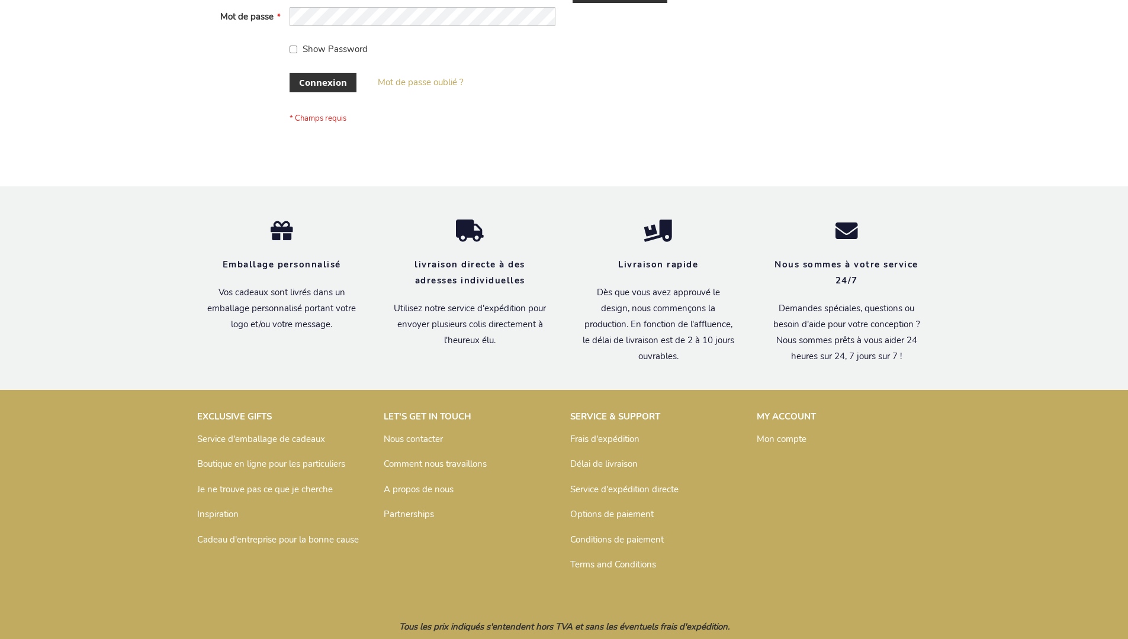
scroll to position [408, 0]
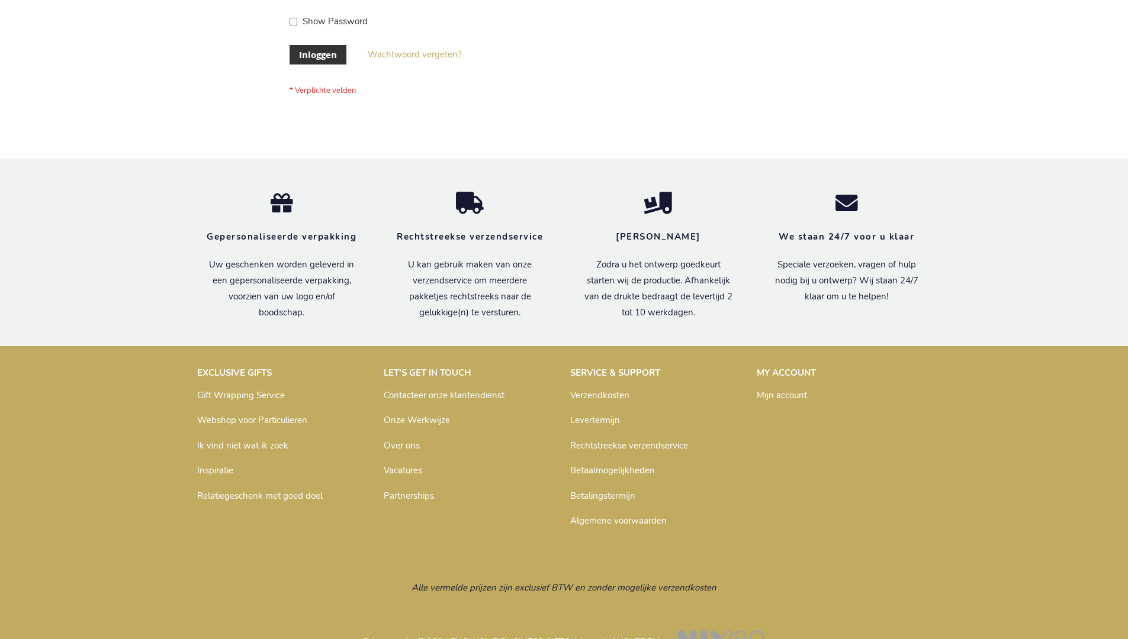
scroll to position [402, 0]
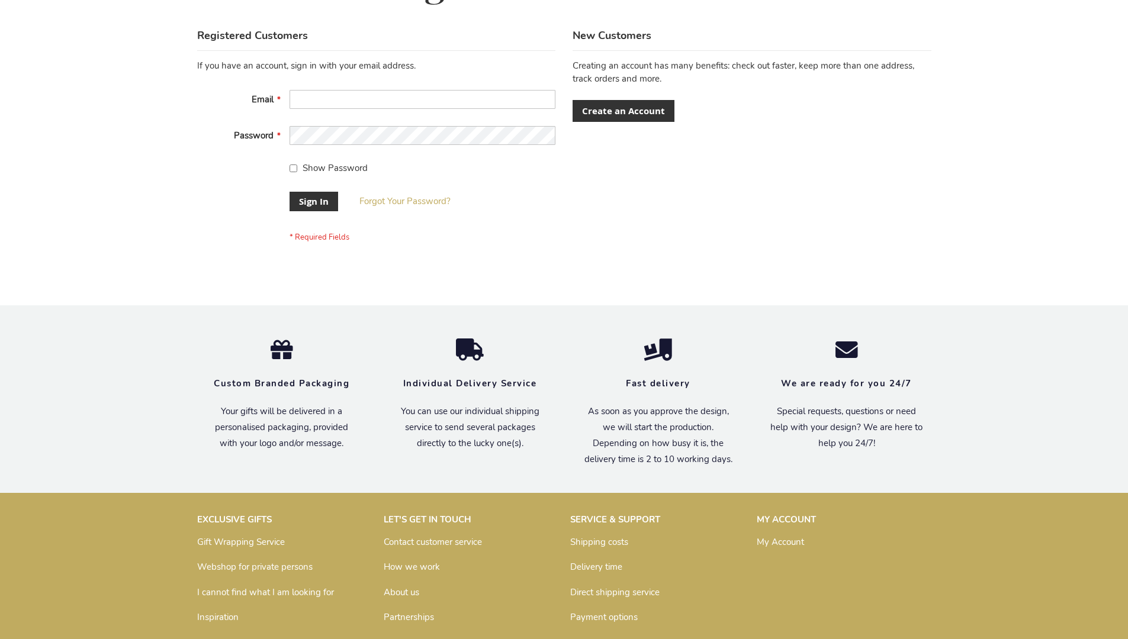
scroll to position [381, 0]
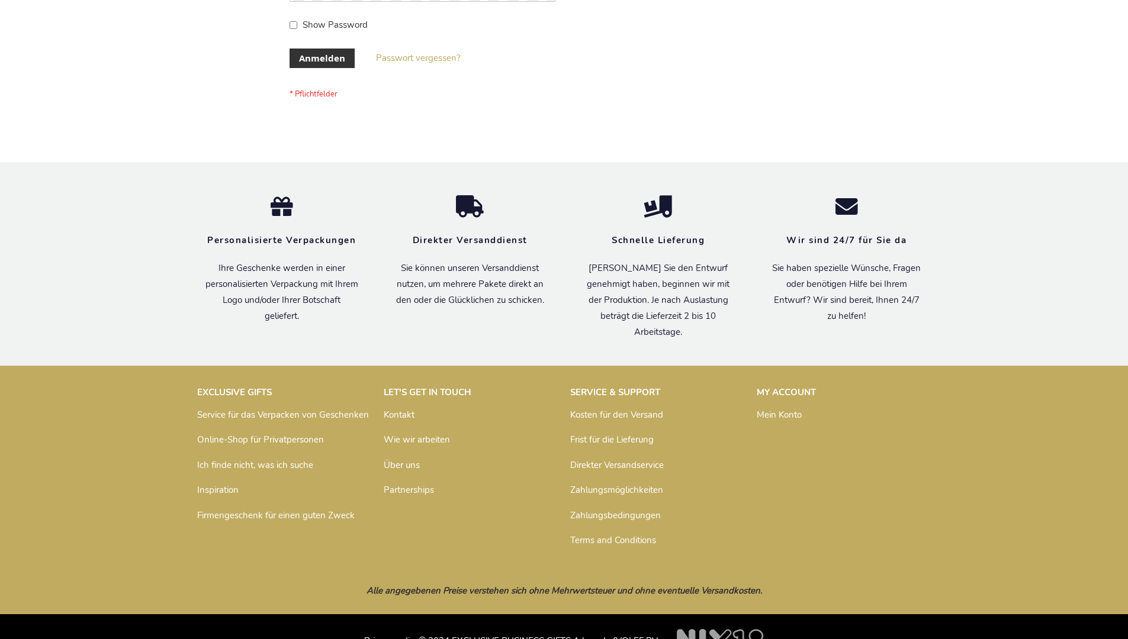
scroll to position [397, 0]
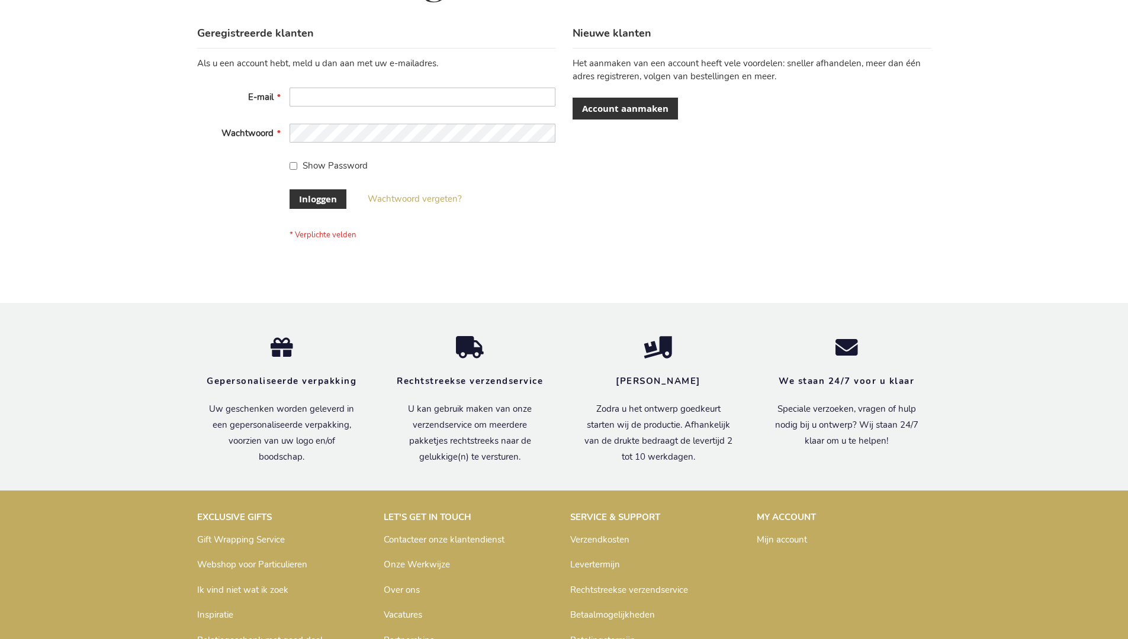
scroll to position [402, 0]
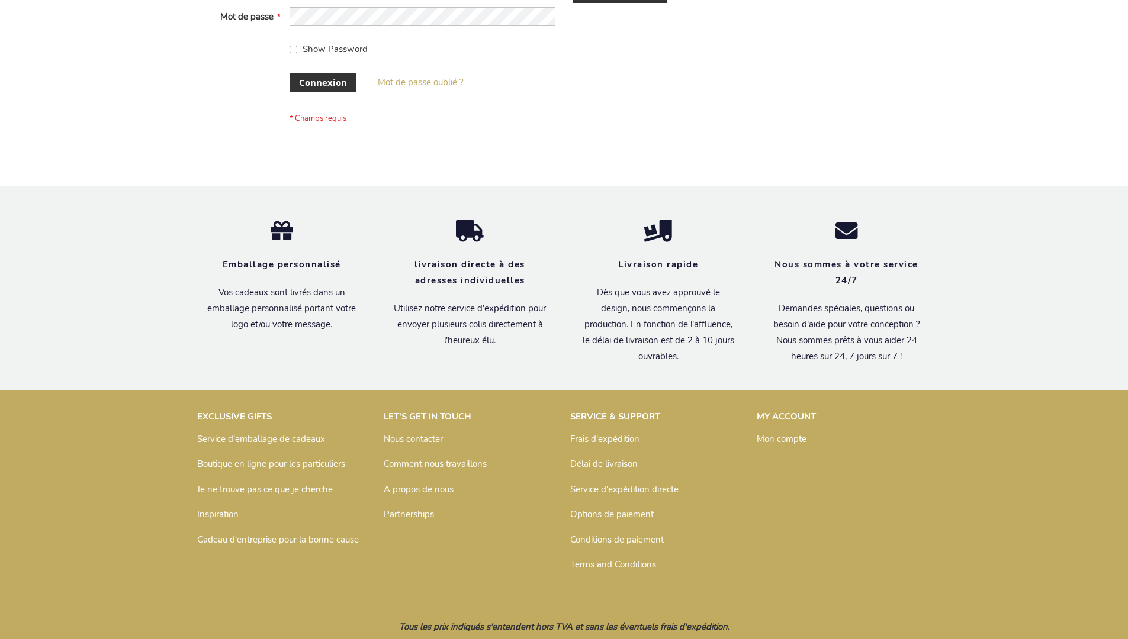
scroll to position [408, 0]
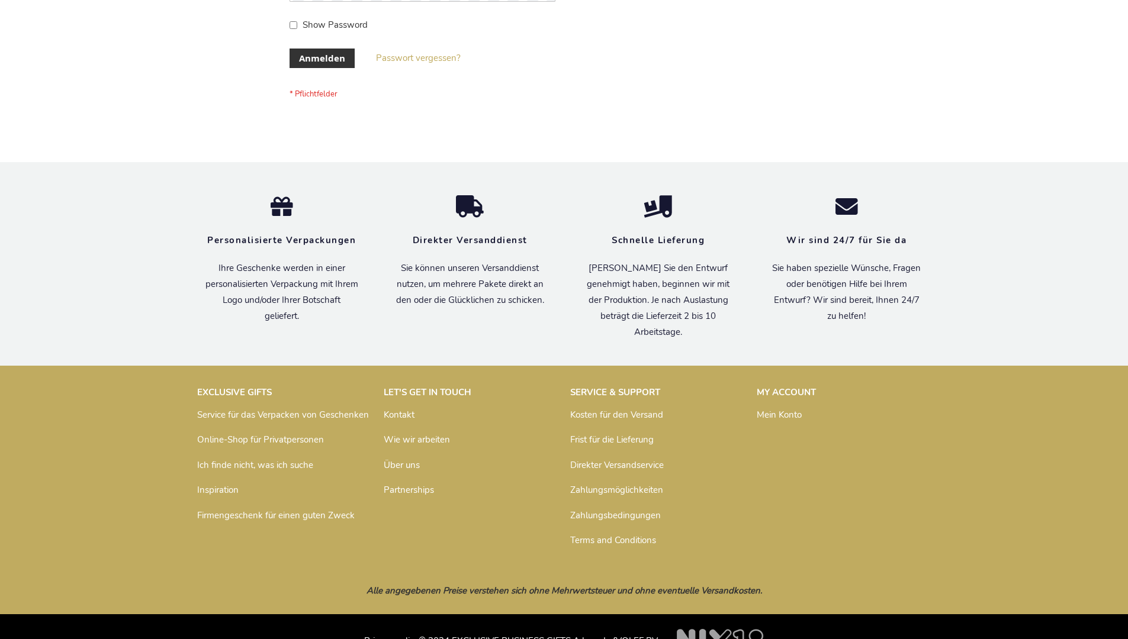
scroll to position [397, 0]
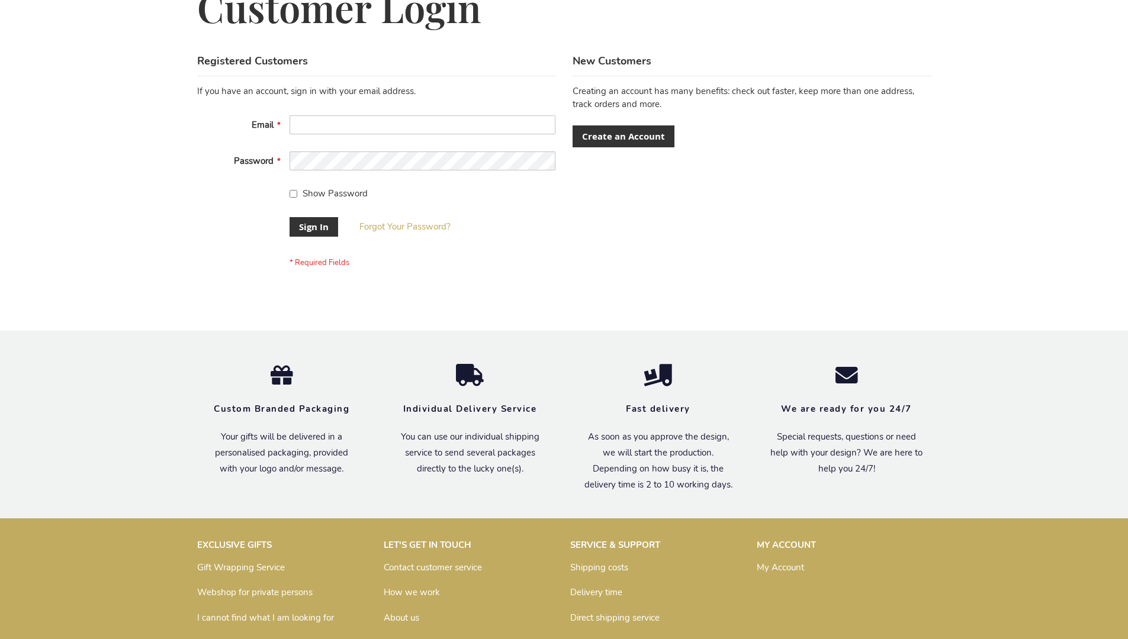
scroll to position [381, 0]
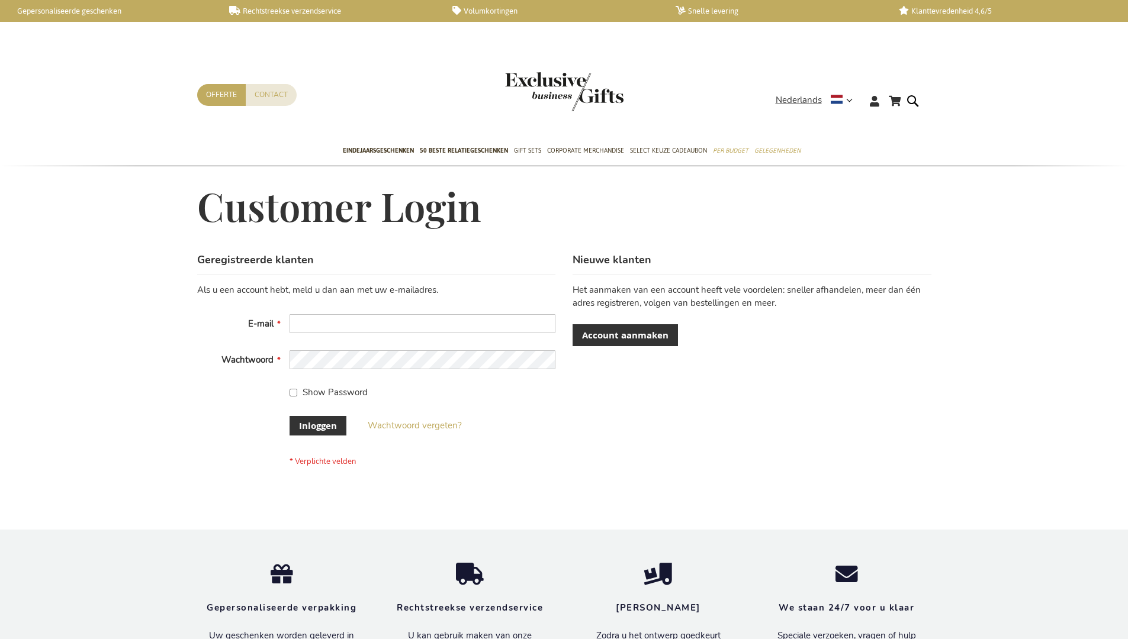
scroll to position [402, 0]
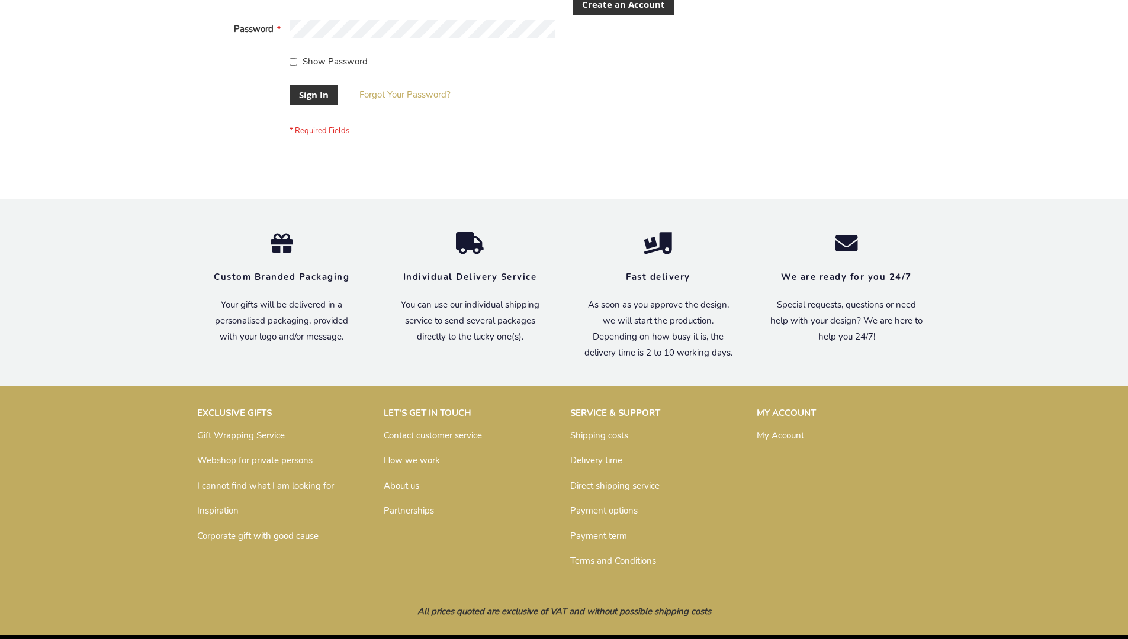
scroll to position [381, 0]
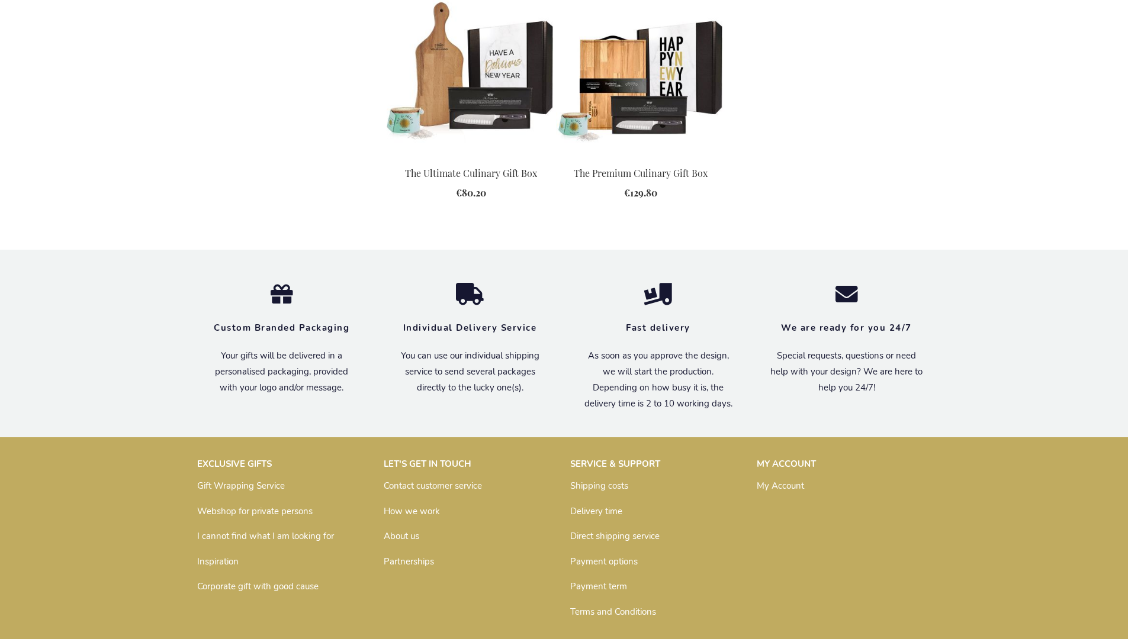
scroll to position [1555, 0]
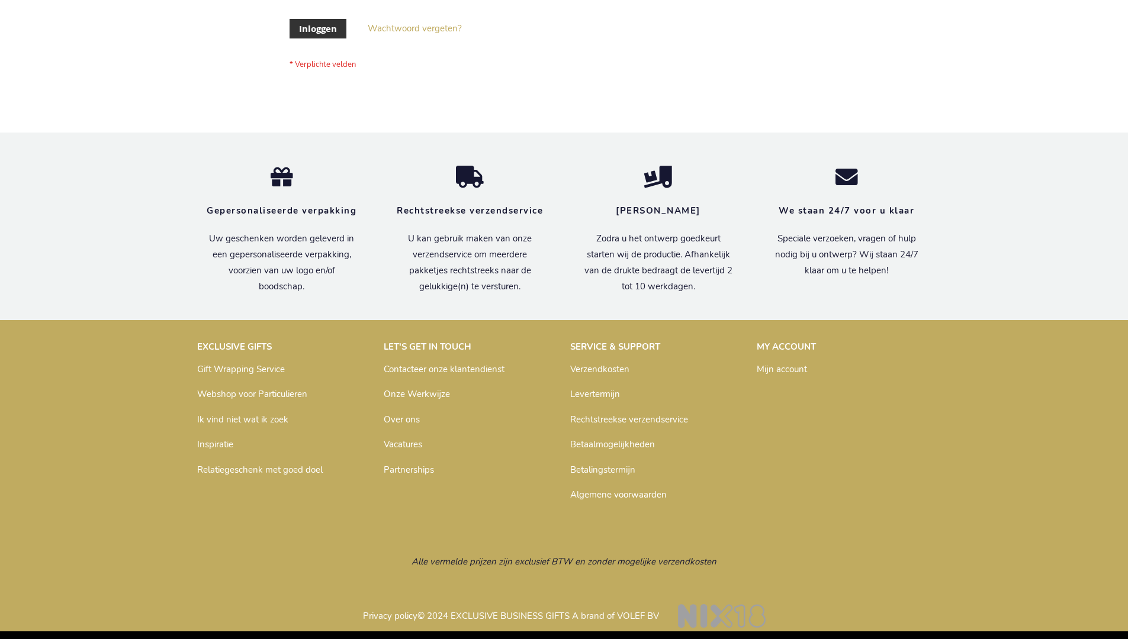
scroll to position [402, 0]
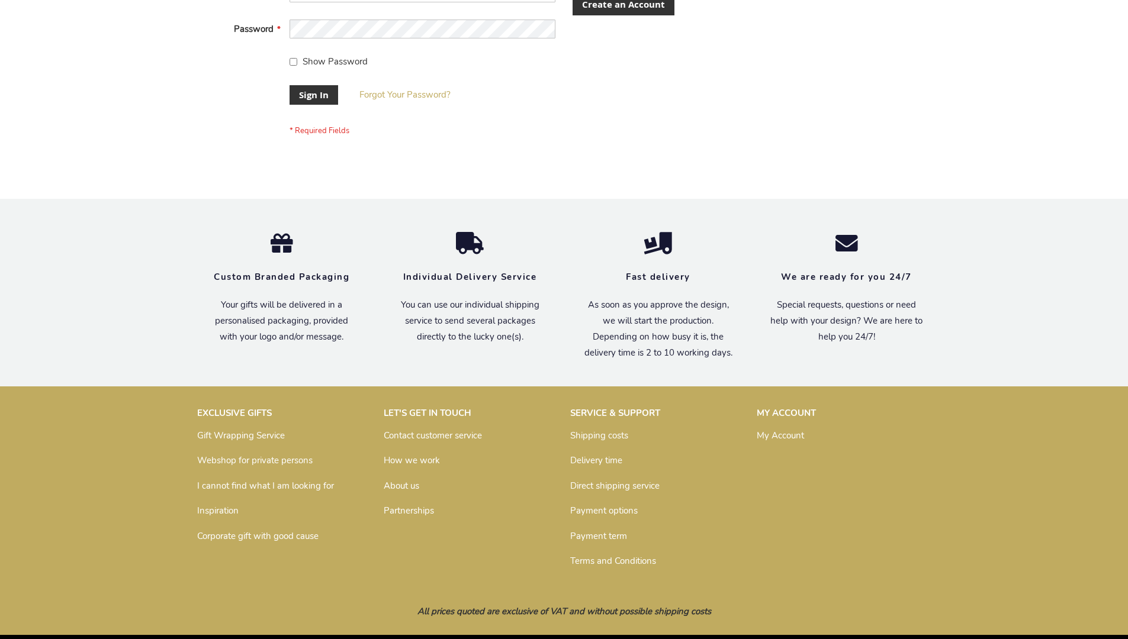
scroll to position [381, 0]
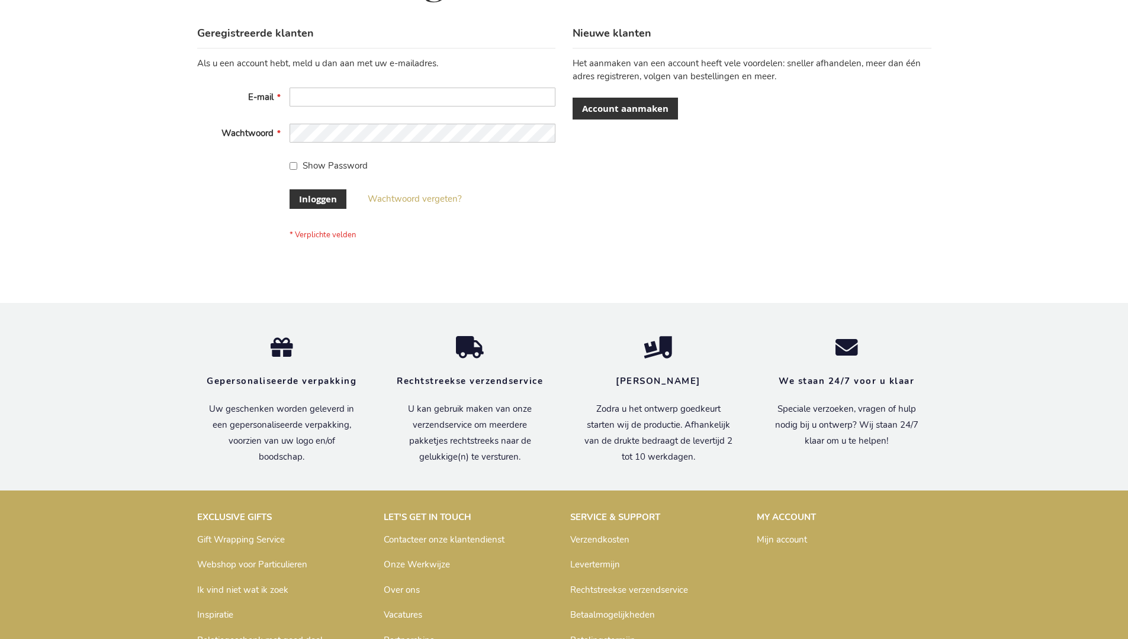
scroll to position [402, 0]
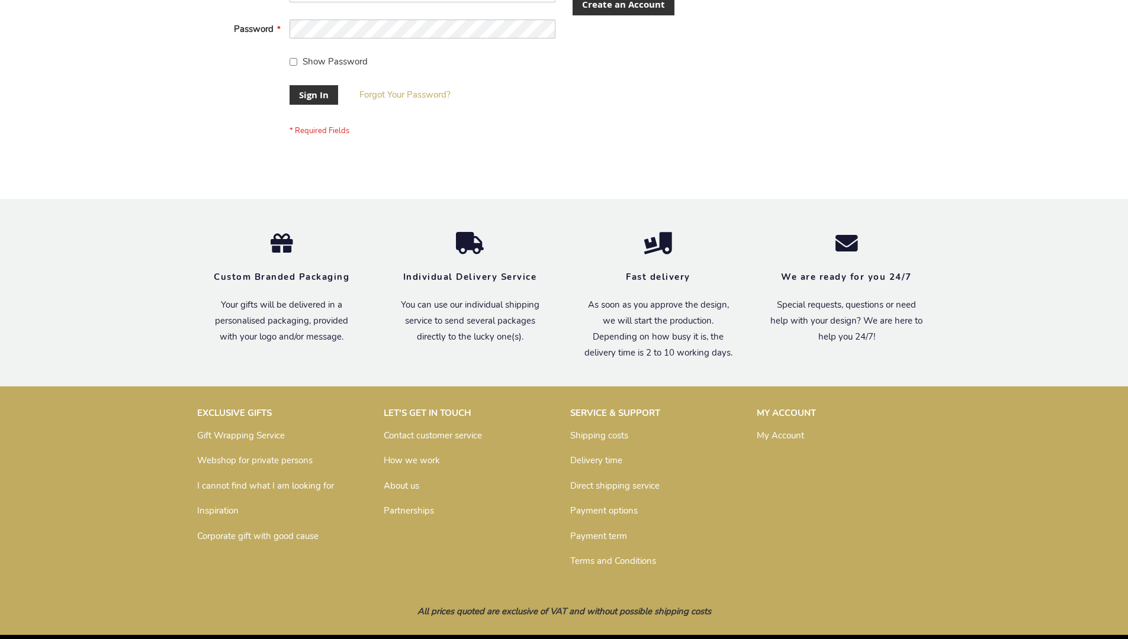
scroll to position [381, 0]
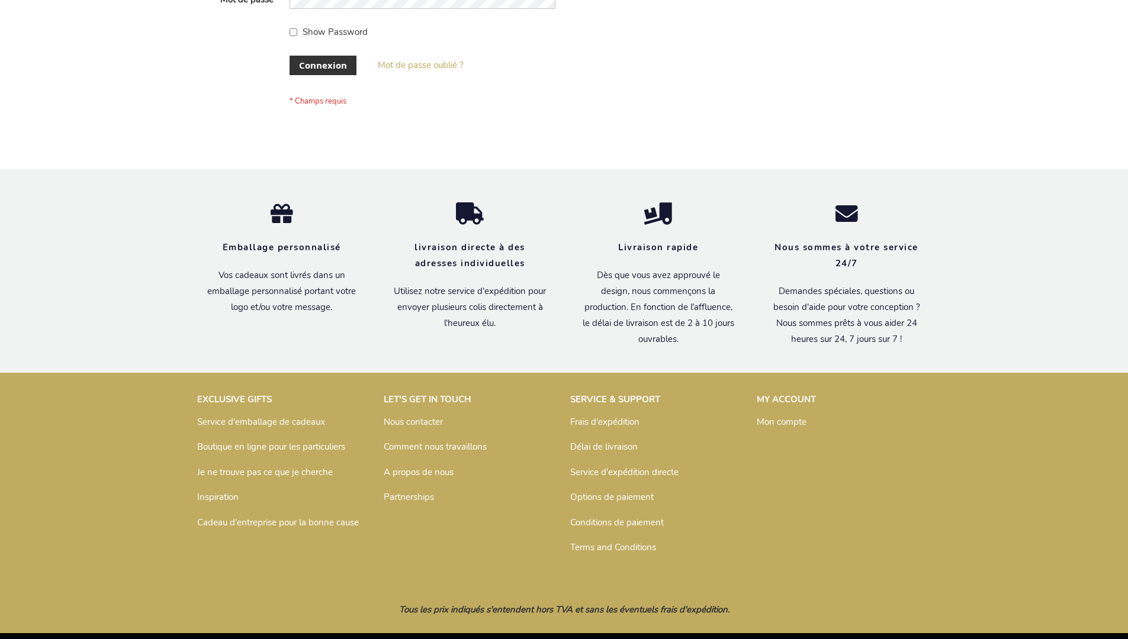
scroll to position [408, 0]
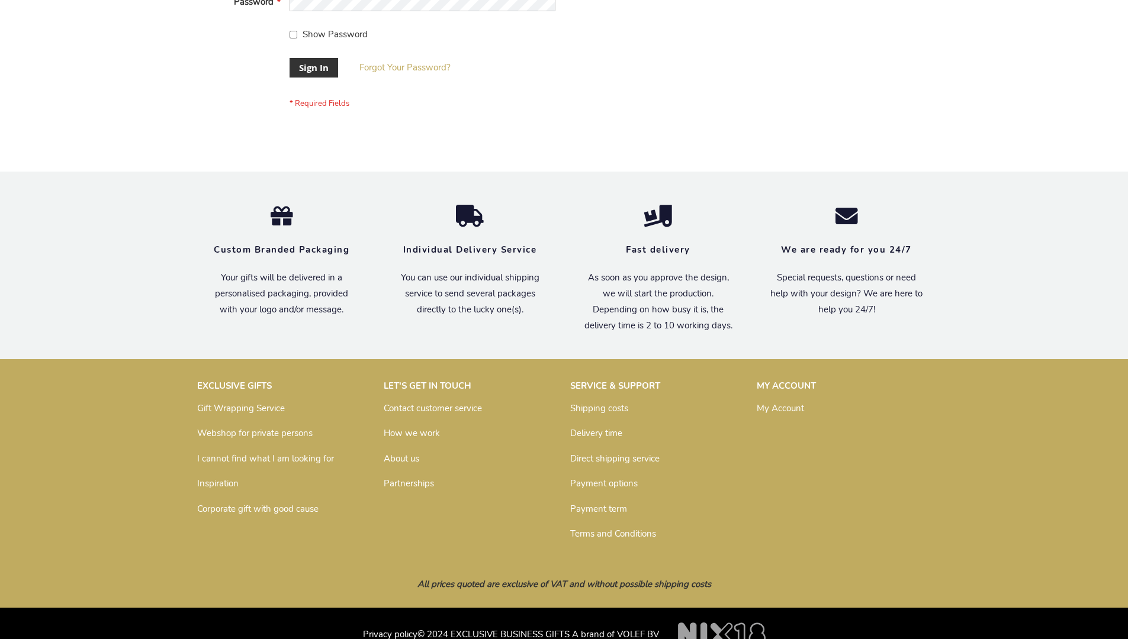
scroll to position [381, 0]
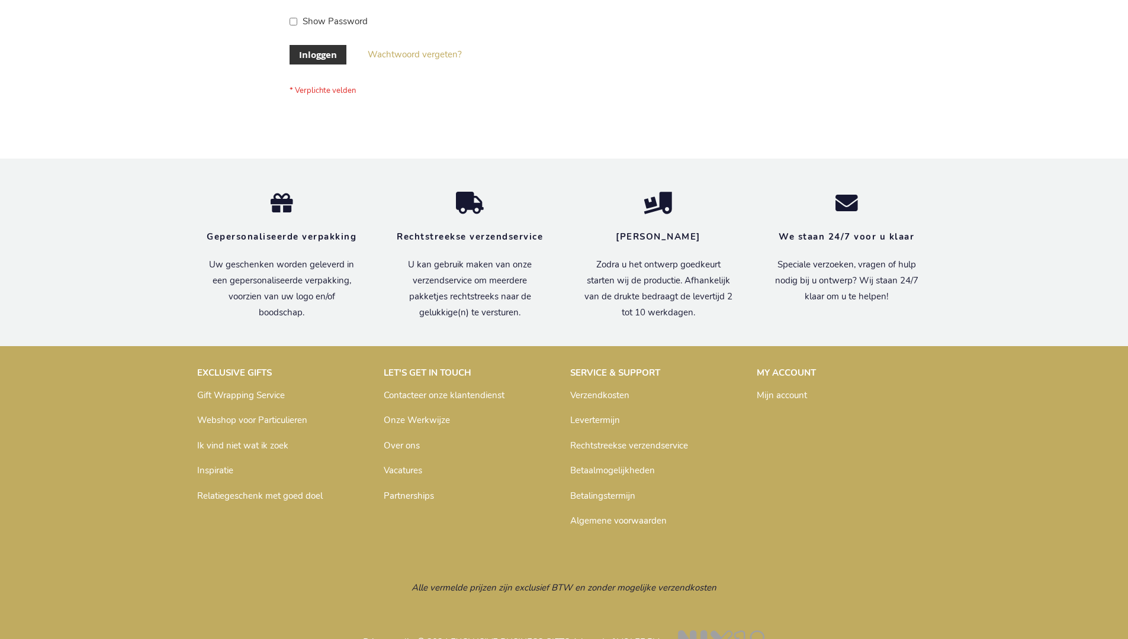
scroll to position [402, 0]
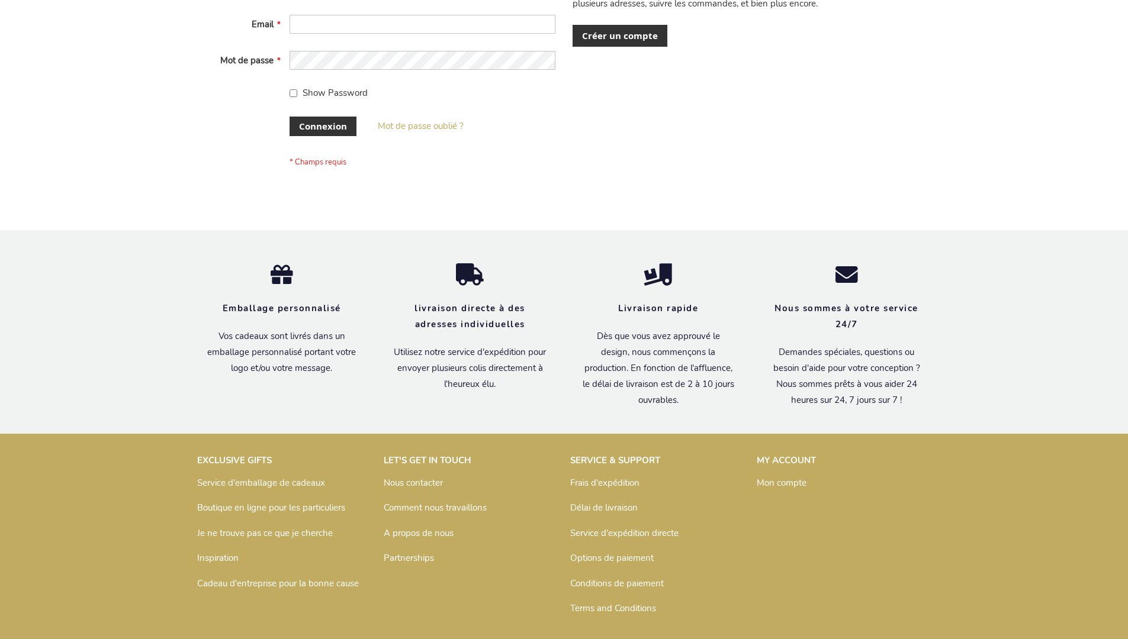
scroll to position [399, 0]
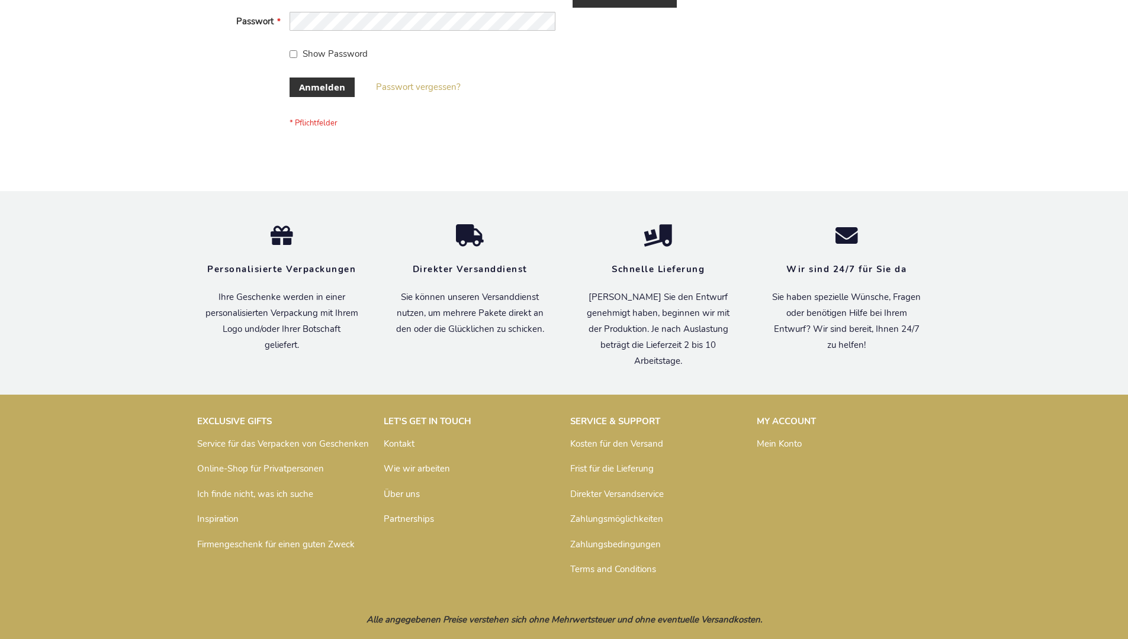
scroll to position [397, 0]
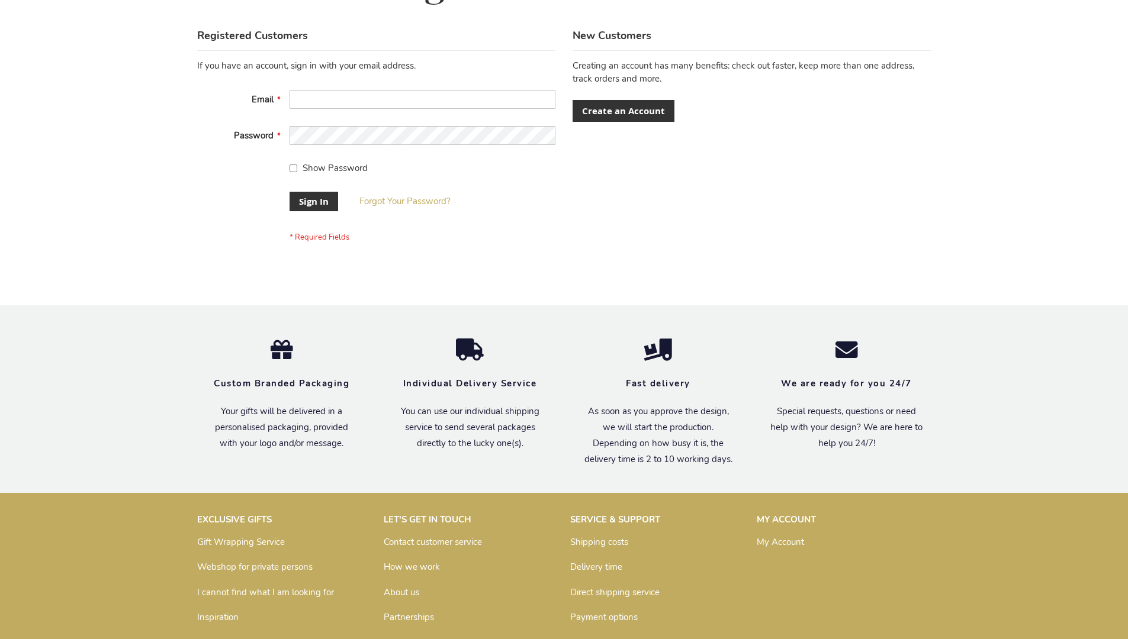
scroll to position [381, 0]
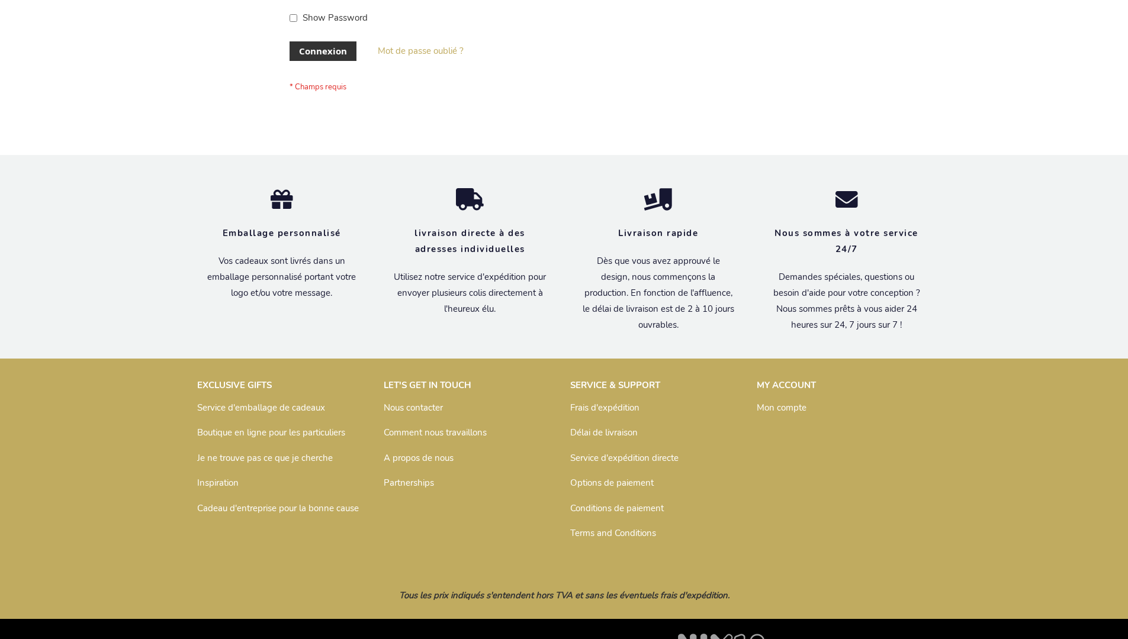
scroll to position [408, 0]
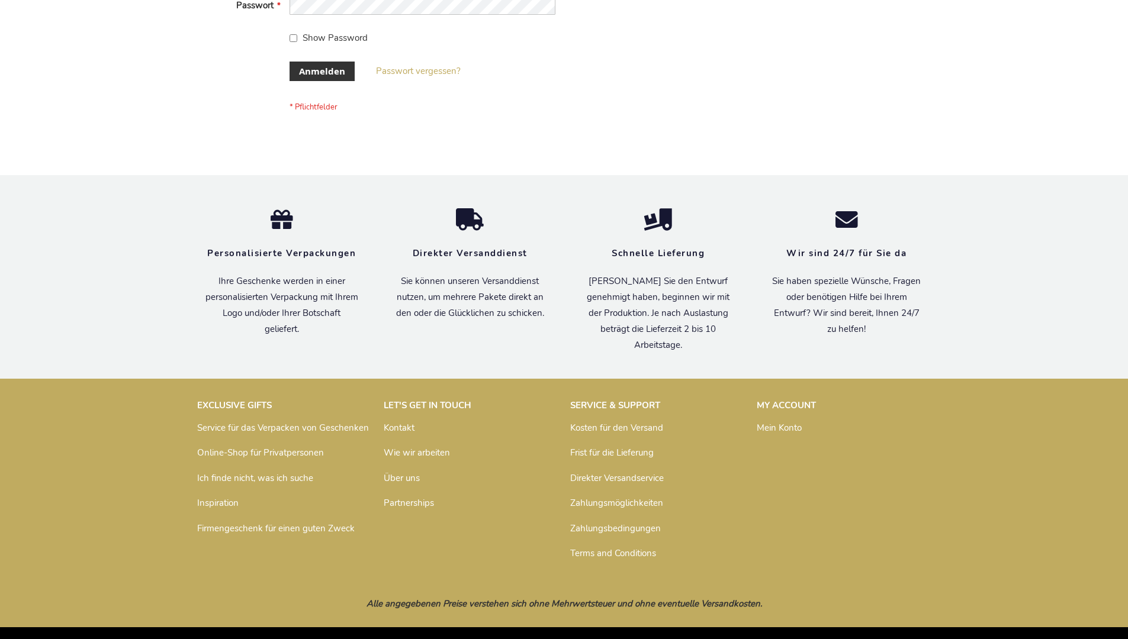
scroll to position [397, 0]
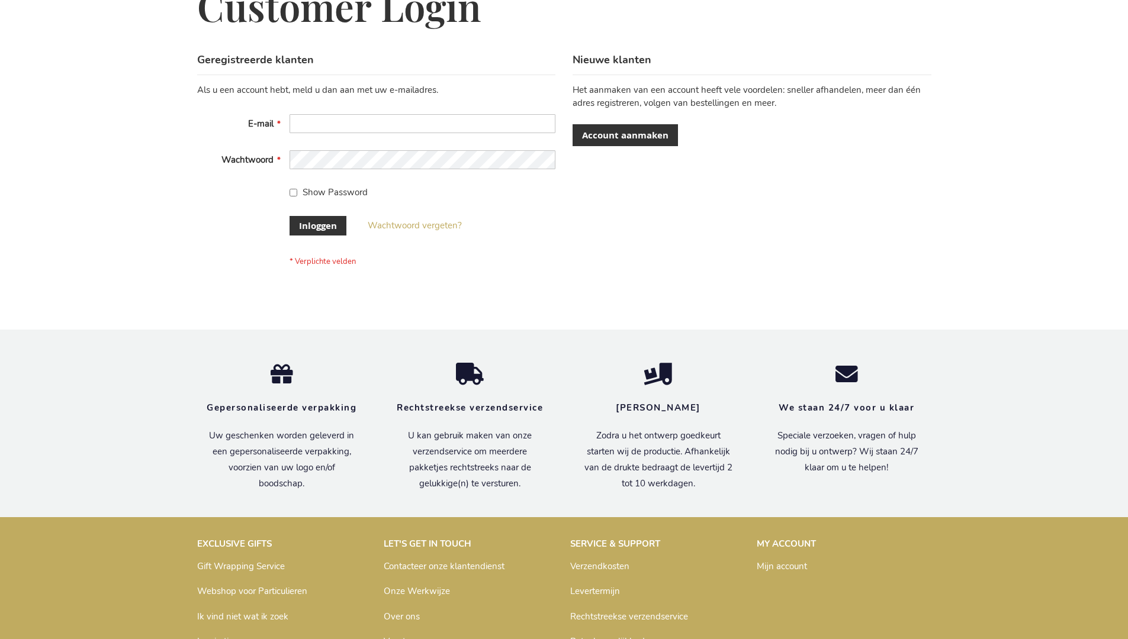
scroll to position [402, 0]
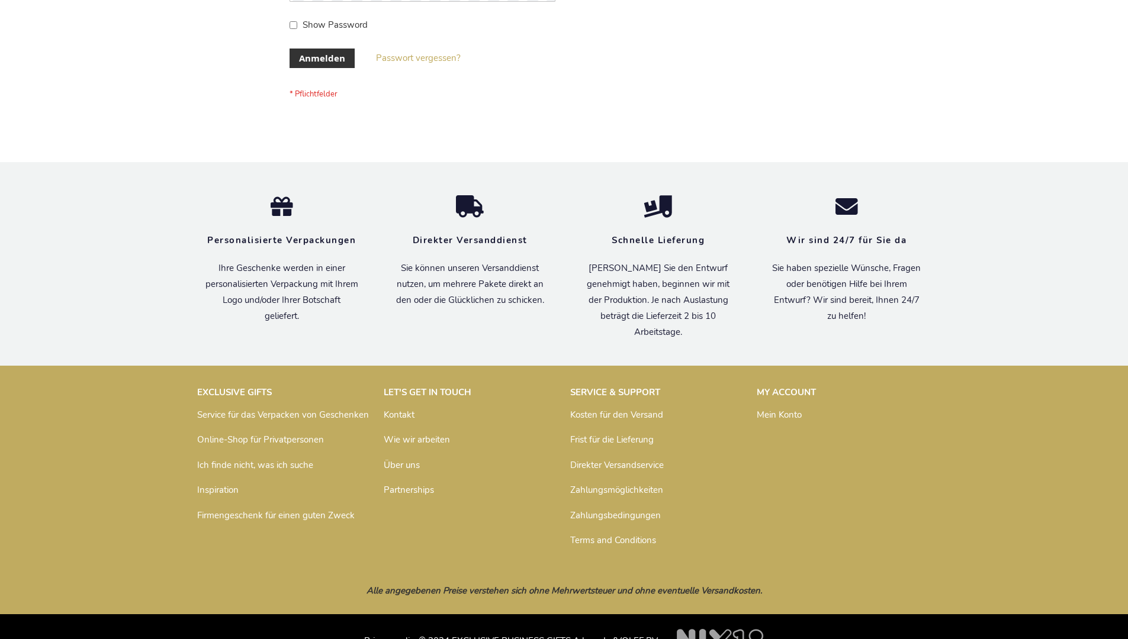
scroll to position [397, 0]
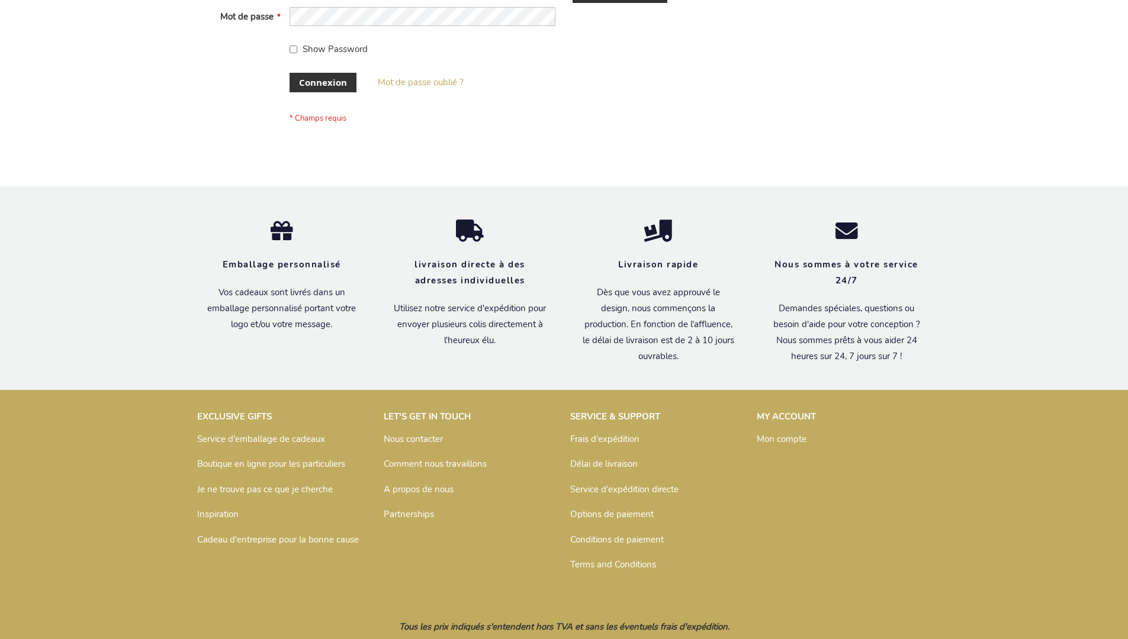
scroll to position [408, 0]
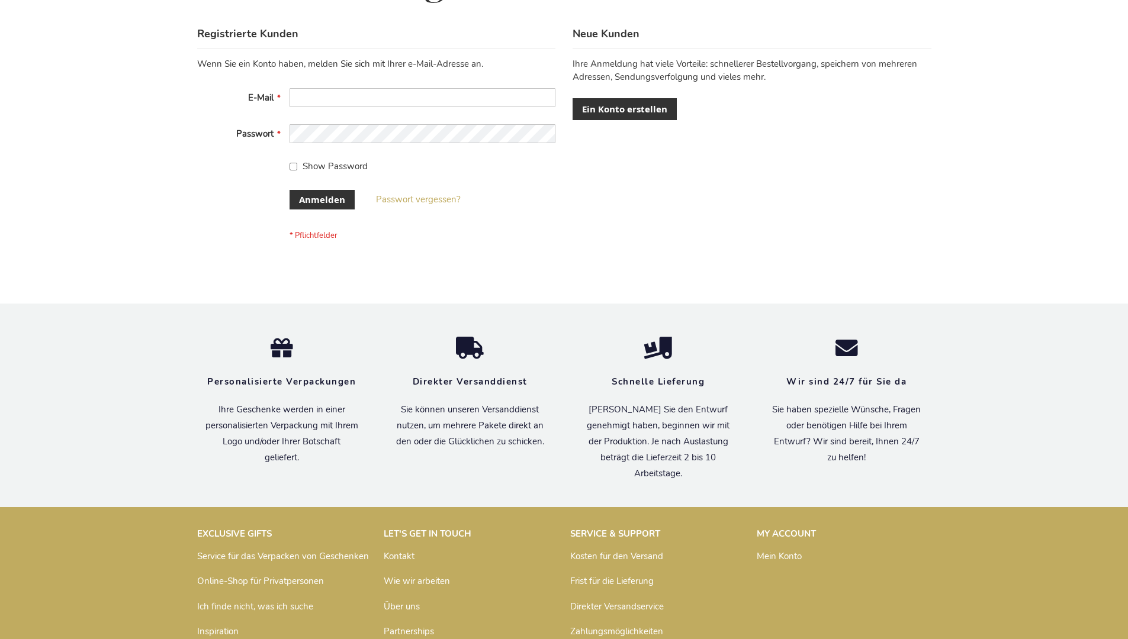
scroll to position [397, 0]
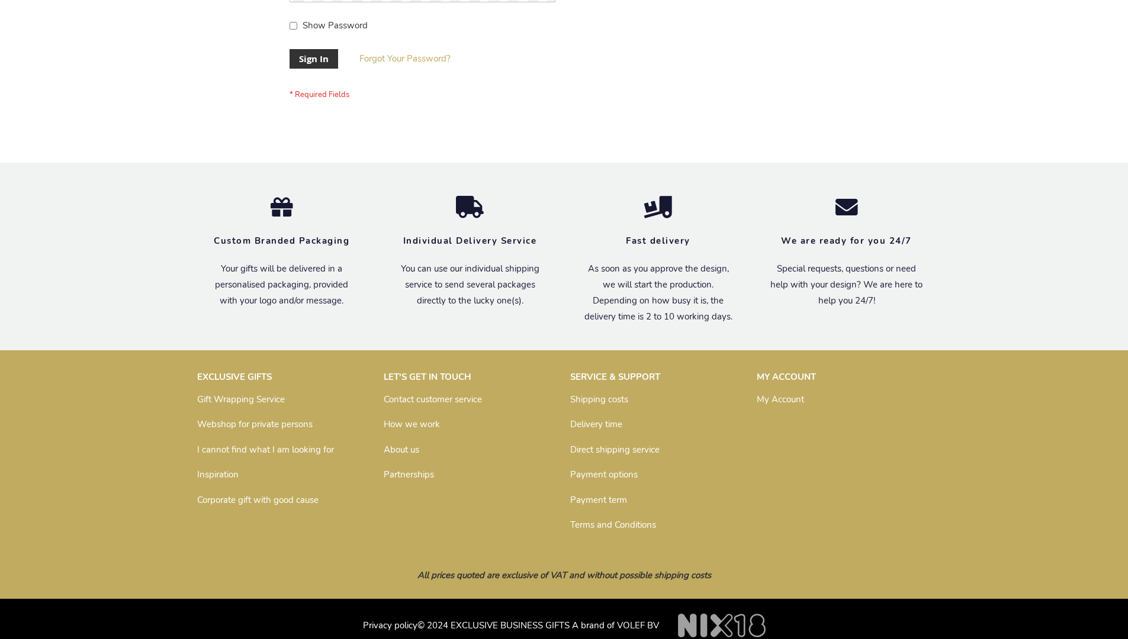
scroll to position [381, 0]
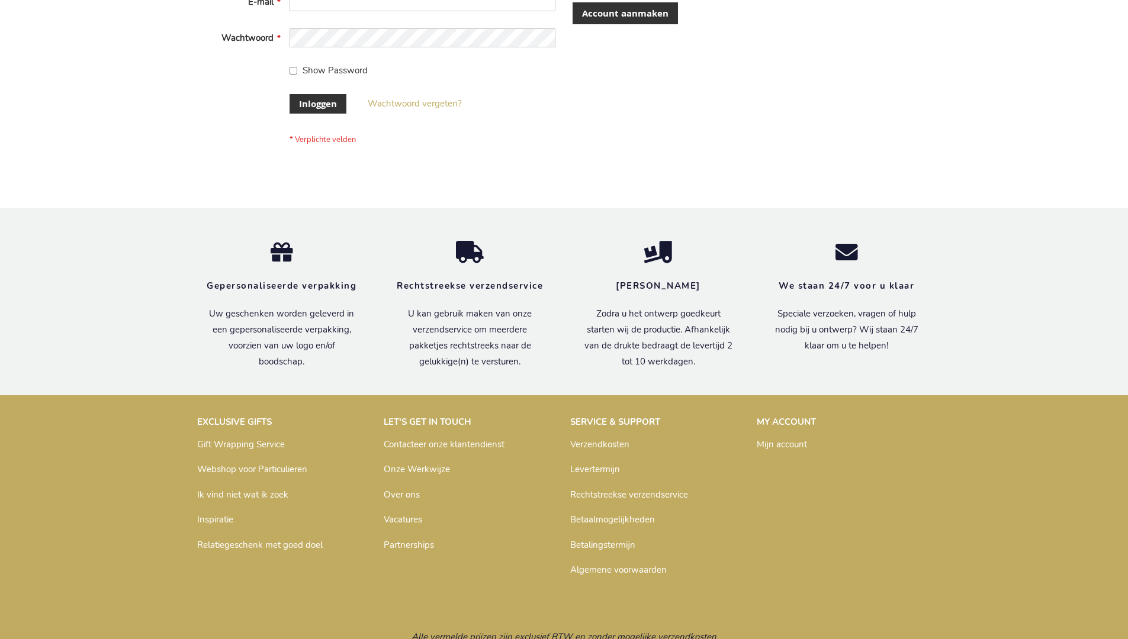
scroll to position [402, 0]
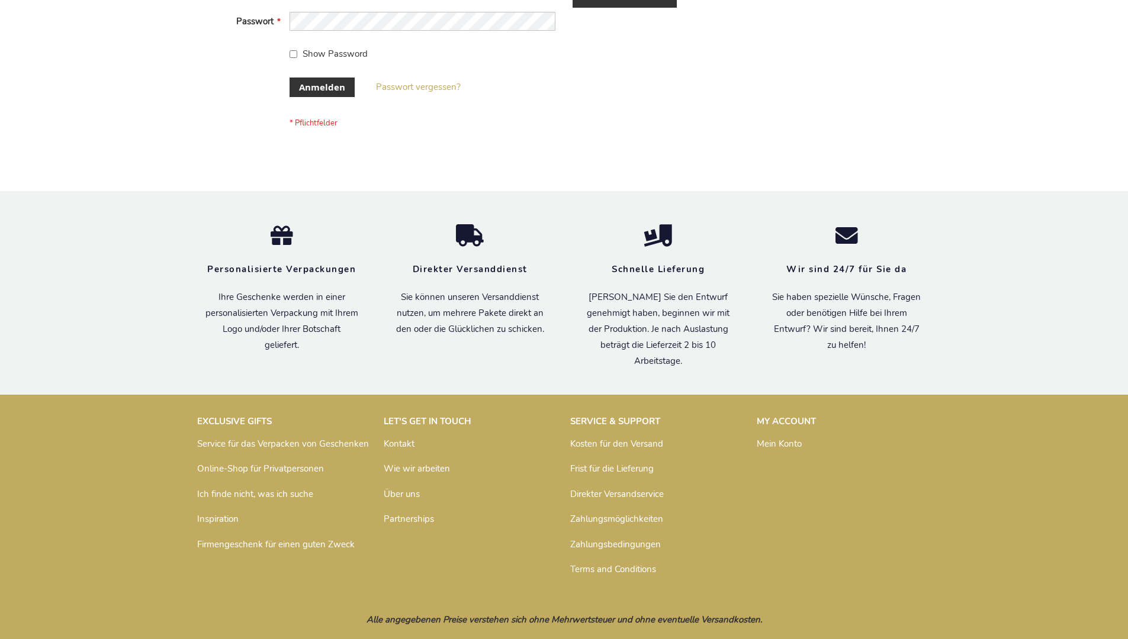
scroll to position [397, 0]
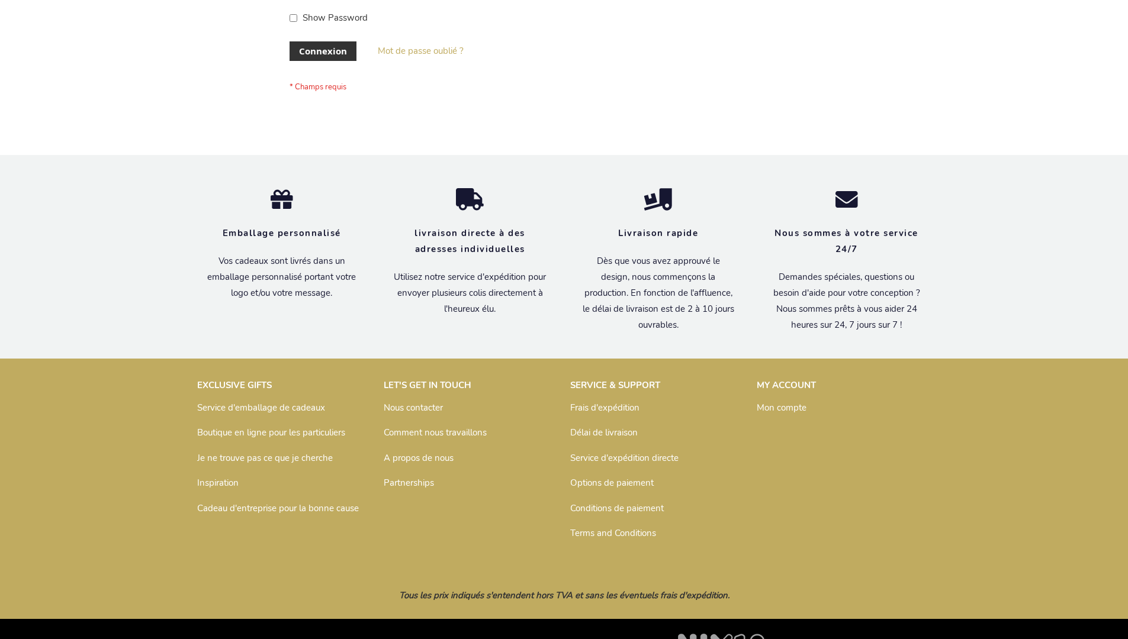
scroll to position [408, 0]
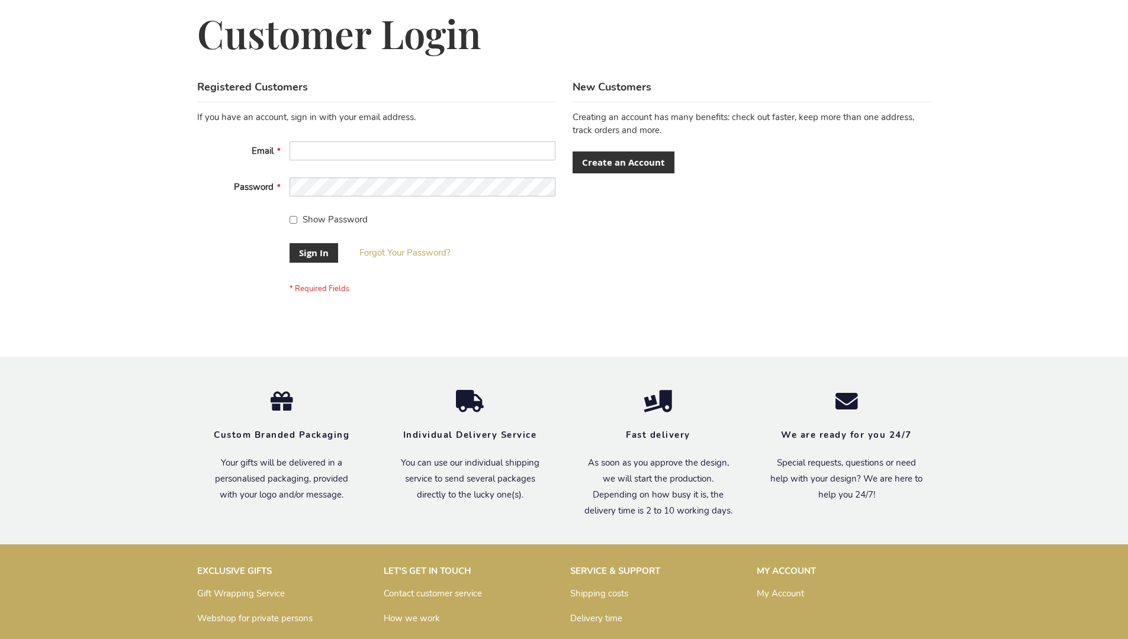
scroll to position [381, 0]
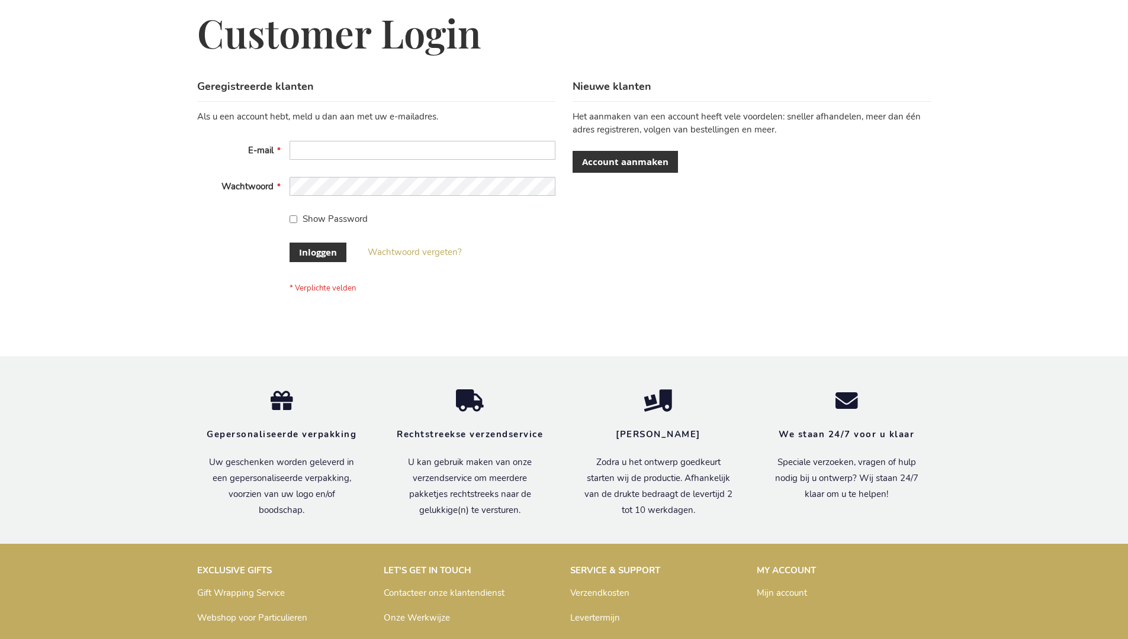
scroll to position [402, 0]
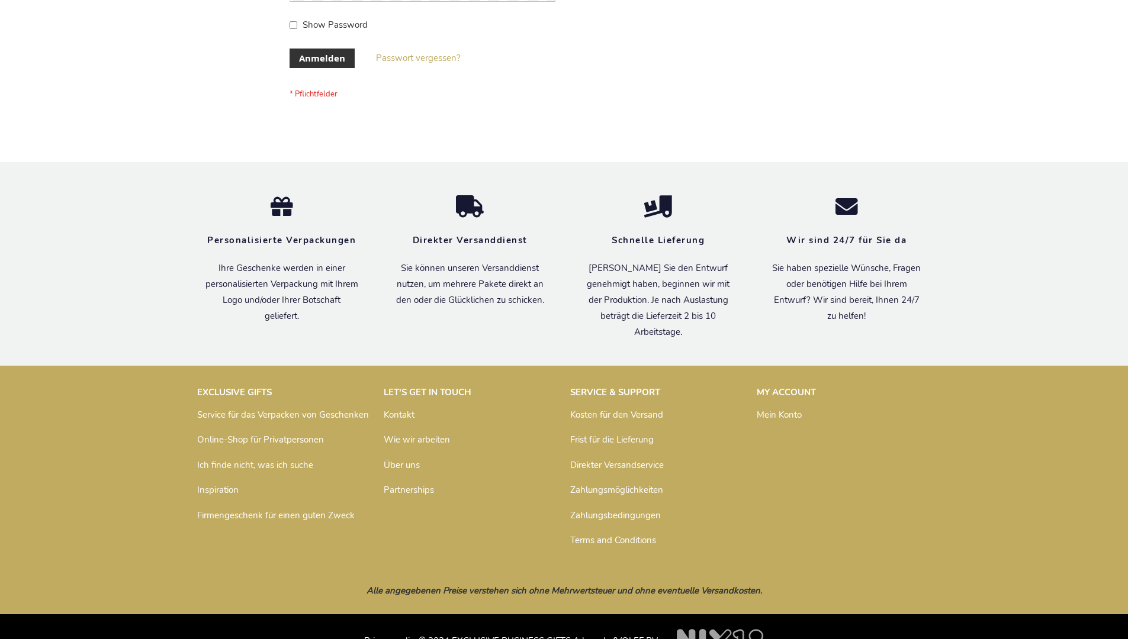
scroll to position [397, 0]
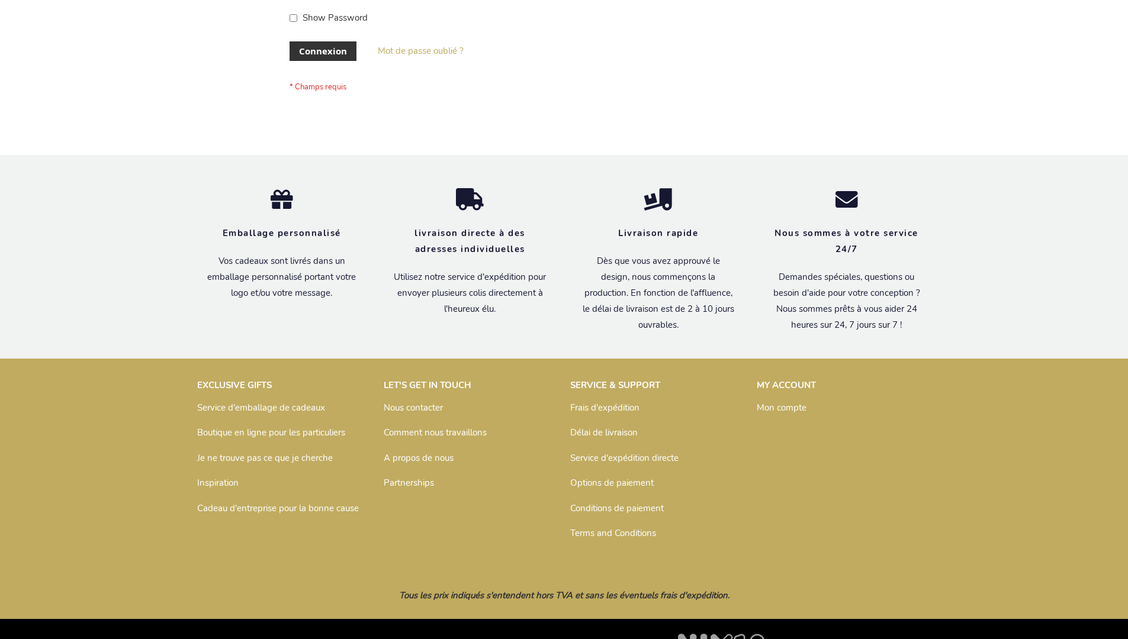
scroll to position [408, 0]
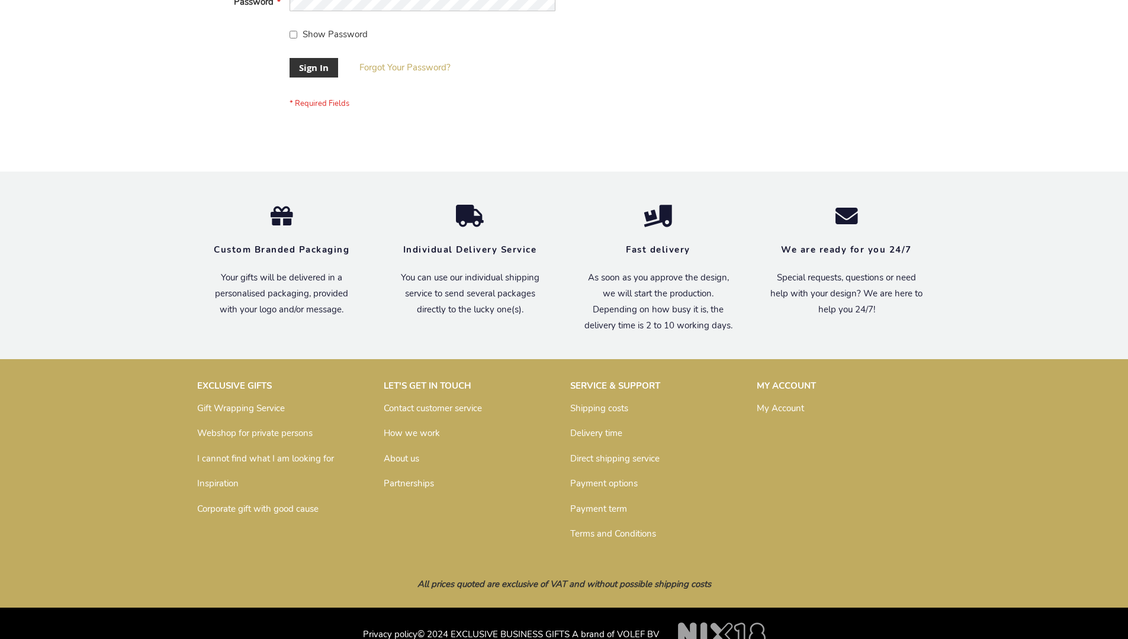
scroll to position [381, 0]
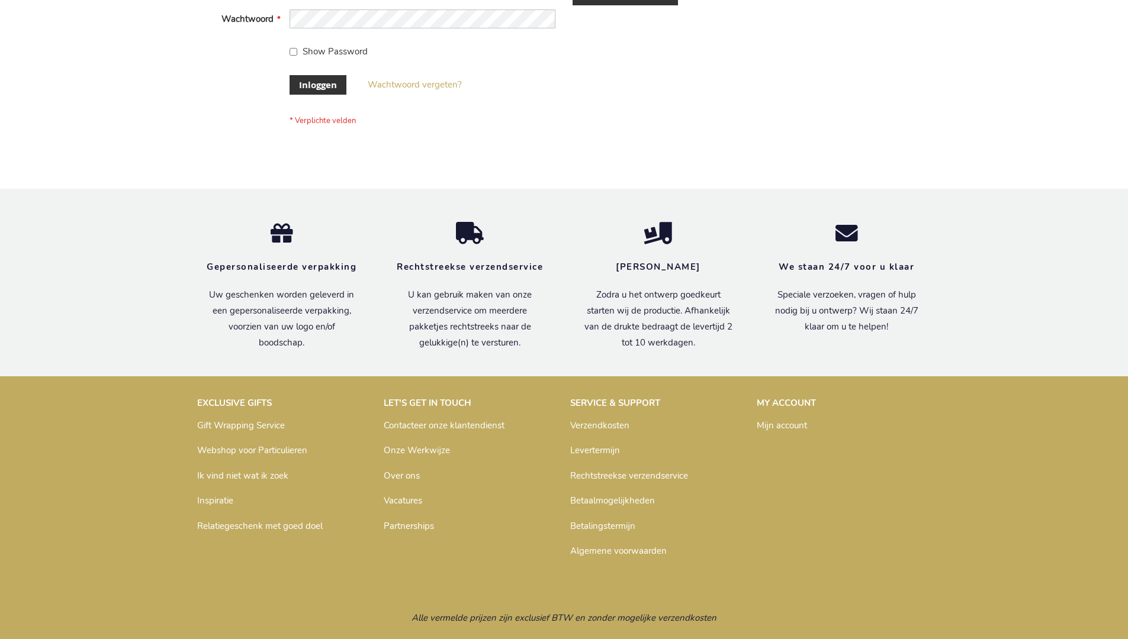
scroll to position [402, 0]
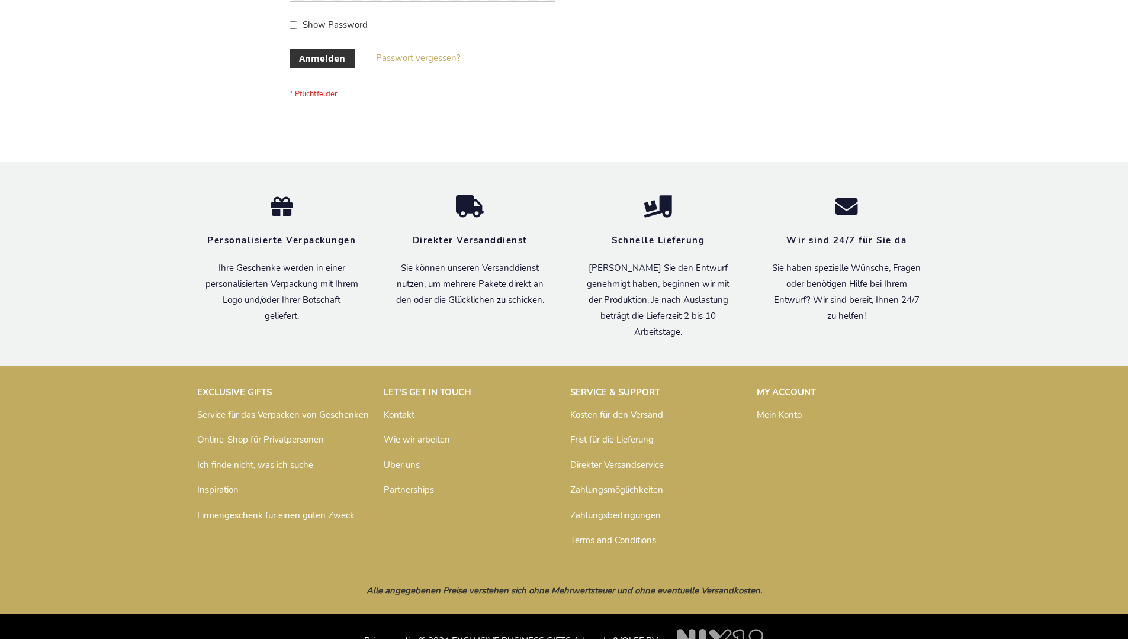
scroll to position [397, 0]
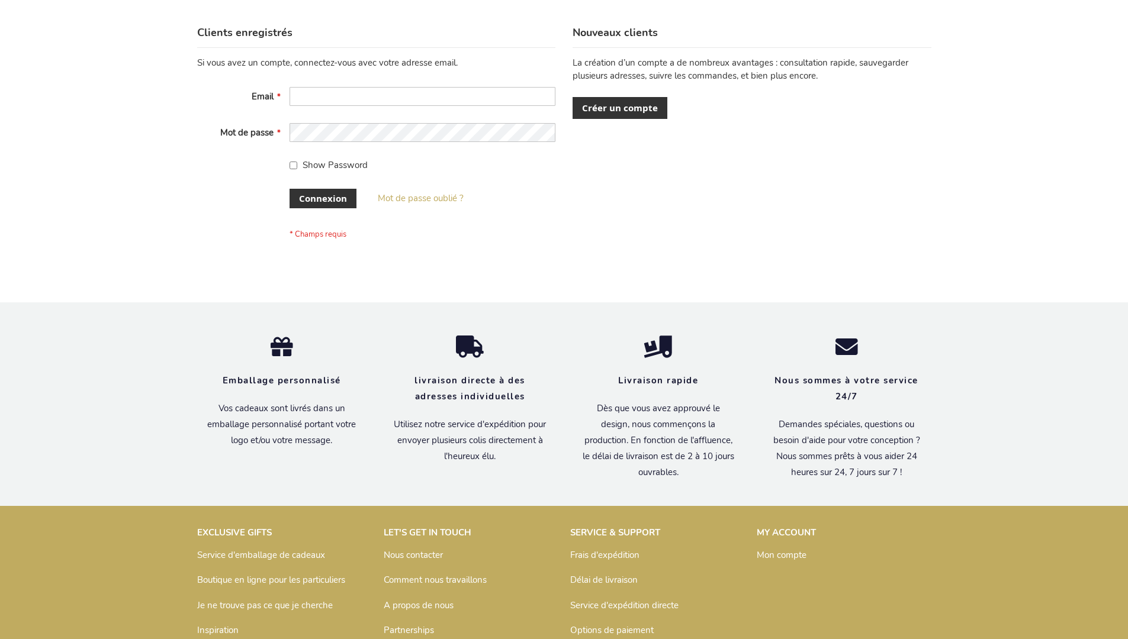
scroll to position [408, 0]
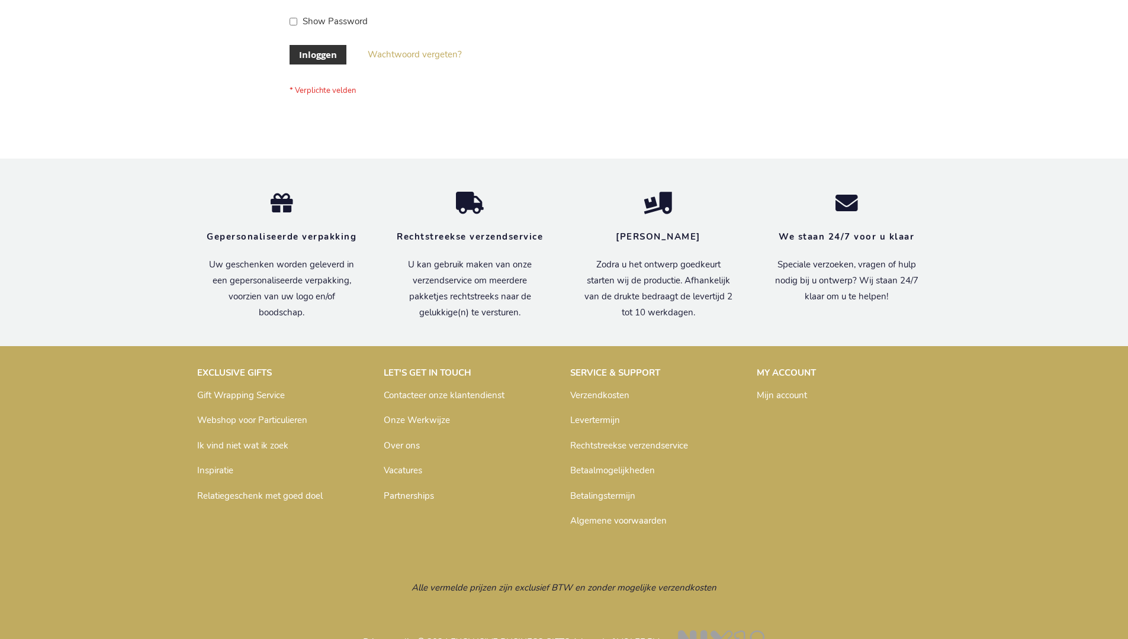
scroll to position [402, 0]
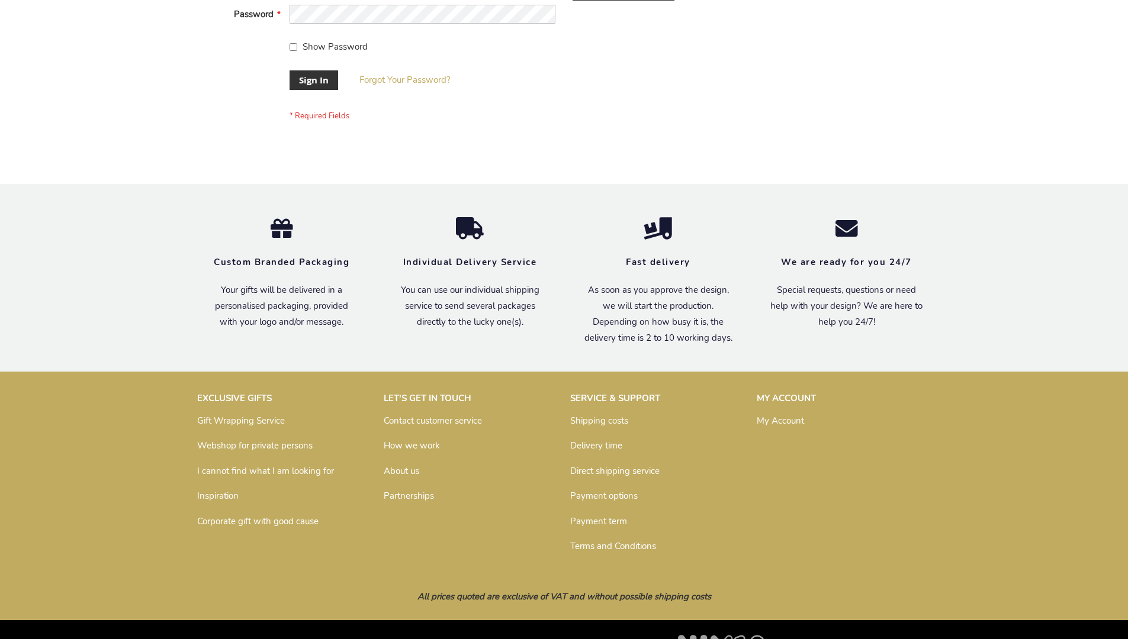
scroll to position [381, 0]
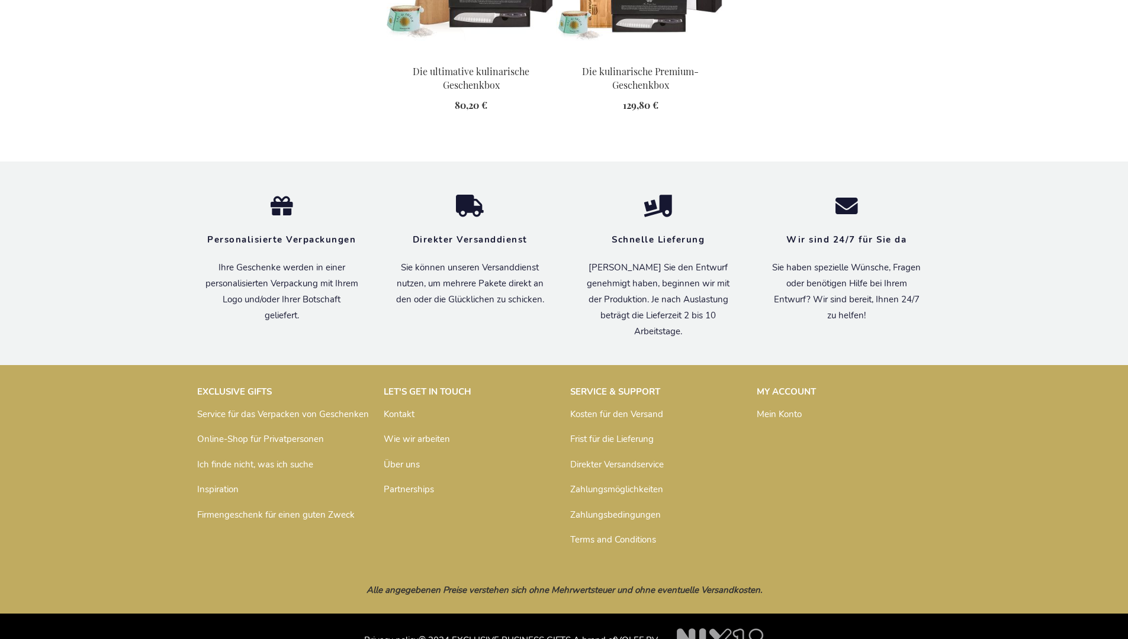
scroll to position [1622, 0]
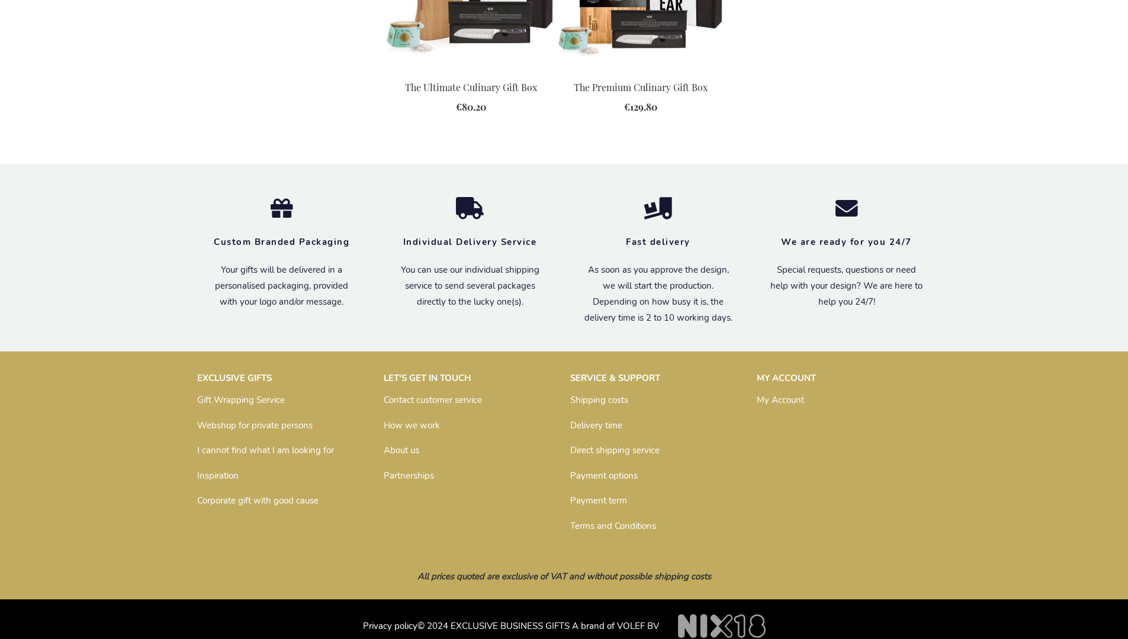
scroll to position [1555, 0]
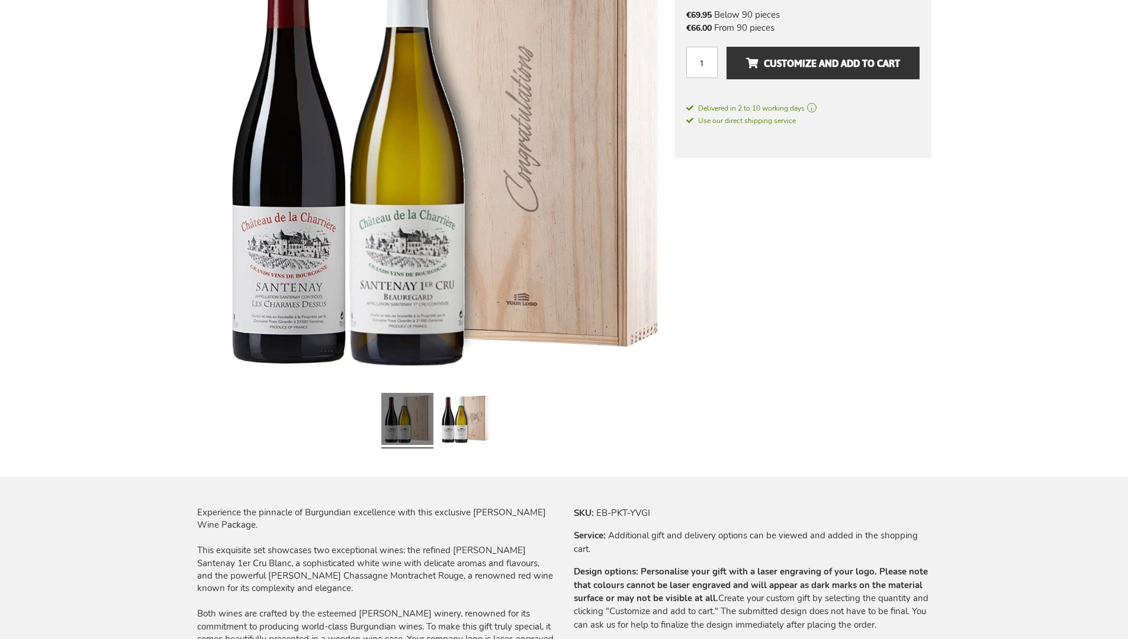
scroll to position [1239, 0]
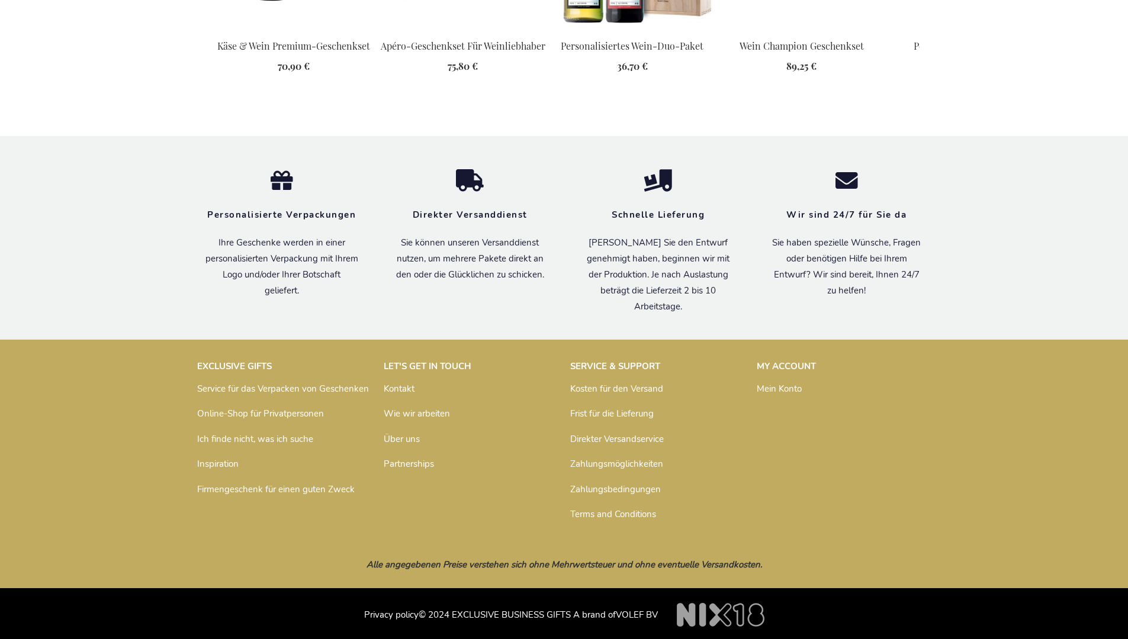
scroll to position [1289, 0]
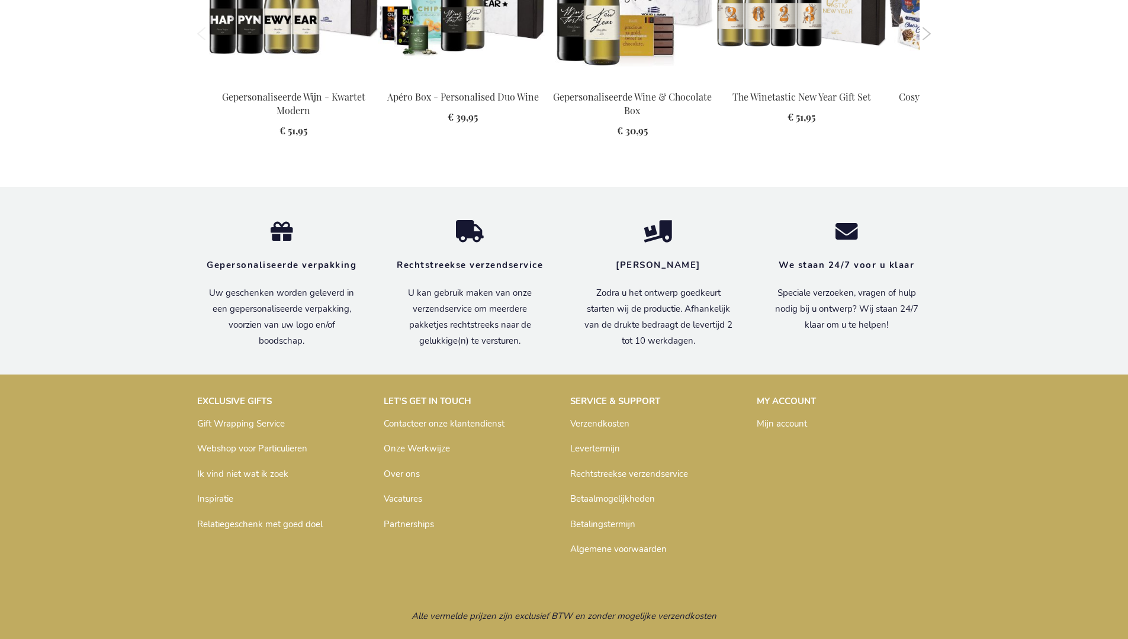
scroll to position [1549, 0]
